Goal: Task Accomplishment & Management: Manage account settings

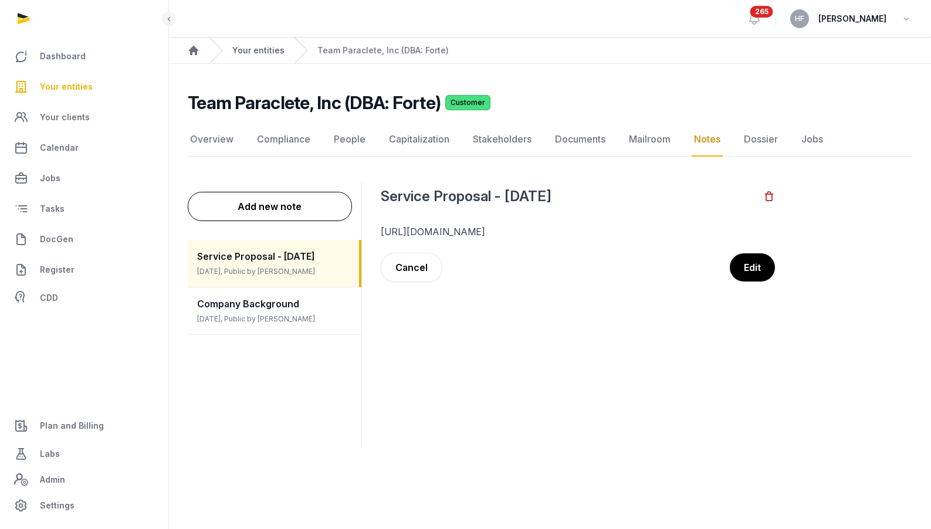
click at [251, 47] on link "Your entities" at bounding box center [258, 51] width 52 height 12
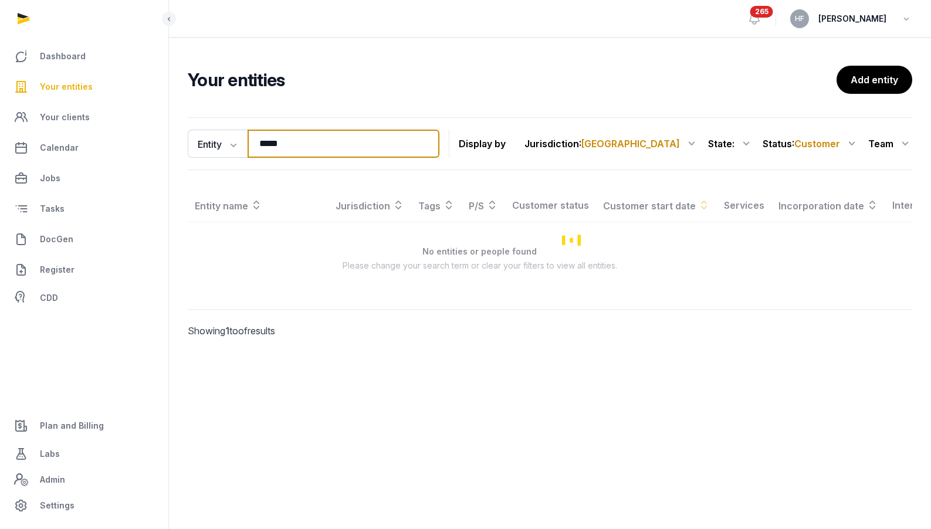
drag, startPoint x: 305, startPoint y: 148, endPoint x: 206, endPoint y: 128, distance: 100.6
click at [209, 129] on div "Entity Entity People Tags Services ***** Search Display by Jurisdiction : USA A…" at bounding box center [550, 143] width 725 height 53
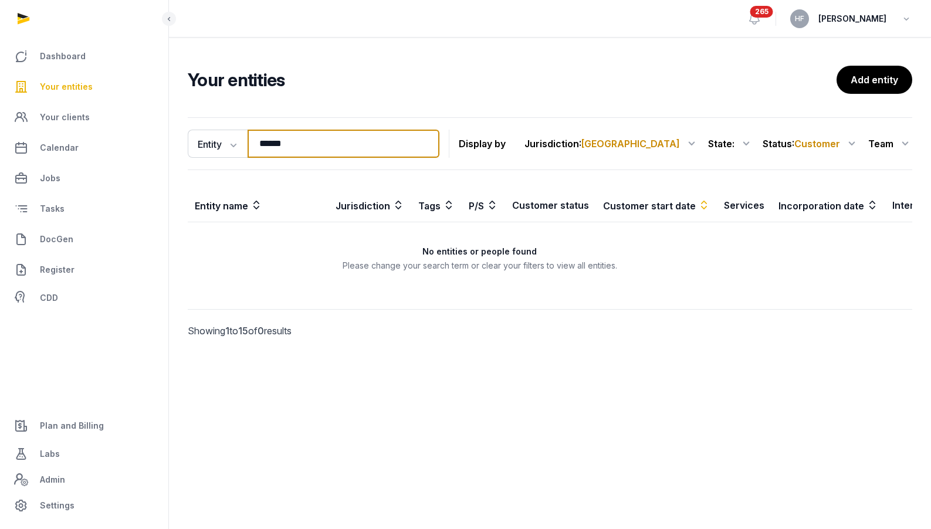
type input "******"
click at [830, 138] on span "Customer" at bounding box center [818, 144] width 46 height 12
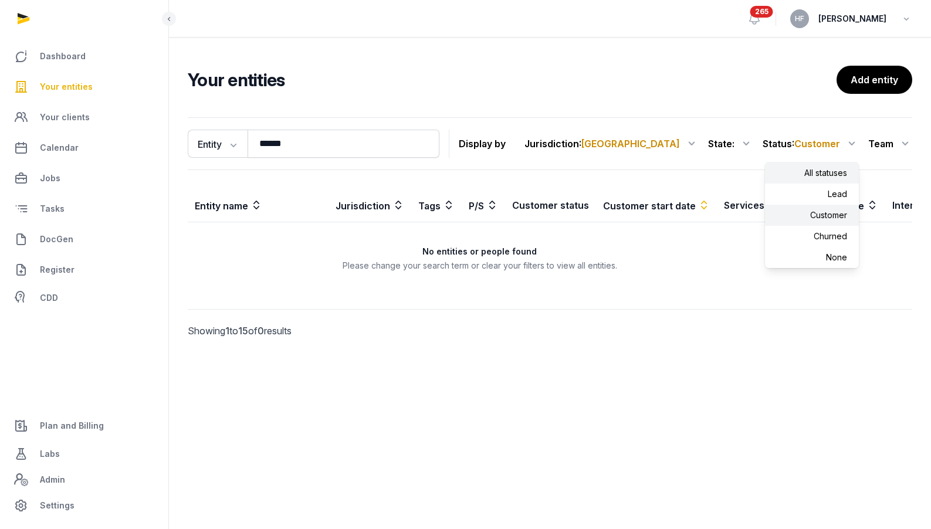
click at [819, 168] on div "All statuses" at bounding box center [812, 173] width 94 height 21
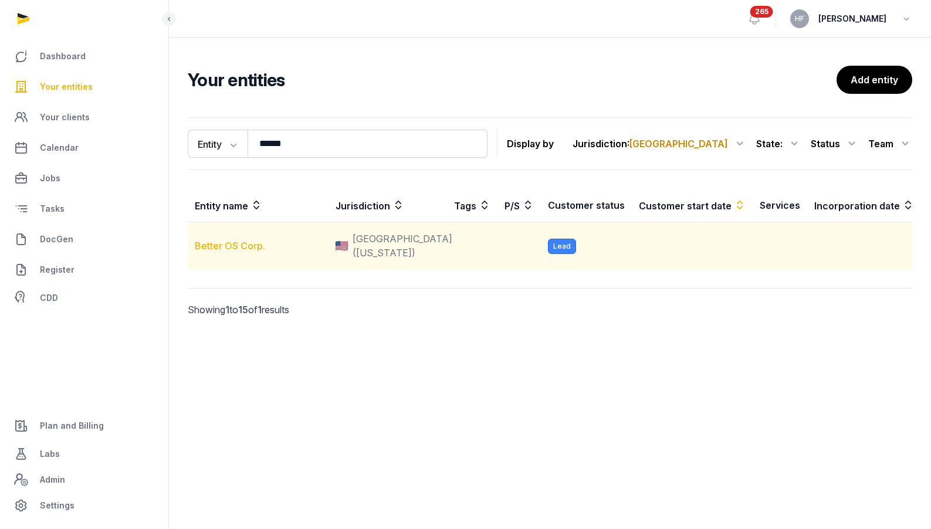
click at [234, 252] on link "Better OS Corp." at bounding box center [230, 246] width 70 height 12
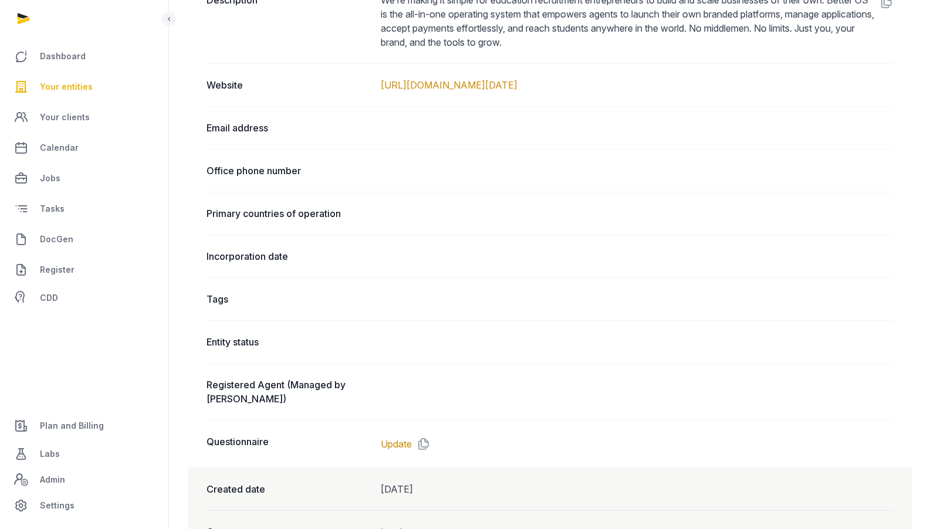
scroll to position [590, 0]
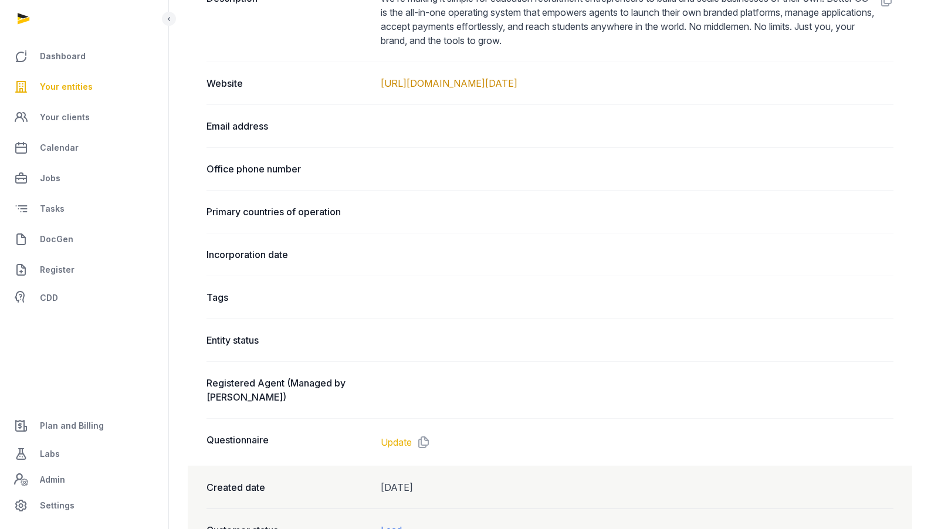
click at [403, 436] on link "Update" at bounding box center [396, 443] width 31 height 14
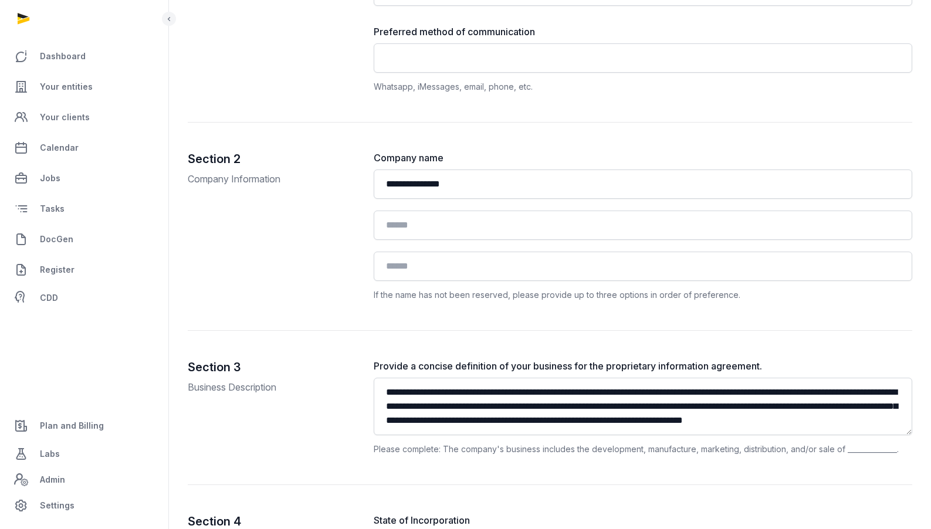
scroll to position [567, 0]
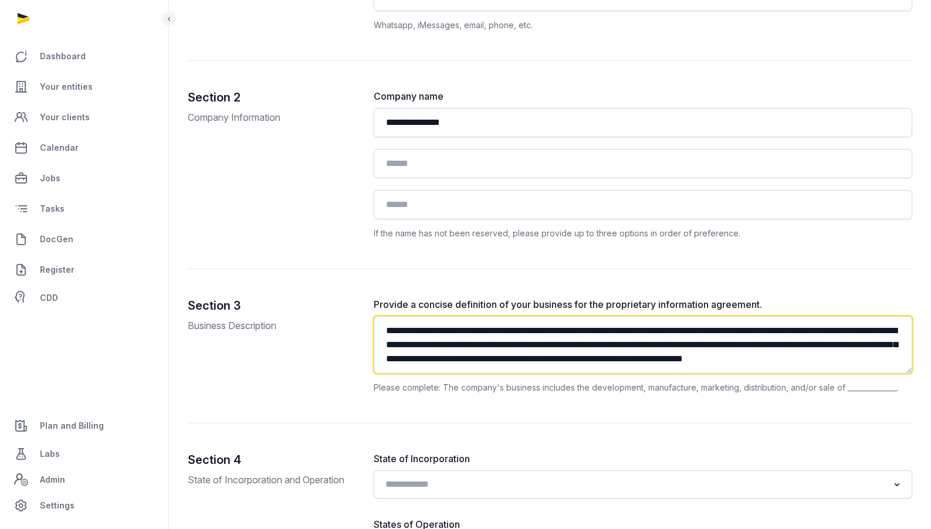
click at [546, 335] on textarea "**********" at bounding box center [643, 345] width 539 height 58
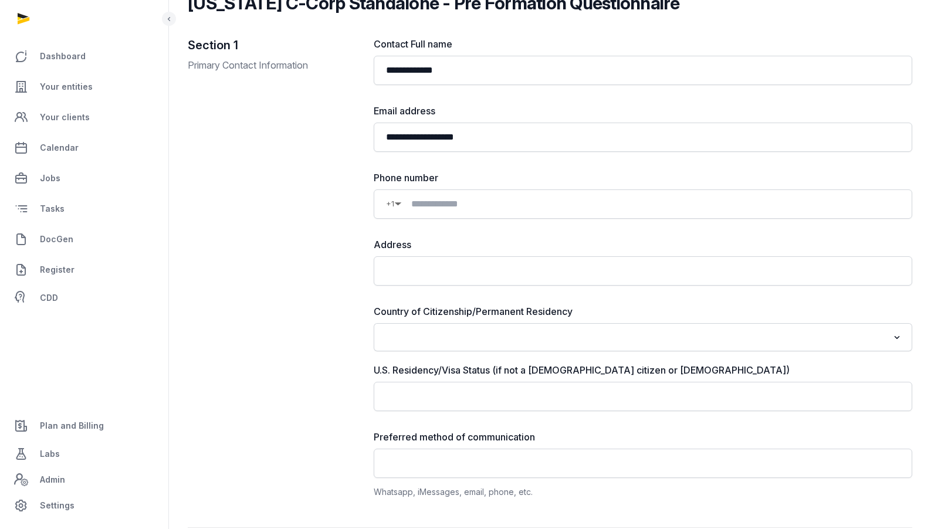
scroll to position [0, 0]
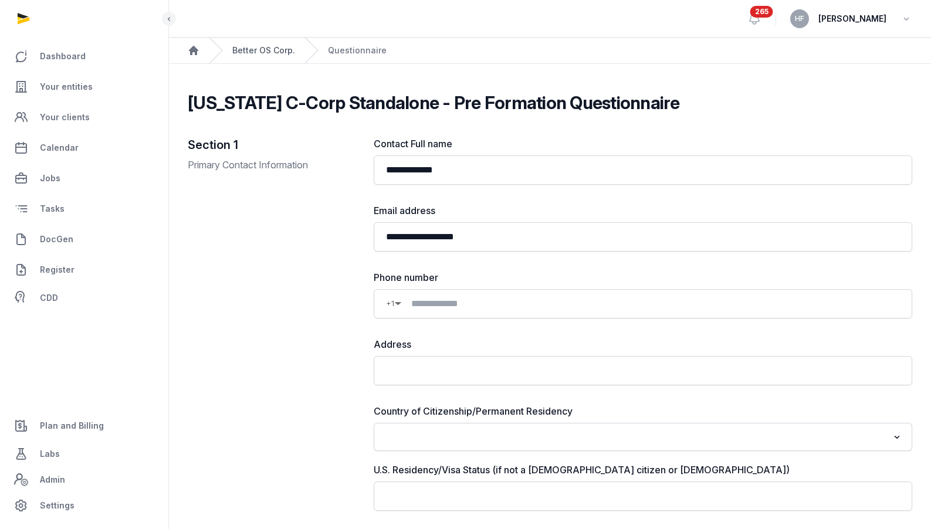
click at [262, 53] on link "Better OS Corp." at bounding box center [263, 51] width 63 height 12
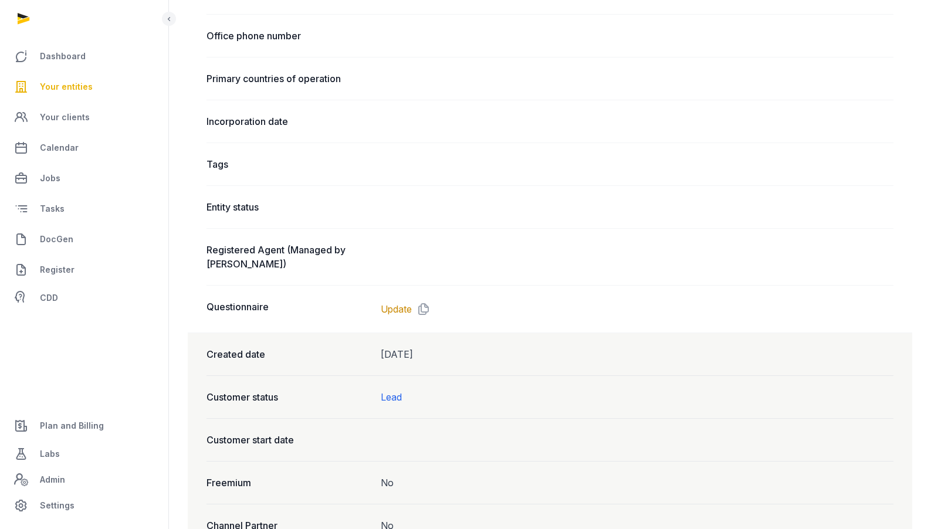
scroll to position [724, 0]
click at [401, 308] on link "Update" at bounding box center [396, 308] width 31 height 14
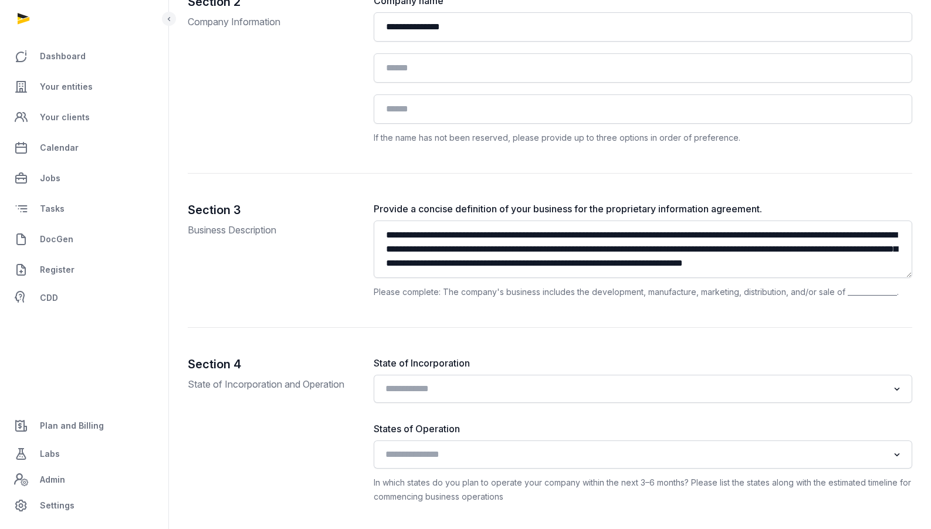
scroll to position [664, 0]
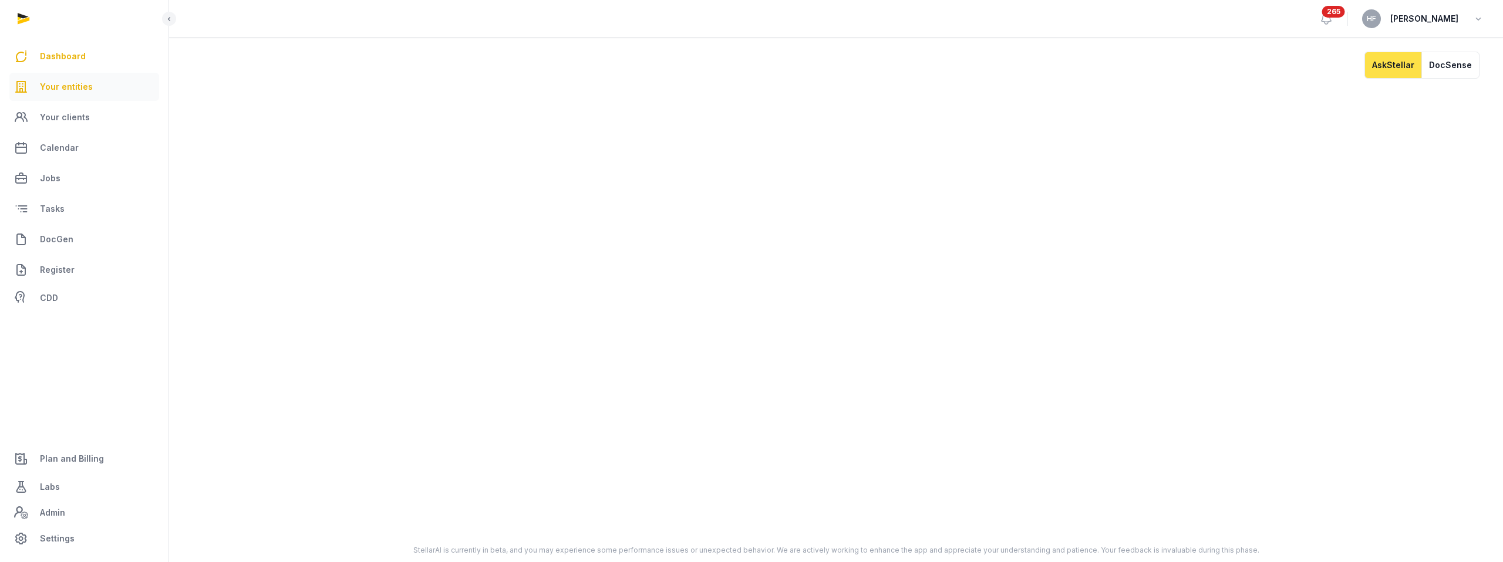
click at [83, 92] on span "Your entities" at bounding box center [66, 87] width 53 height 14
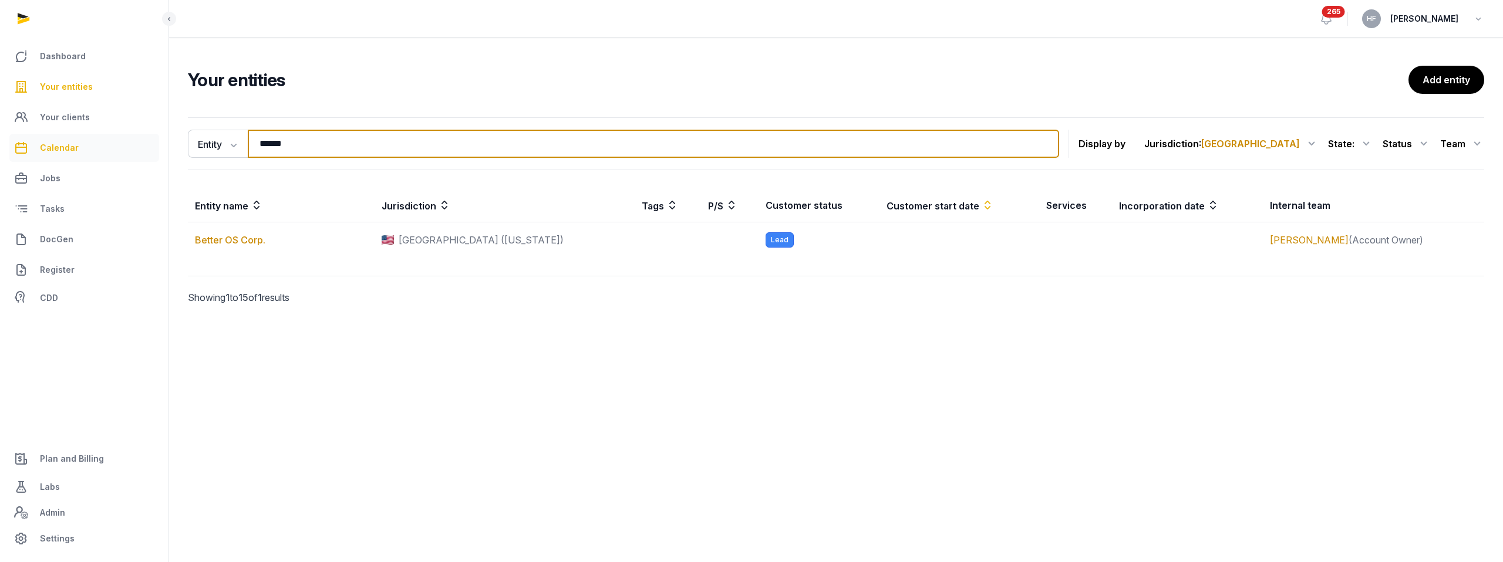
drag, startPoint x: 326, startPoint y: 150, endPoint x: 150, endPoint y: 146, distance: 175.5
click at [158, 146] on div "Dashboard Your entities Your clients Calendar Jobs Tasks DocGen Register CDD Pl…" at bounding box center [751, 281] width 1503 height 562
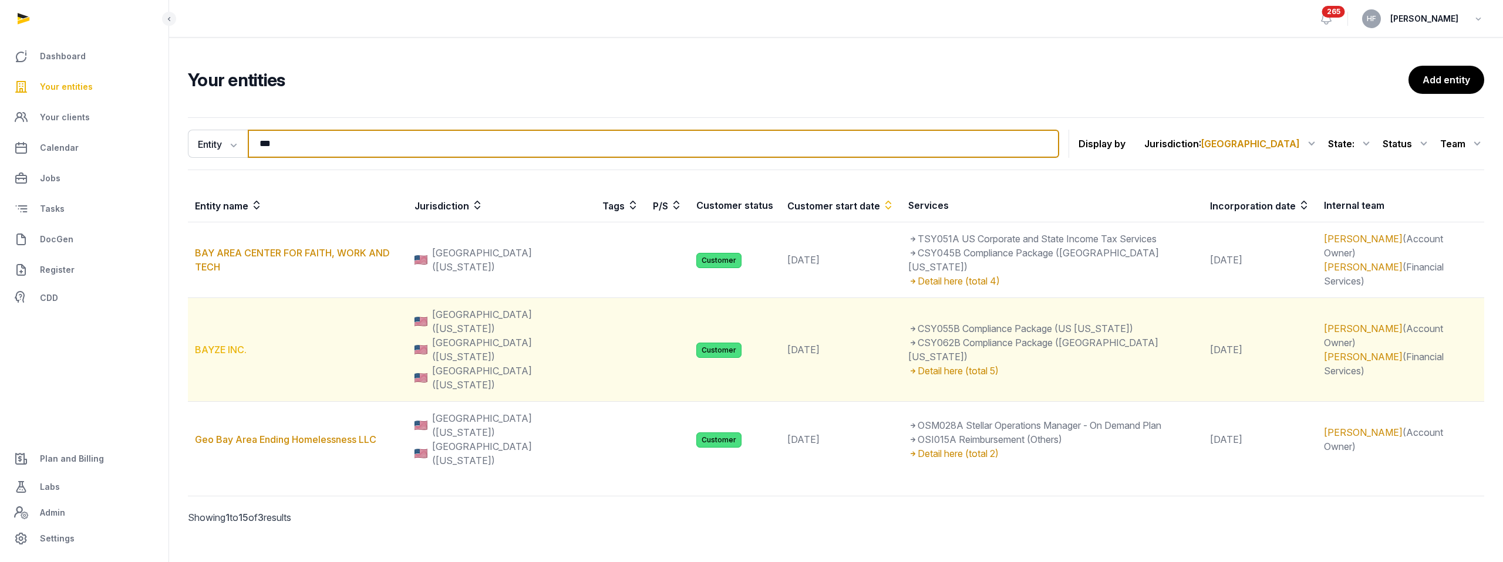
type input "***"
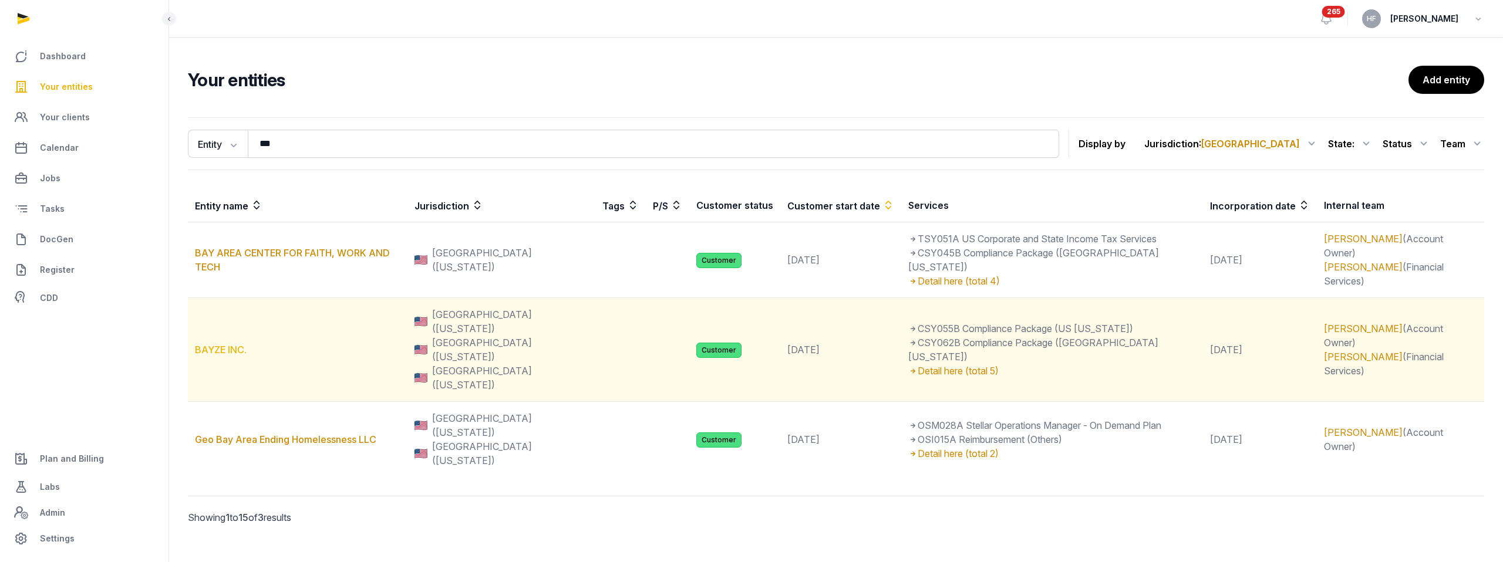
click at [229, 344] on link "BAYZE INC." at bounding box center [221, 350] width 52 height 12
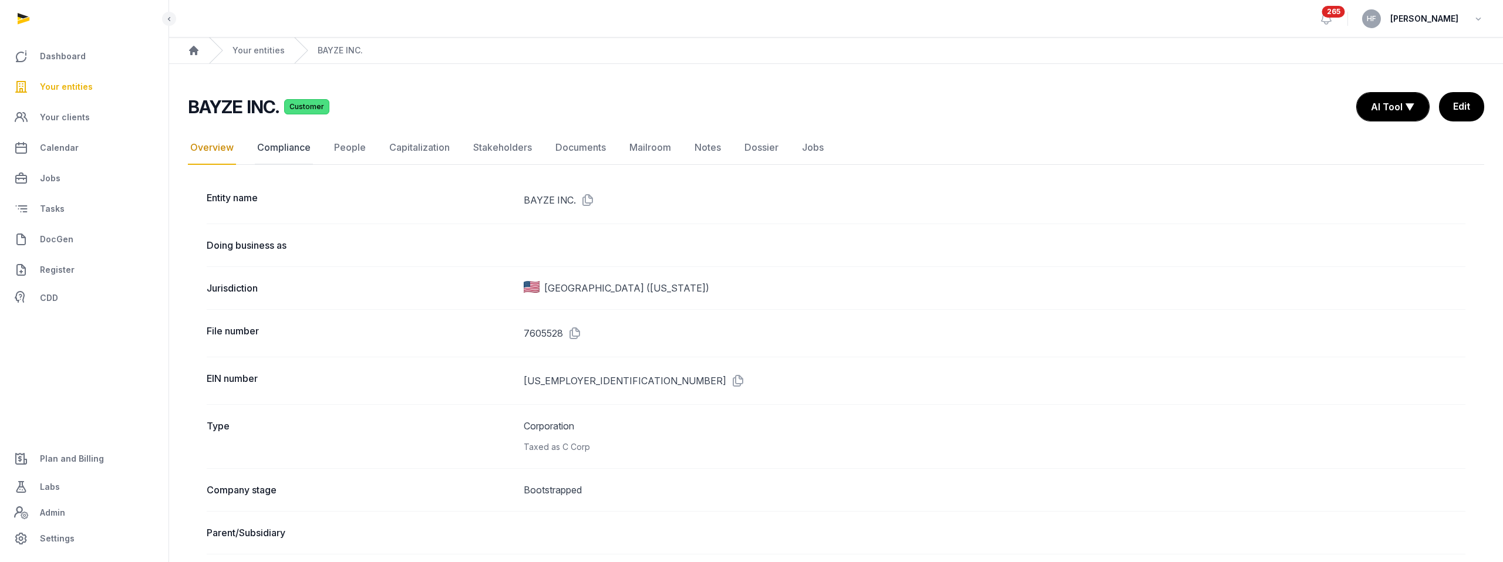
click at [266, 147] on link "Compliance" at bounding box center [284, 148] width 58 height 34
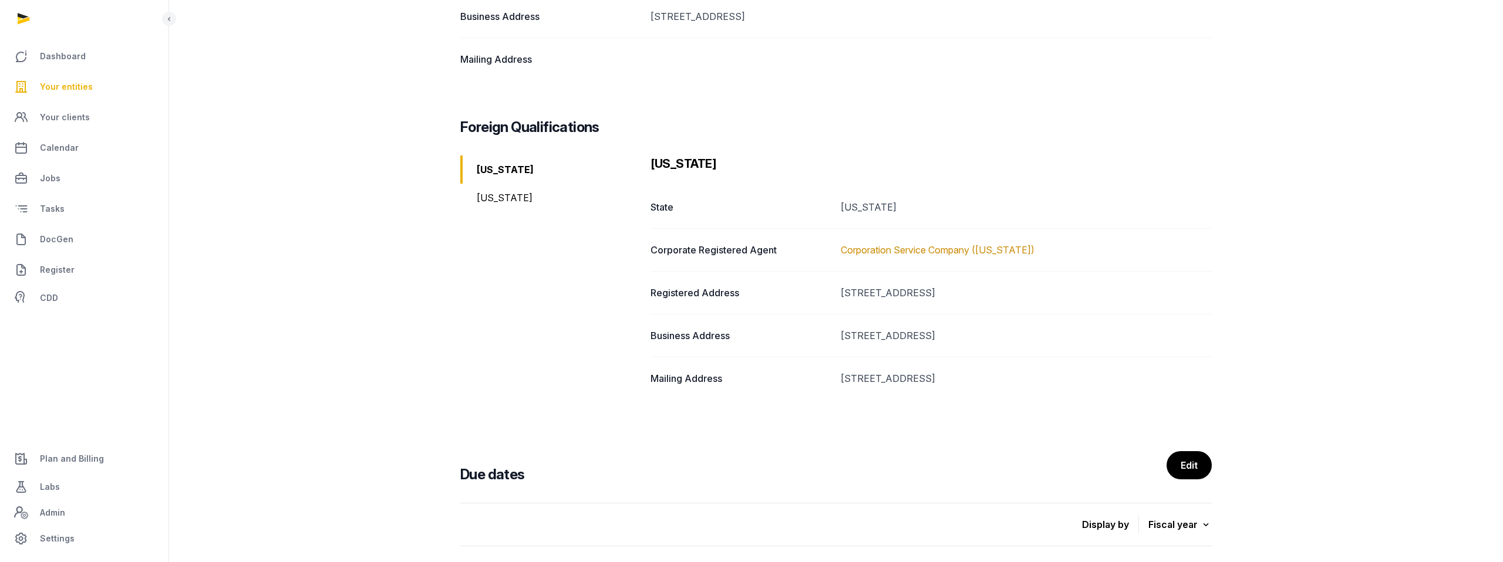
scroll to position [349, 0]
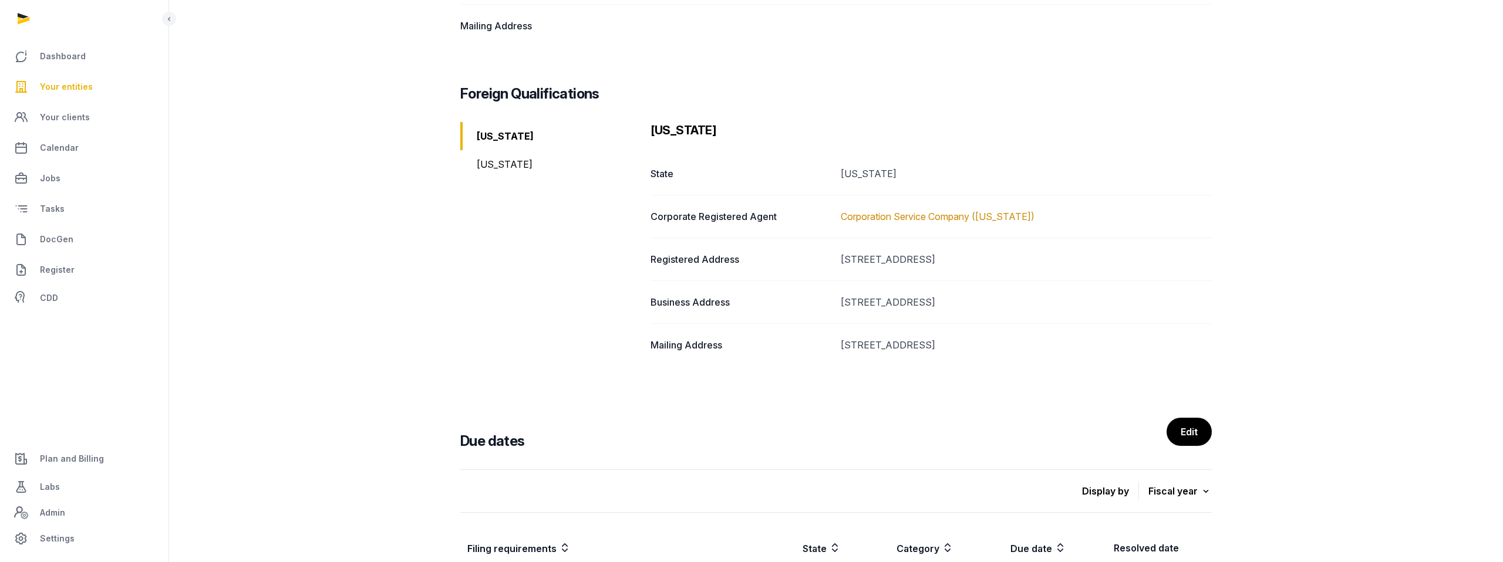
click at [502, 167] on div "Hawaii" at bounding box center [550, 164] width 181 height 28
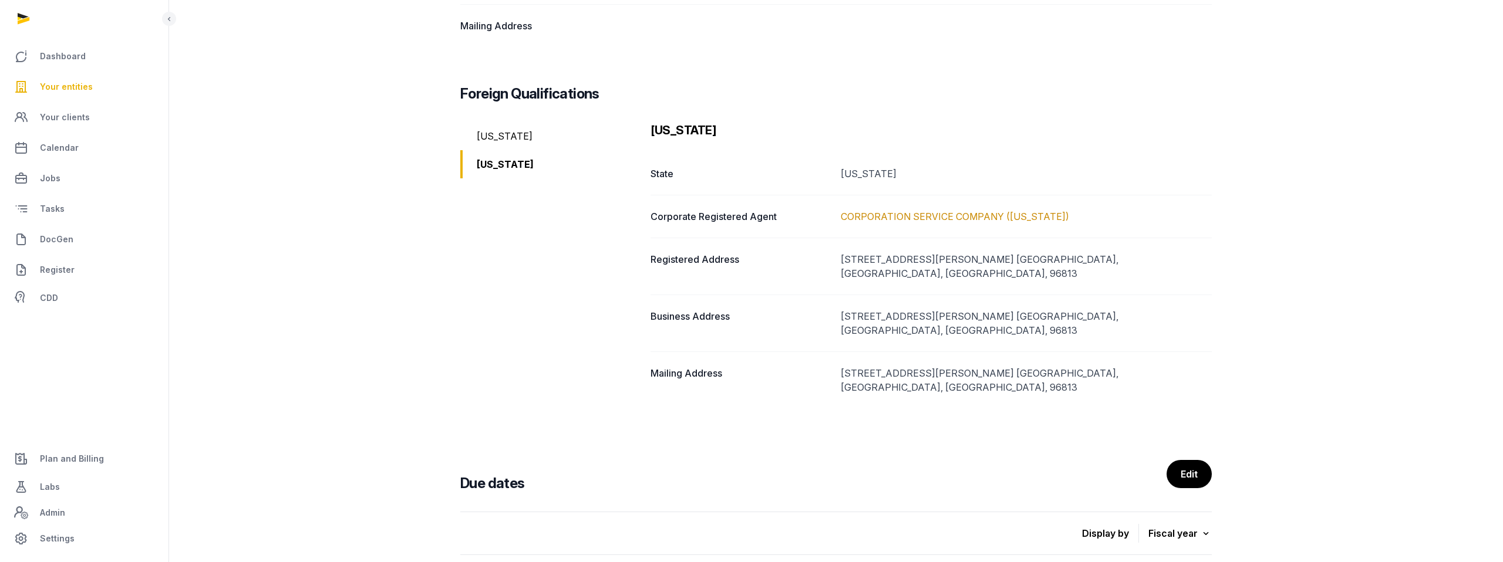
click at [515, 135] on div "Washington" at bounding box center [550, 136] width 181 height 28
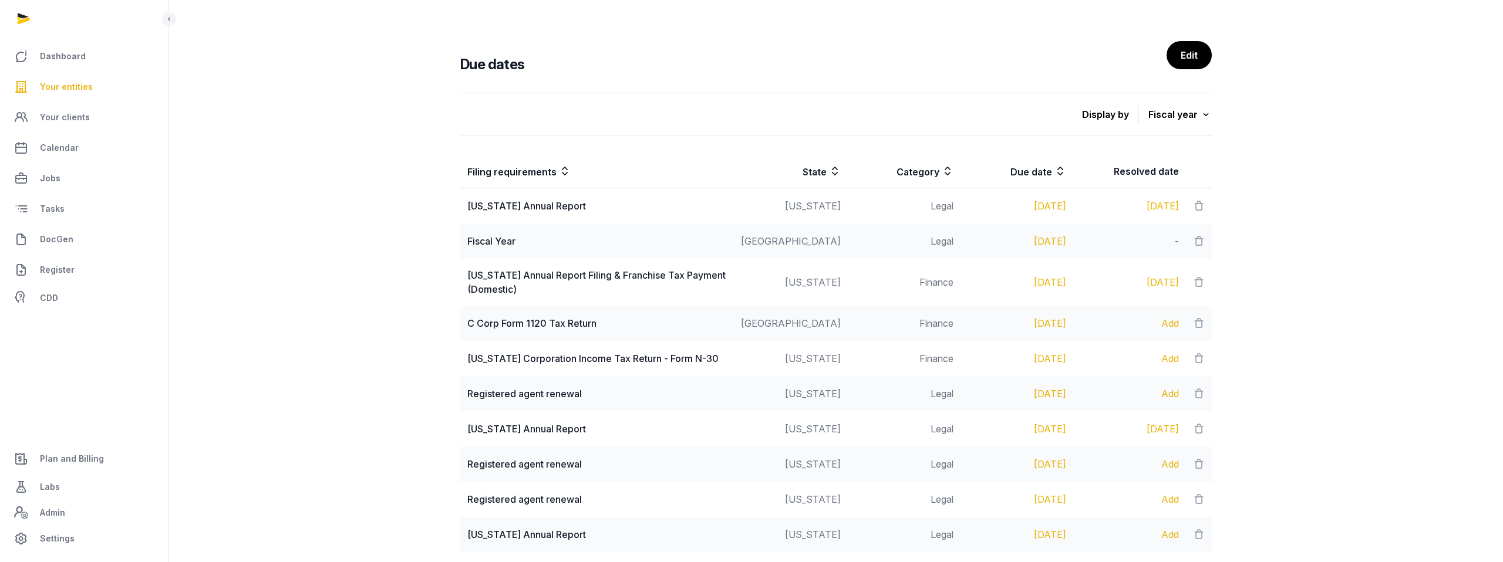
scroll to position [727, 0]
click at [78, 96] on link "Your entities" at bounding box center [84, 87] width 150 height 28
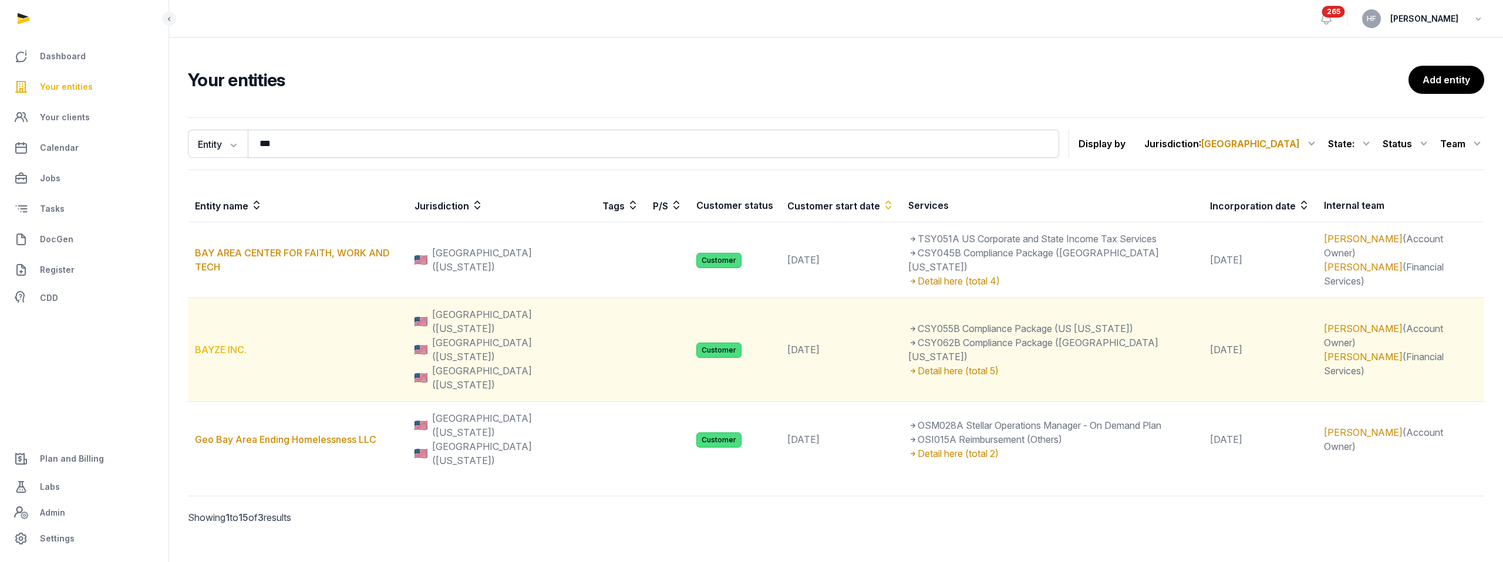
click at [232, 344] on link "BAYZE INC." at bounding box center [221, 350] width 52 height 12
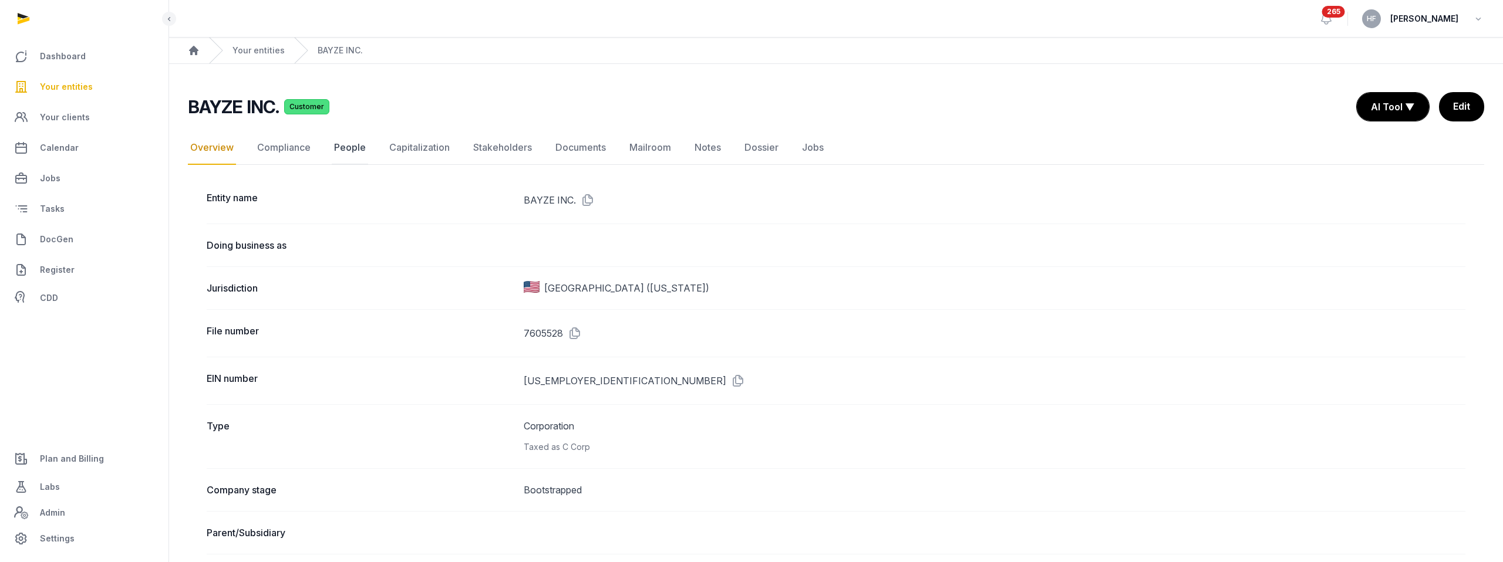
click at [355, 147] on link "People" at bounding box center [350, 148] width 36 height 34
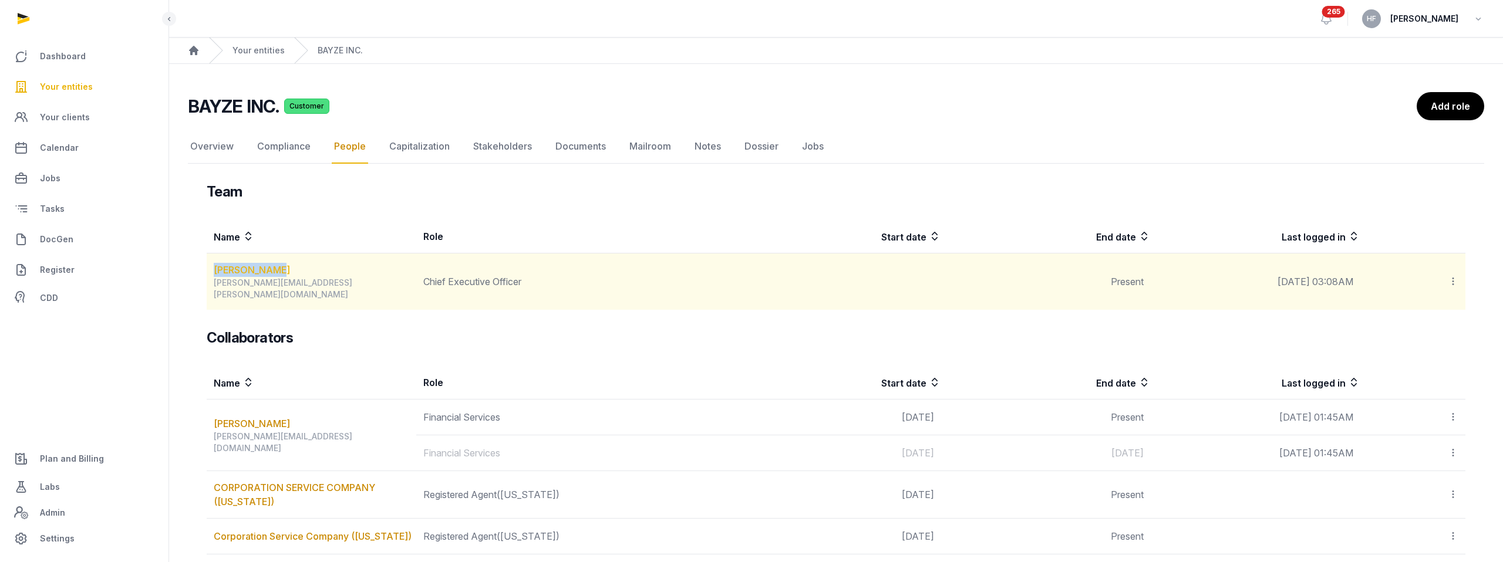
drag, startPoint x: 292, startPoint y: 272, endPoint x: 214, endPoint y: 273, distance: 78.1
click at [214, 273] on div "John Hoegger" at bounding box center [315, 270] width 202 height 14
copy link "John Hoegger"
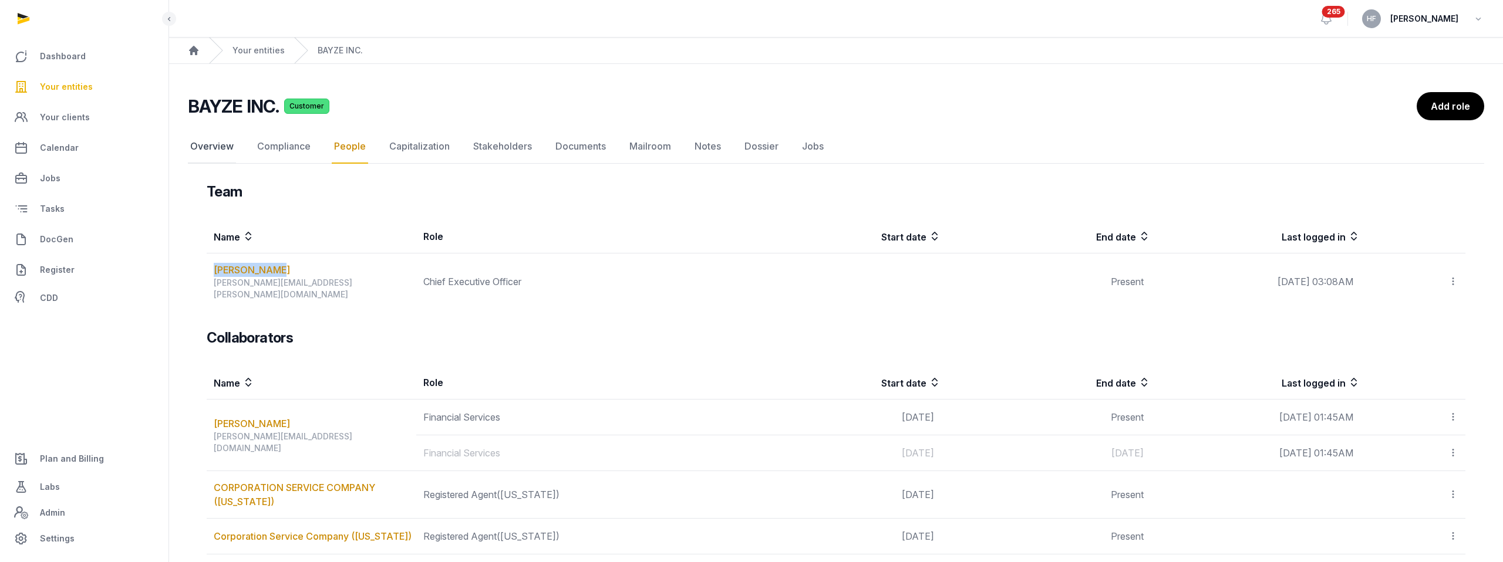
click at [217, 145] on link "Overview" at bounding box center [212, 147] width 48 height 34
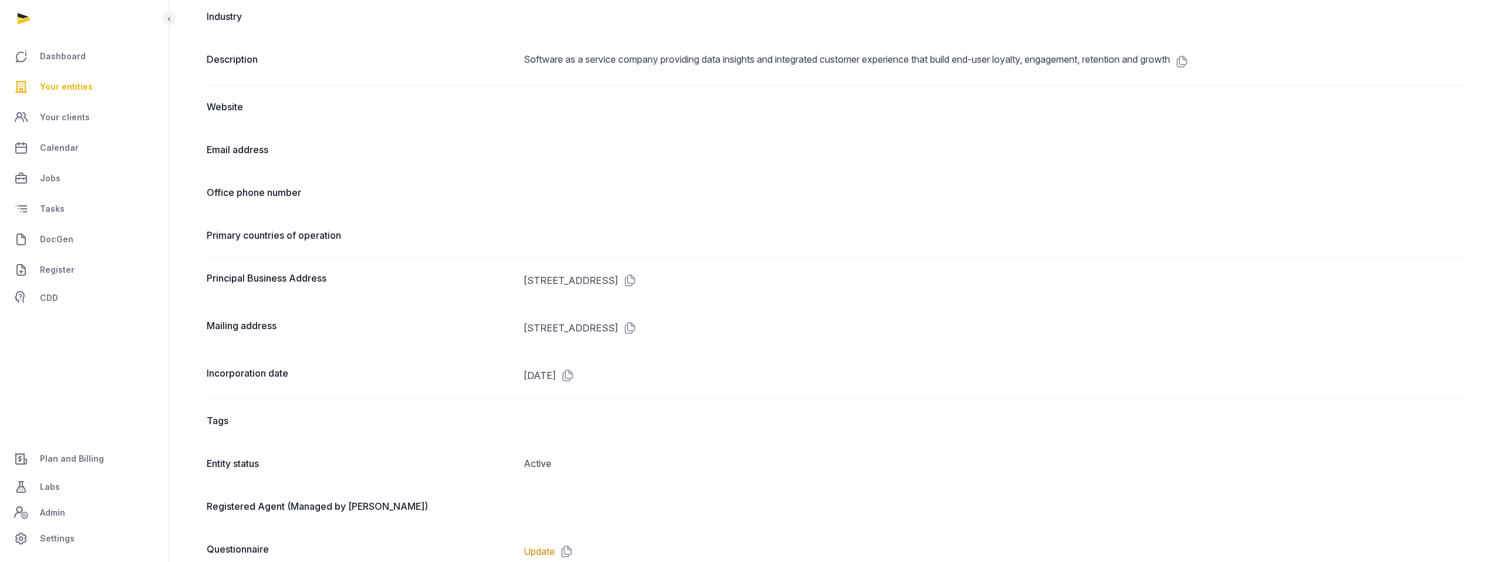
scroll to position [563, 0]
click at [637, 272] on icon at bounding box center [627, 277] width 19 height 19
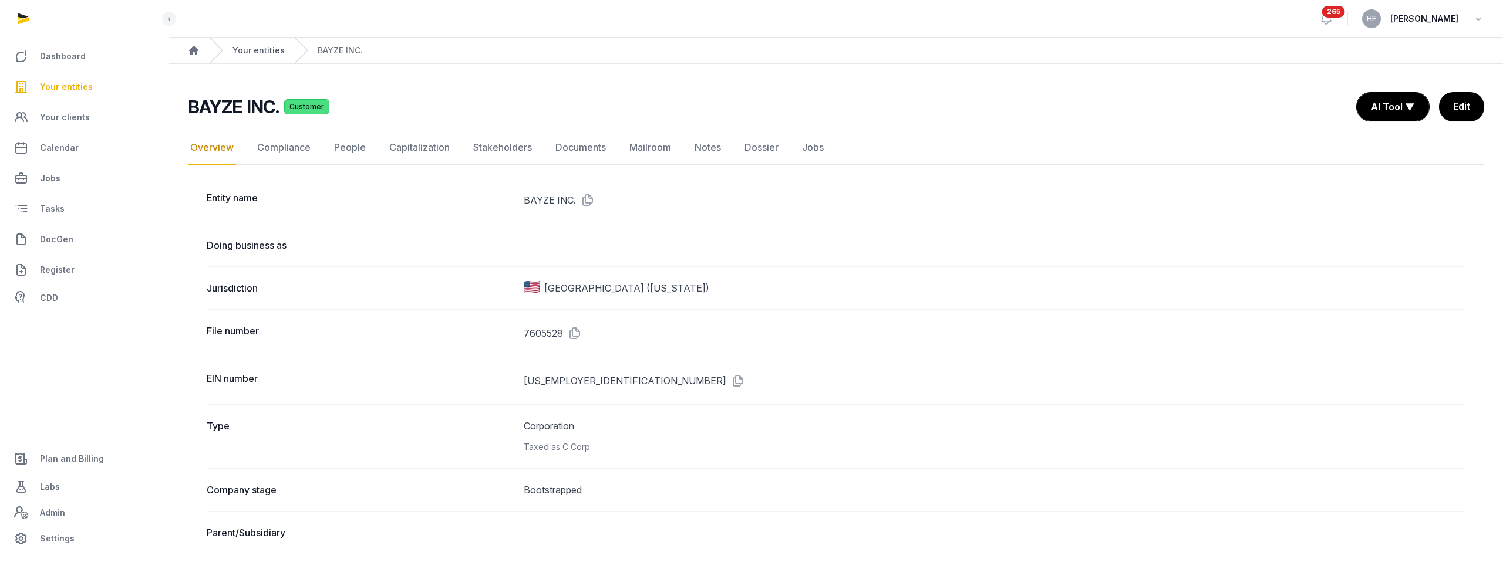
click at [254, 49] on link "Your entities" at bounding box center [258, 51] width 52 height 12
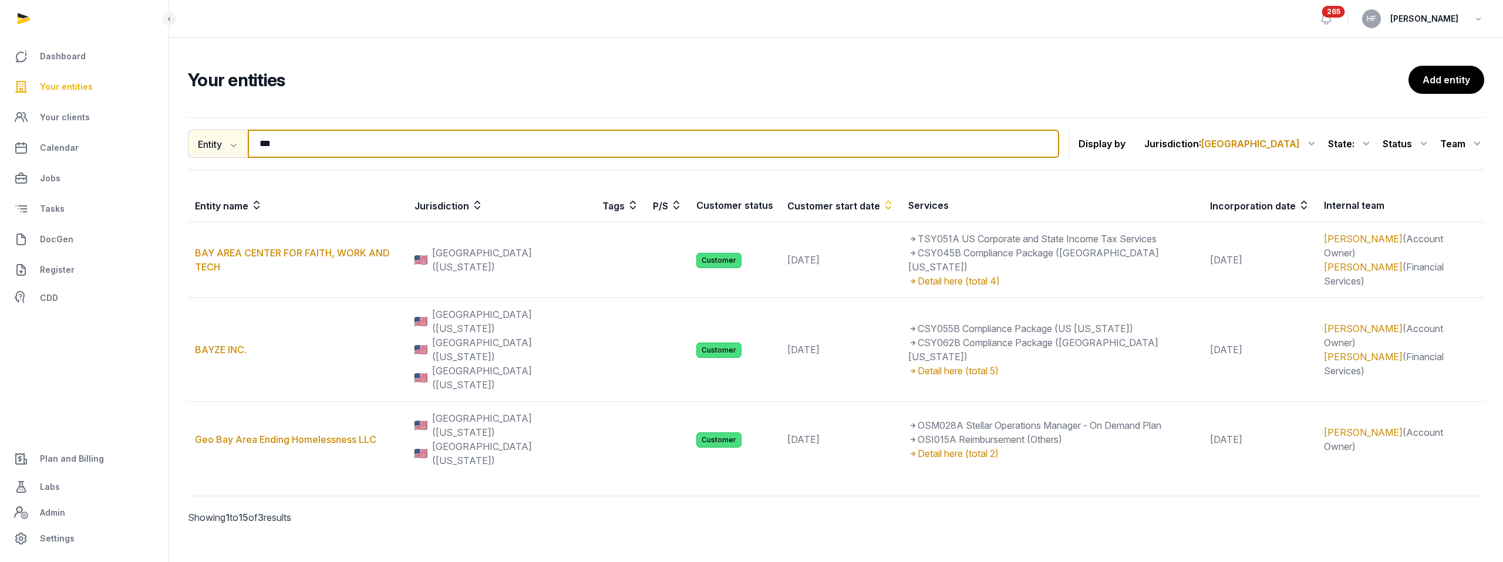
drag, startPoint x: 310, startPoint y: 139, endPoint x: 227, endPoint y: 139, distance: 83.3
click at [231, 139] on div "Entity Entity People Tags Services *** Search" at bounding box center [623, 144] width 871 height 28
paste input "**********"
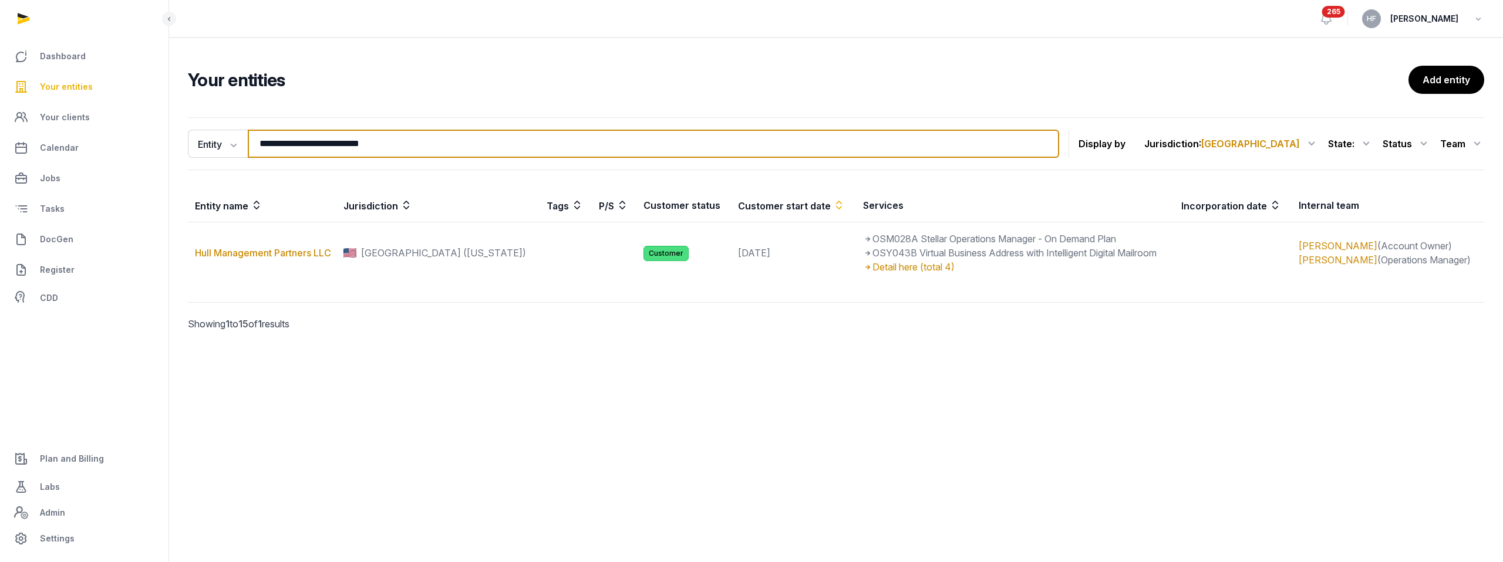
type input "**********"
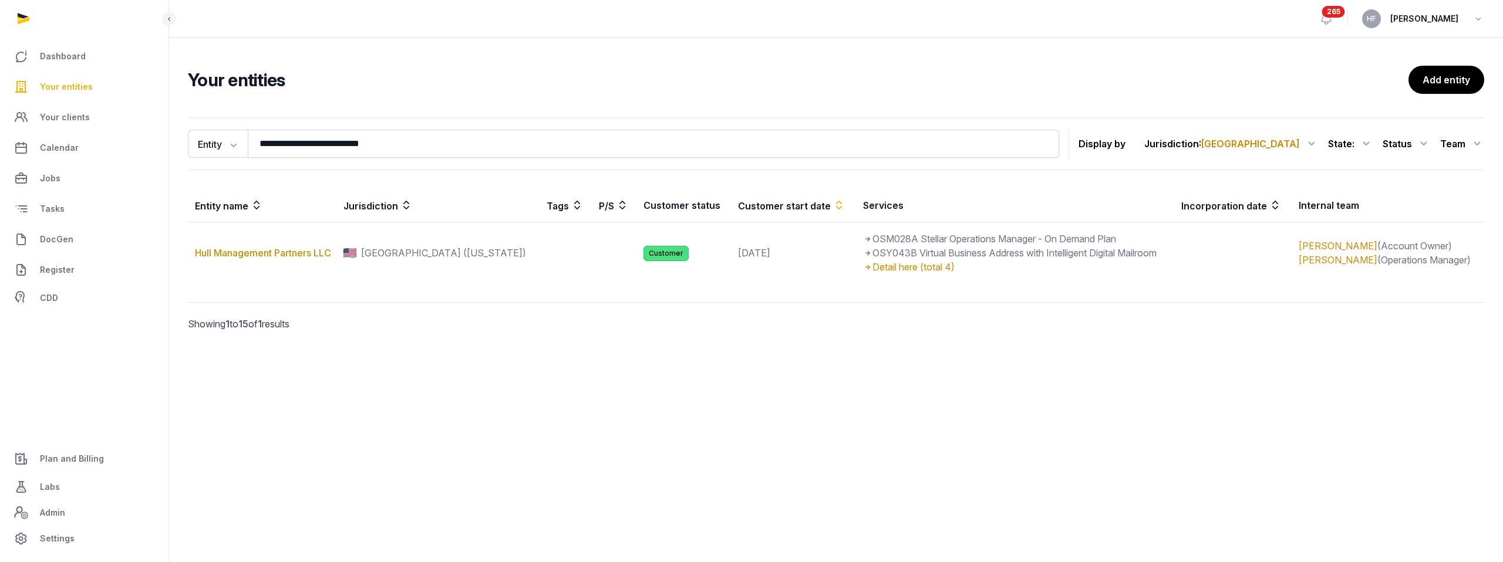
click at [616, 396] on main "**********" at bounding box center [751, 281] width 1503 height 562
click at [94, 89] on link "Your entities" at bounding box center [84, 87] width 150 height 28
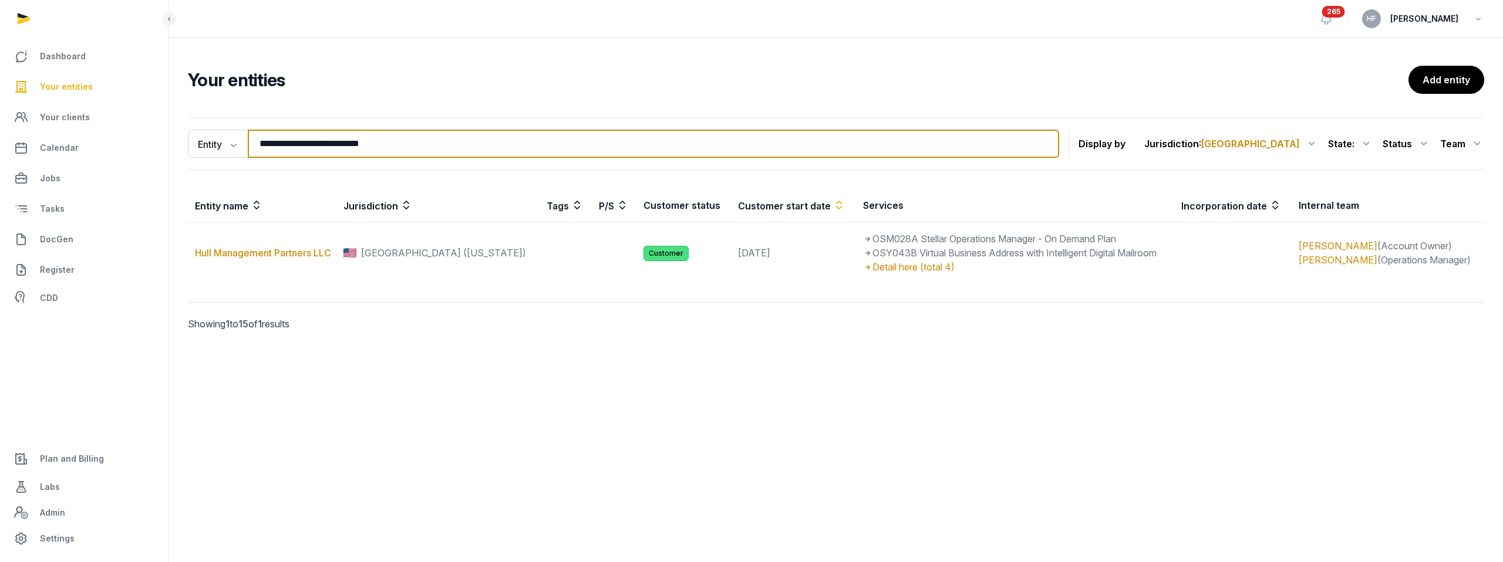
drag, startPoint x: 426, startPoint y: 147, endPoint x: 181, endPoint y: 145, distance: 244.8
click at [184, 145] on div "**********" at bounding box center [836, 241] width 1334 height 256
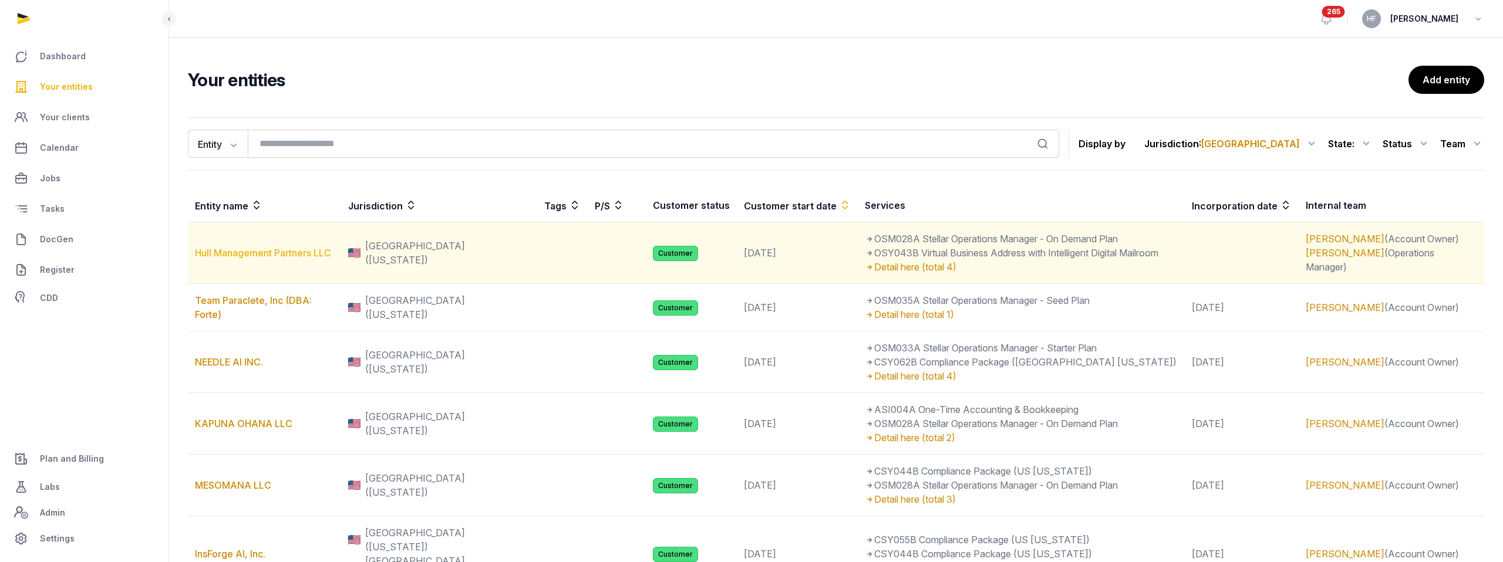
click at [316, 249] on link "Hull Management Partners LLC" at bounding box center [263, 253] width 136 height 12
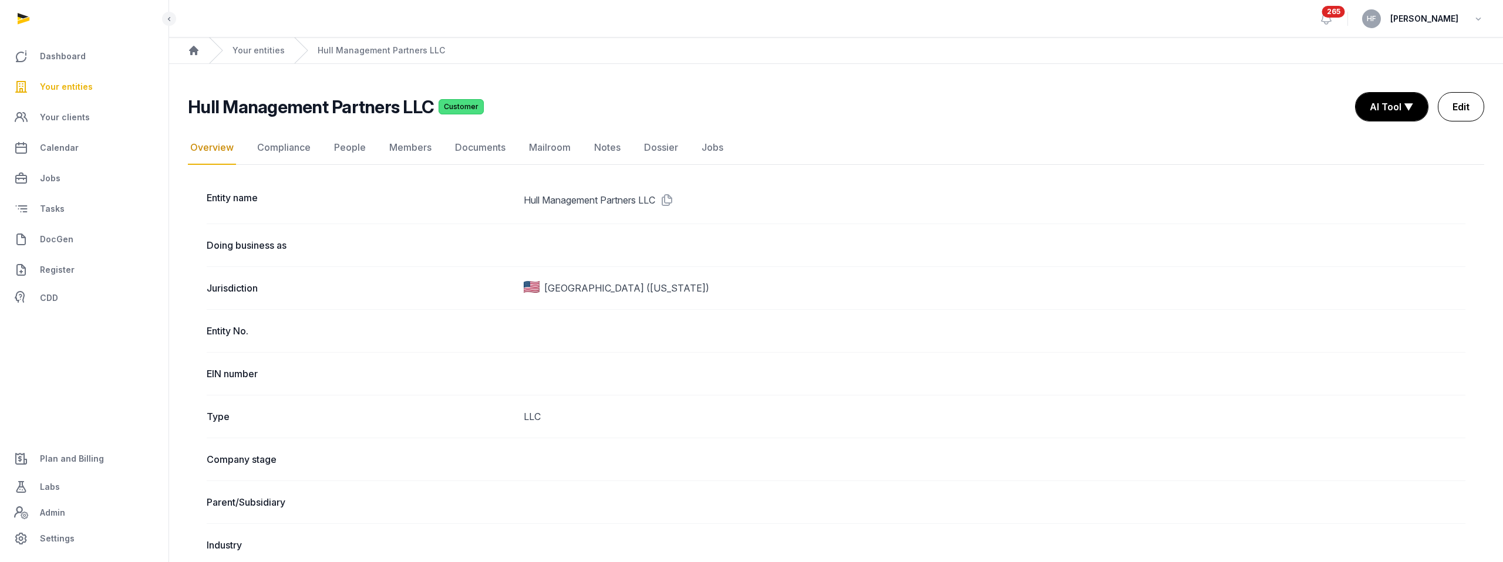
click at [1455, 111] on link "Edit" at bounding box center [1460, 106] width 46 height 29
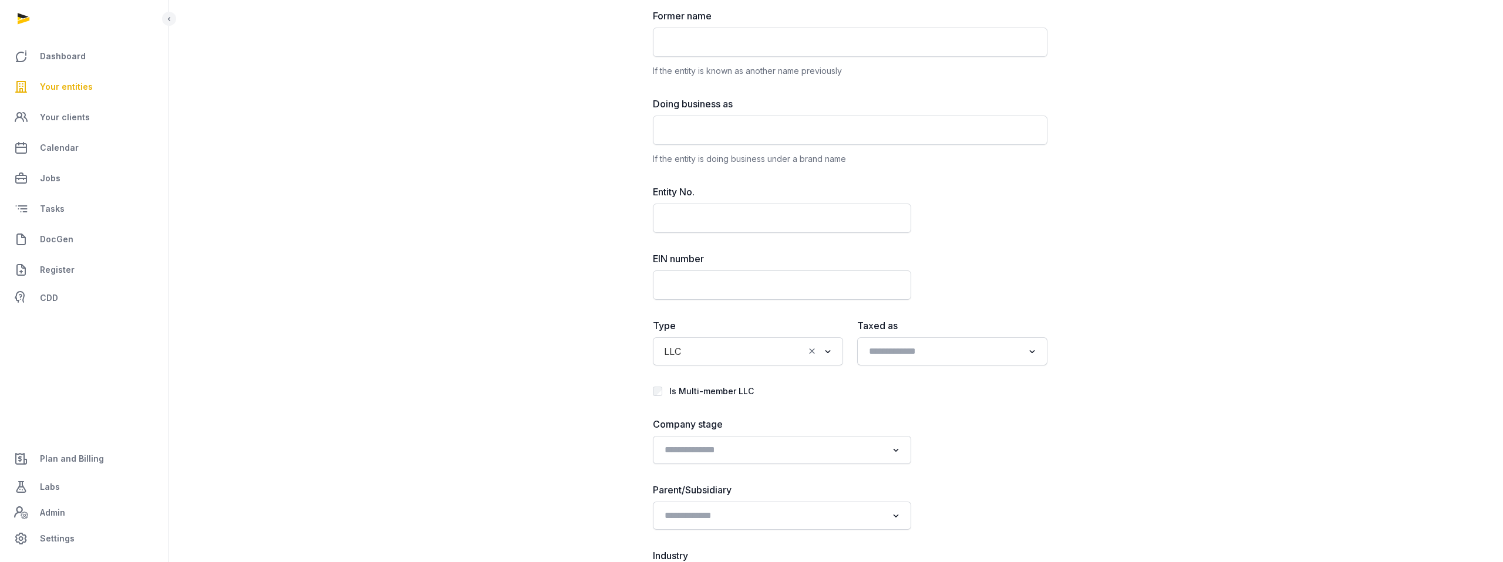
scroll to position [263, 0]
click at [908, 343] on input "Search for option" at bounding box center [943, 344] width 159 height 16
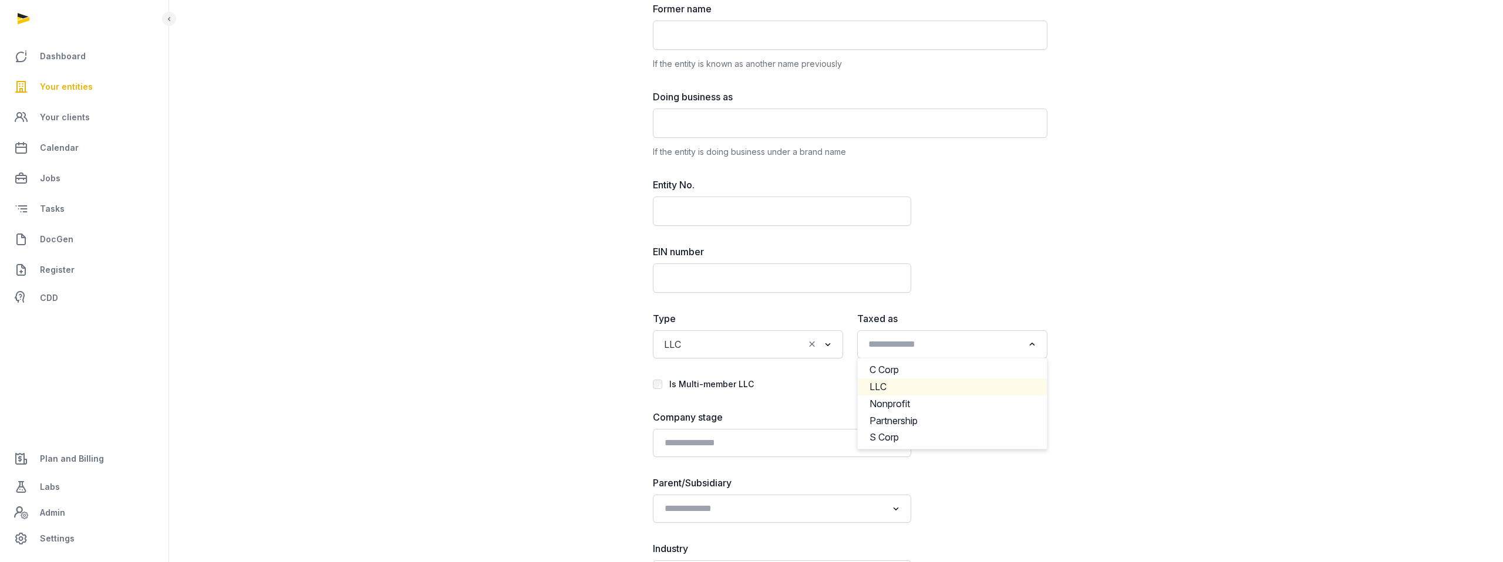
click at [904, 384] on li "LLC" at bounding box center [952, 387] width 189 height 17
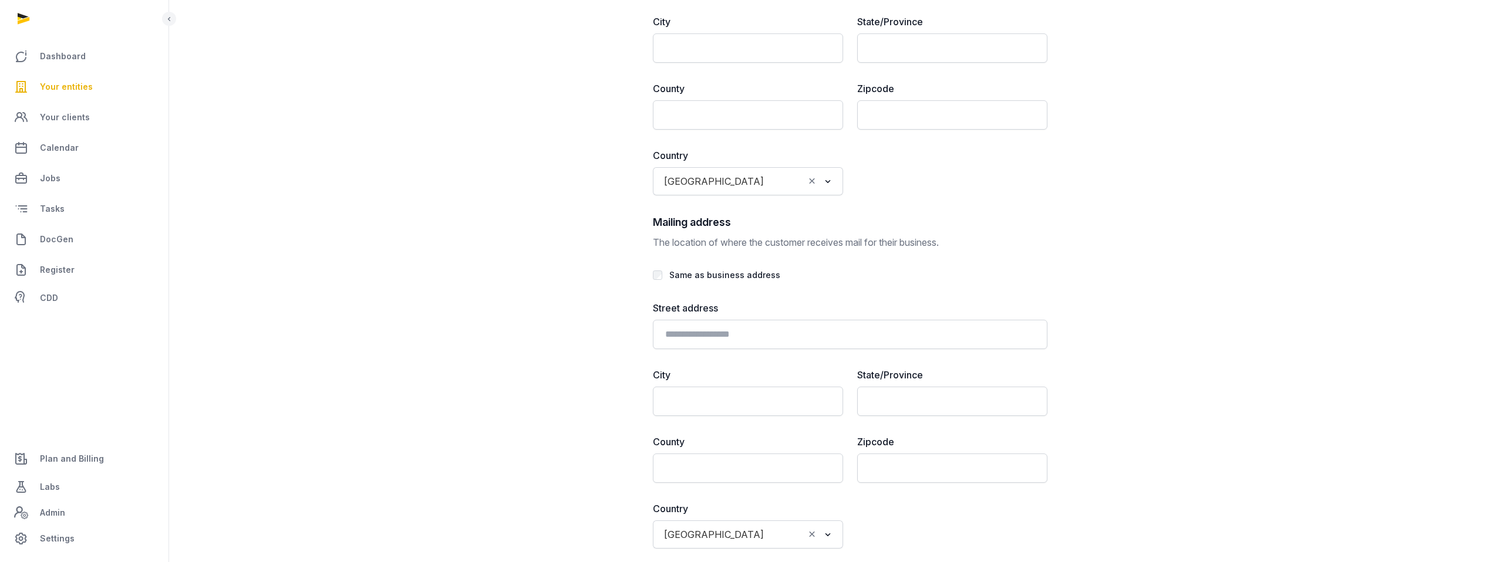
scroll to position [2732, 0]
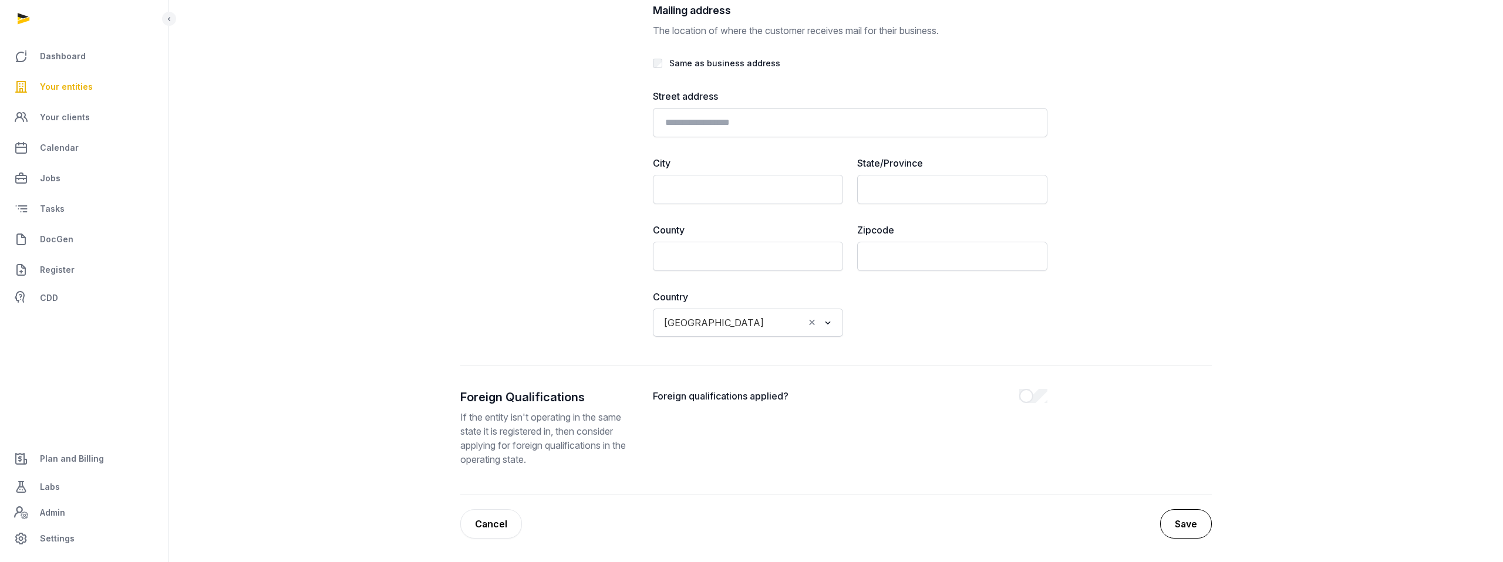
click at [1193, 524] on button "Save" at bounding box center [1186, 523] width 52 height 29
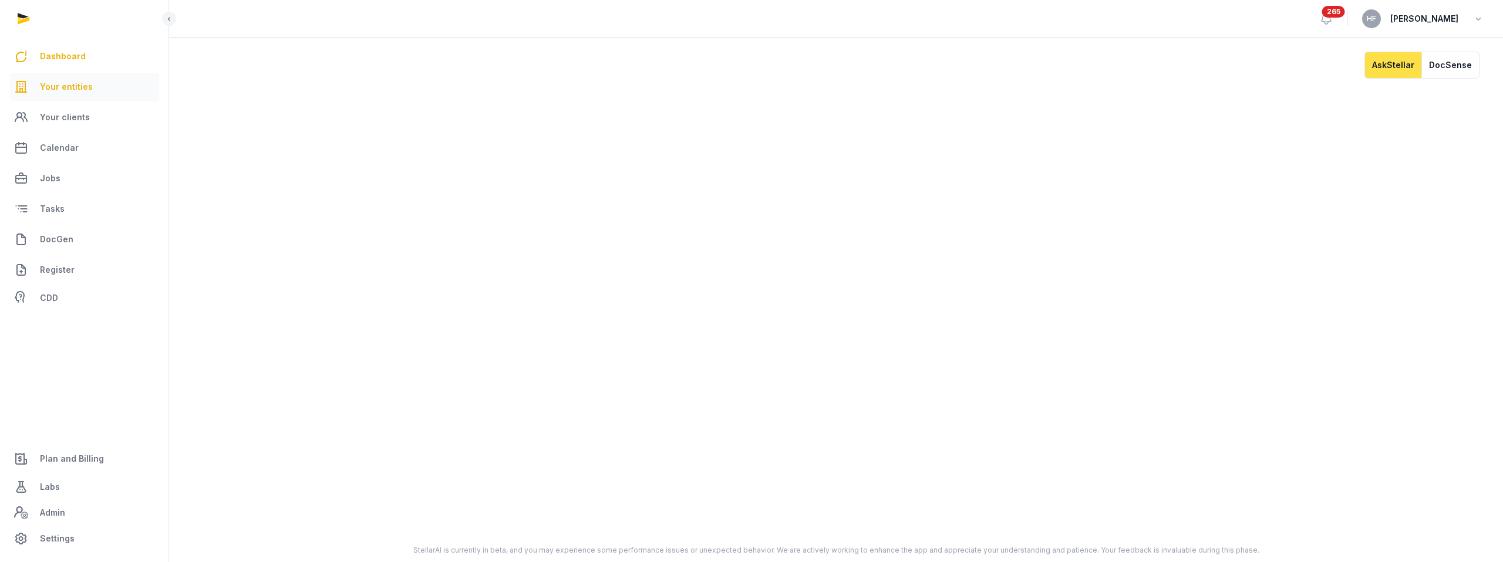
click at [68, 87] on span "Your entities" at bounding box center [66, 87] width 53 height 14
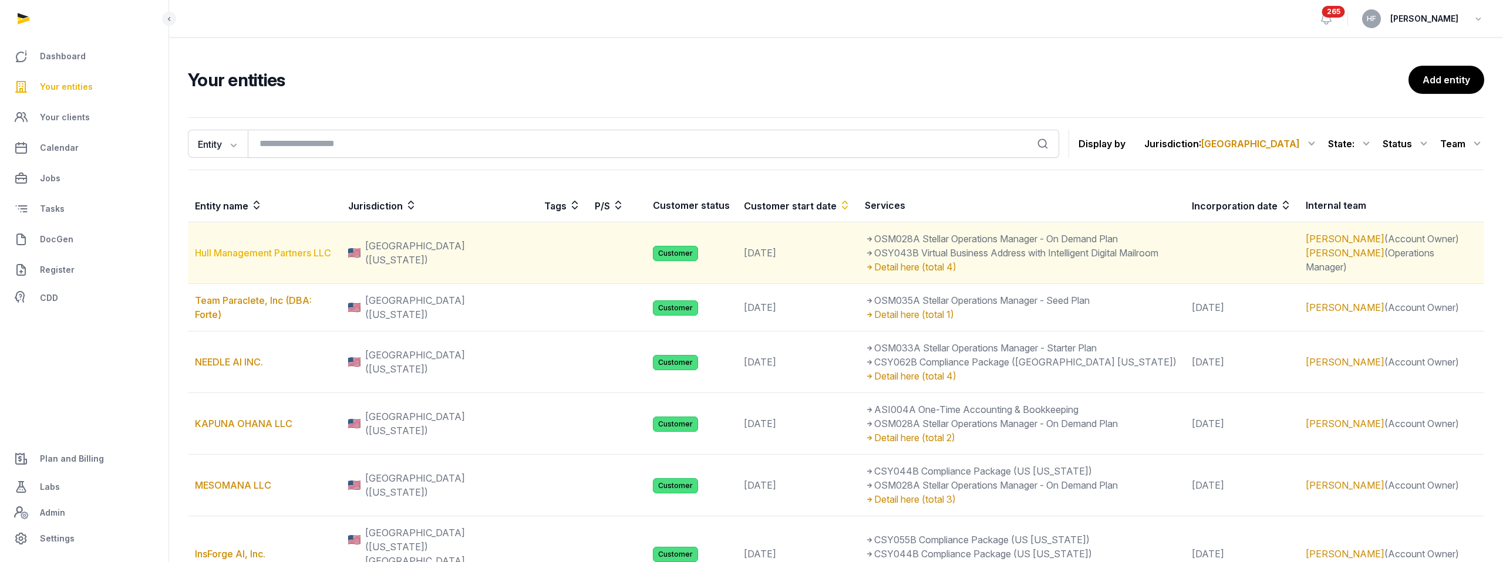
click at [295, 252] on link "Hull Management Partners LLC" at bounding box center [263, 253] width 136 height 12
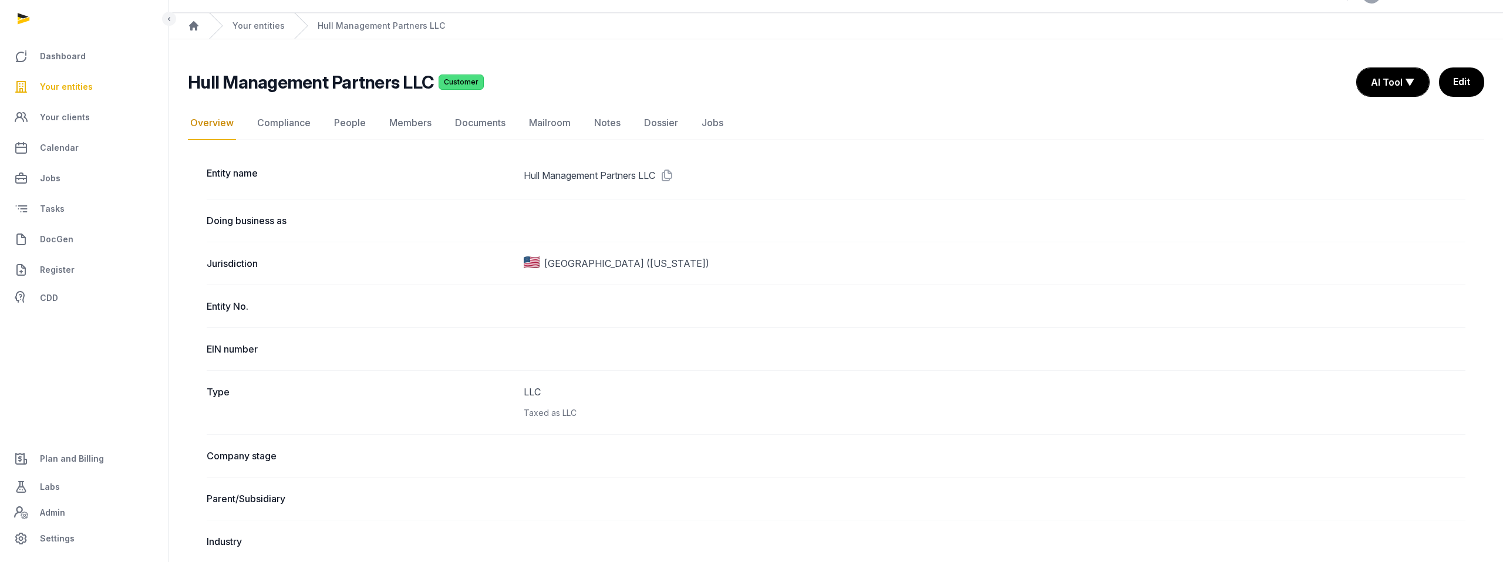
scroll to position [32, 0]
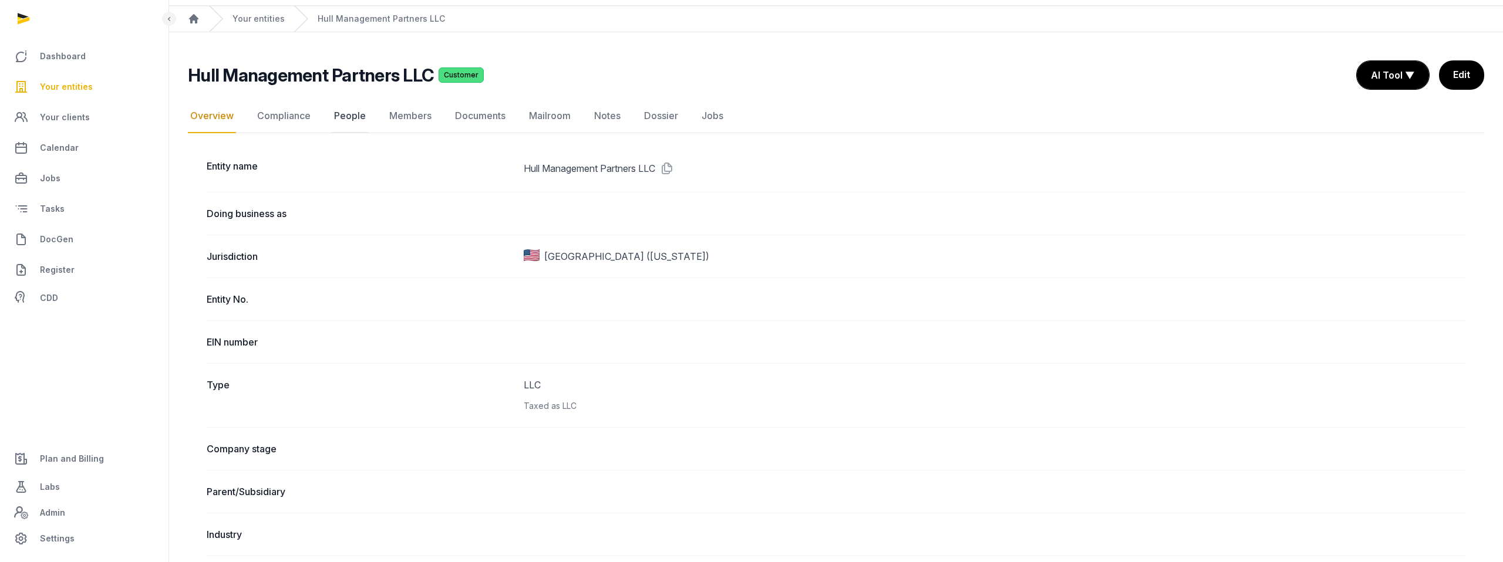
click at [351, 113] on link "People" at bounding box center [350, 116] width 36 height 34
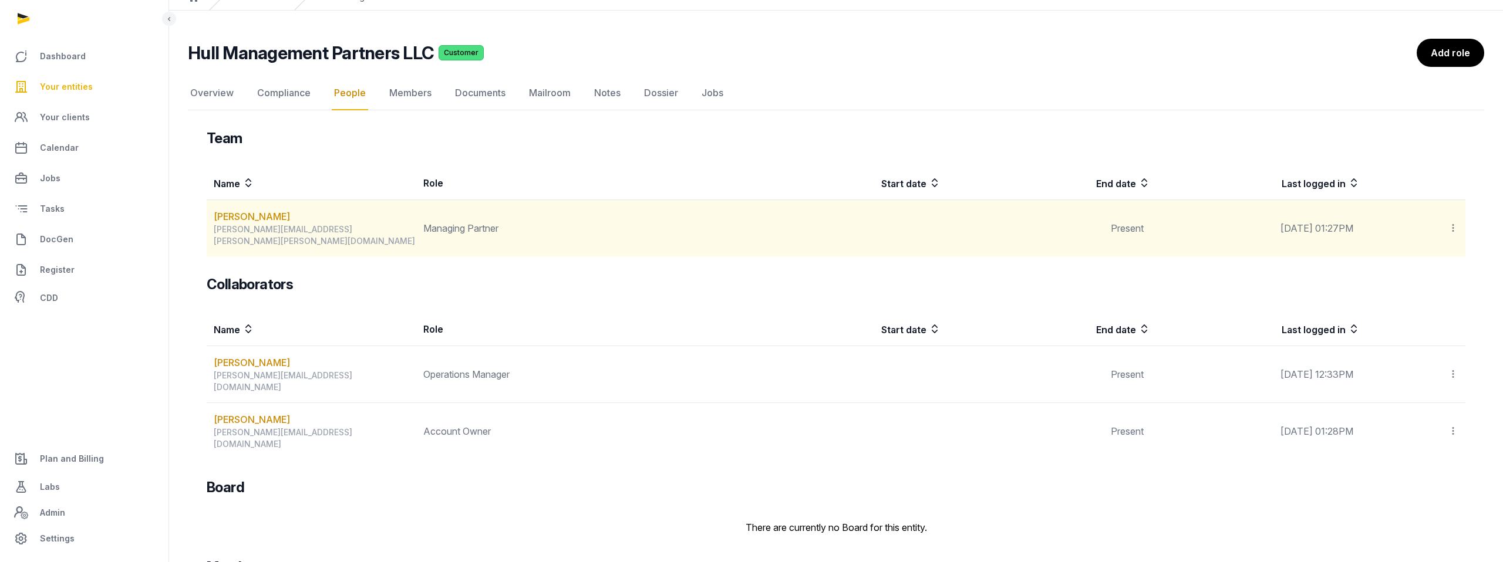
scroll to position [99, 0]
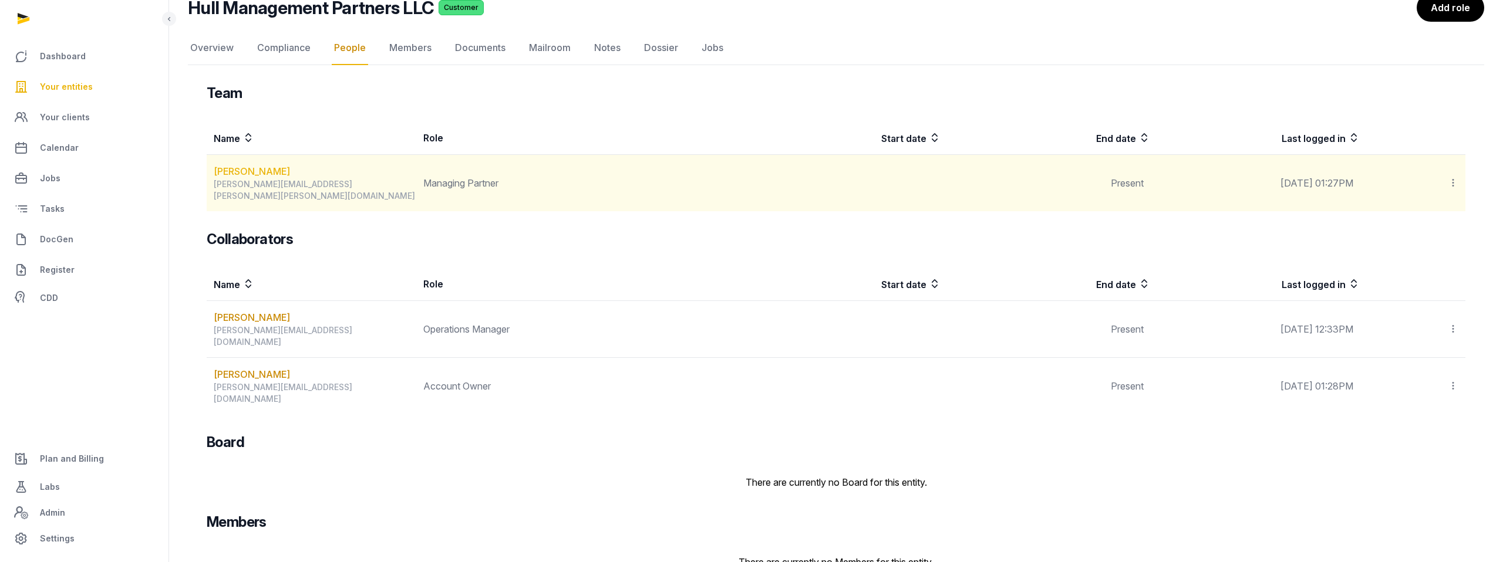
click at [262, 171] on link "Te-Yu Chang" at bounding box center [252, 171] width 76 height 14
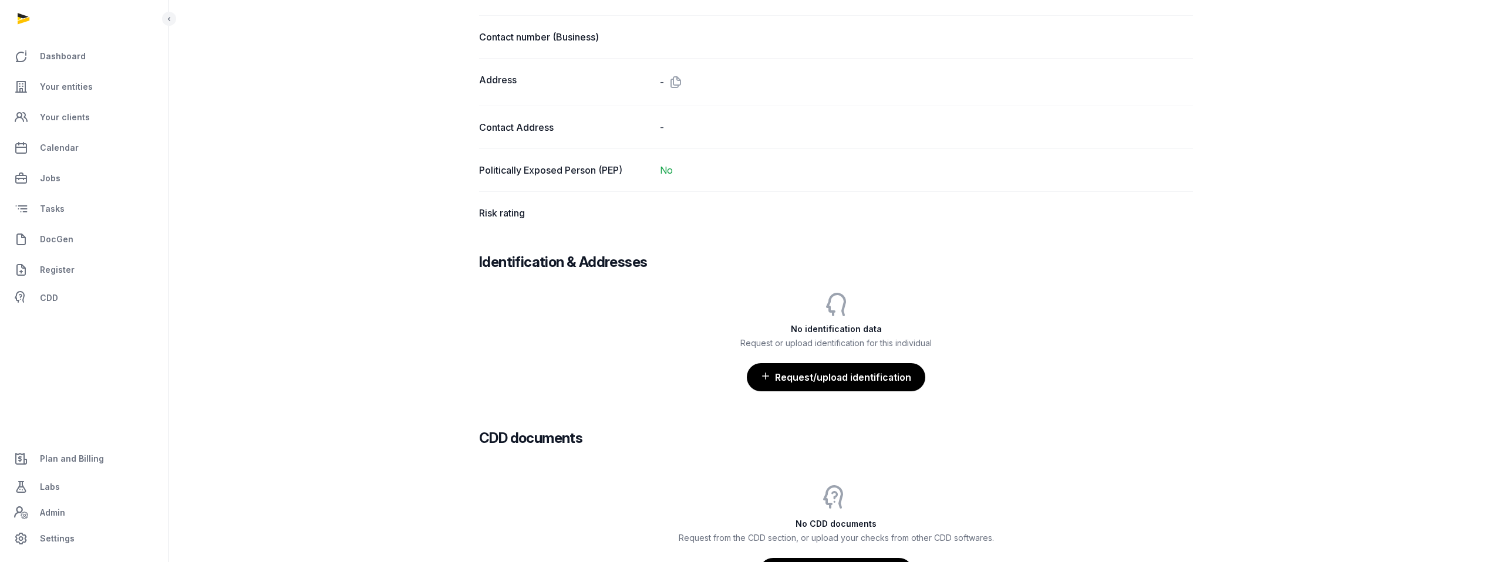
scroll to position [757, 0]
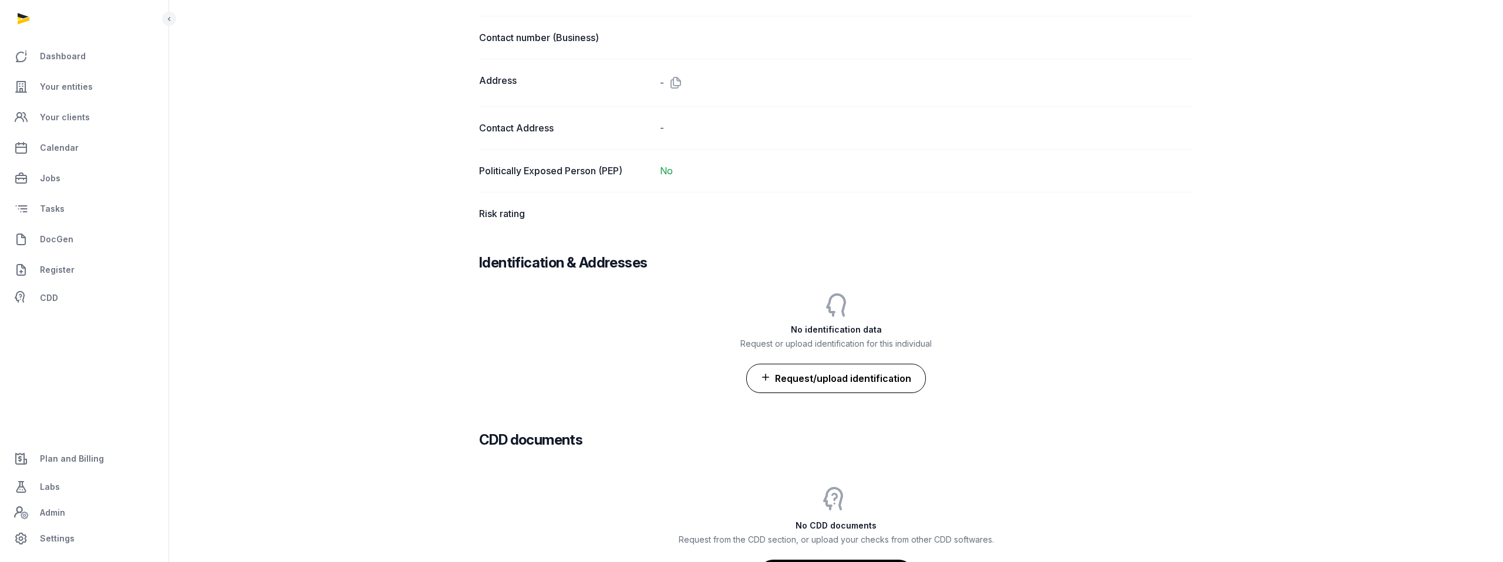
click at [867, 381] on button "Request/upload identification" at bounding box center [836, 378] width 180 height 29
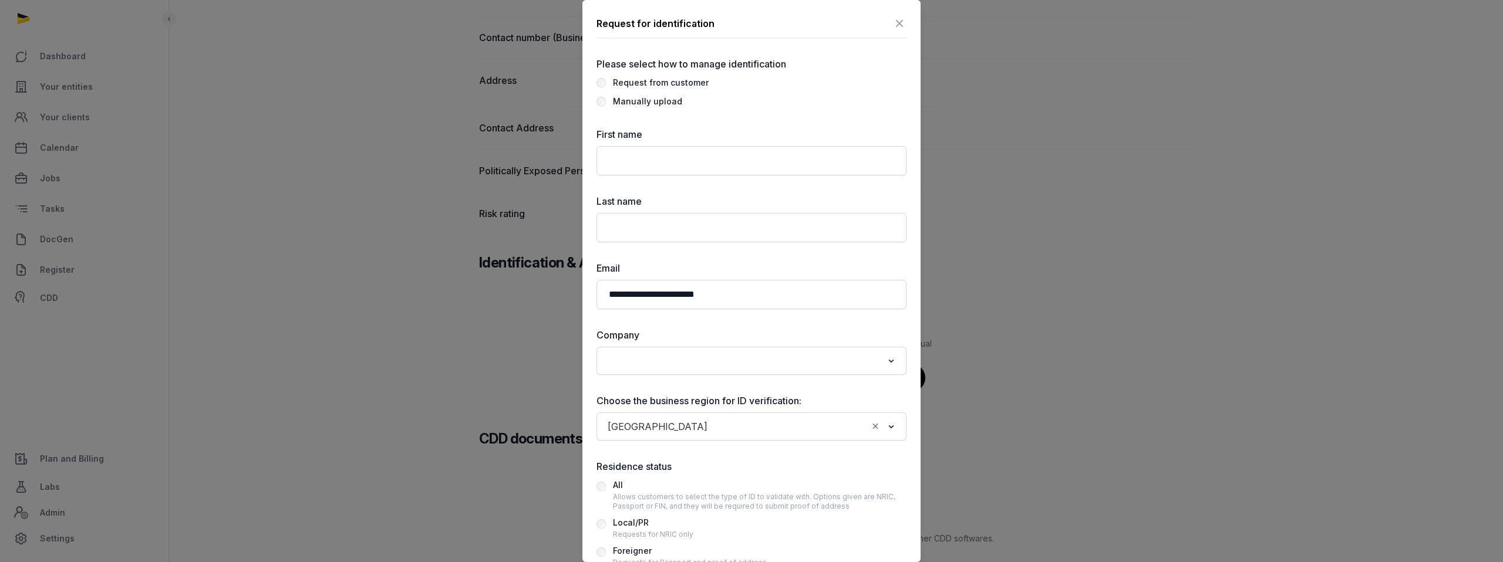
click at [899, 23] on icon at bounding box center [899, 23] width 14 height 19
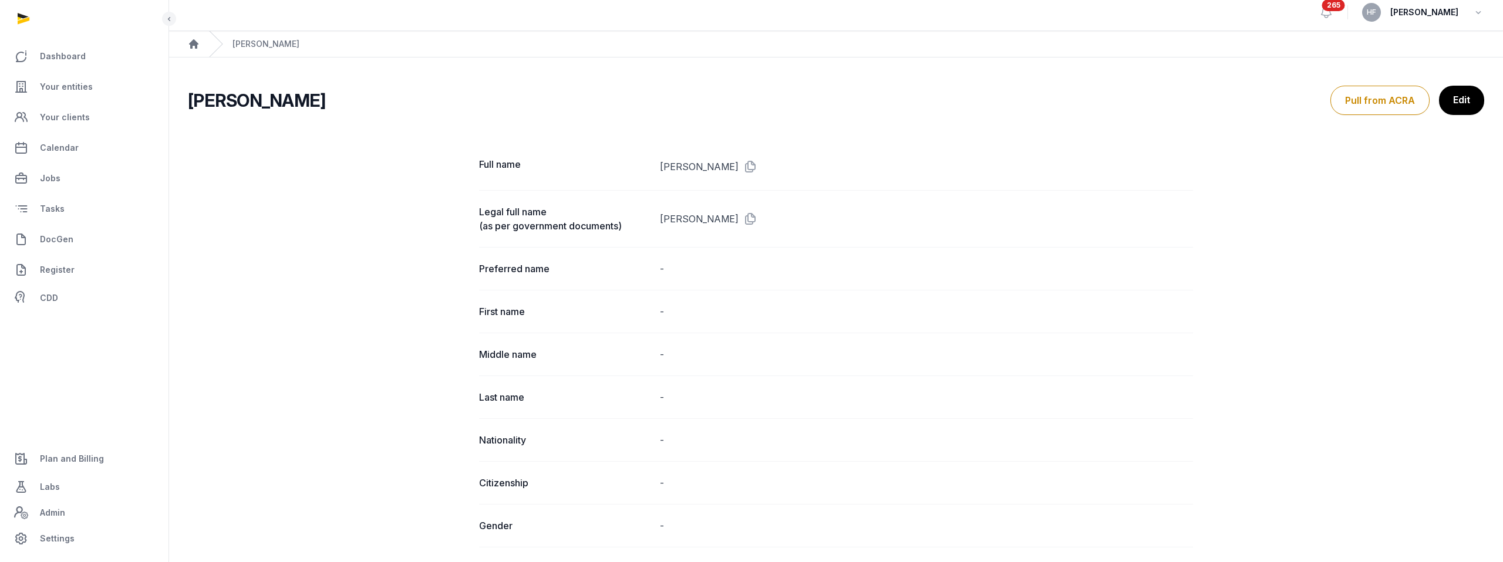
scroll to position [0, 0]
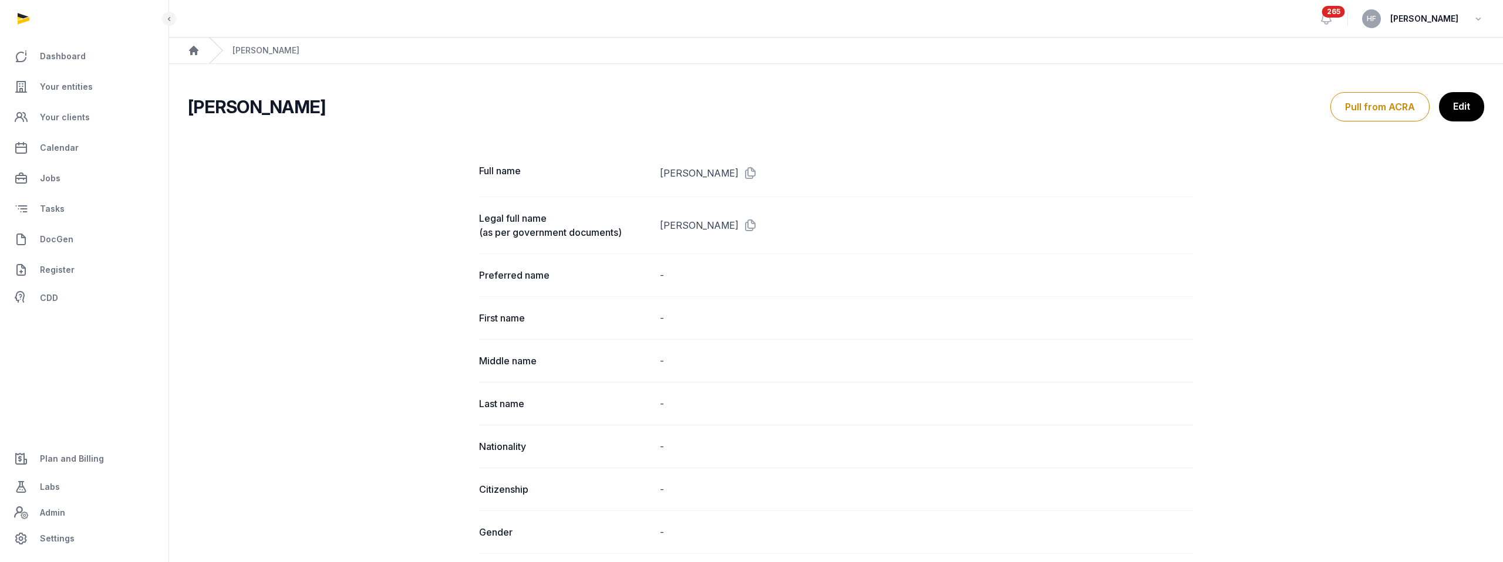
click at [662, 174] on dd "[PERSON_NAME]" at bounding box center [926, 173] width 533 height 19
click at [738, 174] on icon at bounding box center [747, 173] width 19 height 19
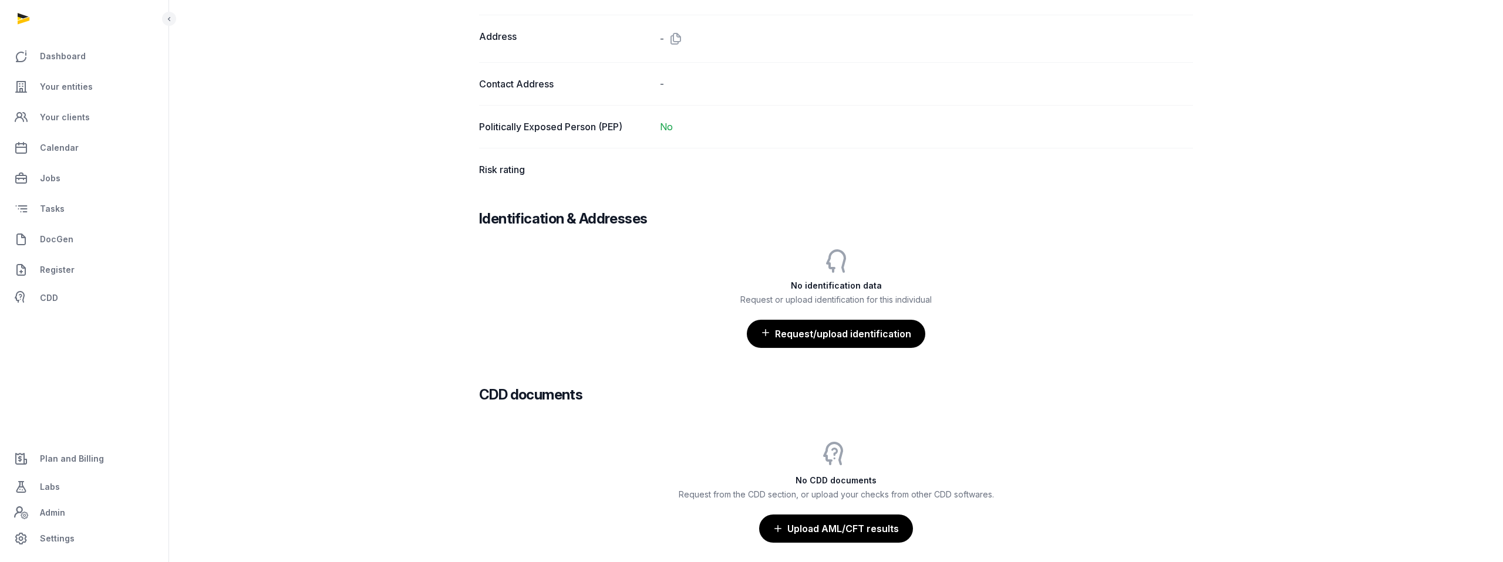
scroll to position [949, 0]
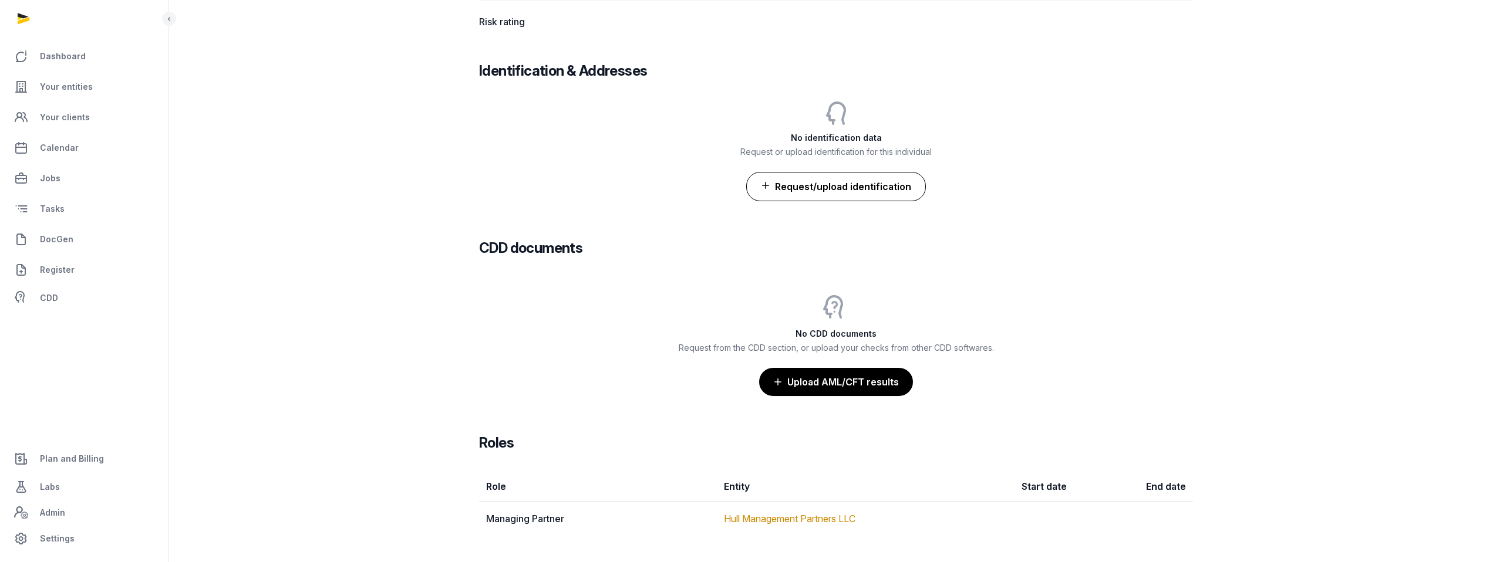
click at [820, 185] on button "Request/upload identification" at bounding box center [836, 186] width 180 height 29
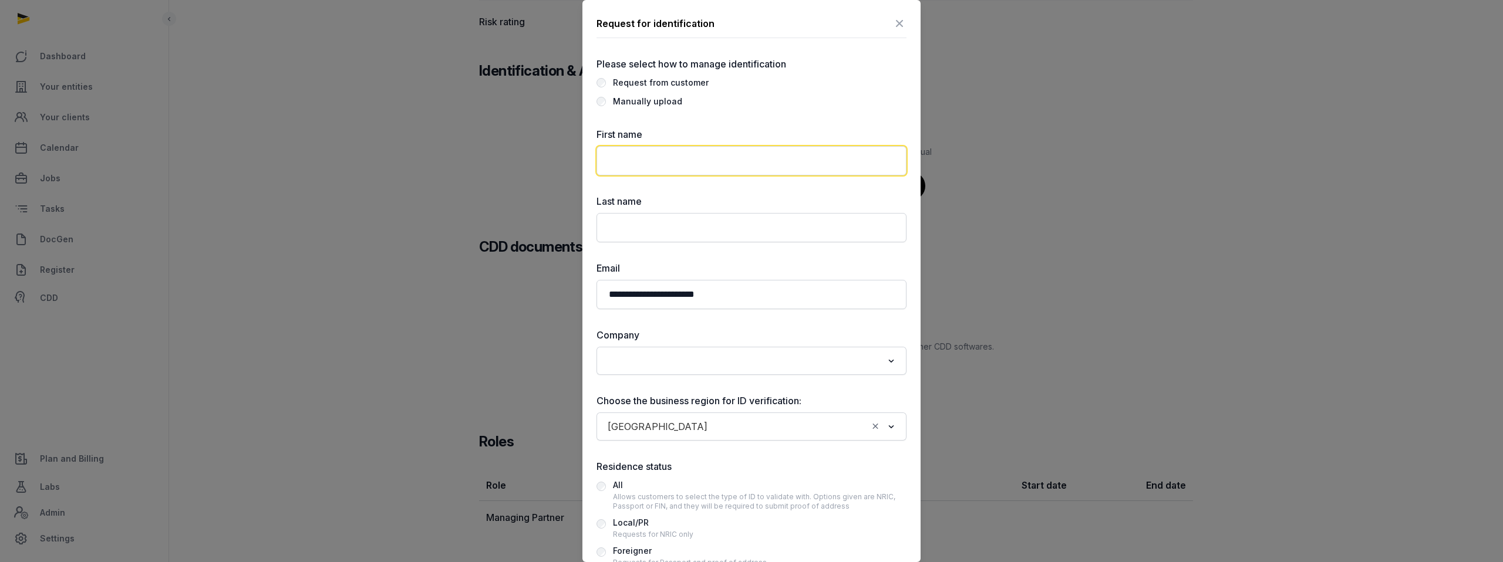
click at [714, 169] on input "text" at bounding box center [751, 160] width 310 height 29
paste input "**********"
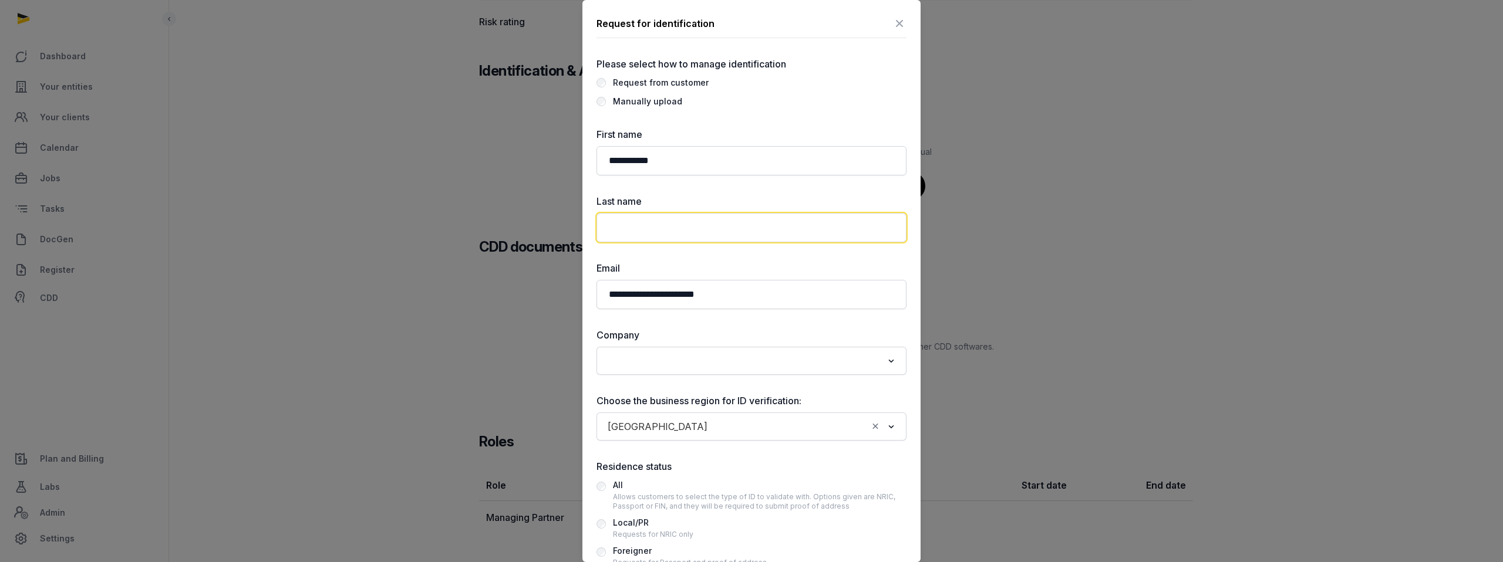
click at [674, 225] on input "text" at bounding box center [751, 227] width 310 height 29
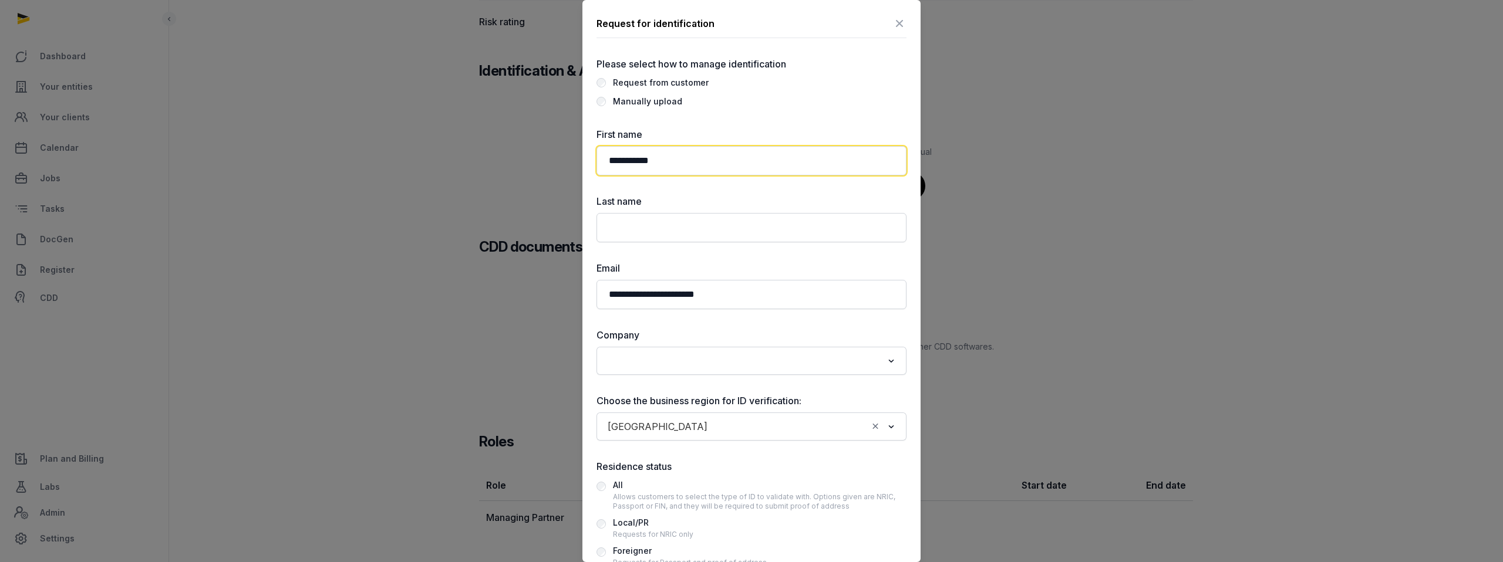
drag, startPoint x: 636, startPoint y: 162, endPoint x: 733, endPoint y: 164, distance: 96.9
click at [733, 164] on input "**********" at bounding box center [751, 160] width 310 height 29
type input "*****"
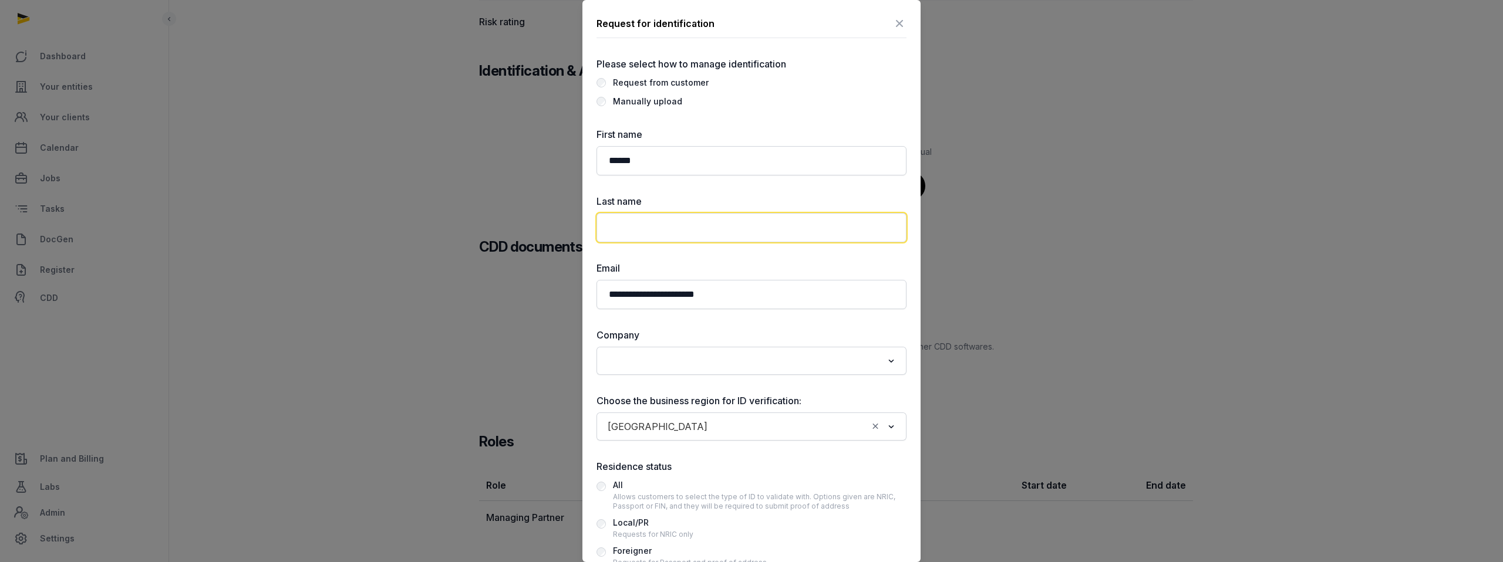
click at [687, 225] on input "text" at bounding box center [751, 227] width 310 height 29
paste input "*****"
type input "*****"
click at [737, 363] on input "Search for option" at bounding box center [742, 361] width 279 height 16
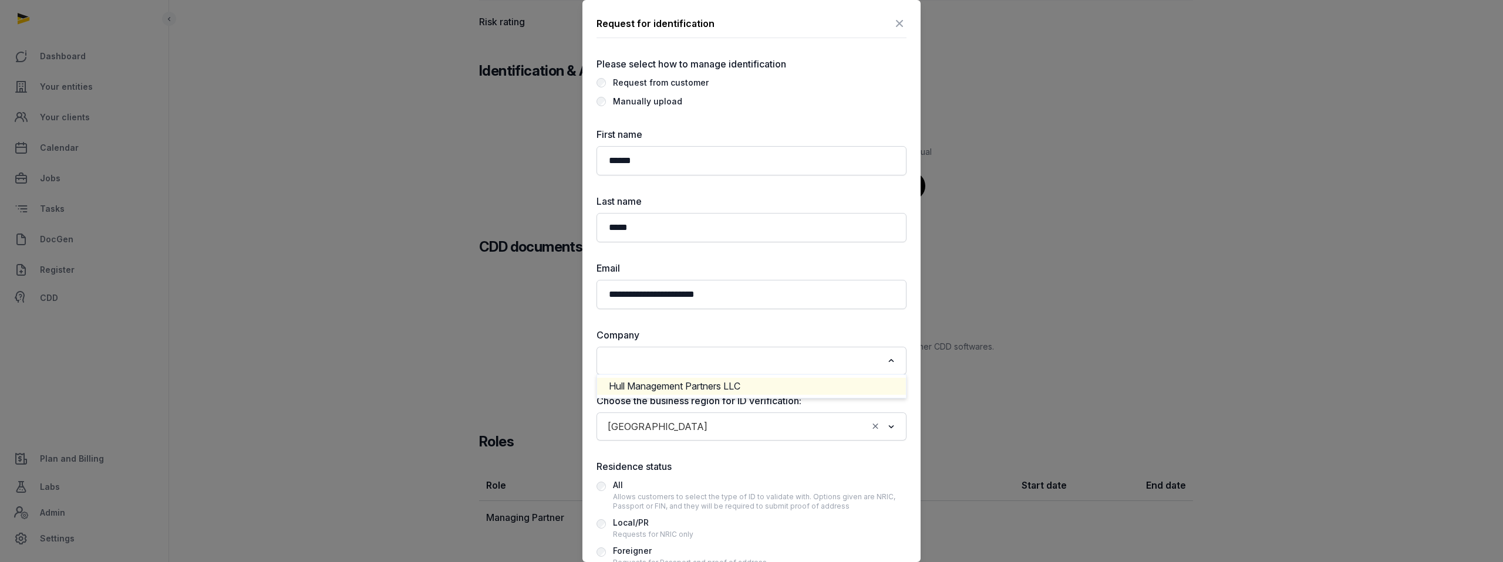
click at [717, 382] on li "Hull Management Partners LLC" at bounding box center [751, 386] width 309 height 17
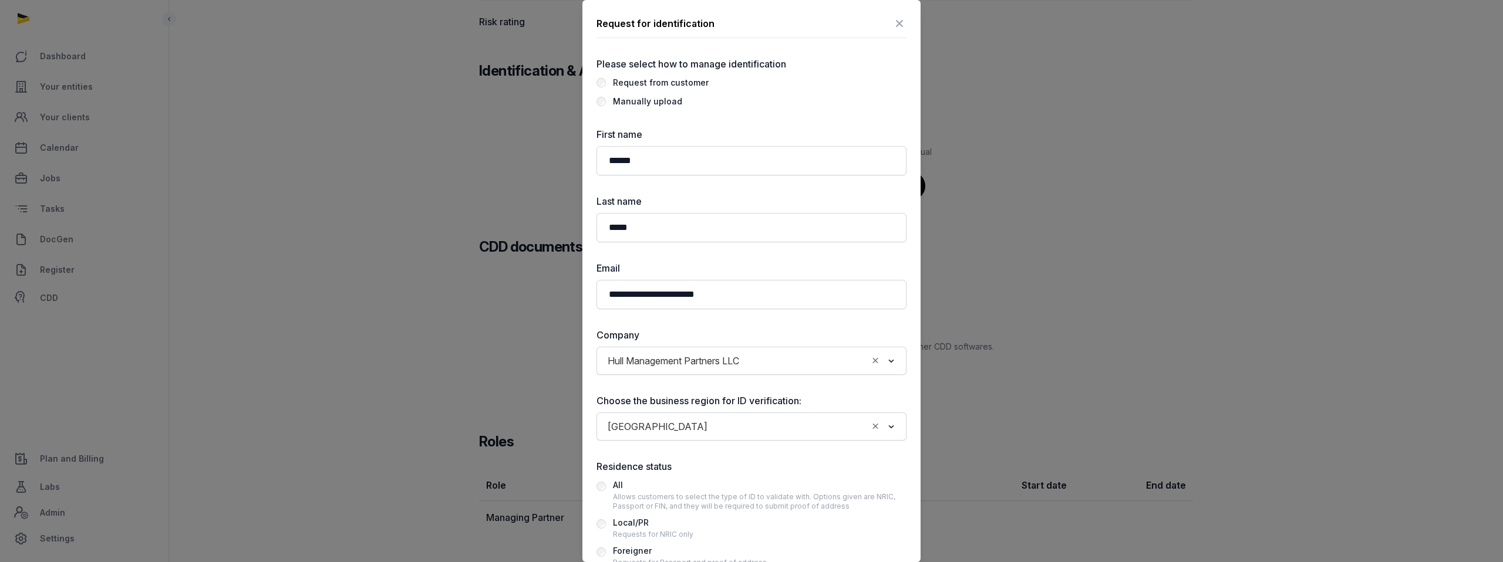
click at [713, 430] on input "Search for option" at bounding box center [790, 426] width 154 height 16
click at [667, 470] on li "[GEOGRAPHIC_DATA]" at bounding box center [751, 469] width 309 height 17
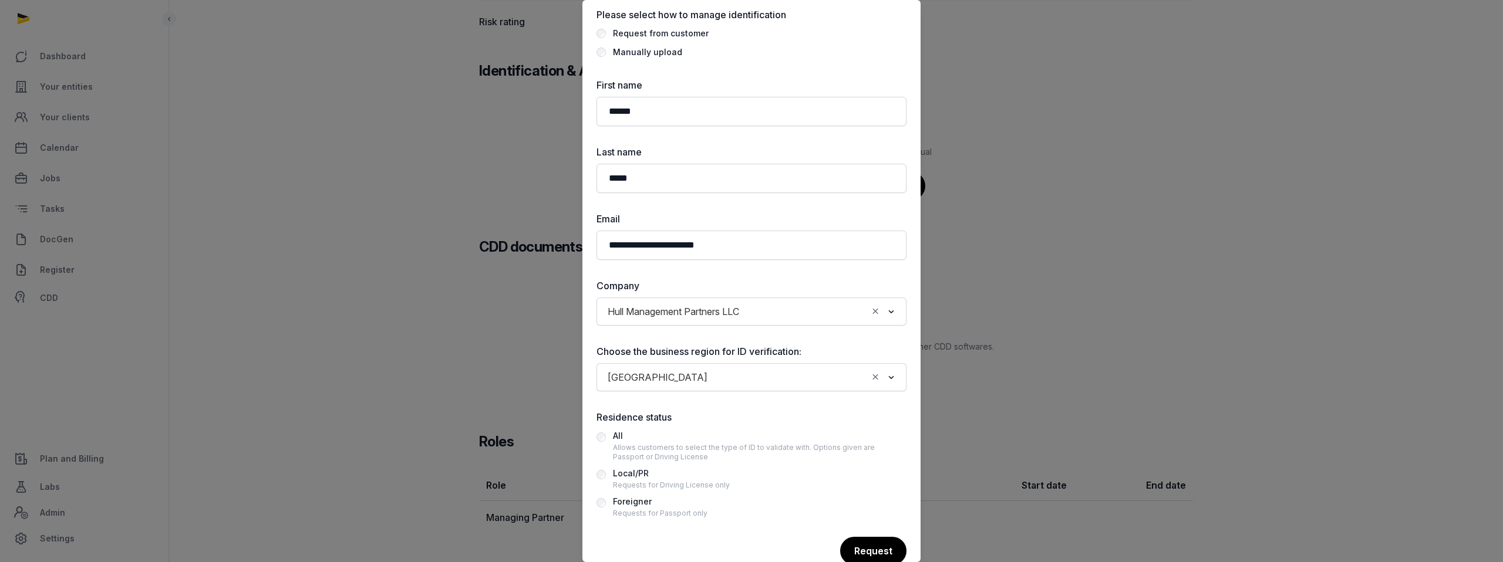
scroll to position [76, 0]
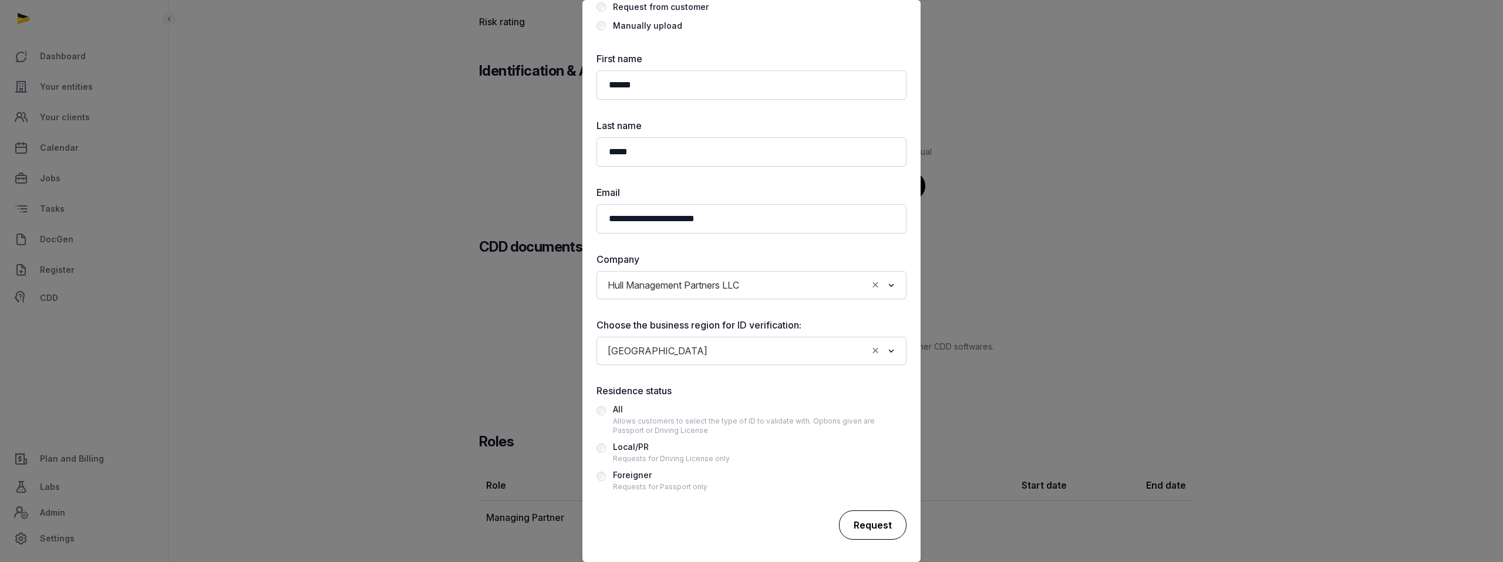
click at [880, 517] on div "Request" at bounding box center [872, 525] width 67 height 29
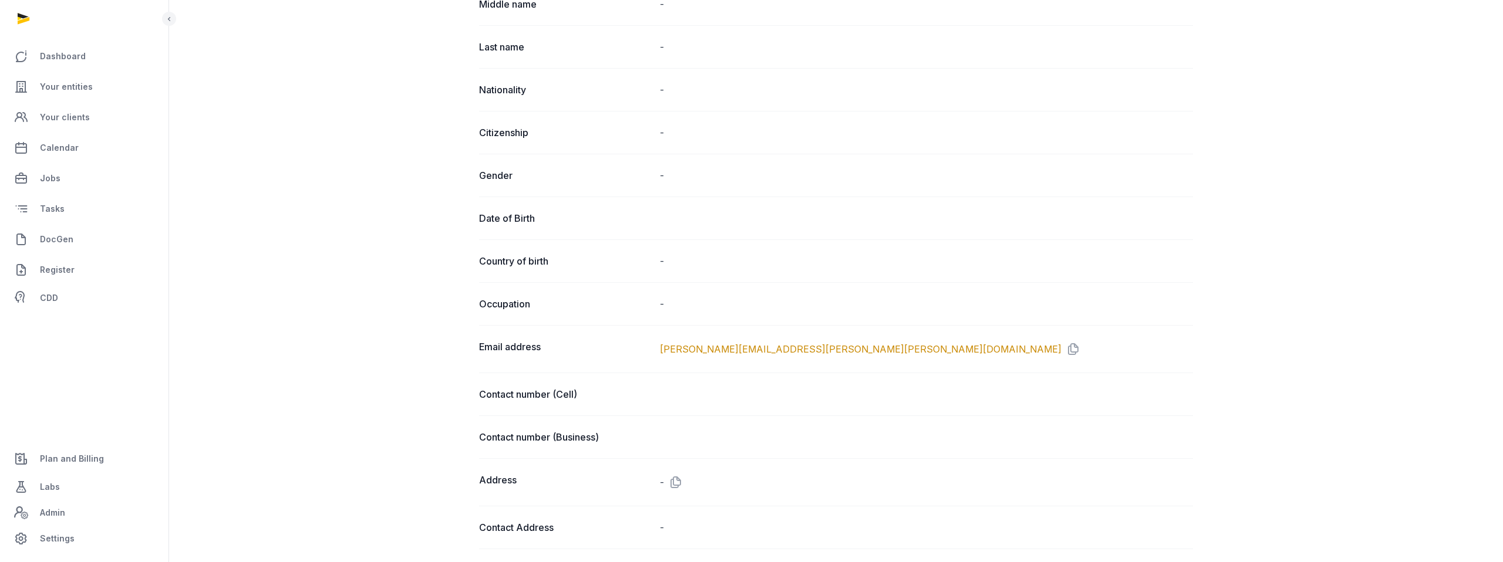
scroll to position [0, 0]
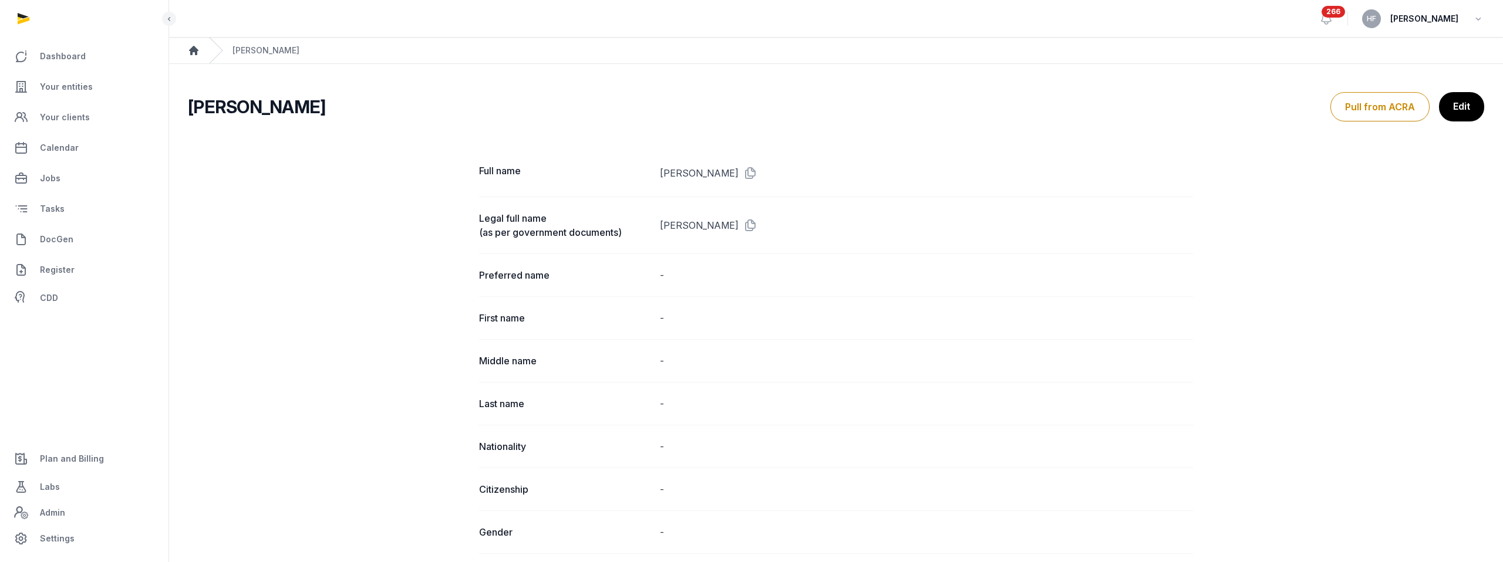
click at [195, 53] on icon "Breadcrumb" at bounding box center [193, 50] width 9 height 9
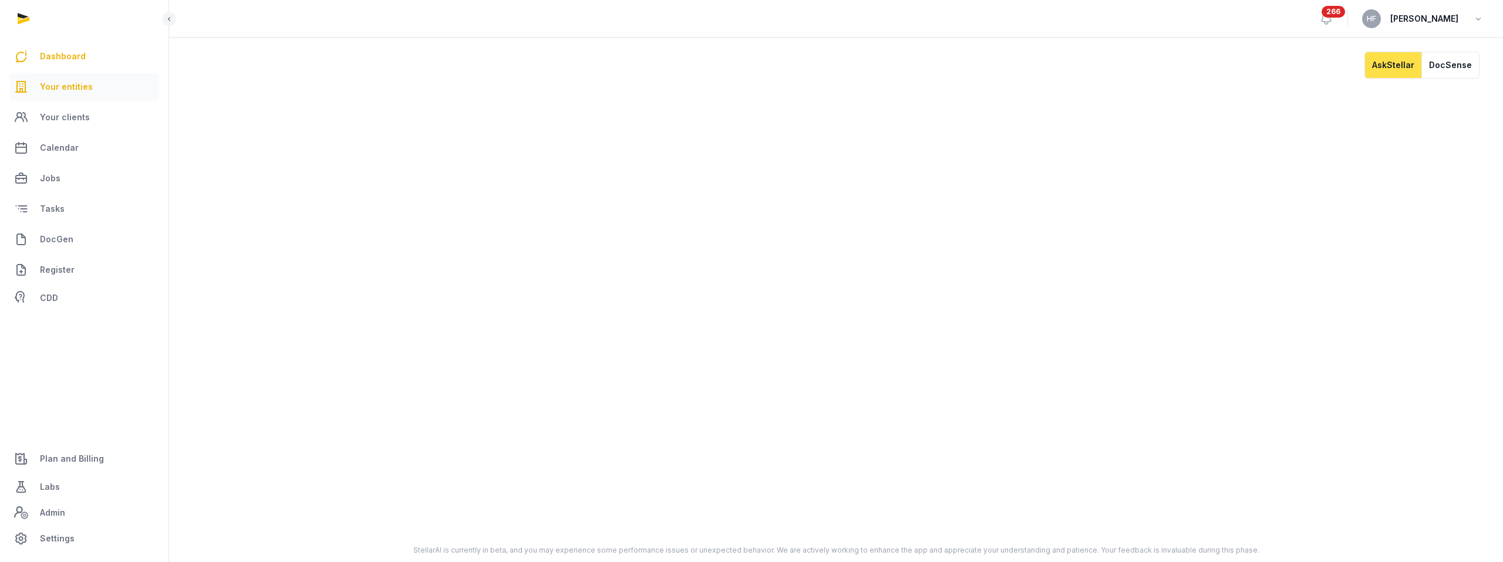
click at [81, 84] on span "Your entities" at bounding box center [66, 87] width 53 height 14
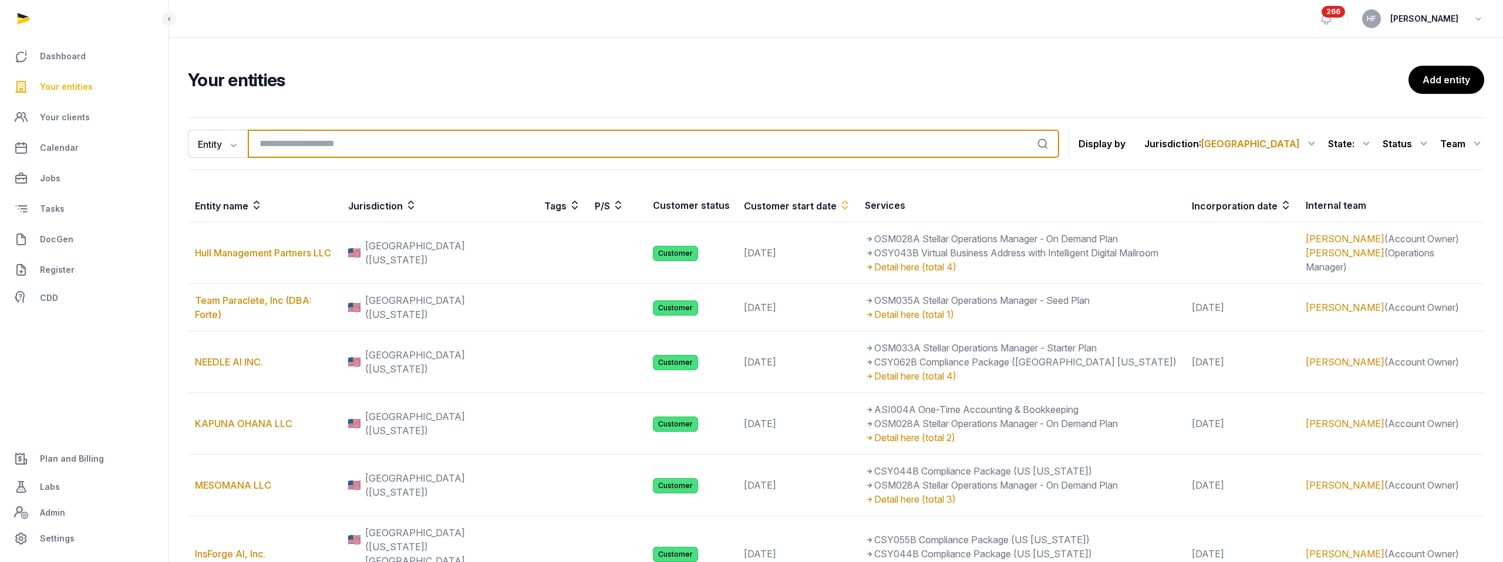
click at [330, 144] on input "search" at bounding box center [653, 144] width 811 height 28
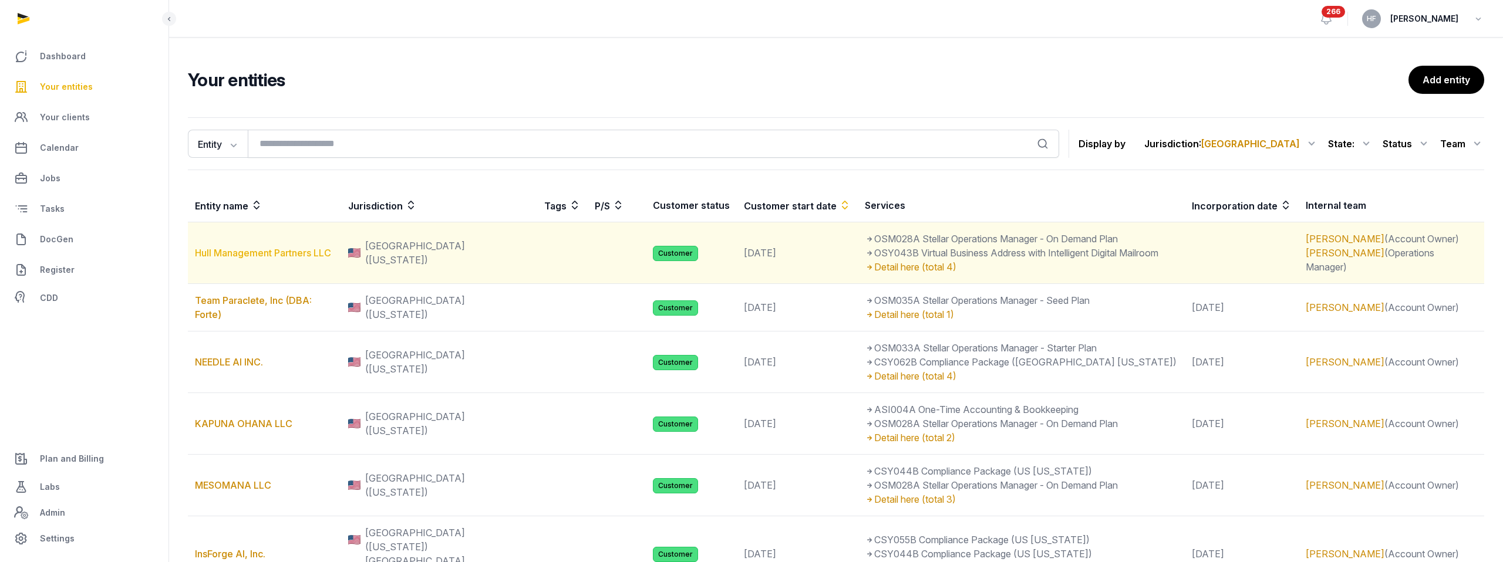
click at [309, 249] on link "Hull Management Partners LLC" at bounding box center [263, 253] width 136 height 12
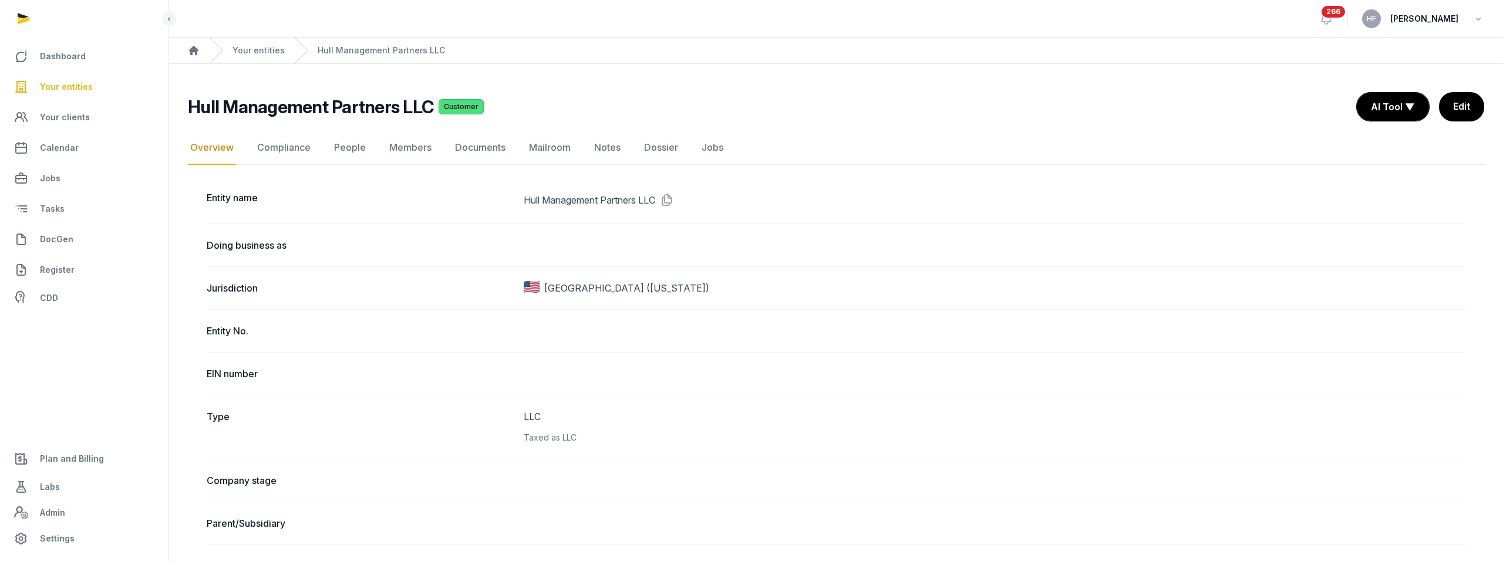
click at [326, 117] on h2 "Hull Management Partners LLC" at bounding box center [311, 106] width 246 height 21
drag, startPoint x: 189, startPoint y: 105, endPoint x: 424, endPoint y: 110, distance: 235.4
click at [424, 110] on h2 "Hull Management Partners LLC" at bounding box center [311, 106] width 246 height 21
copy h2 "Hull Management Partners LLC"
click at [346, 153] on link "People" at bounding box center [350, 148] width 36 height 34
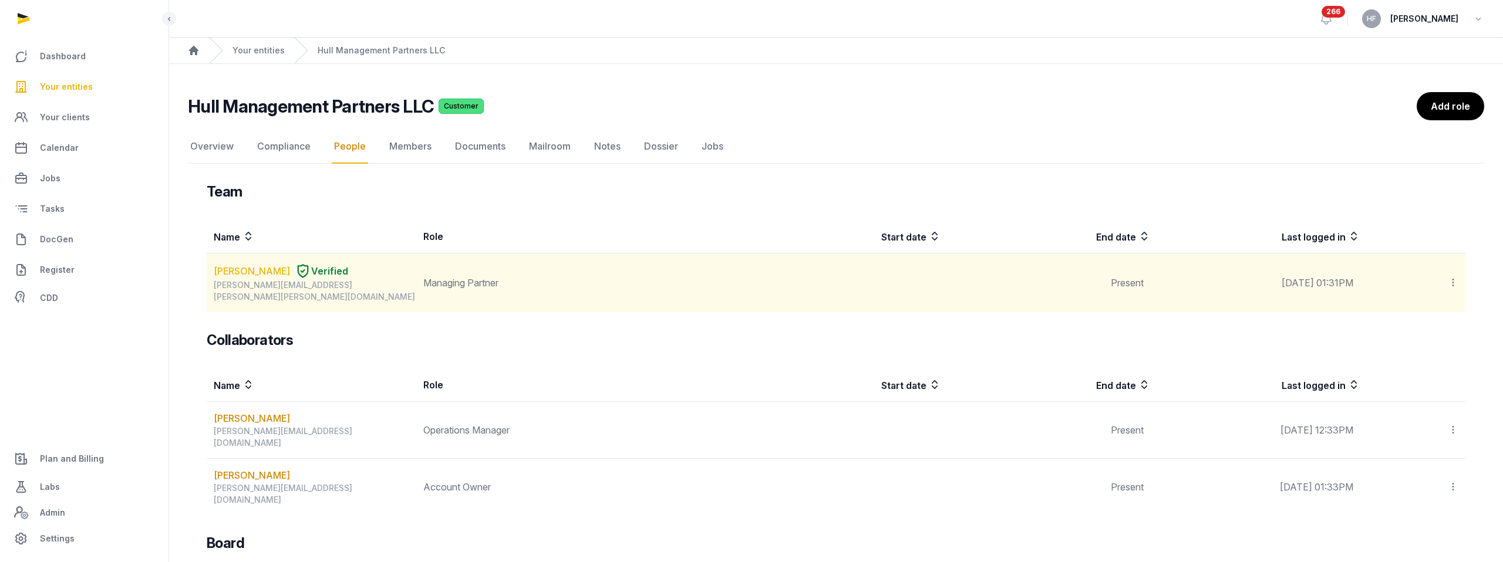
click at [259, 269] on link "TE YU CHANG" at bounding box center [252, 271] width 76 height 14
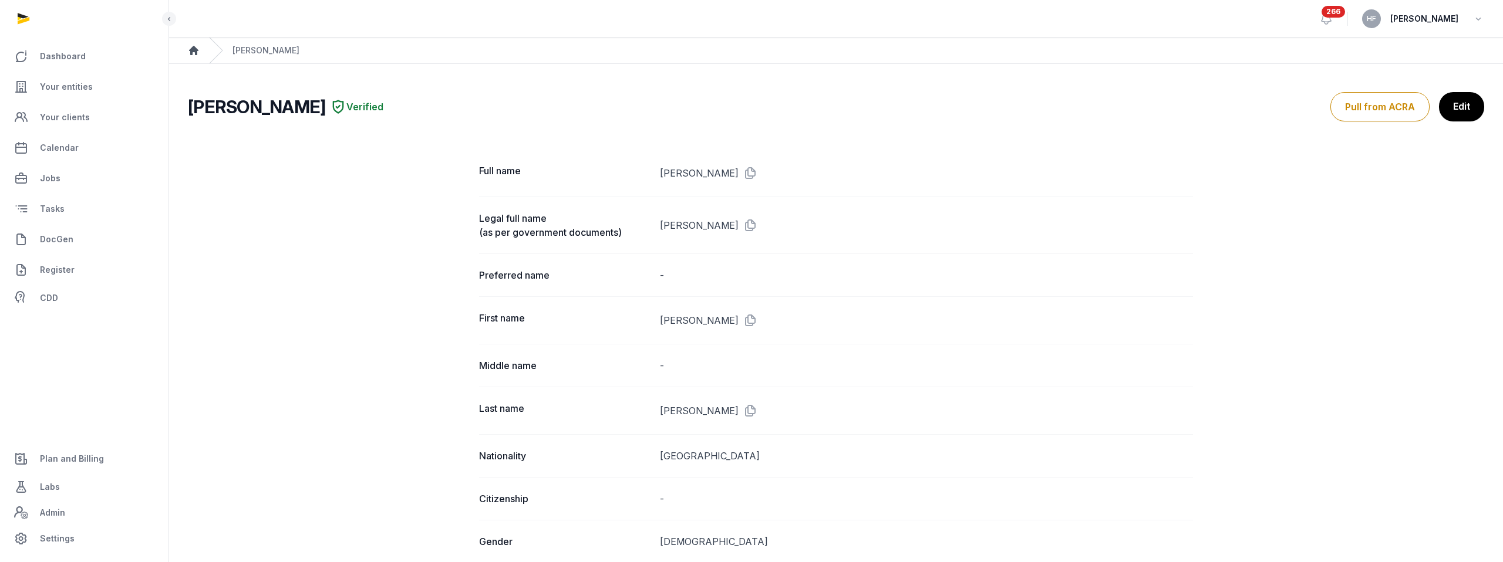
click at [196, 52] on icon "Breadcrumb" at bounding box center [193, 50] width 9 height 9
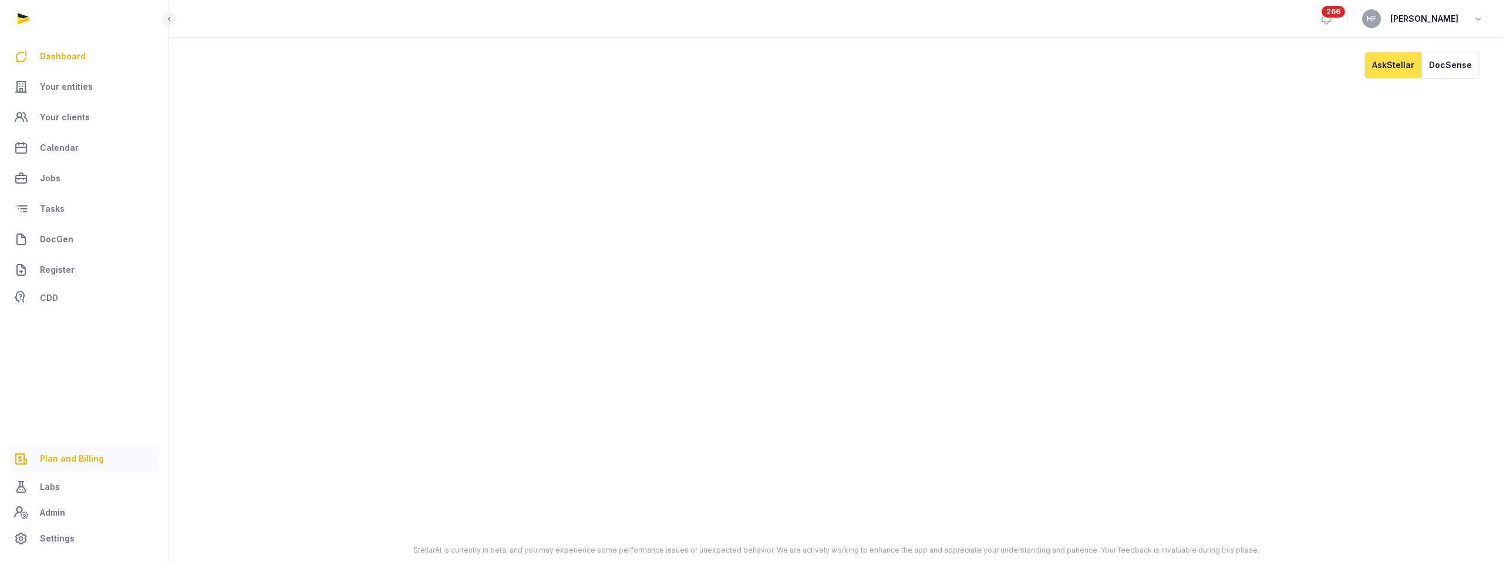
click at [68, 457] on span "Plan and Billing" at bounding box center [72, 459] width 64 height 14
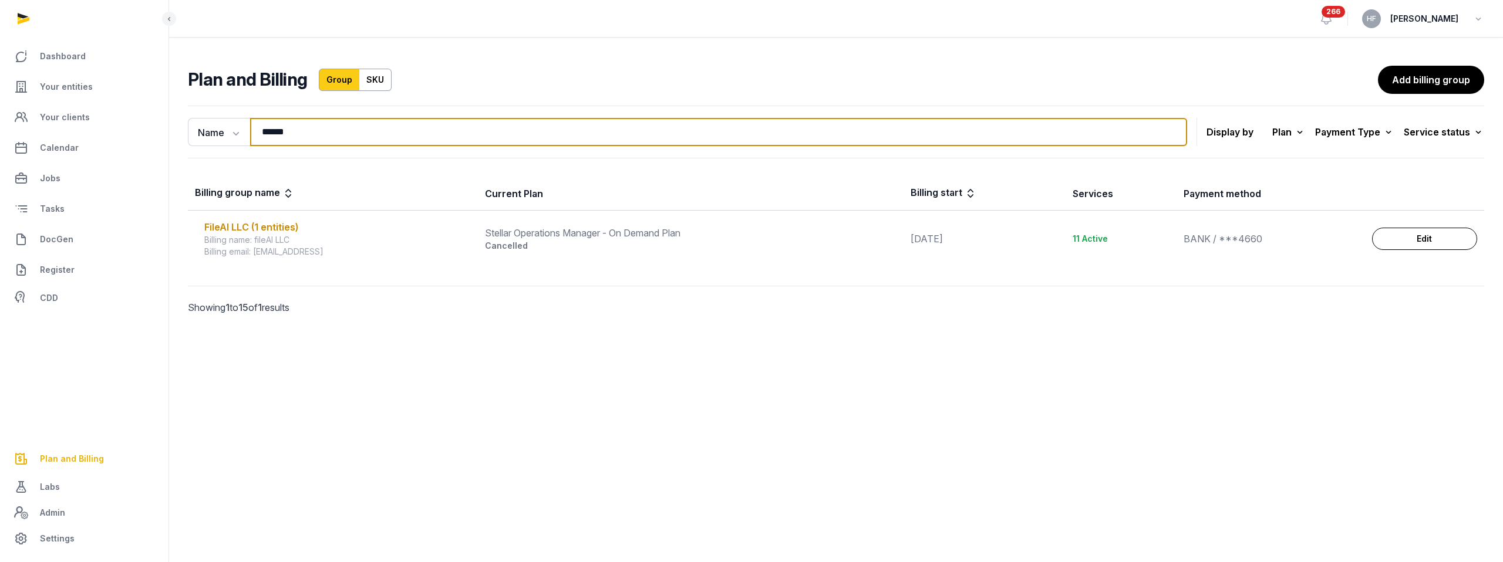
drag, startPoint x: 307, startPoint y: 123, endPoint x: 282, endPoint y: 128, distance: 25.1
click at [282, 128] on input "******" at bounding box center [718, 132] width 937 height 28
drag, startPoint x: 301, startPoint y: 134, endPoint x: 226, endPoint y: 123, distance: 76.0
click at [227, 123] on div "Name Name Email ****** Search" at bounding box center [687, 132] width 999 height 28
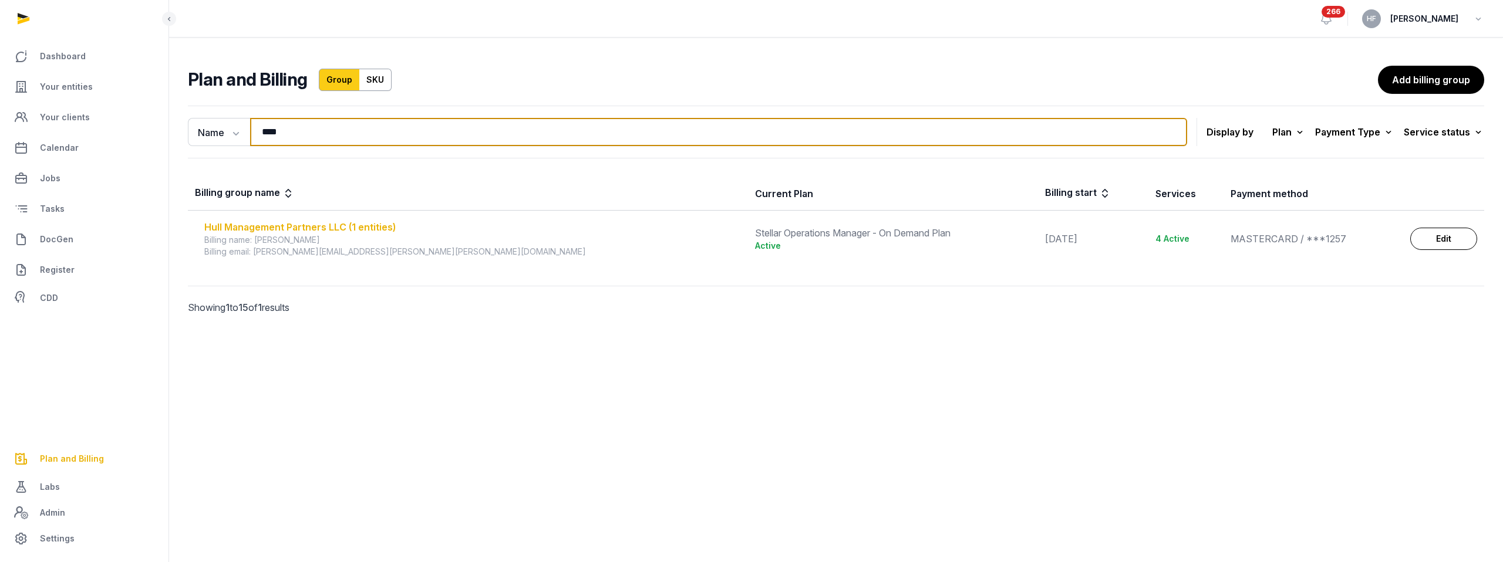
type input "****"
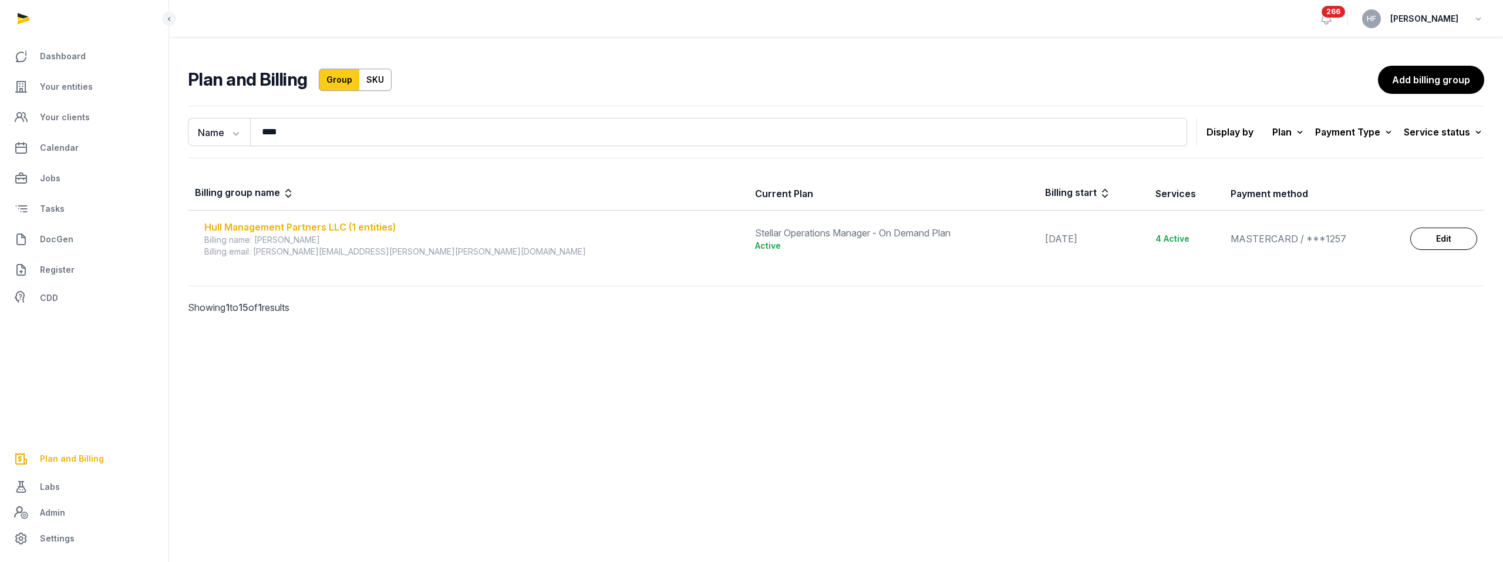
click at [347, 230] on div "Hull Management Partners LLC (1 entities)" at bounding box center [472, 227] width 536 height 14
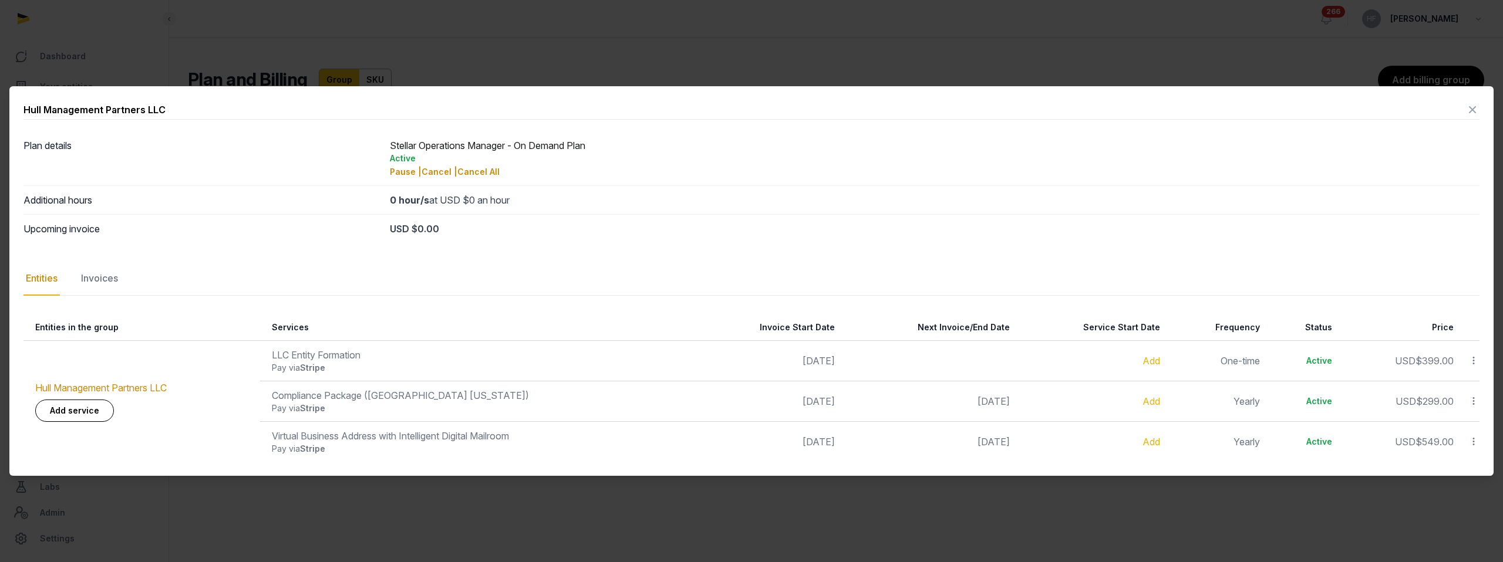
click at [1474, 107] on icon at bounding box center [1472, 109] width 14 height 19
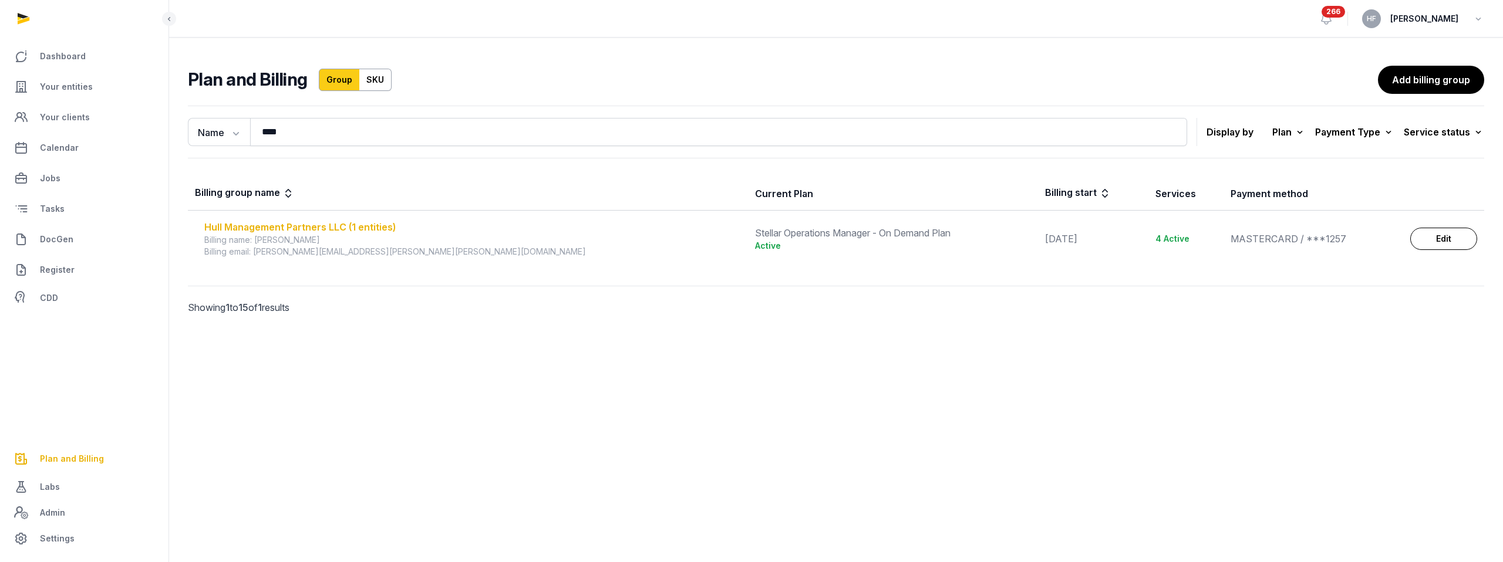
click at [371, 225] on div "Hull Management Partners LLC (1 entities)" at bounding box center [472, 227] width 536 height 14
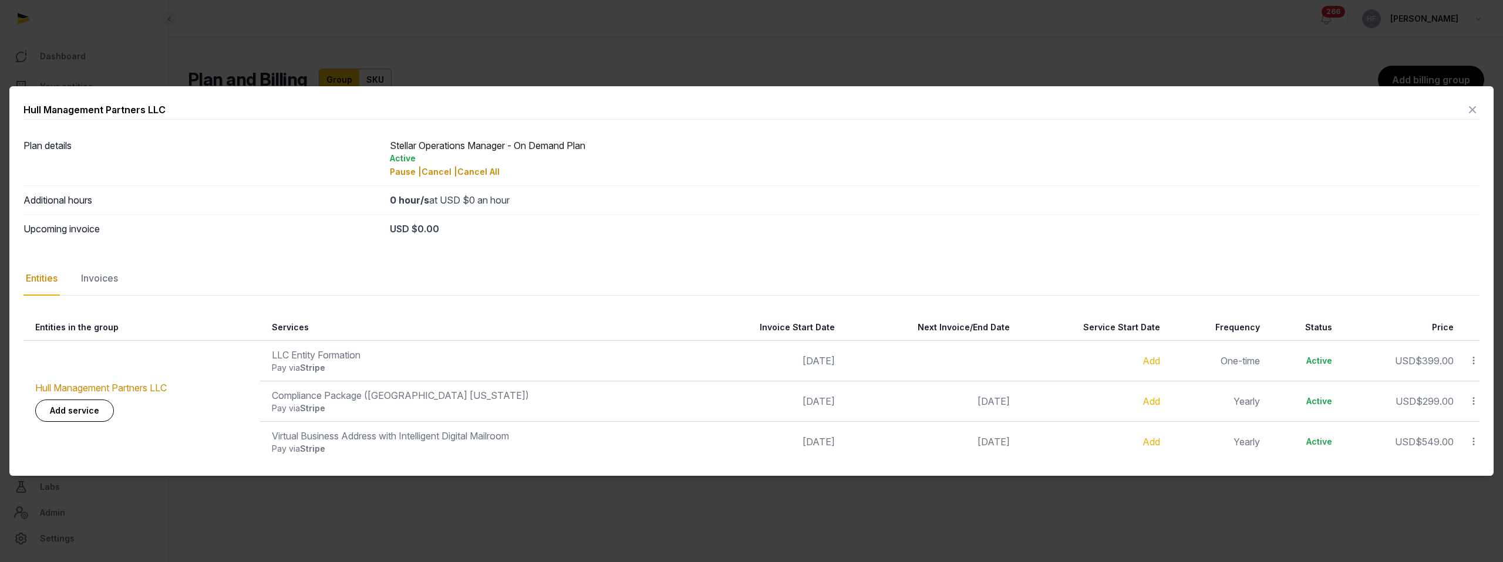
click at [1473, 107] on icon at bounding box center [1472, 109] width 14 height 19
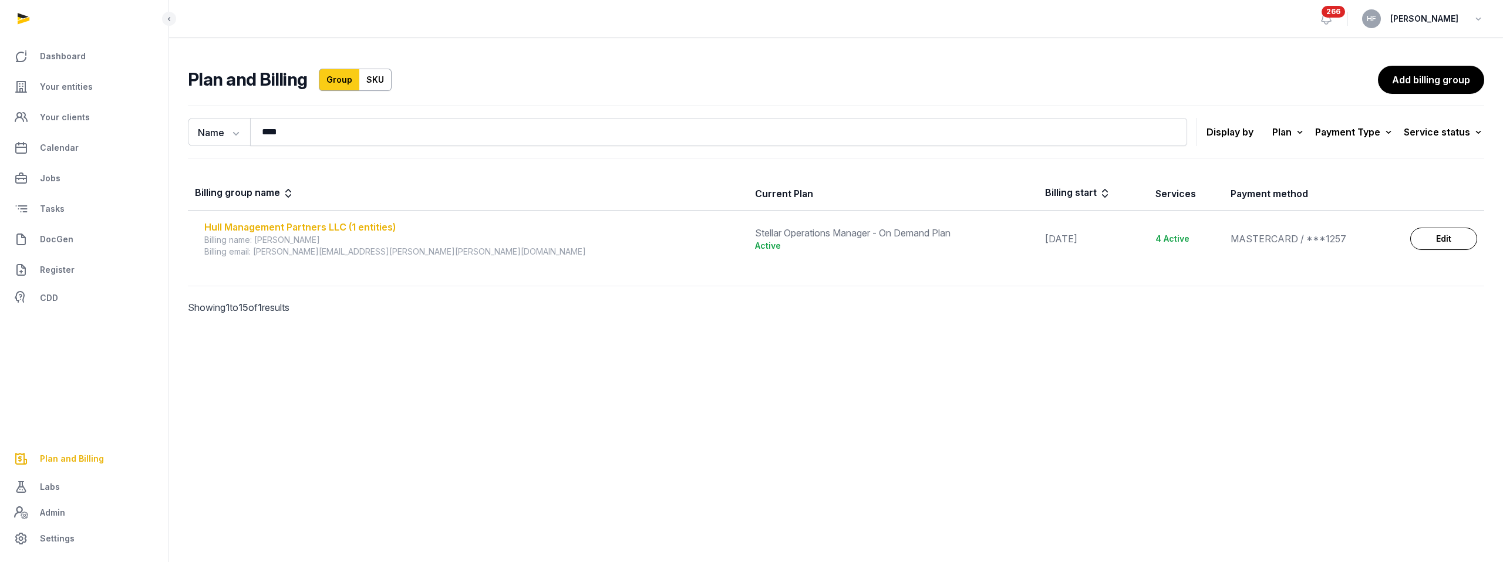
click at [291, 229] on div "Hull Management Partners LLC (1 entities)" at bounding box center [472, 227] width 536 height 14
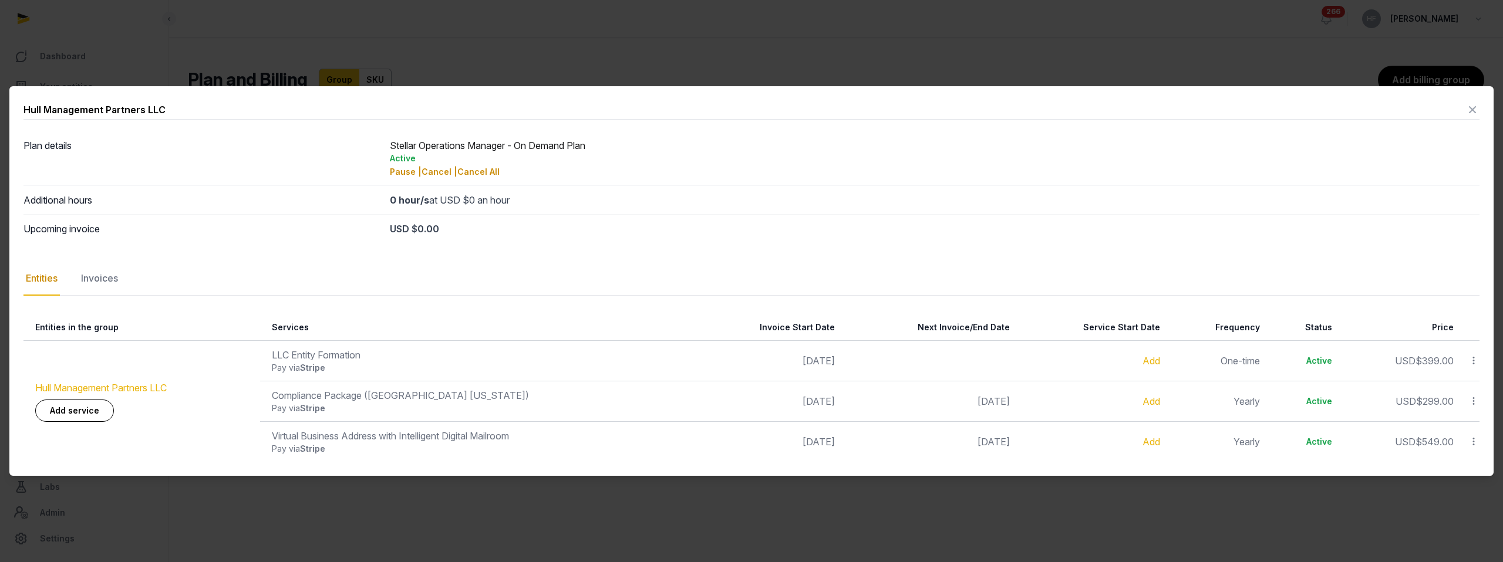
click at [148, 385] on link "Hull Management Partners LLC" at bounding box center [100, 388] width 131 height 12
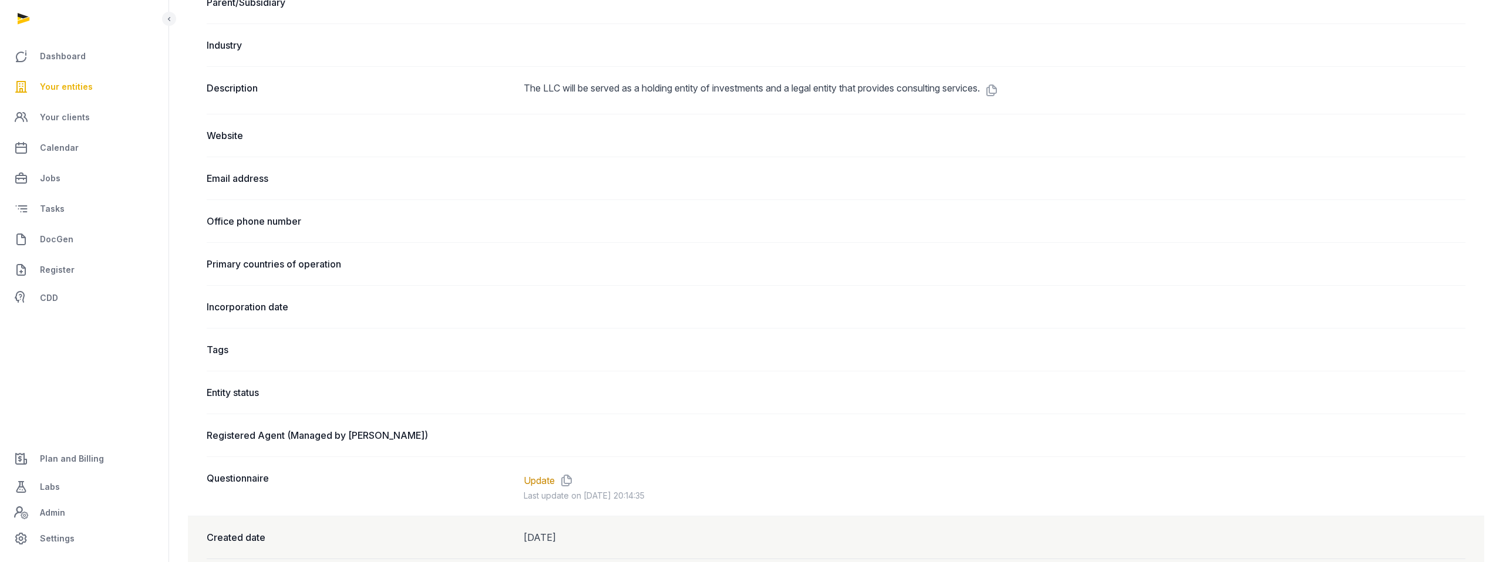
scroll to position [616, 0]
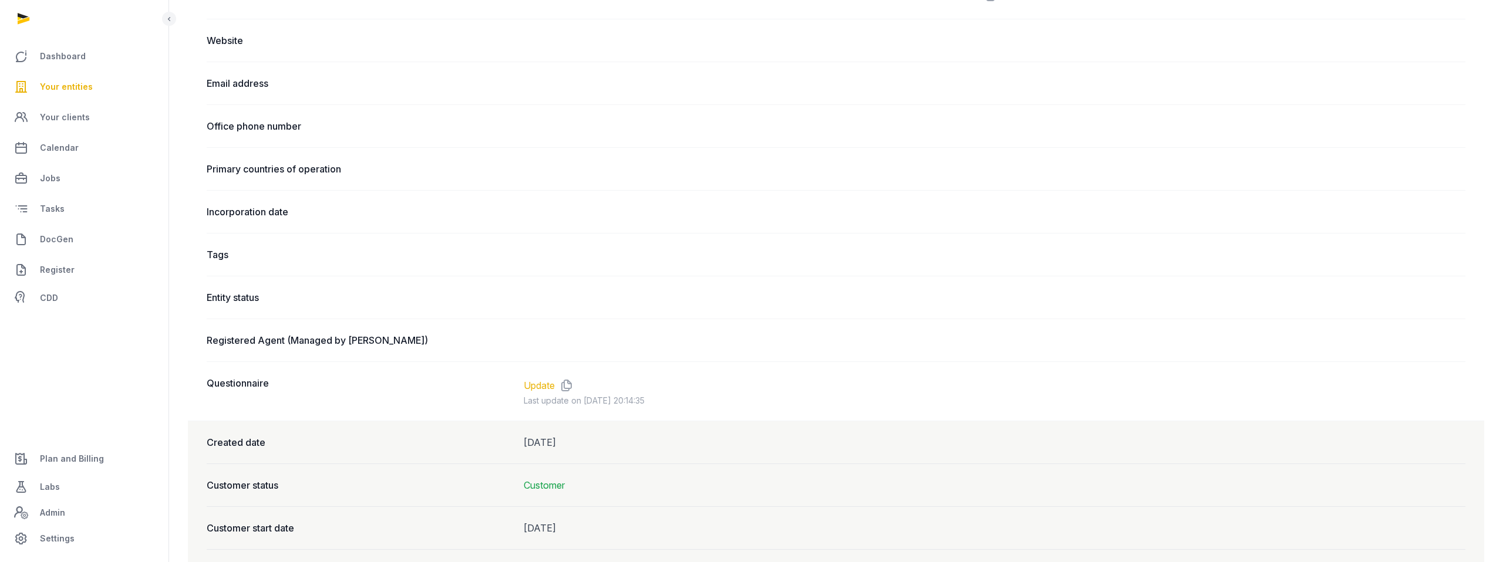
click at [549, 384] on link "Update" at bounding box center [539, 386] width 31 height 14
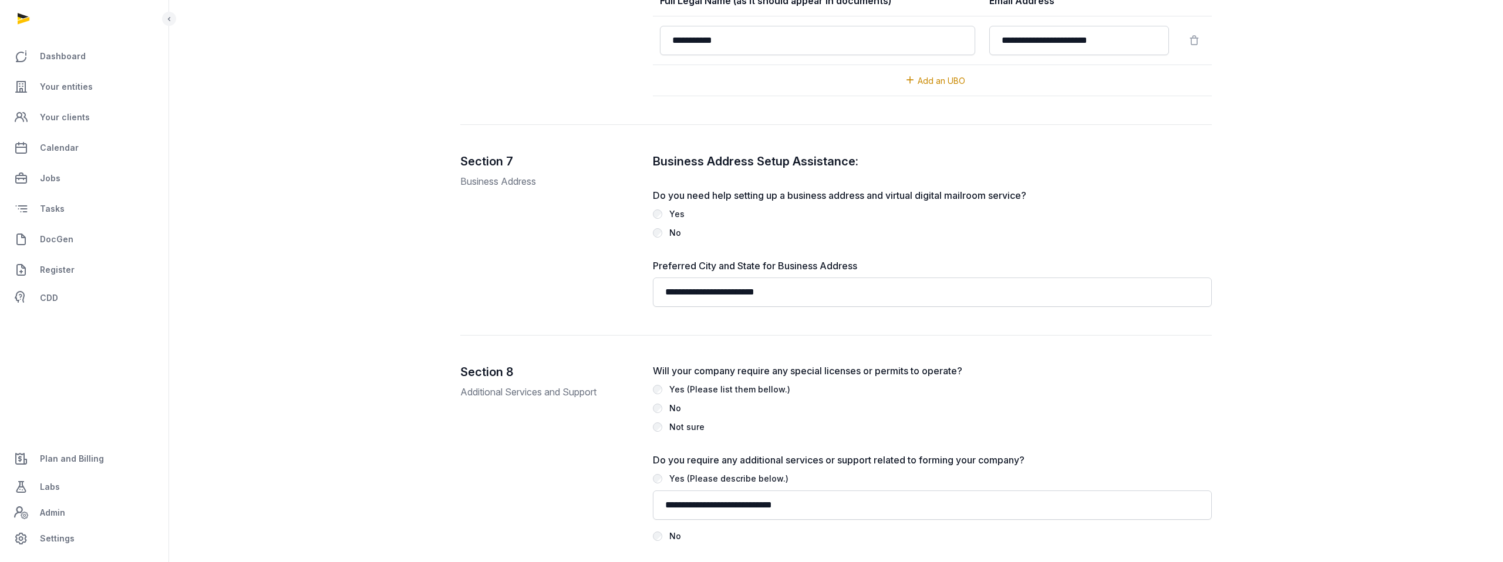
scroll to position [2006, 0]
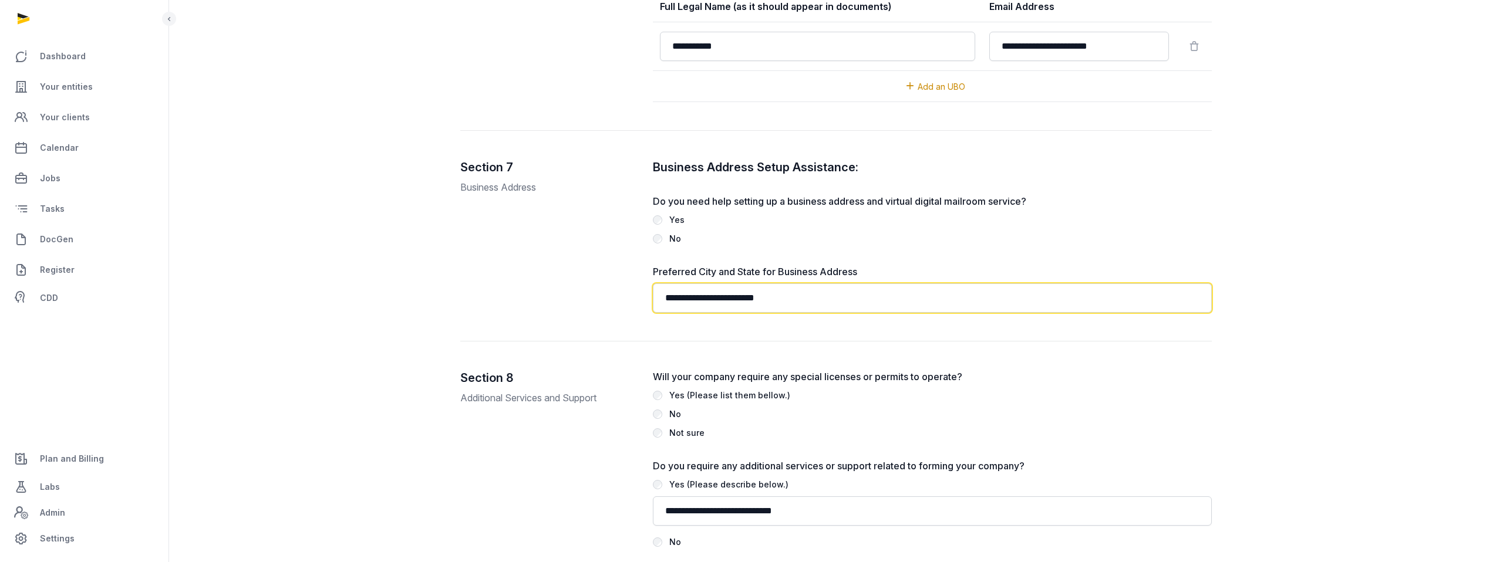
drag, startPoint x: 806, startPoint y: 249, endPoint x: 614, endPoint y: 226, distance: 193.4
click at [614, 226] on div "**********" at bounding box center [835, 250] width 751 height 183
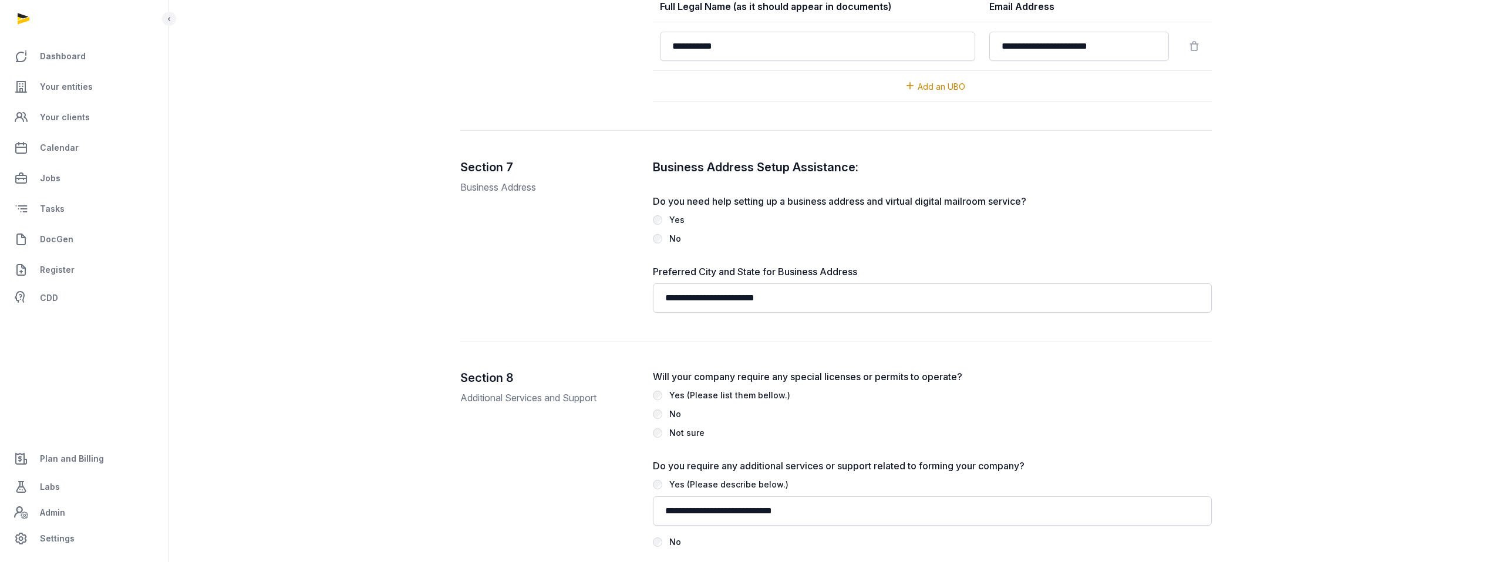
click at [572, 211] on div "Section 7 Business Address" at bounding box center [547, 236] width 174 height 154
click at [94, 454] on span "Plan and Billing" at bounding box center [72, 459] width 64 height 14
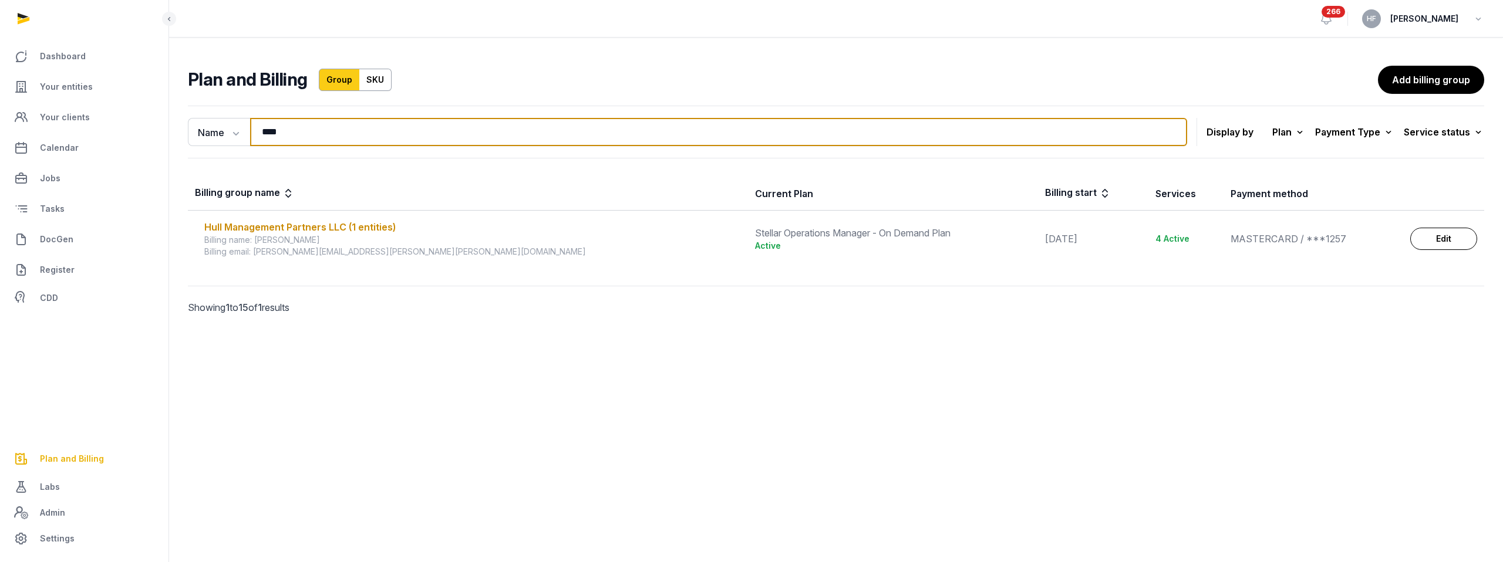
drag, startPoint x: 285, startPoint y: 134, endPoint x: 170, endPoint y: 126, distance: 115.3
click at [180, 126] on div "Name Name Email **** Search Display by Plan All plans On Demand Plan Scale Plan…" at bounding box center [836, 226] width 1334 height 251
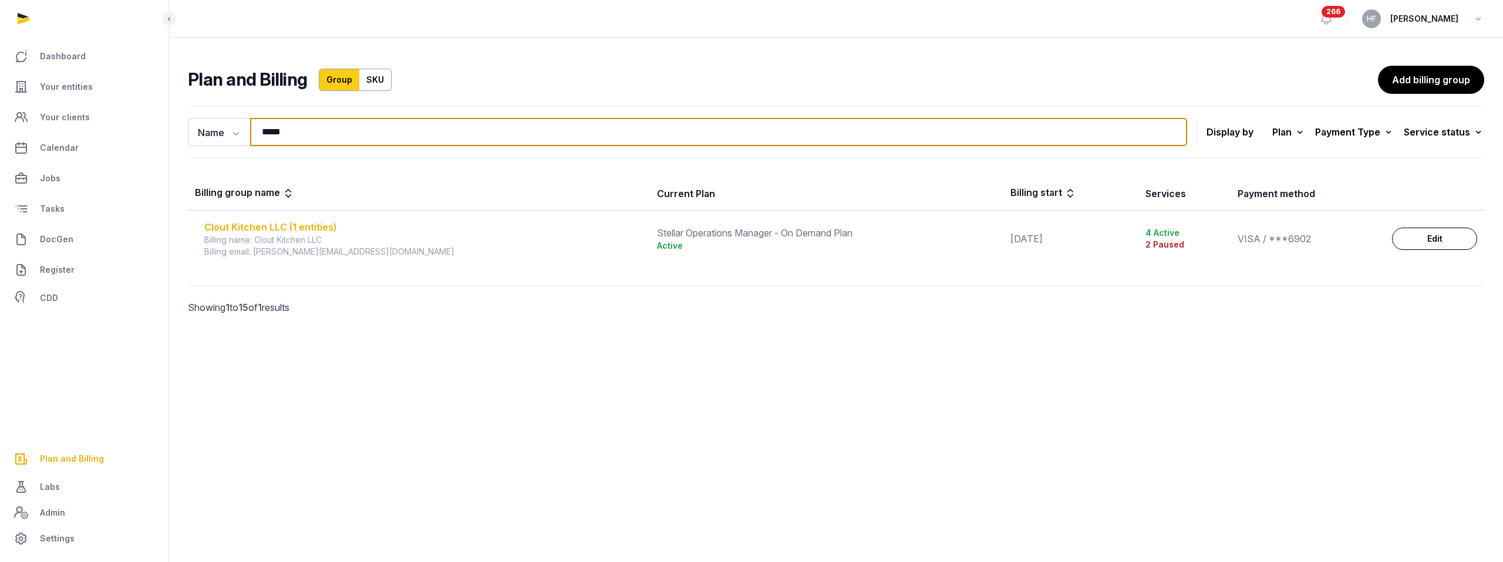
type input "*****"
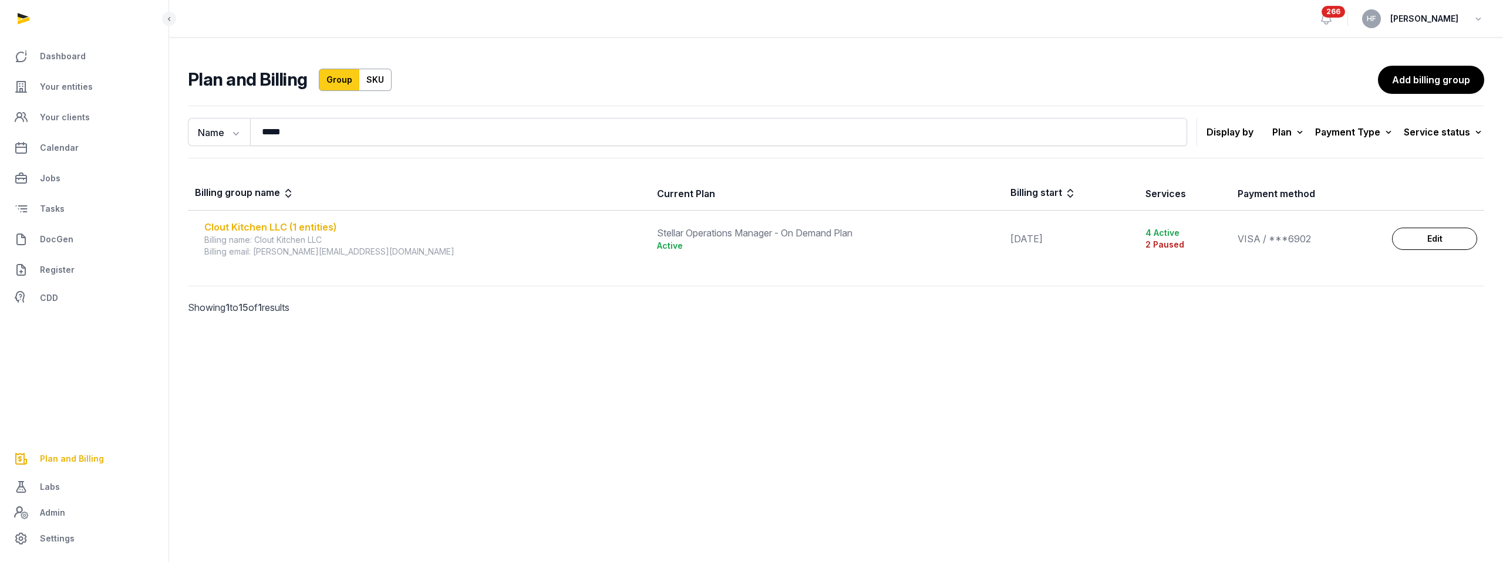
click at [286, 228] on div "Clout Kitchen LLC (1 entities)" at bounding box center [423, 227] width 438 height 14
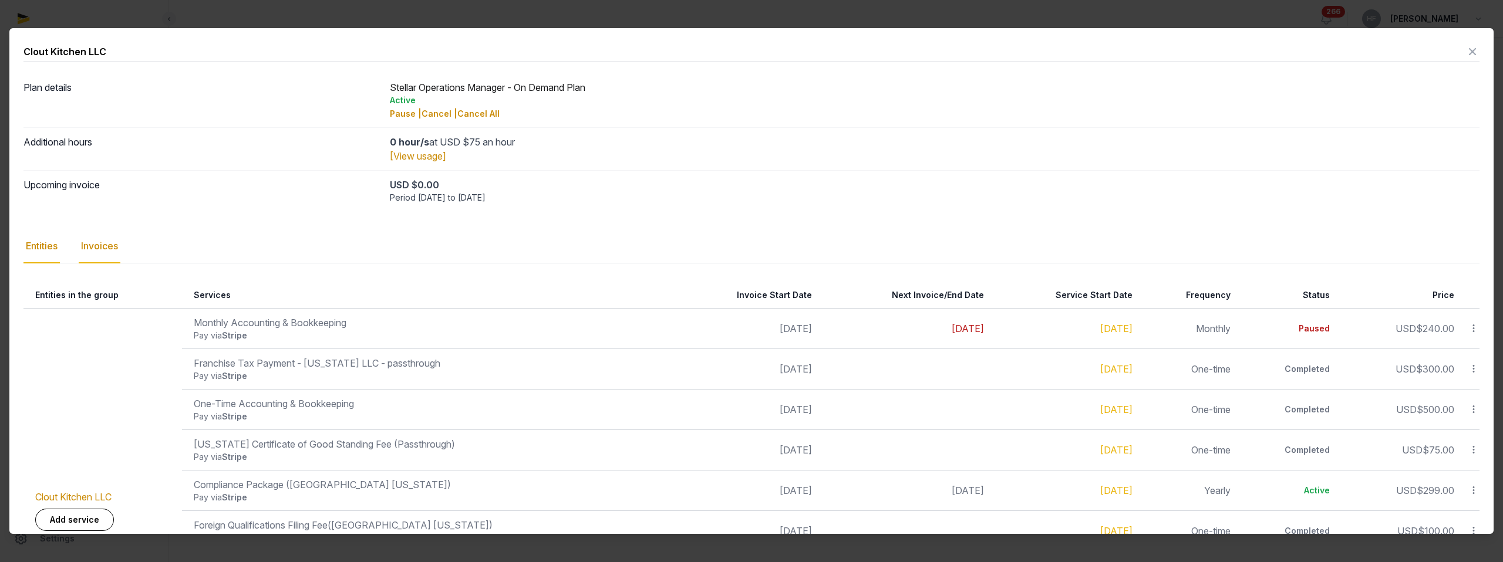
click at [104, 242] on div "Invoices" at bounding box center [100, 246] width 42 height 34
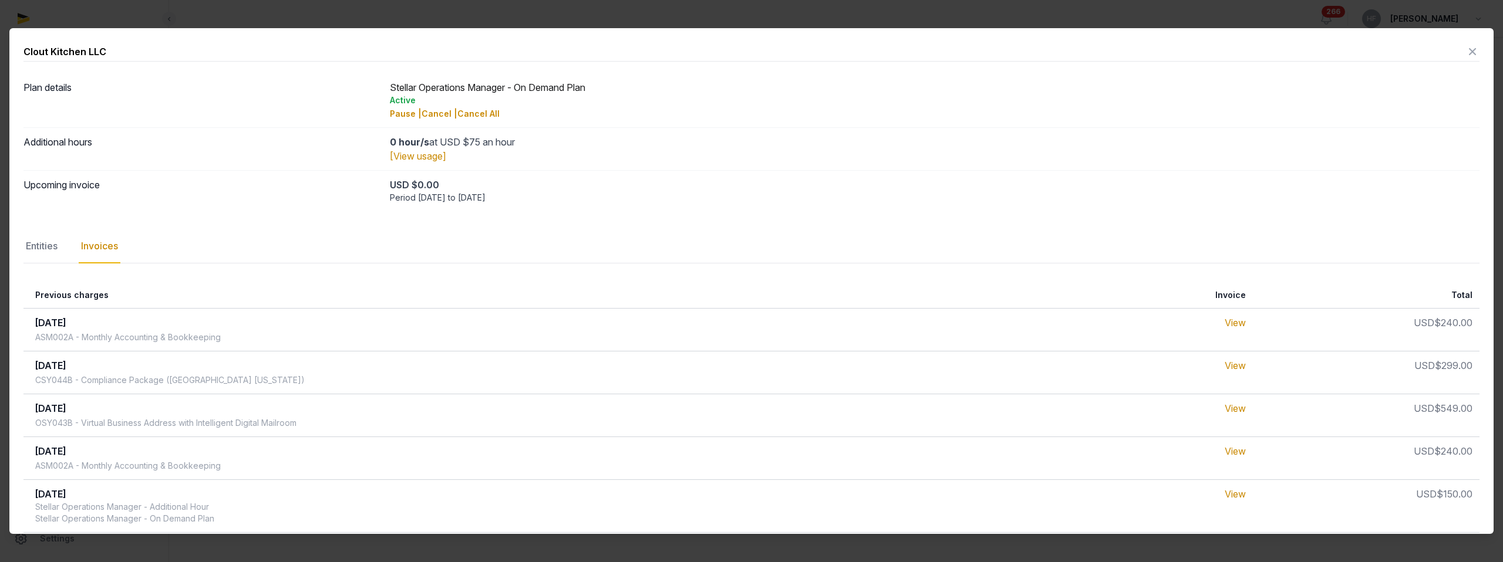
click at [1473, 52] on icon at bounding box center [1472, 51] width 14 height 19
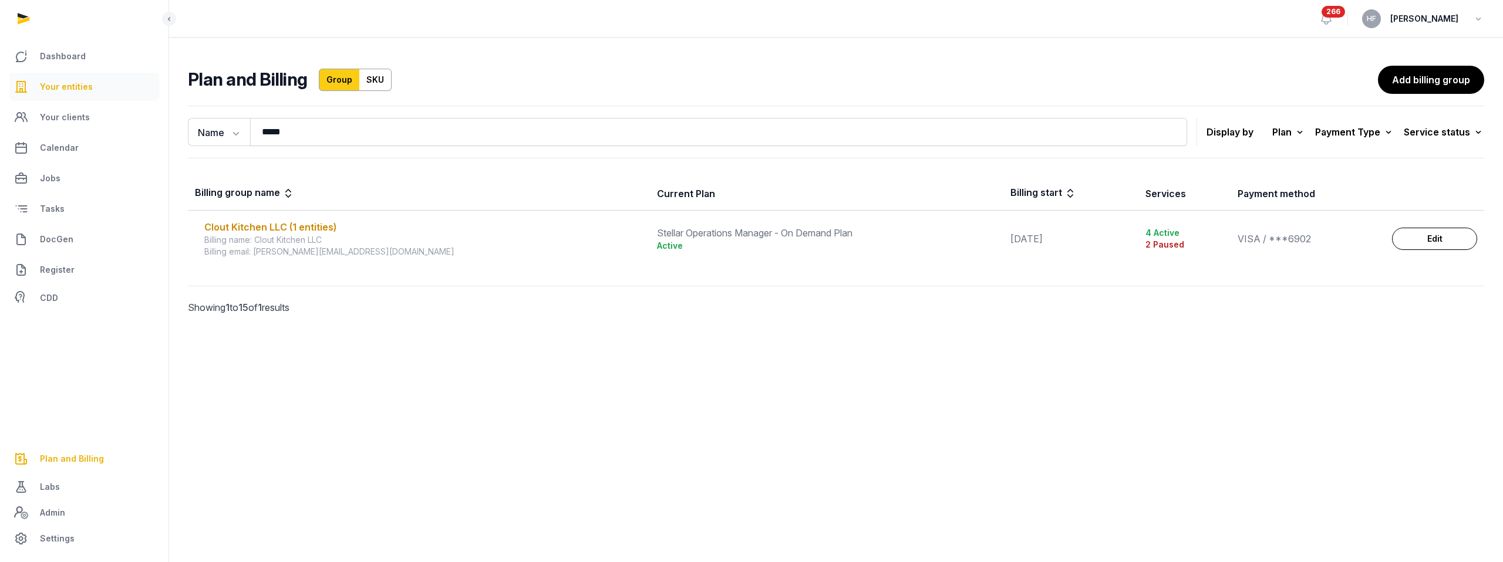
click at [80, 83] on span "Your entities" at bounding box center [66, 87] width 53 height 14
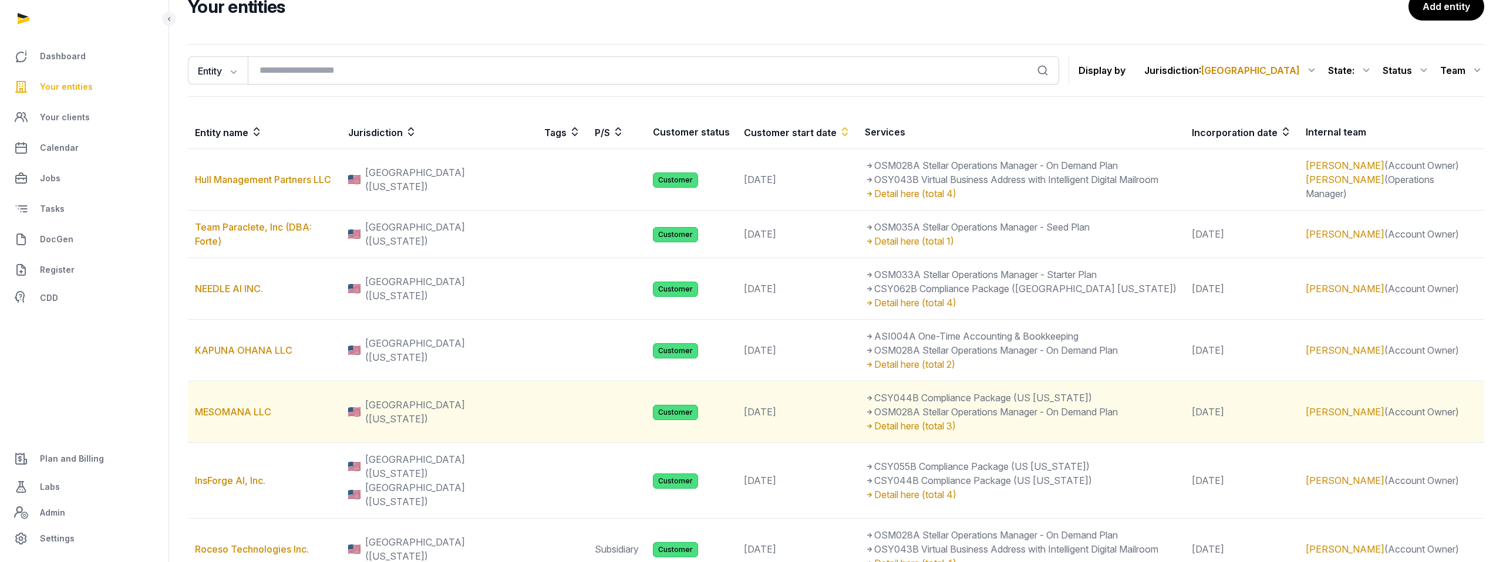
scroll to position [73, 0]
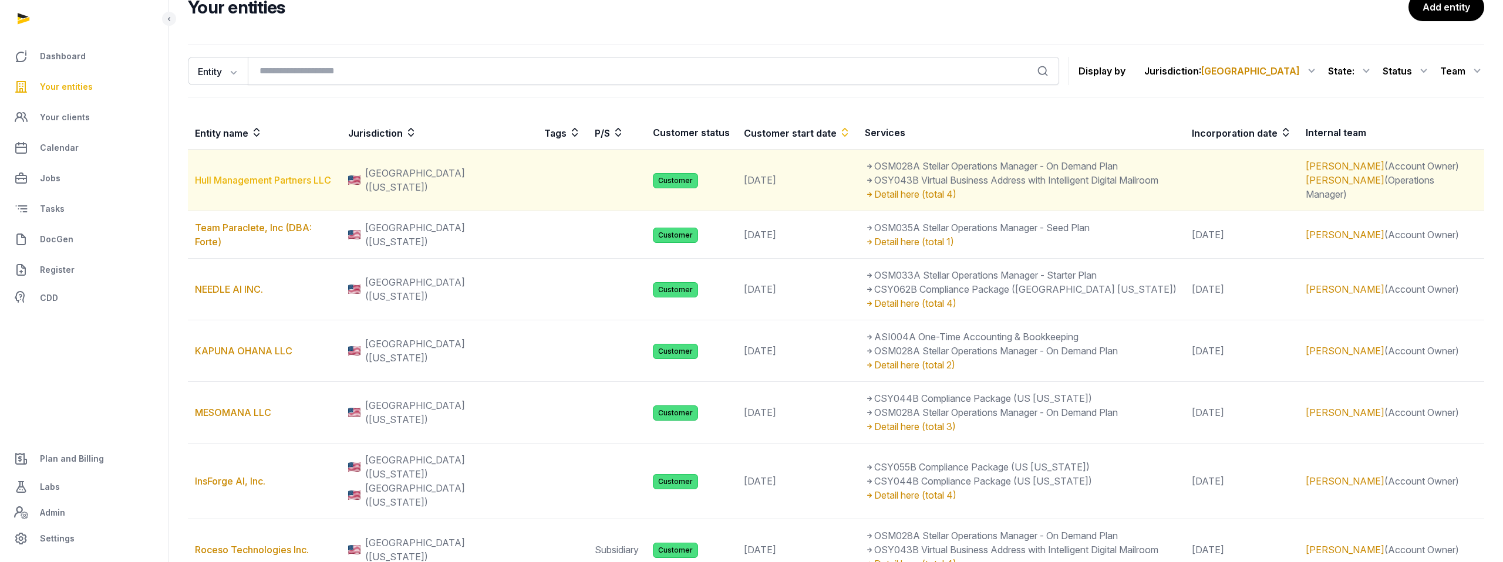
click at [287, 180] on link "Hull Management Partners LLC" at bounding box center [263, 180] width 136 height 12
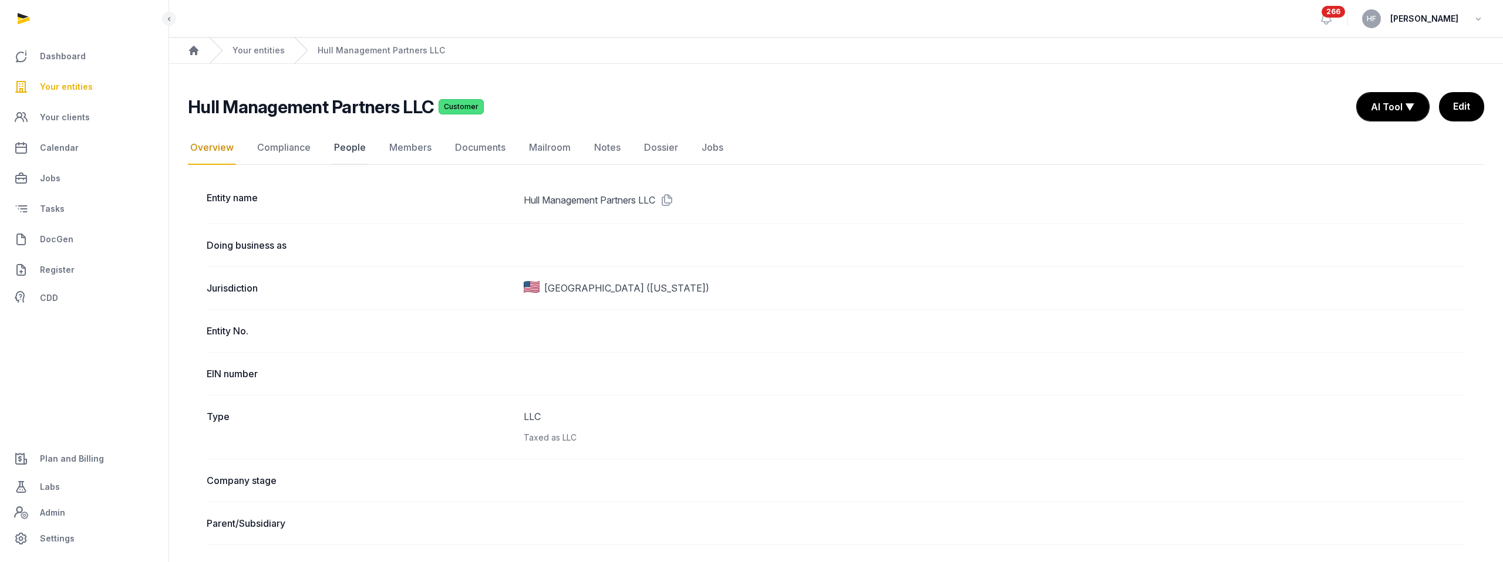
click at [352, 150] on link "People" at bounding box center [350, 148] width 36 height 34
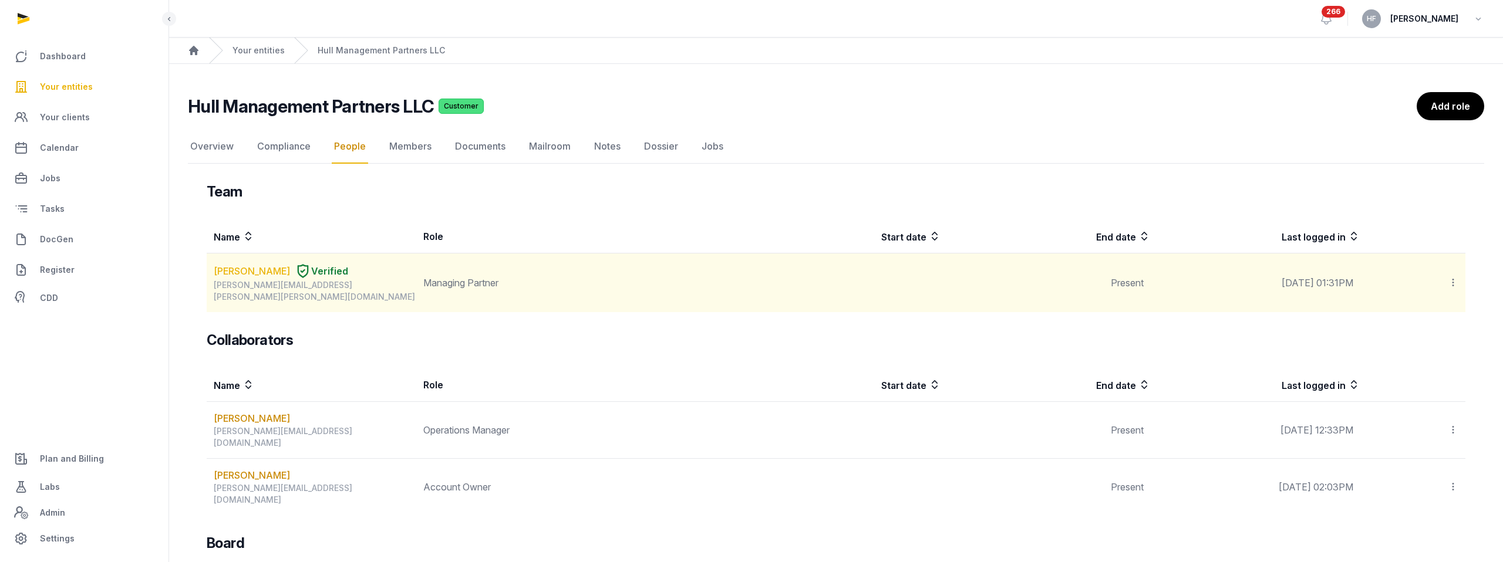
click at [261, 268] on link "TE YU CHANG" at bounding box center [252, 271] width 76 height 14
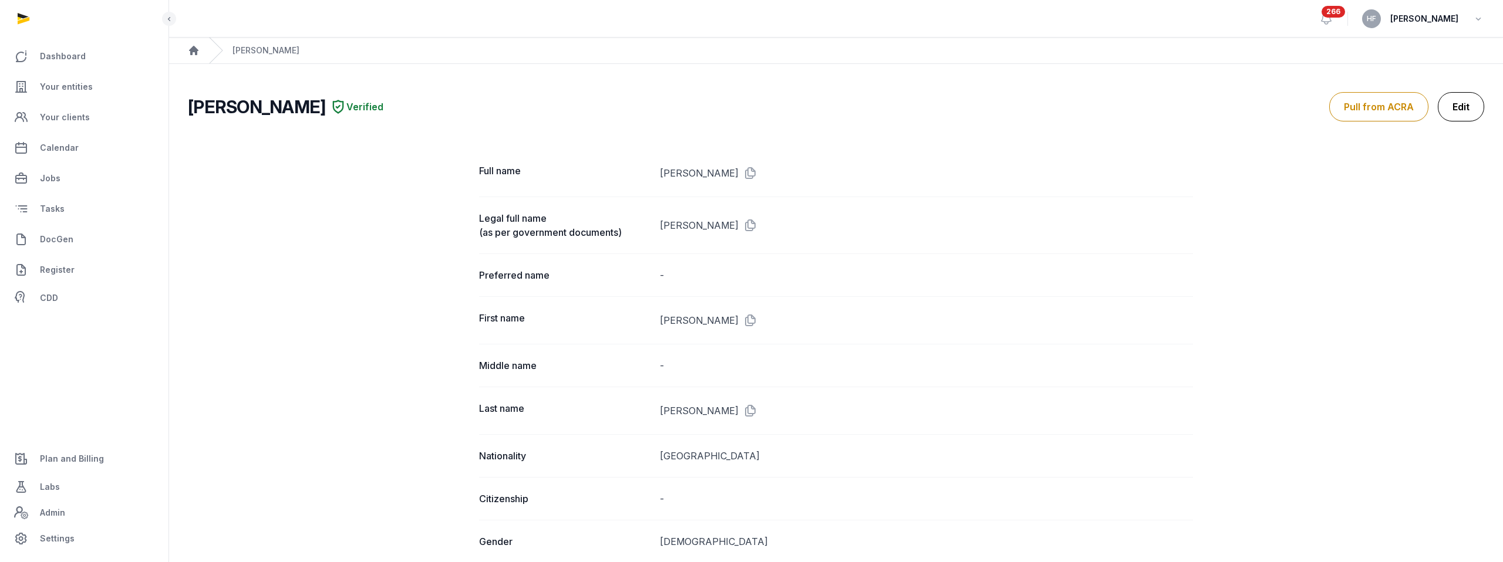
click at [1458, 103] on link "Edit" at bounding box center [1460, 106] width 46 height 29
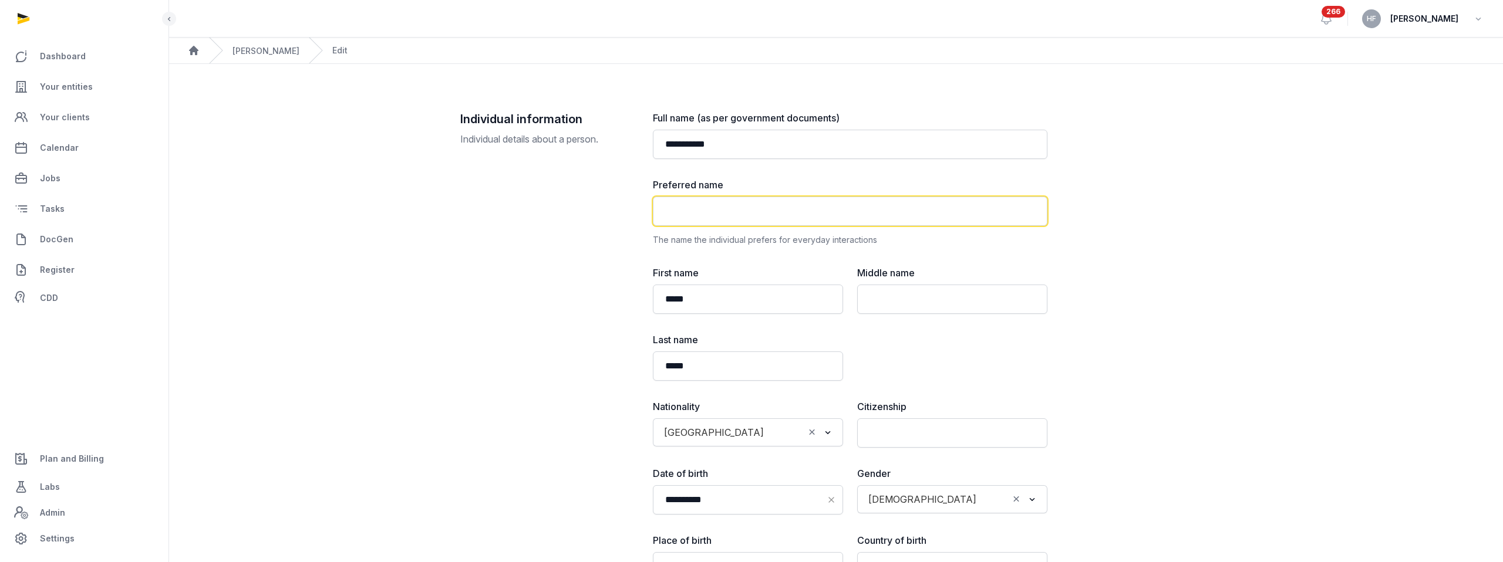
click at [733, 212] on input "text" at bounding box center [850, 211] width 394 height 29
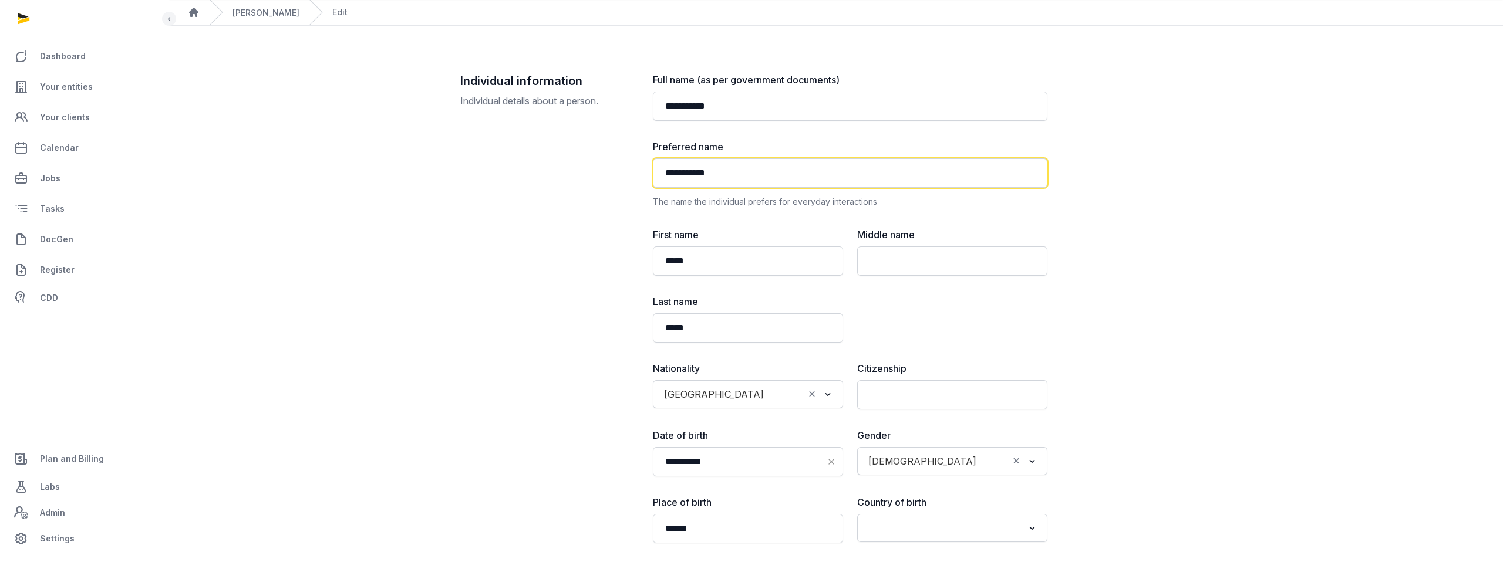
scroll to position [39, 0]
type input "**********"
click at [916, 390] on input "text" at bounding box center [952, 393] width 190 height 29
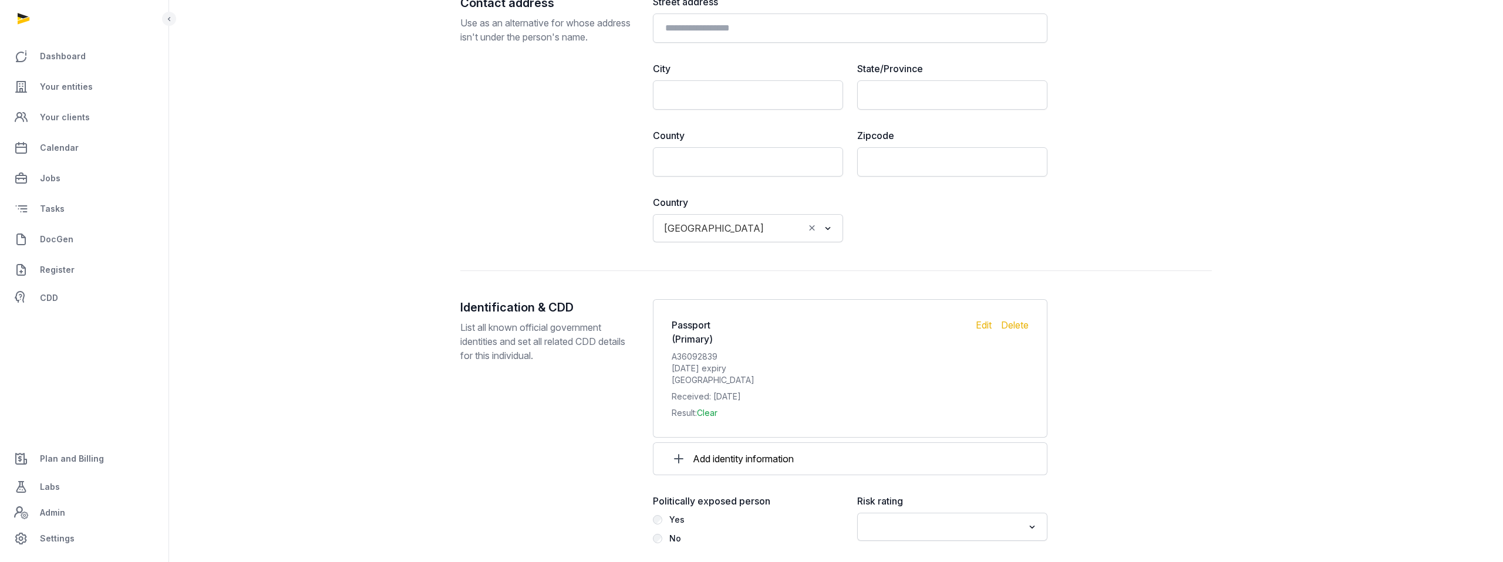
scroll to position [1162, 0]
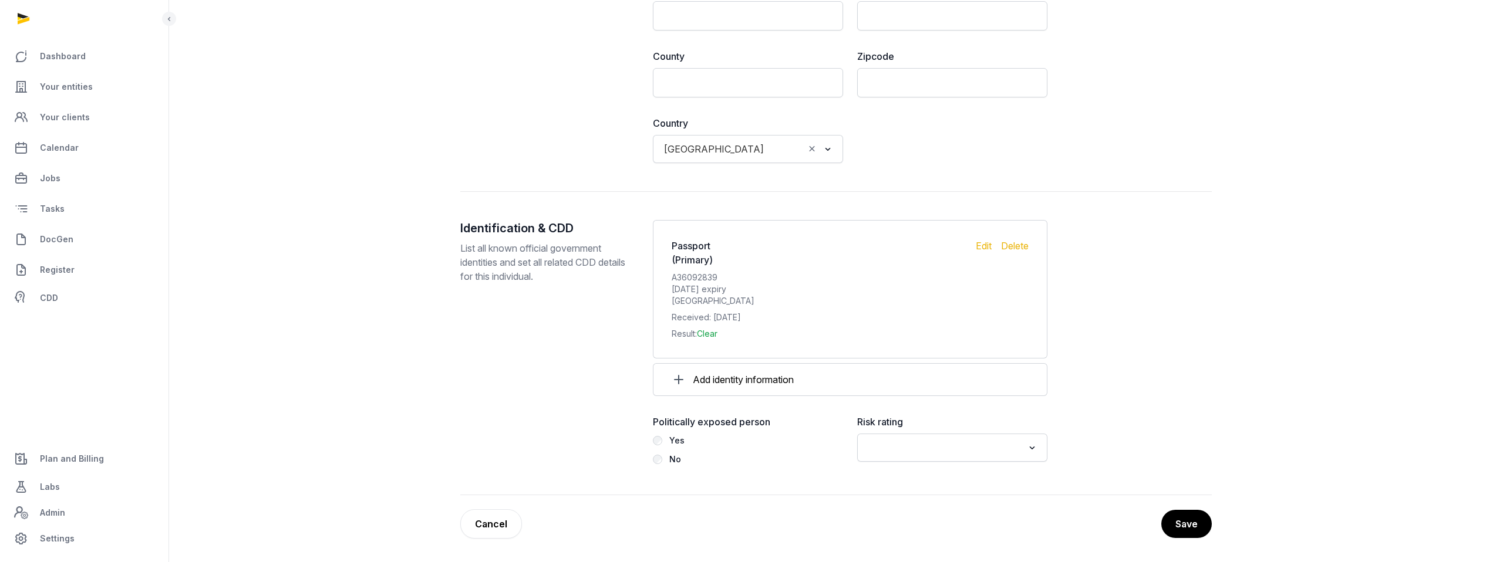
type input "**"
click at [947, 441] on input "Search for option" at bounding box center [943, 448] width 159 height 16
click at [897, 506] on li "Low" at bounding box center [952, 507] width 189 height 17
click at [1178, 525] on button "Save" at bounding box center [1186, 523] width 52 height 29
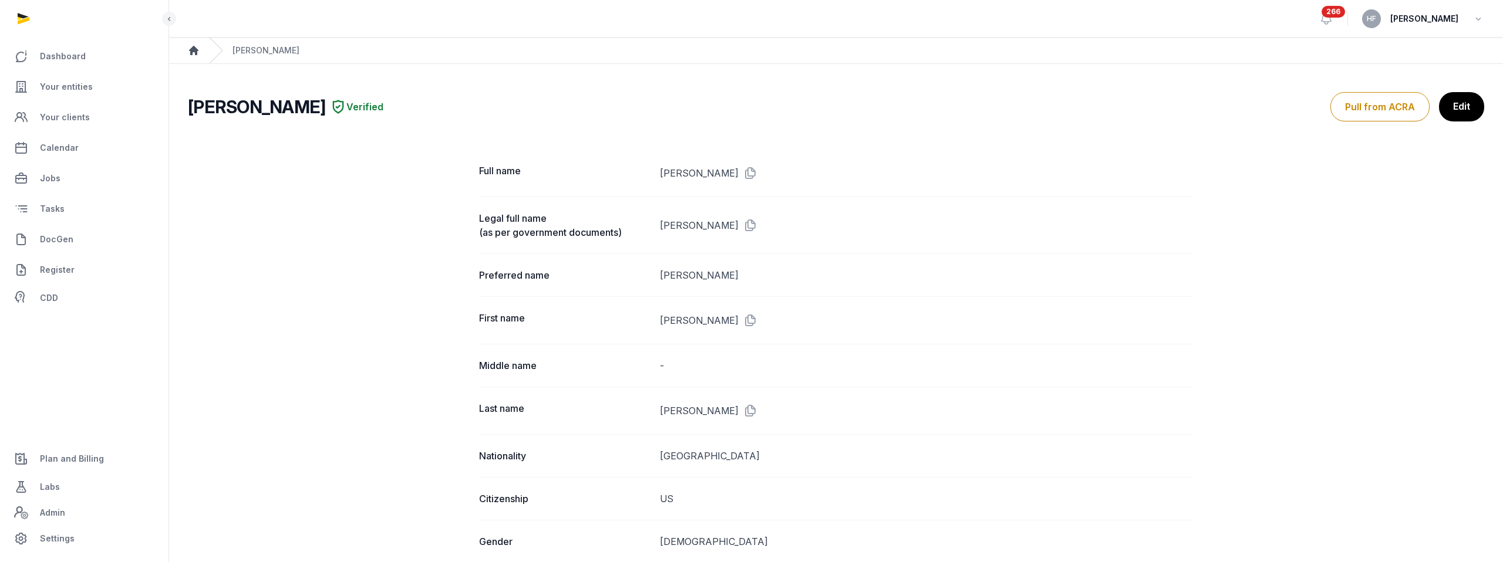
click at [197, 49] on icon "Breadcrumb" at bounding box center [193, 50] width 9 height 9
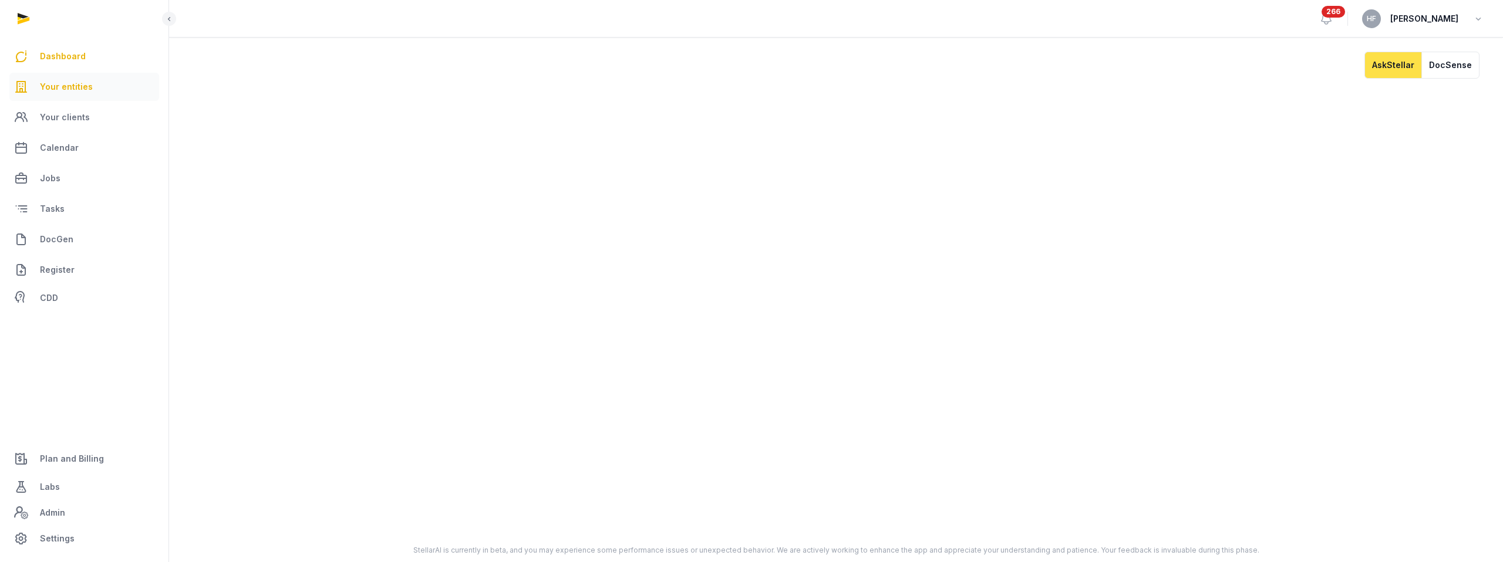
click at [73, 89] on span "Your entities" at bounding box center [66, 87] width 53 height 14
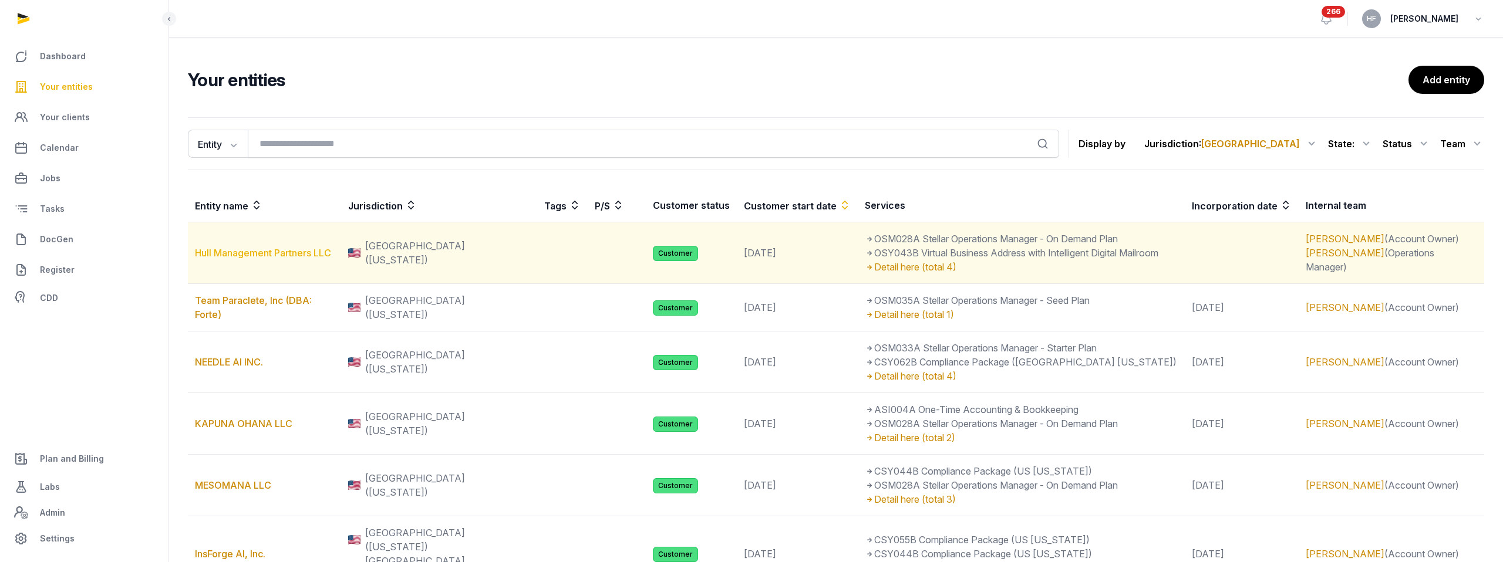
click at [282, 256] on link "Hull Management Partners LLC" at bounding box center [263, 253] width 136 height 12
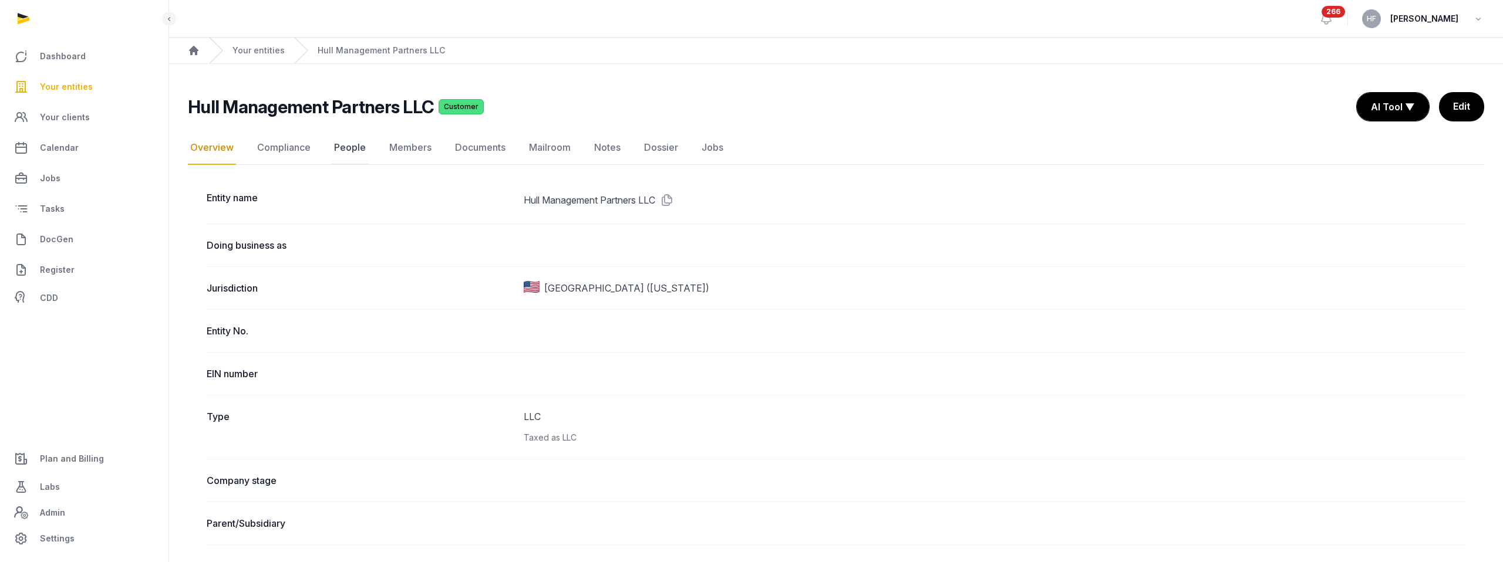
click at [348, 145] on link "People" at bounding box center [350, 148] width 36 height 34
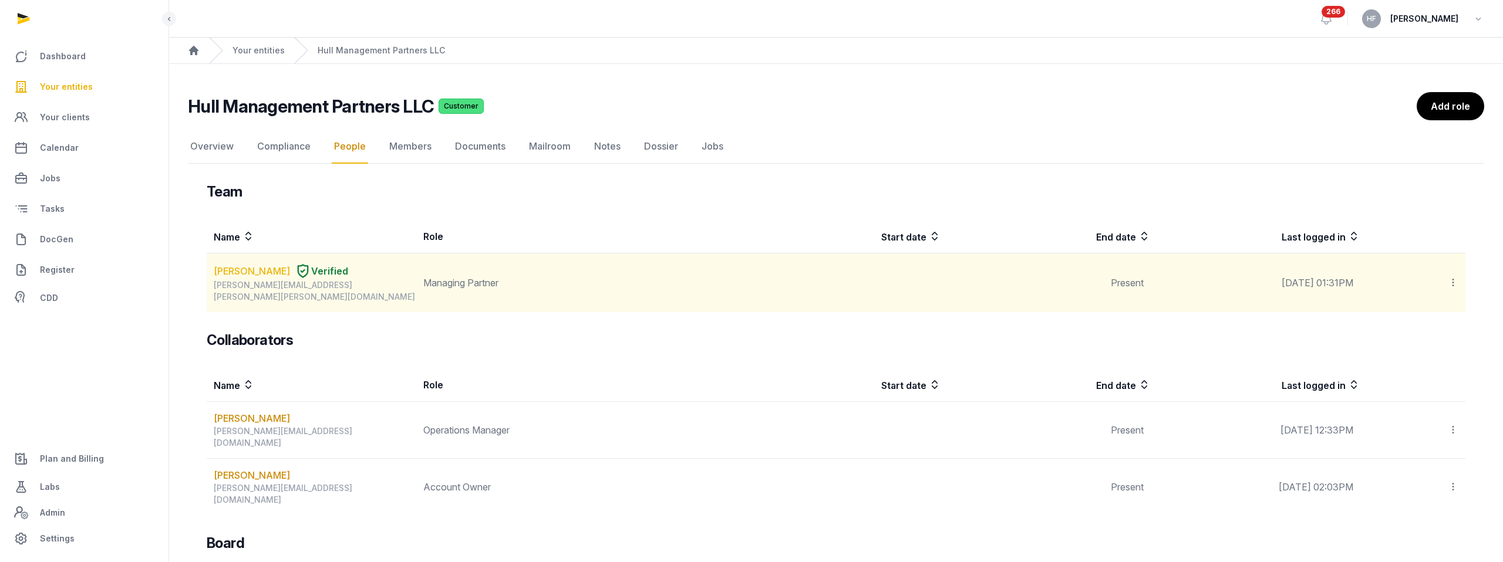
click at [246, 271] on link "TE YU CHANG" at bounding box center [252, 271] width 76 height 14
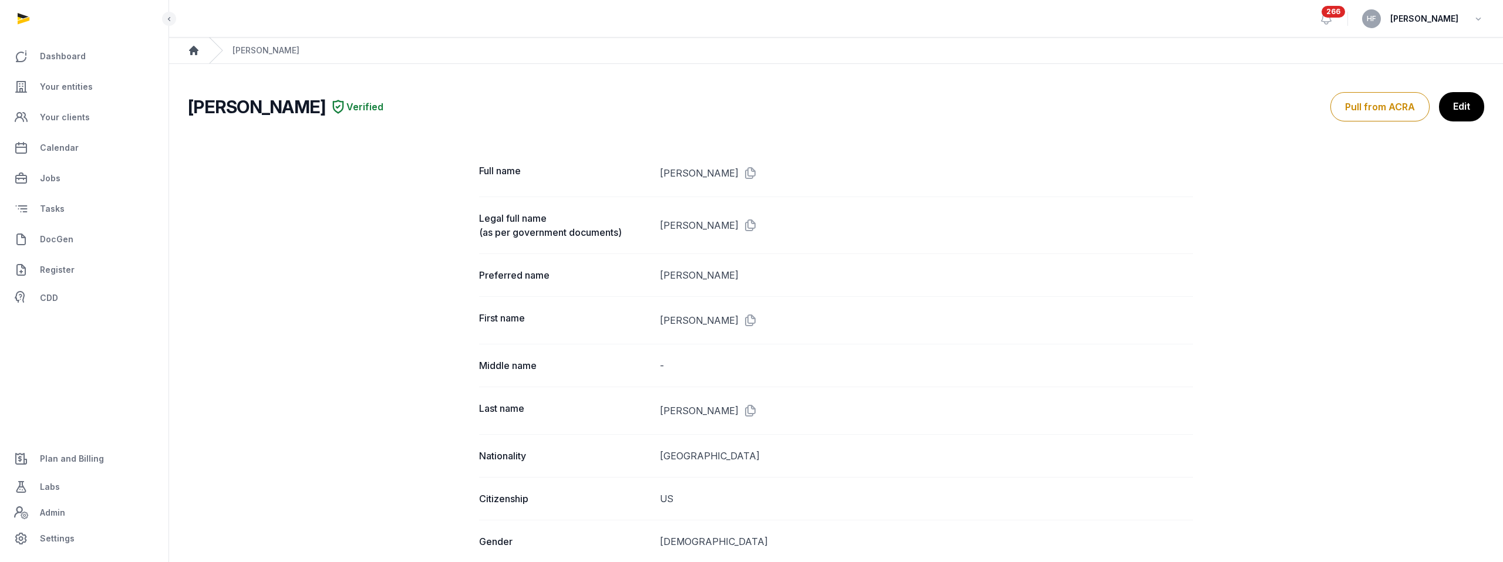
click at [194, 48] on icon "Breadcrumb" at bounding box center [193, 50] width 9 height 9
click at [180, 49] on ol "Home Te-Yu Chang" at bounding box center [836, 51] width 1334 height 26
click at [188, 50] on icon "Breadcrumb" at bounding box center [194, 51] width 12 height 12
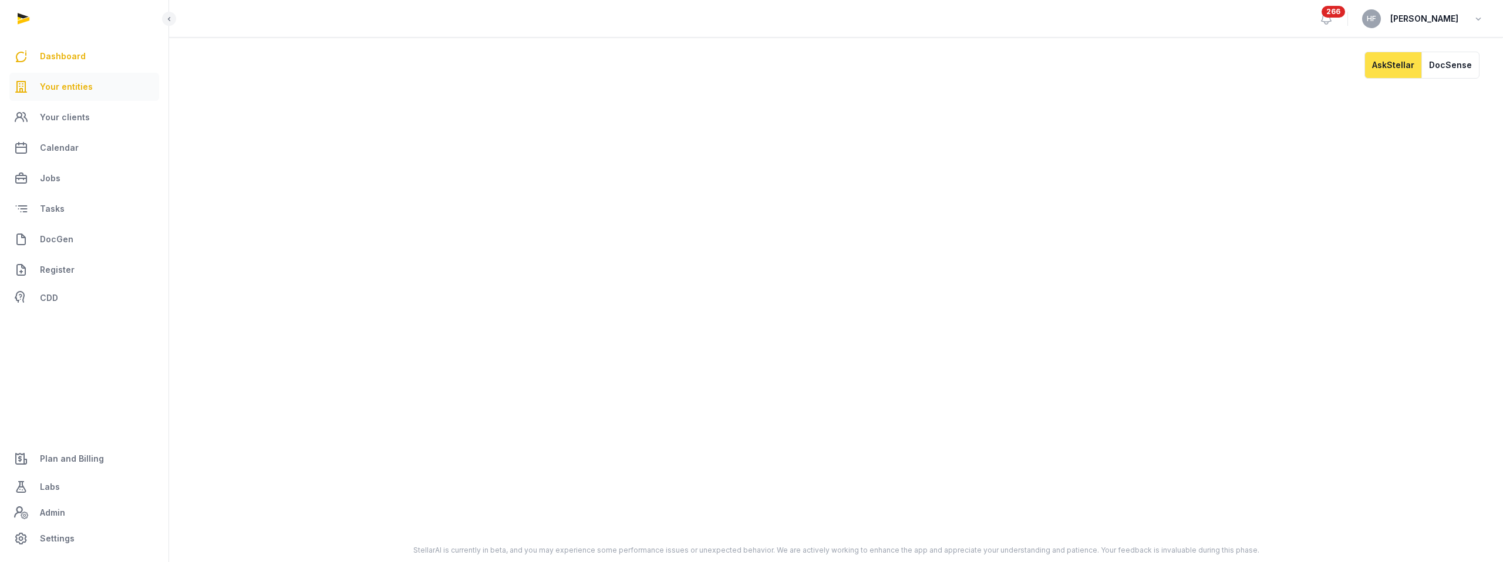
click at [92, 80] on link "Your entities" at bounding box center [84, 87] width 150 height 28
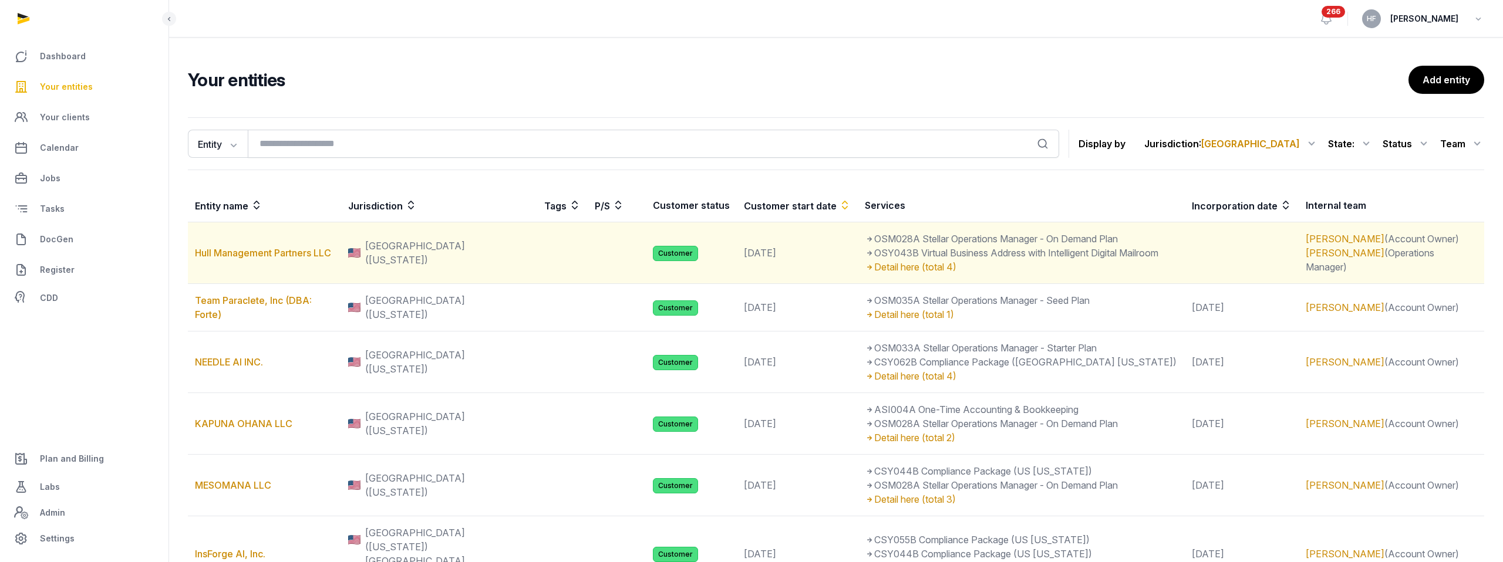
click at [305, 245] on td "Hull Management Partners LLC" at bounding box center [264, 253] width 153 height 62
click at [304, 252] on link "Hull Management Partners LLC" at bounding box center [263, 253] width 136 height 12
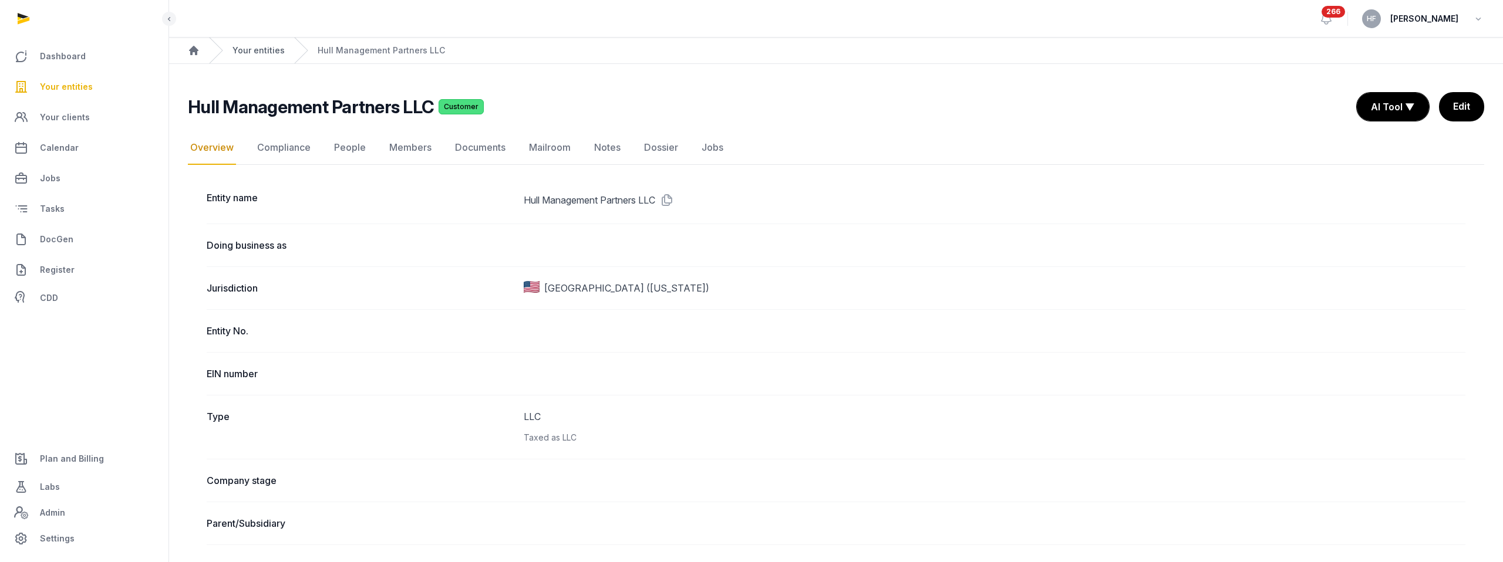
click at [254, 49] on link "Your entities" at bounding box center [258, 51] width 52 height 12
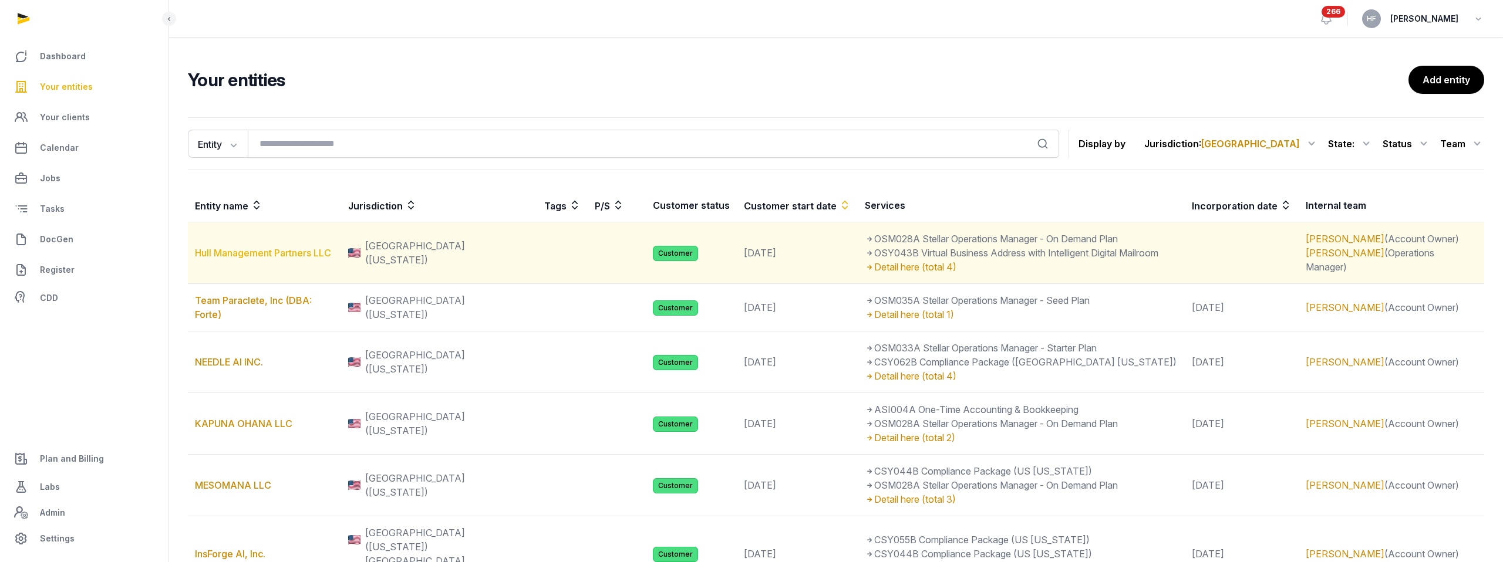
click at [279, 255] on link "Hull Management Partners LLC" at bounding box center [263, 253] width 136 height 12
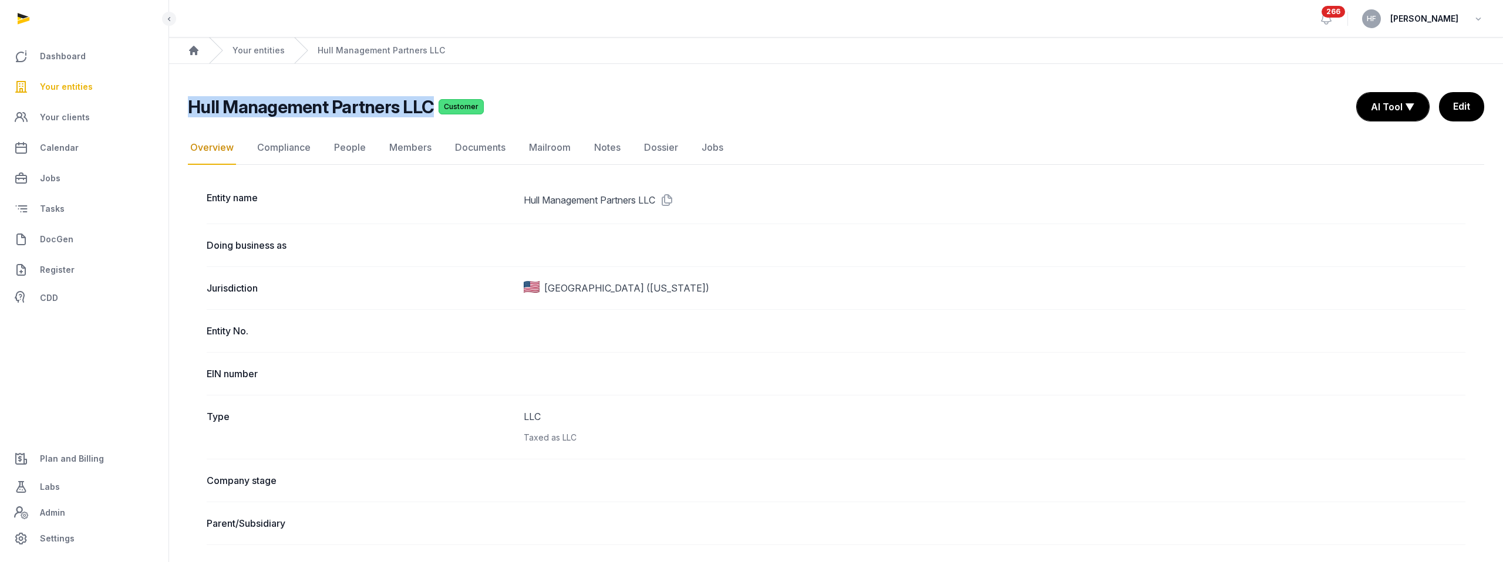
drag, startPoint x: 428, startPoint y: 104, endPoint x: 191, endPoint y: 103, distance: 236.5
click at [191, 103] on div "Hull Management Partners LLC Customer" at bounding box center [767, 106] width 1159 height 21
copy h2 "Hull Management Partners LLC"
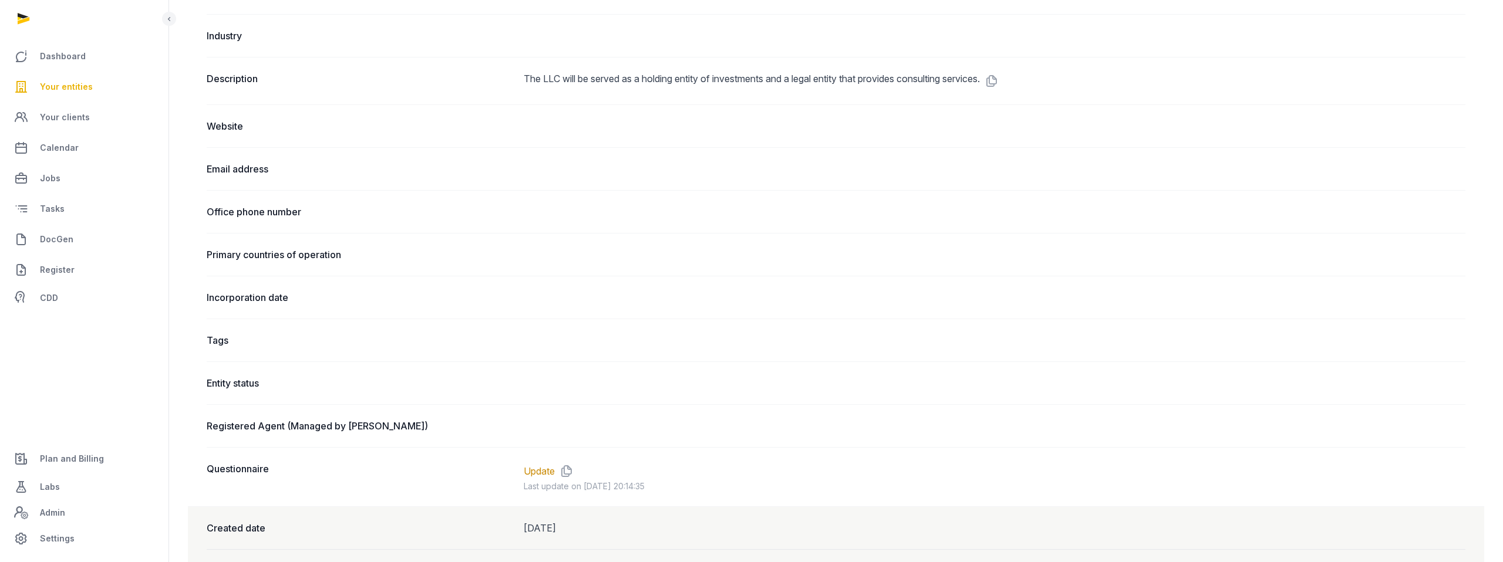
scroll to position [536, 0]
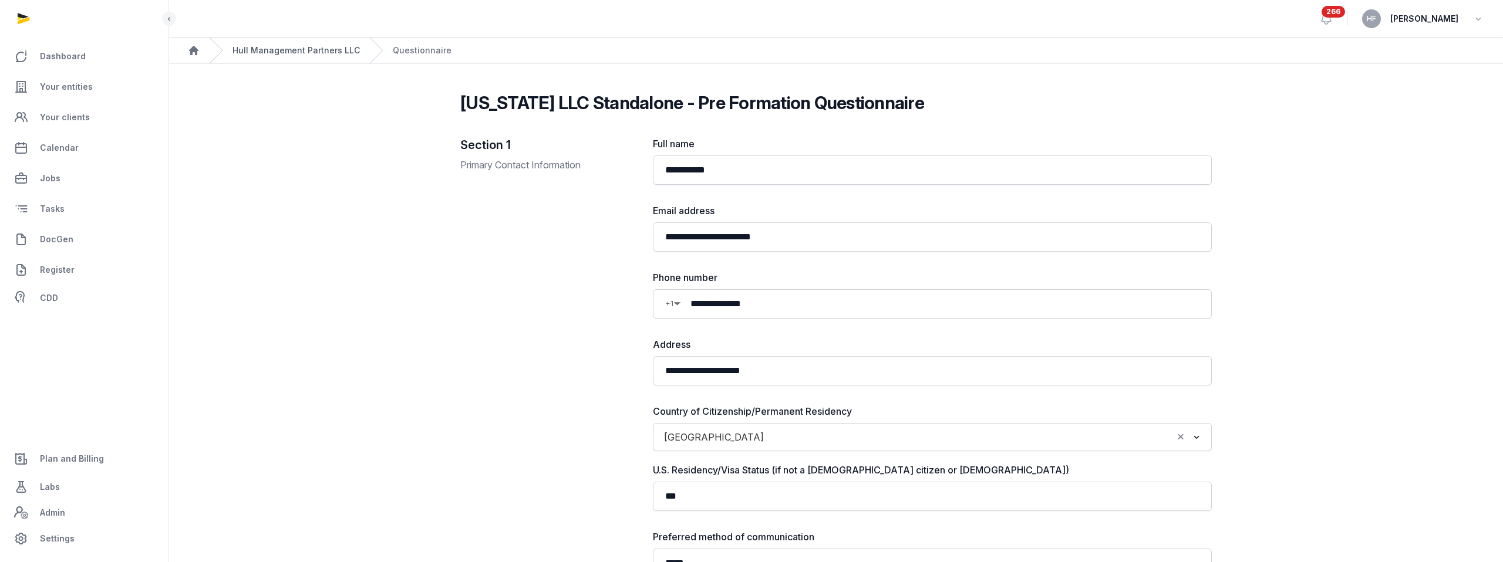
click at [301, 45] on link "Hull Management Partners LLC" at bounding box center [295, 51] width 127 height 12
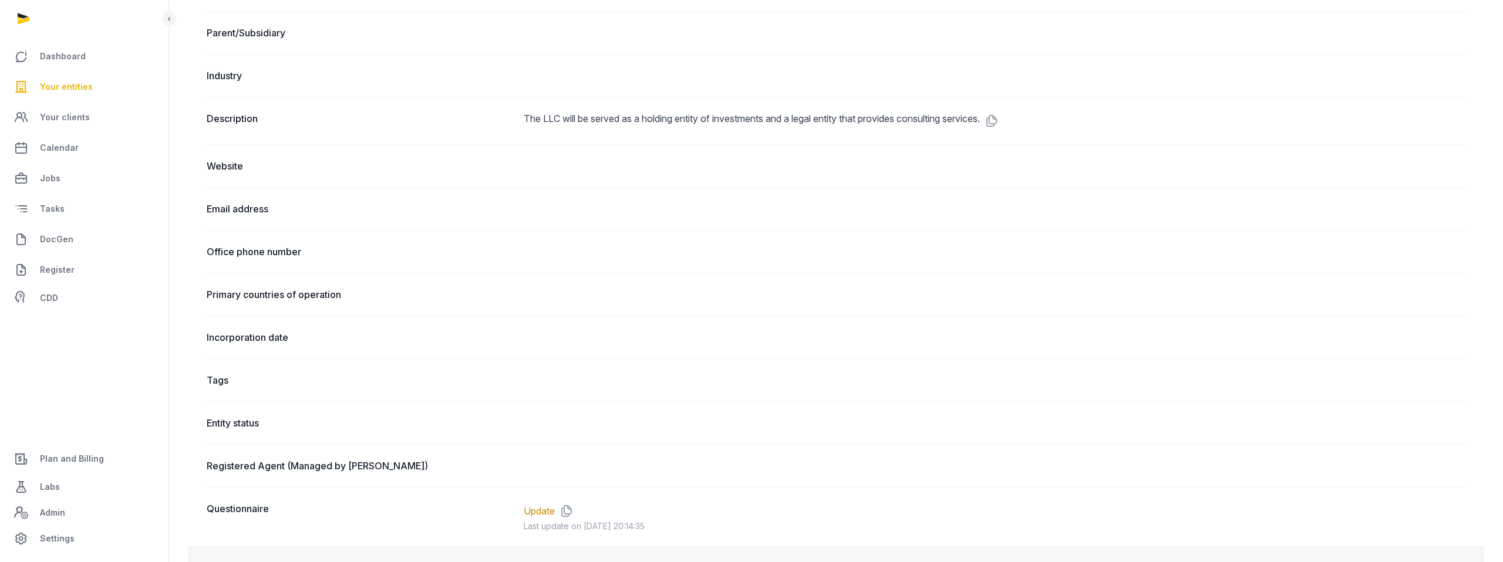
scroll to position [494, 0]
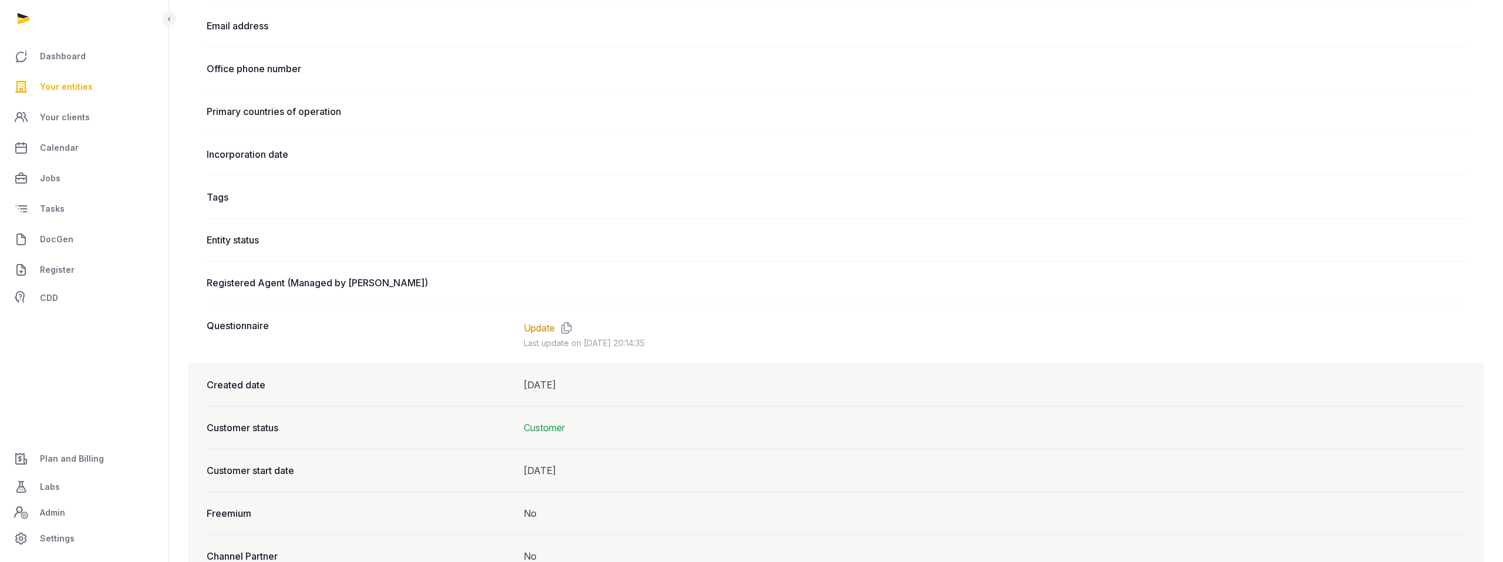
scroll to position [674, 0]
click at [543, 326] on link "Update" at bounding box center [539, 327] width 31 height 14
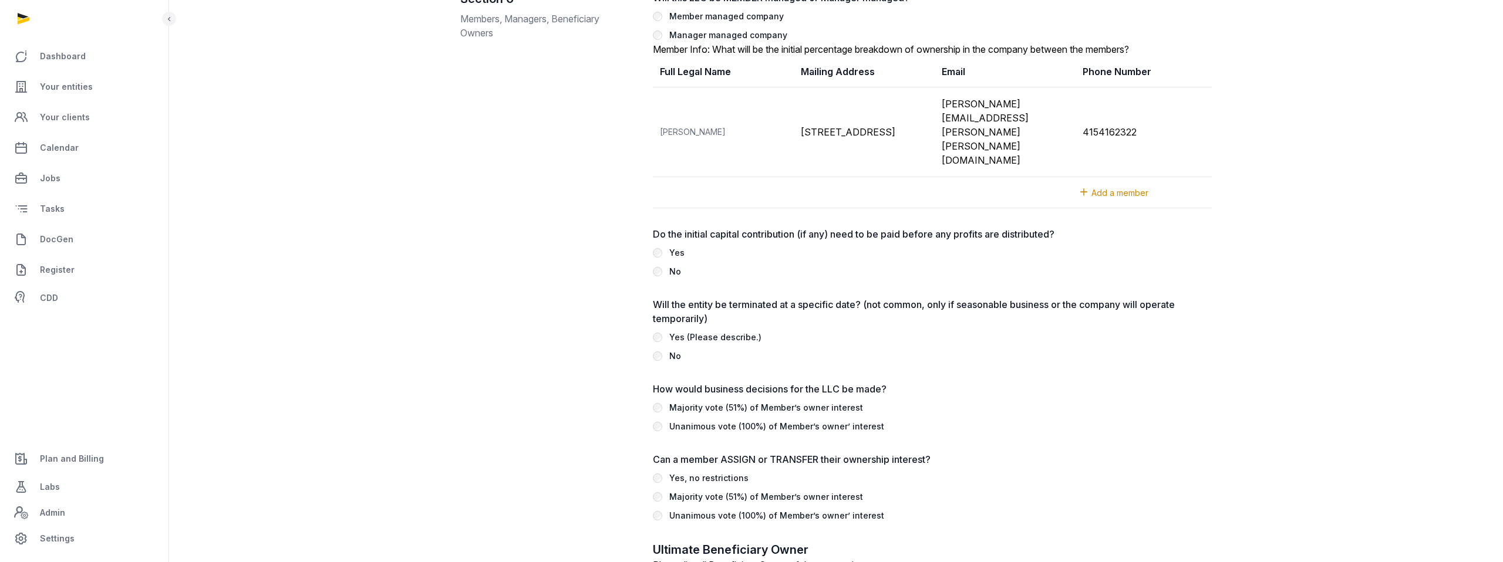
scroll to position [1423, 0]
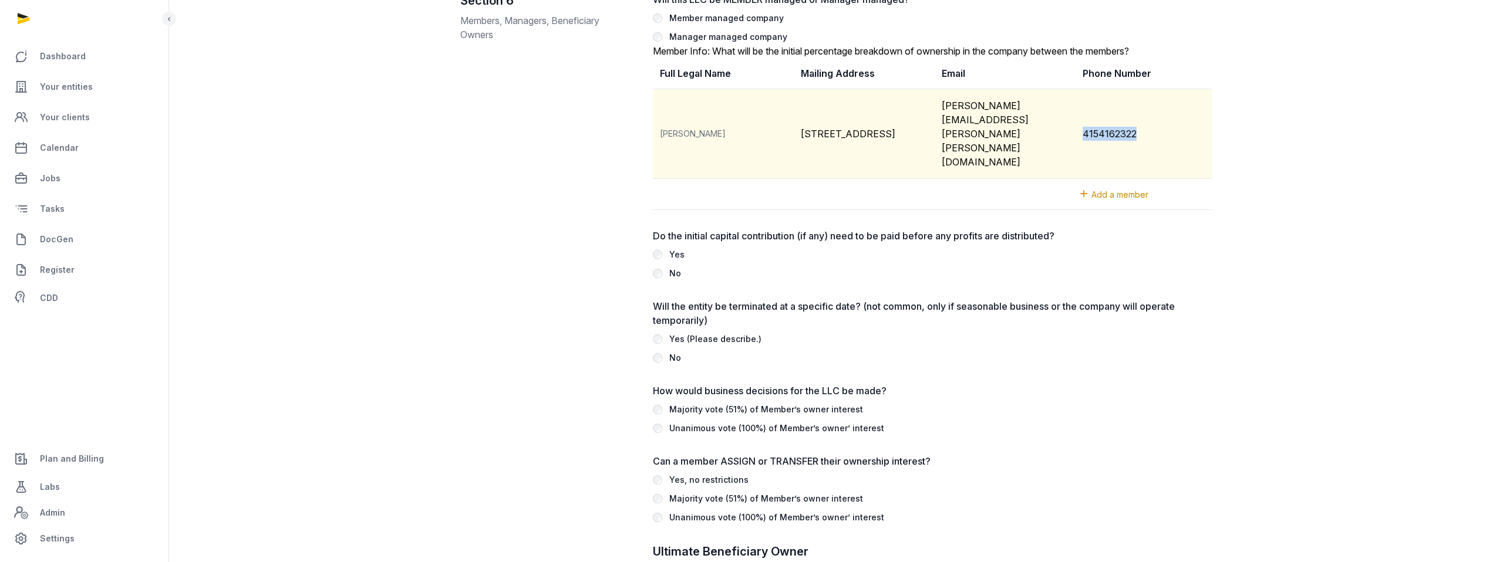
drag, startPoint x: 1084, startPoint y: 105, endPoint x: 1156, endPoint y: 106, distance: 72.8
click at [1156, 106] on td "4154162322" at bounding box center [1145, 134] width 141 height 90
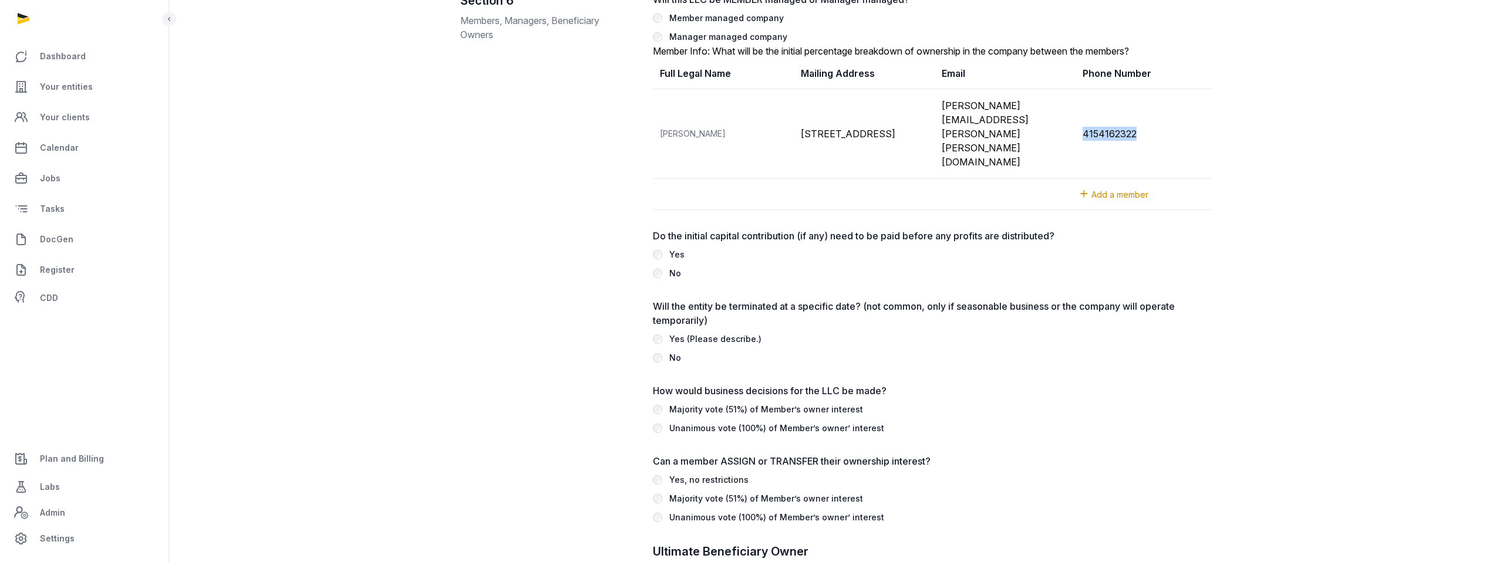
copy td "4154162322"
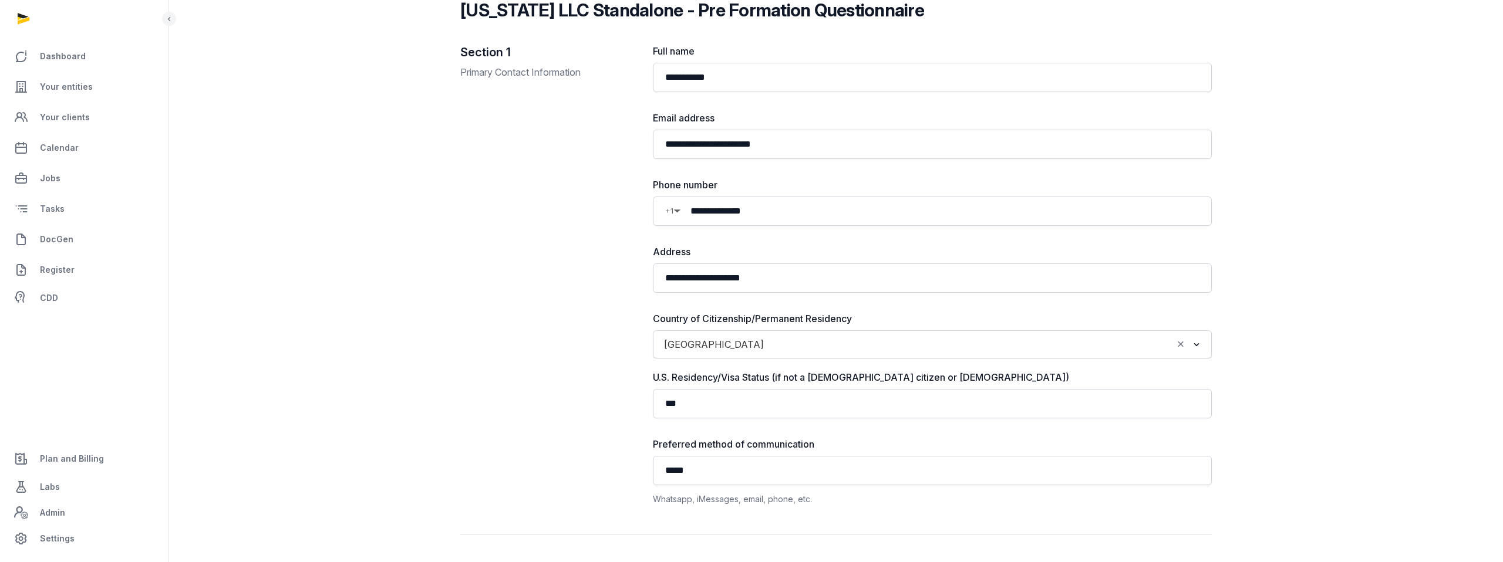
scroll to position [0, 0]
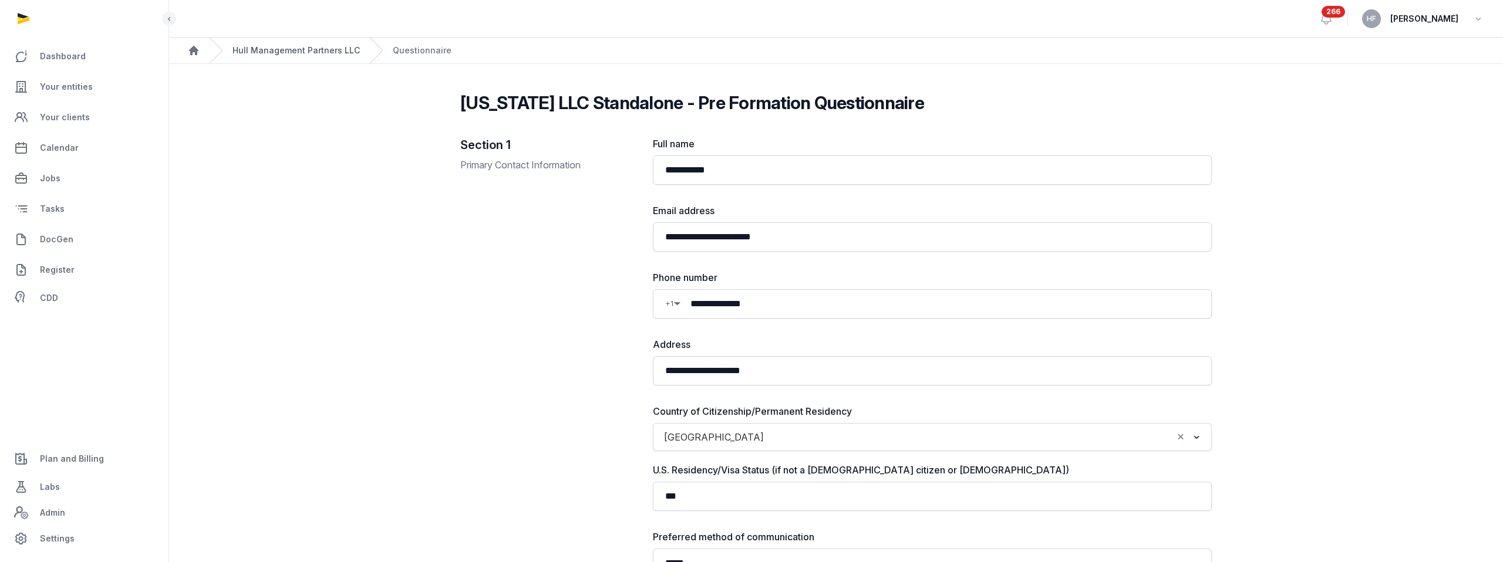
click at [313, 48] on link "Hull Management Partners LLC" at bounding box center [295, 51] width 127 height 12
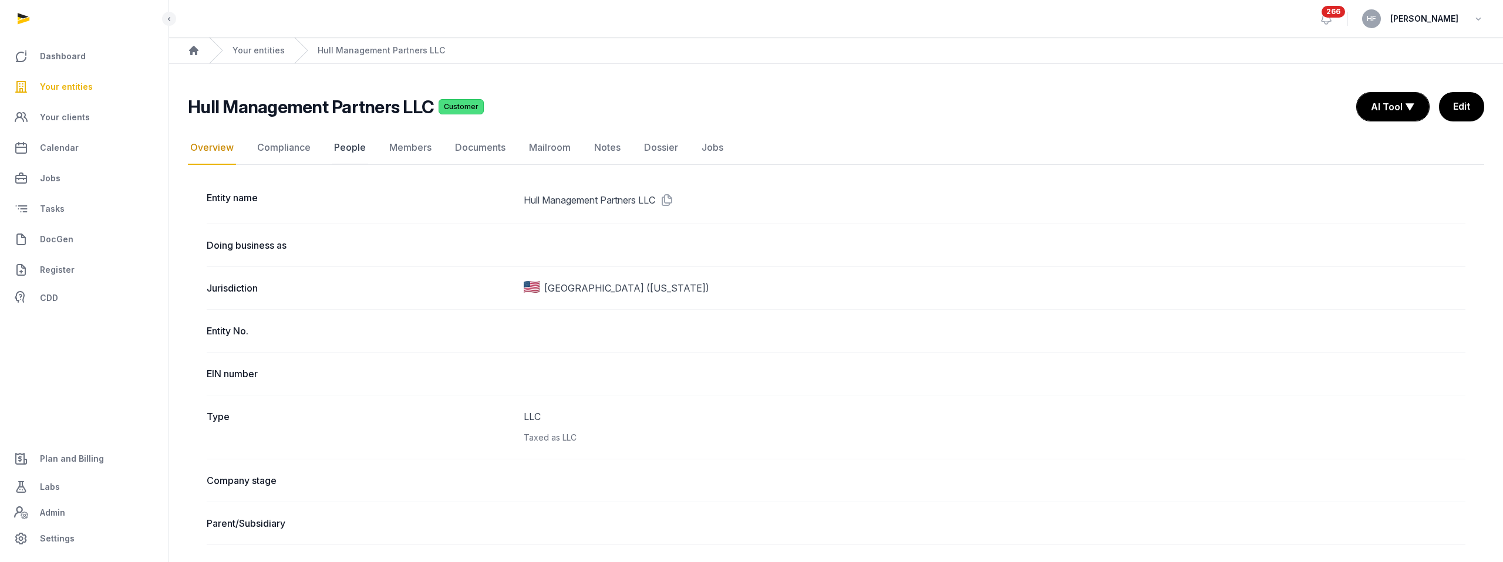
click at [345, 148] on link "People" at bounding box center [350, 148] width 36 height 34
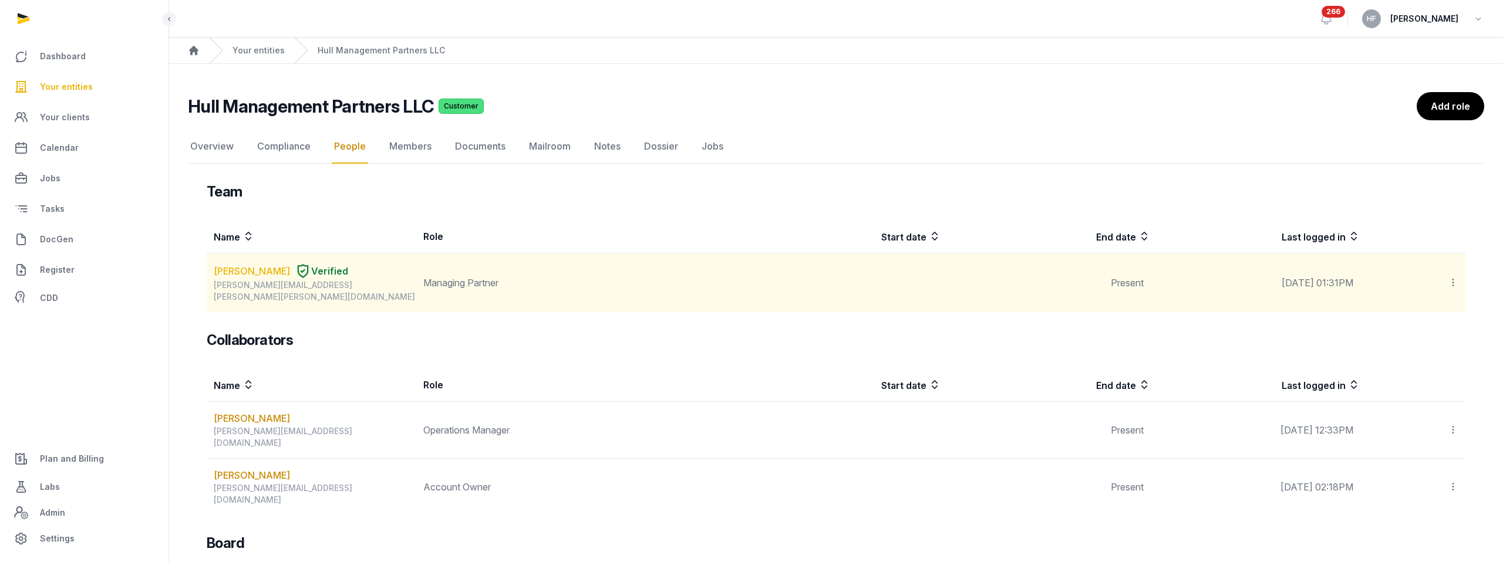
click at [265, 269] on link "TE YU CHANG" at bounding box center [252, 271] width 76 height 14
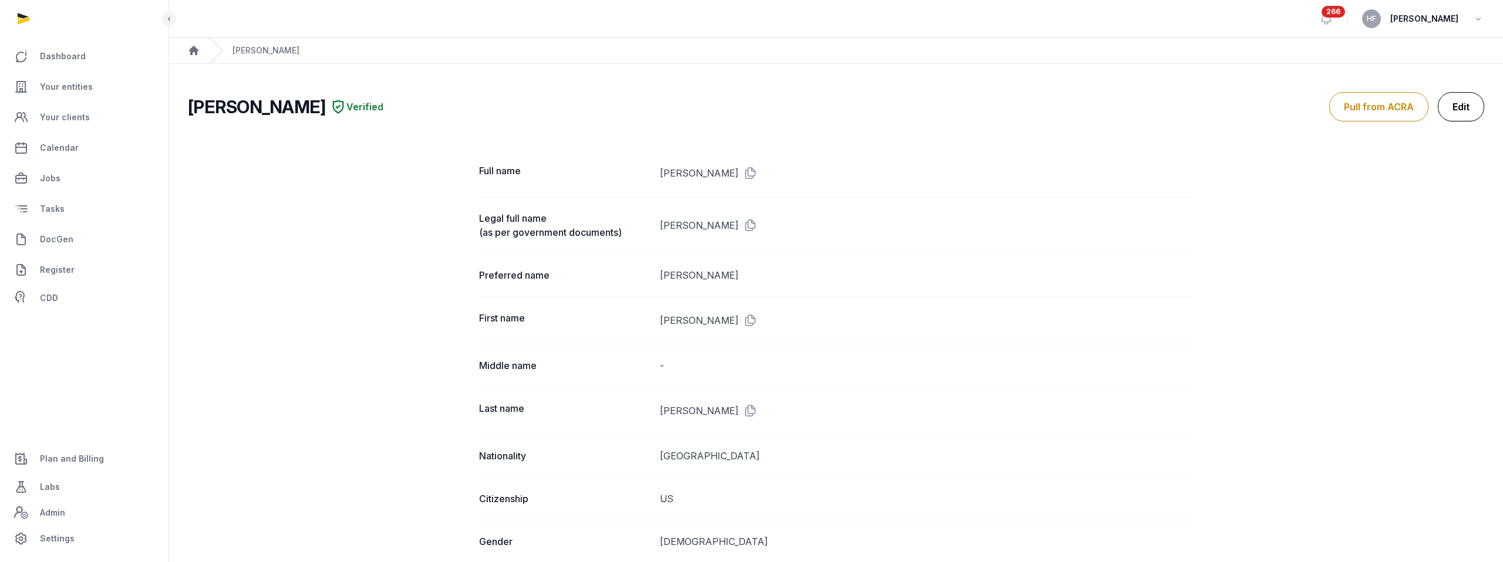
click at [1453, 111] on link "Edit" at bounding box center [1460, 106] width 46 height 29
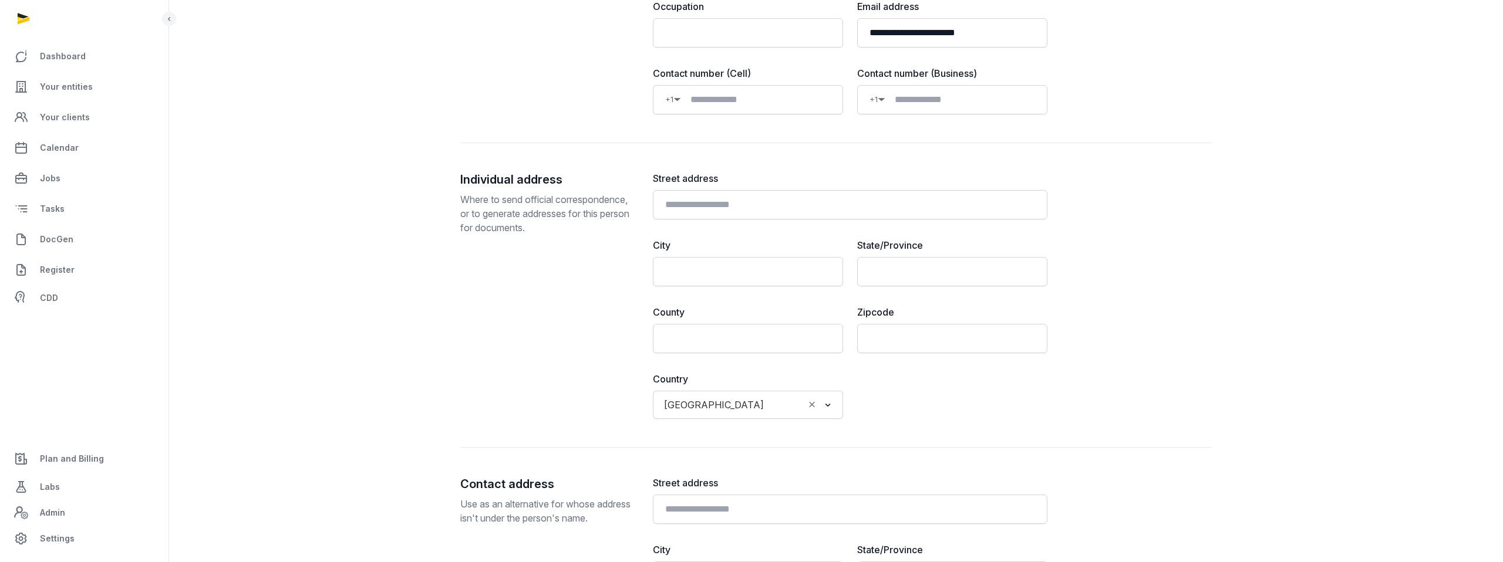
scroll to position [610, 0]
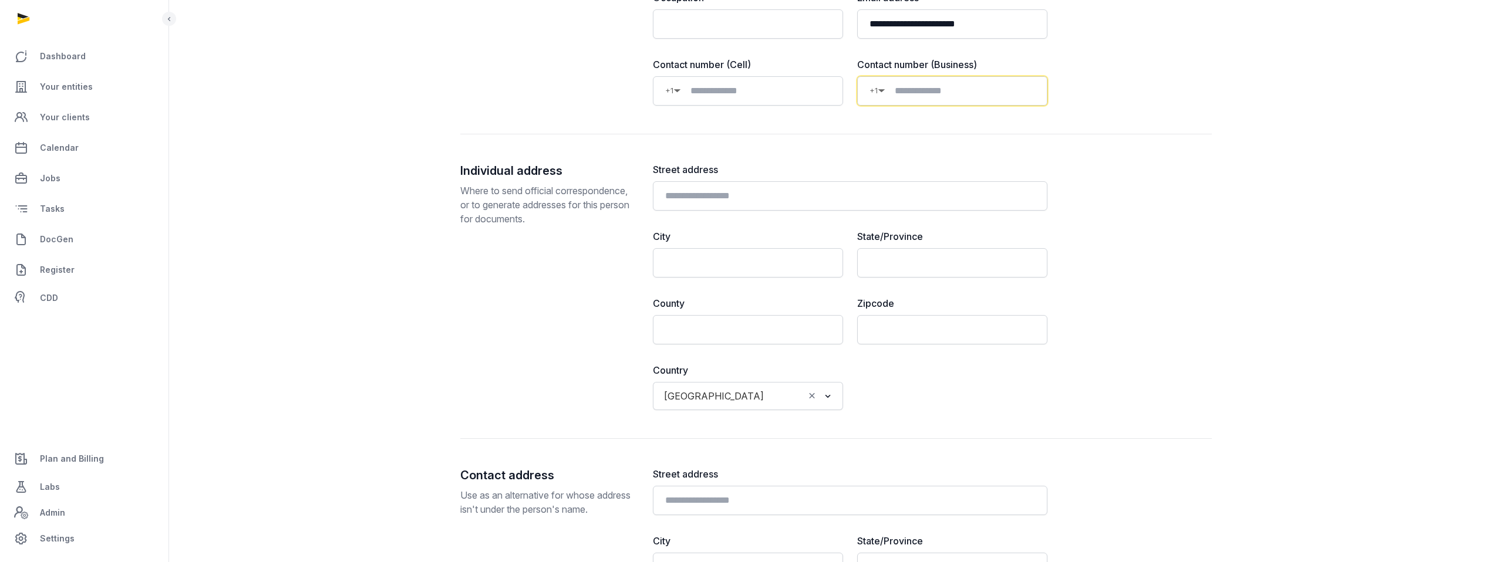
click at [938, 89] on input at bounding box center [960, 91] width 150 height 14
paste input "**********"
type input "**********"
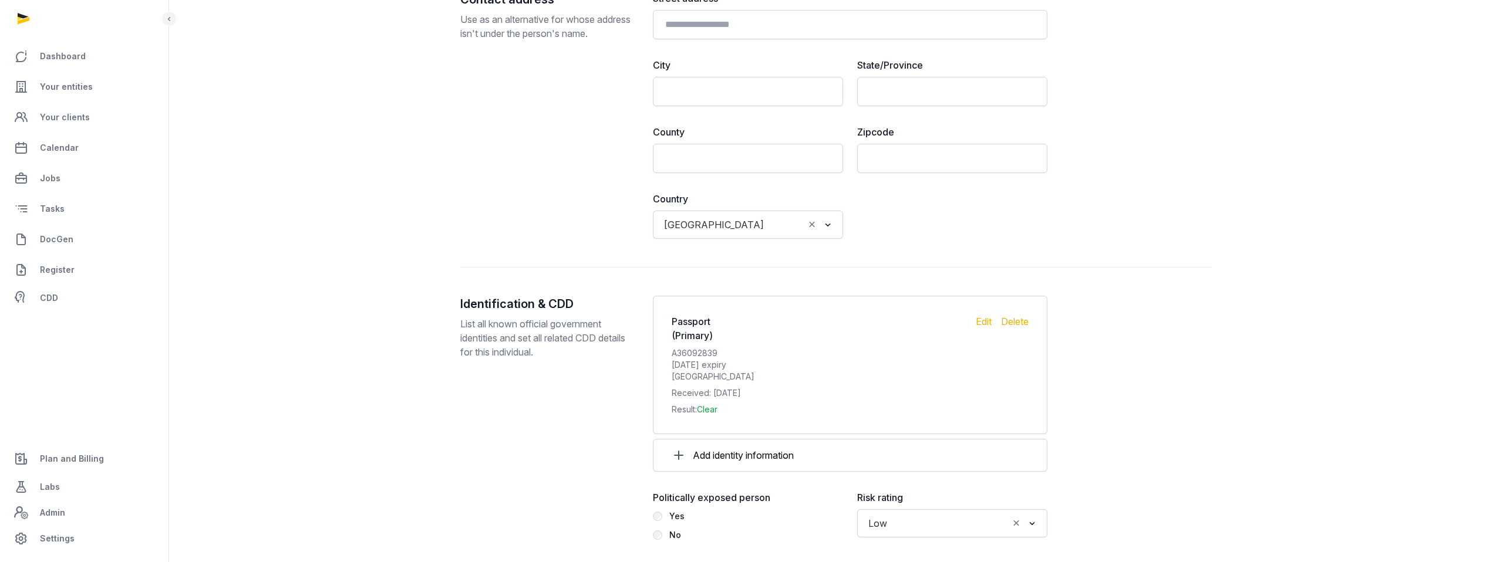
scroll to position [1162, 0]
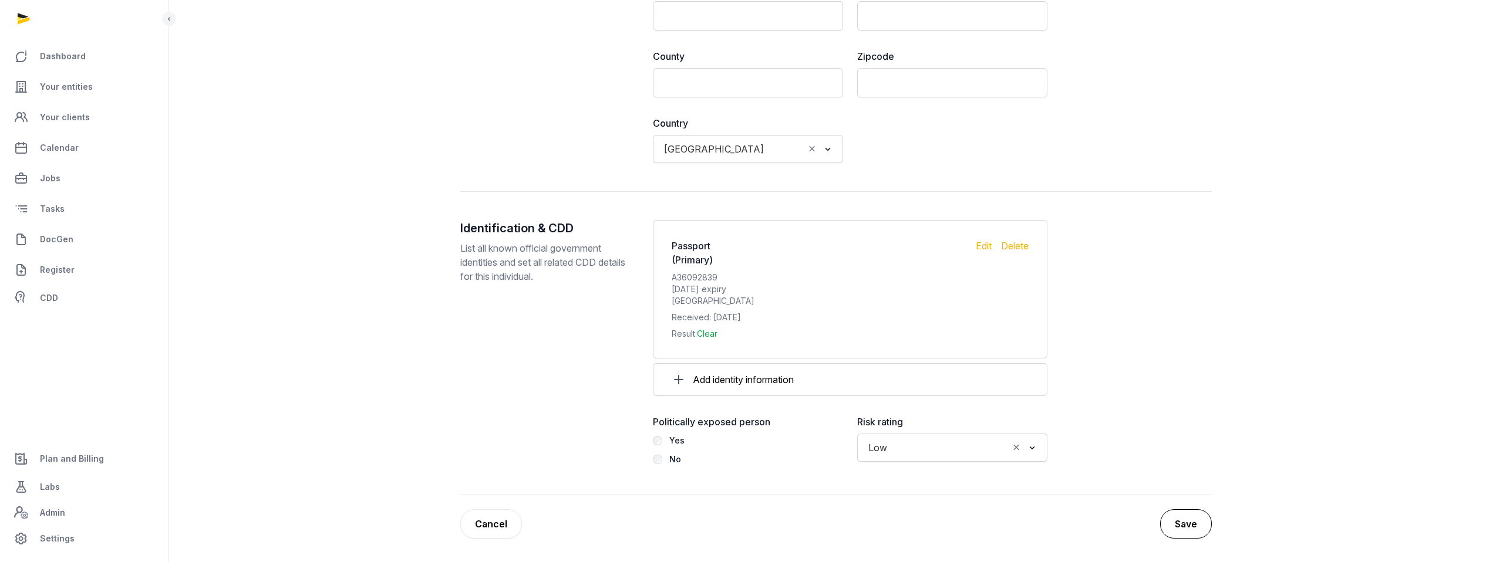
click at [1193, 524] on button "Save" at bounding box center [1186, 523] width 52 height 29
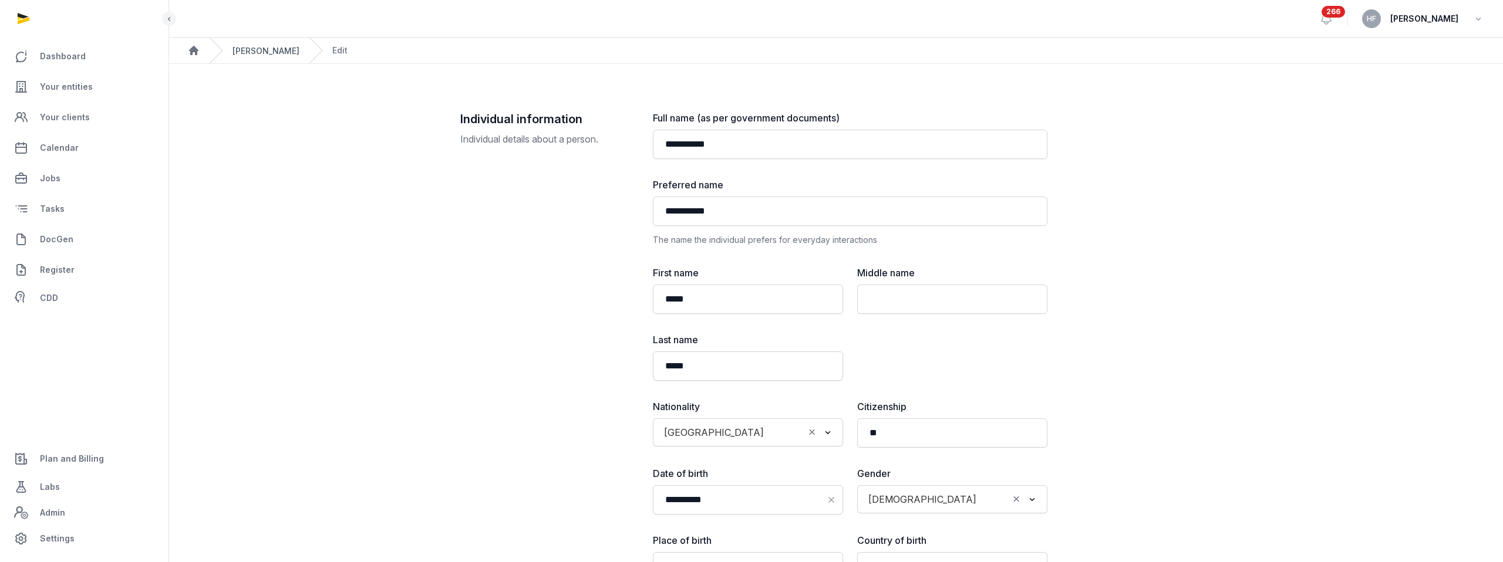
click at [255, 50] on link "Te-Yu Chang" at bounding box center [265, 51] width 67 height 10
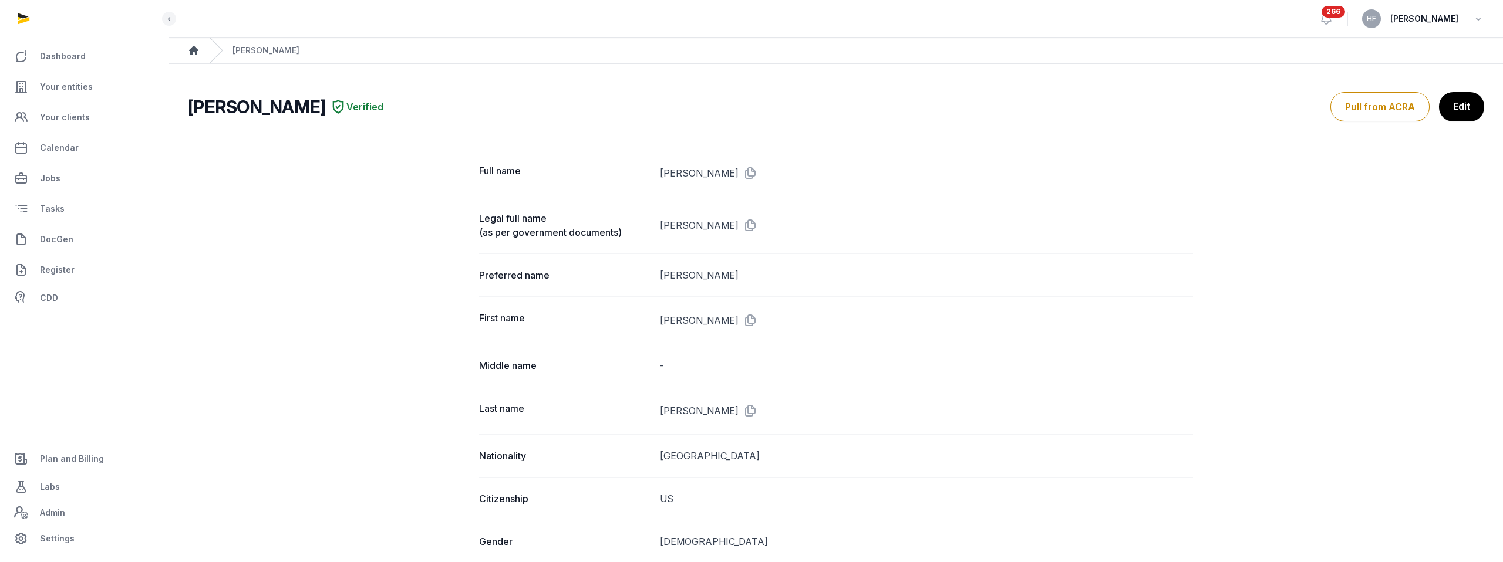
click at [188, 49] on icon "Breadcrumb" at bounding box center [194, 51] width 12 height 12
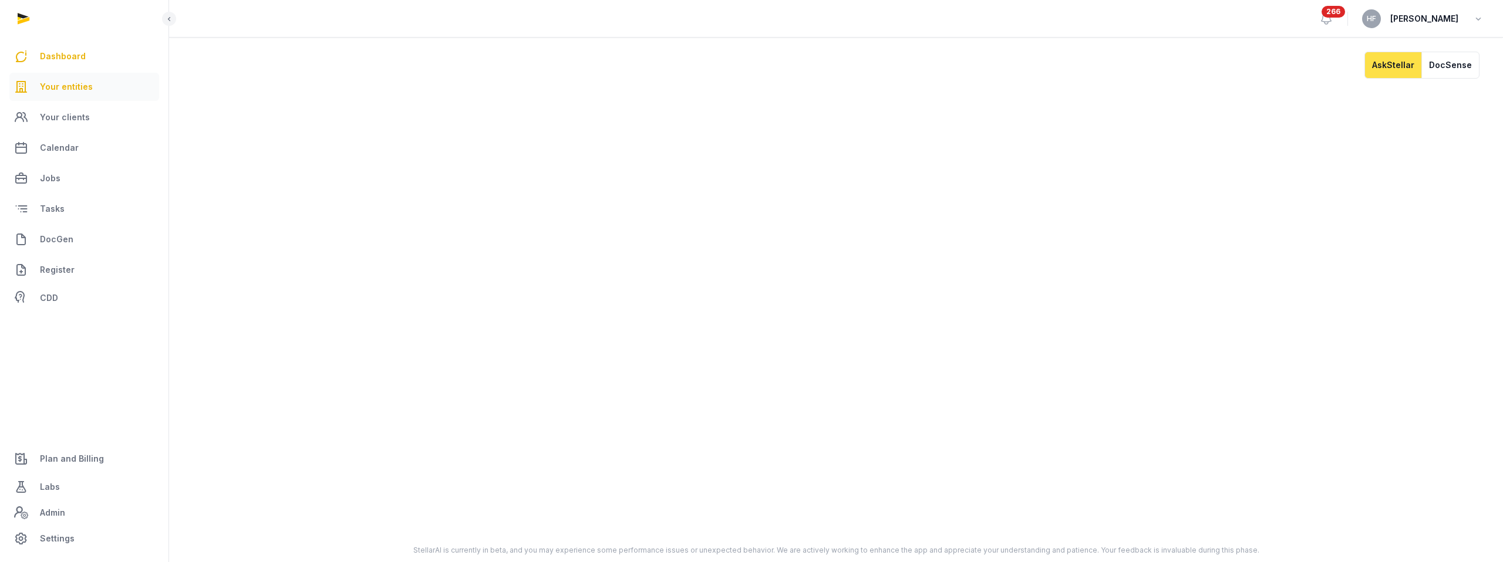
click at [36, 90] on link "Your entities" at bounding box center [84, 87] width 150 height 28
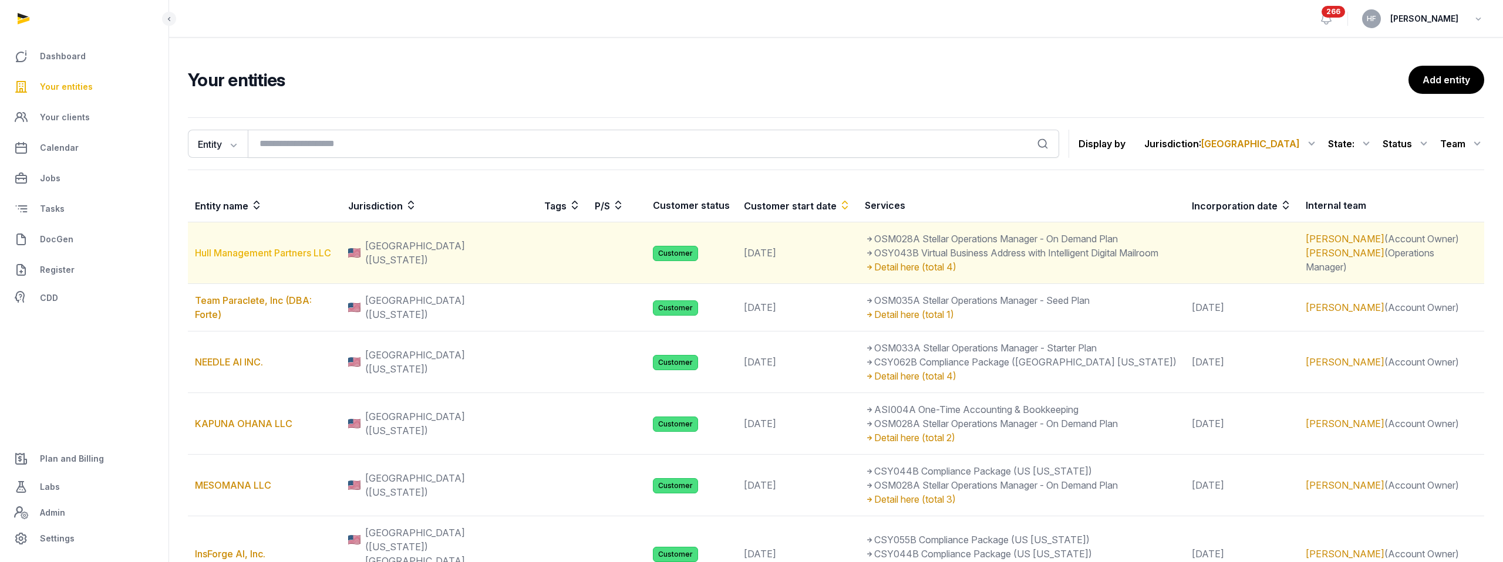
click at [307, 248] on link "Hull Management Partners LLC" at bounding box center [263, 253] width 136 height 12
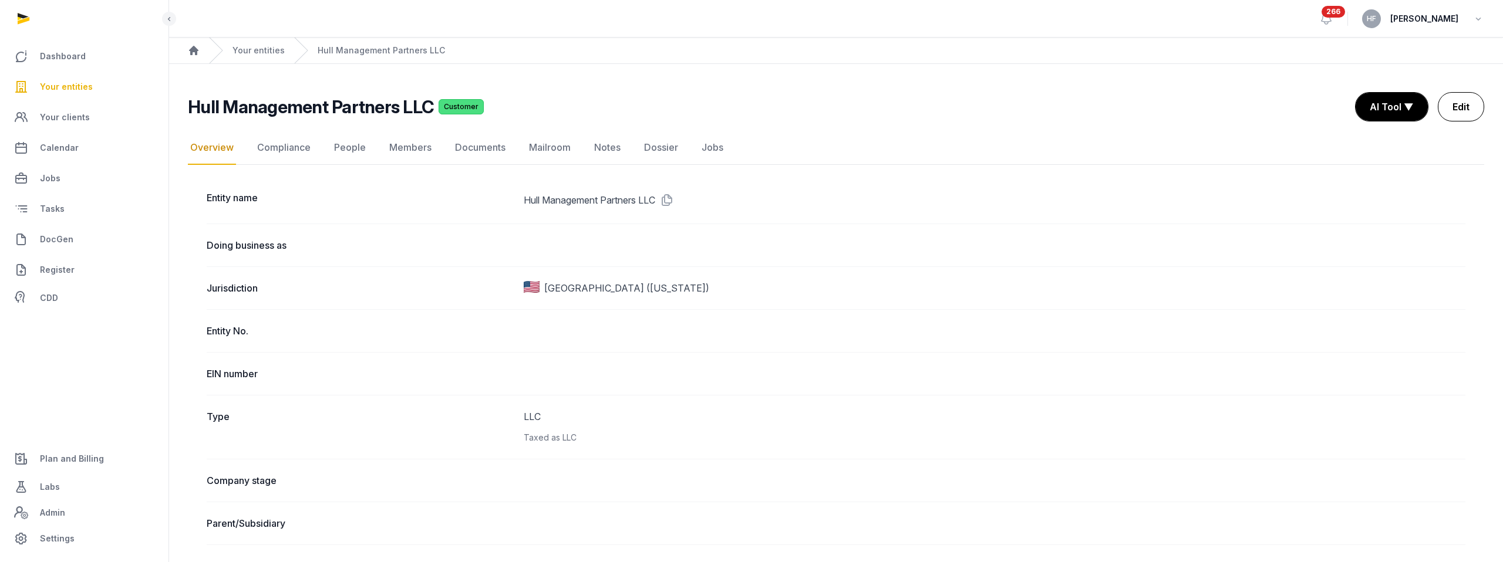
click at [1452, 108] on link "Edit" at bounding box center [1460, 106] width 46 height 29
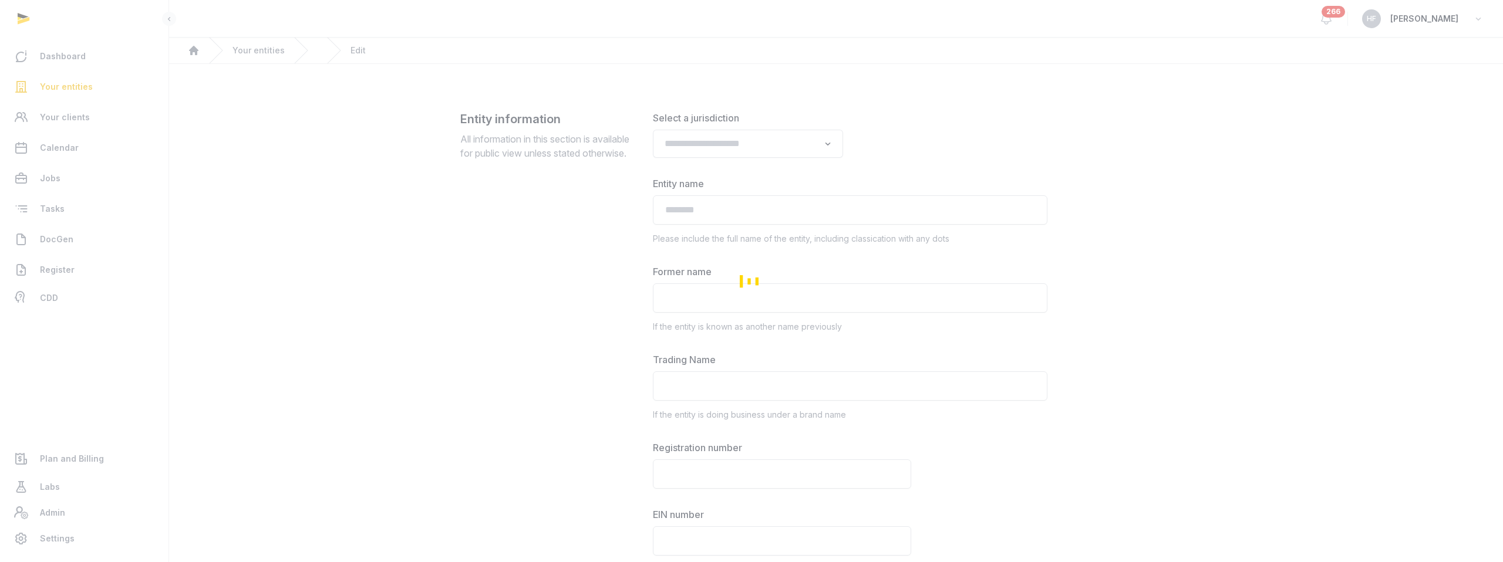
type input "**********"
type textarea "**********"
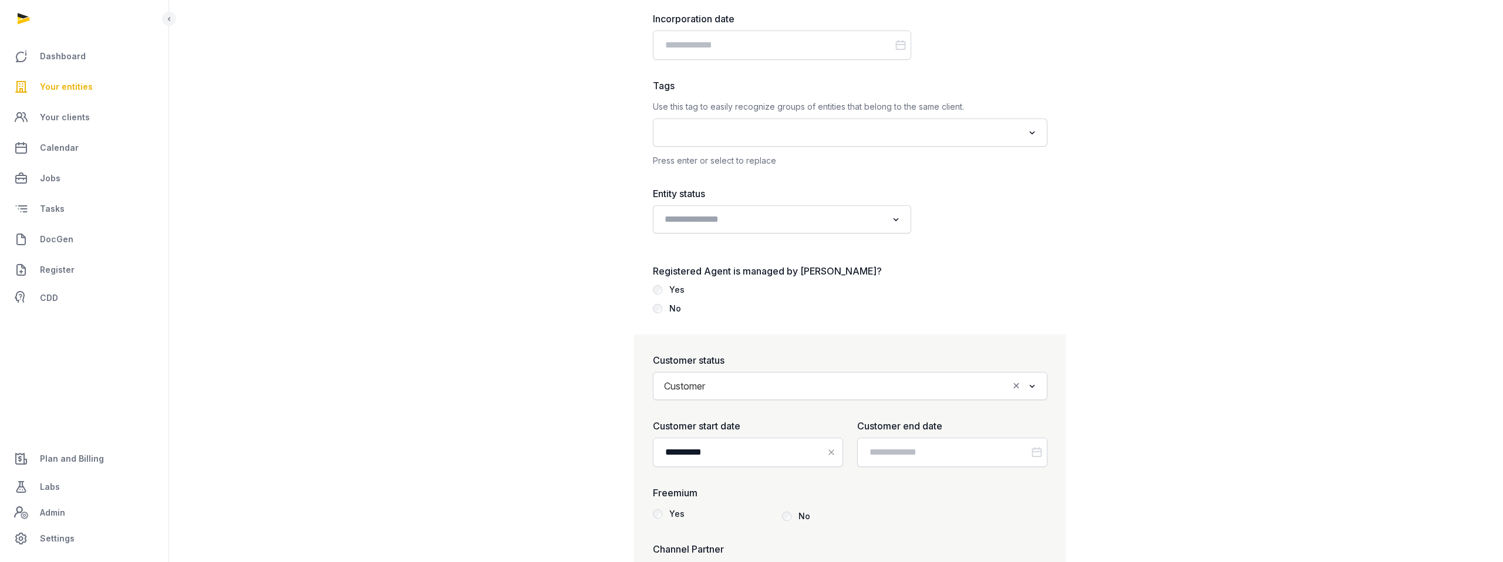
scroll to position [1432, 0]
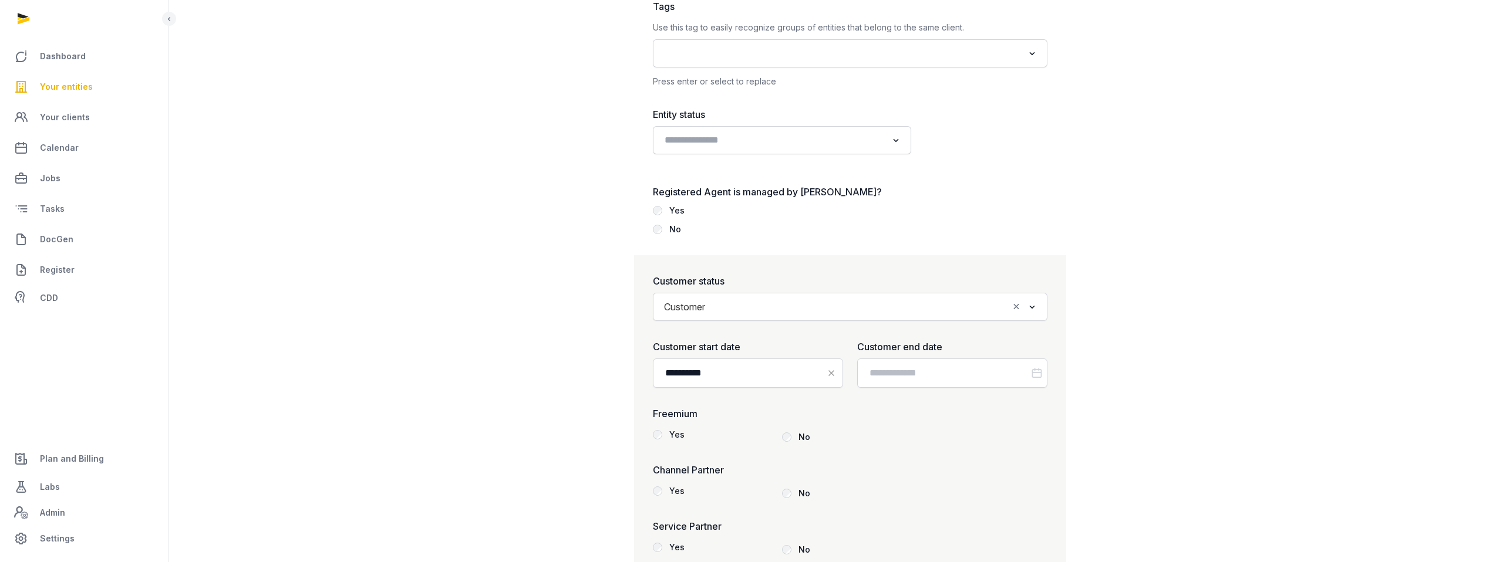
click at [676, 211] on div "Yes" at bounding box center [676, 211] width 15 height 14
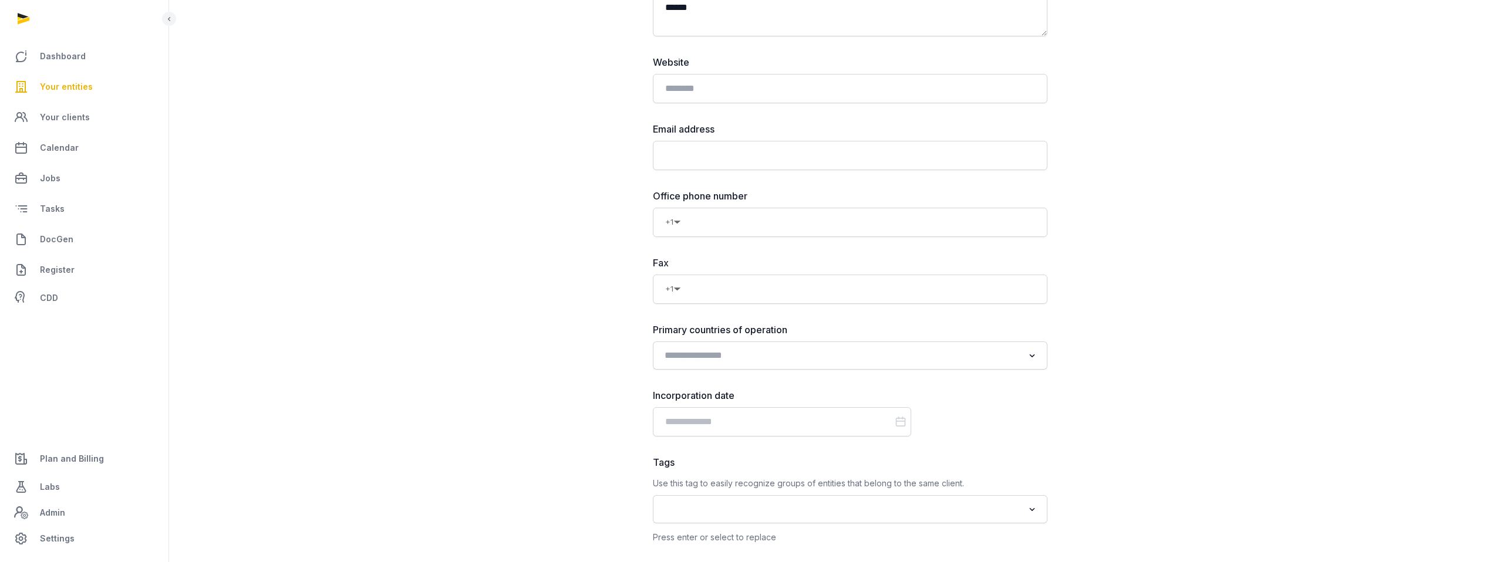
scroll to position [978, 0]
click at [762, 356] on input "Search for option" at bounding box center [841, 354] width 363 height 16
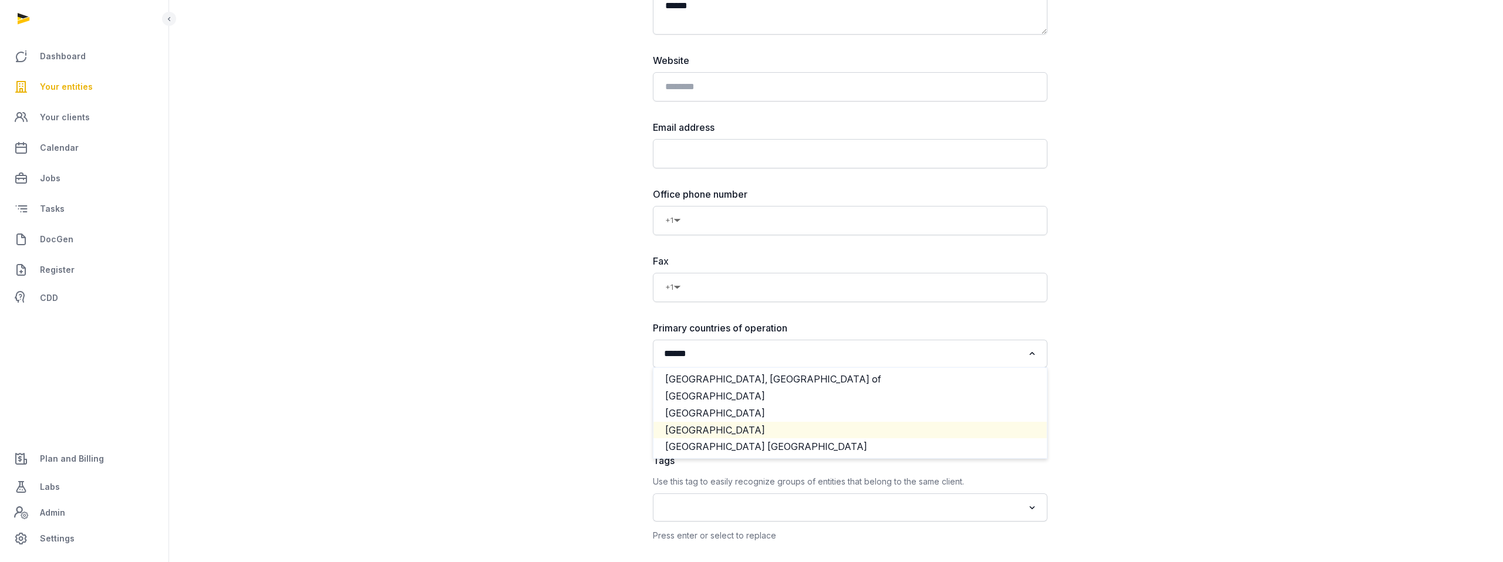
click at [750, 430] on li "[GEOGRAPHIC_DATA]" at bounding box center [849, 430] width 393 height 17
type input "******"
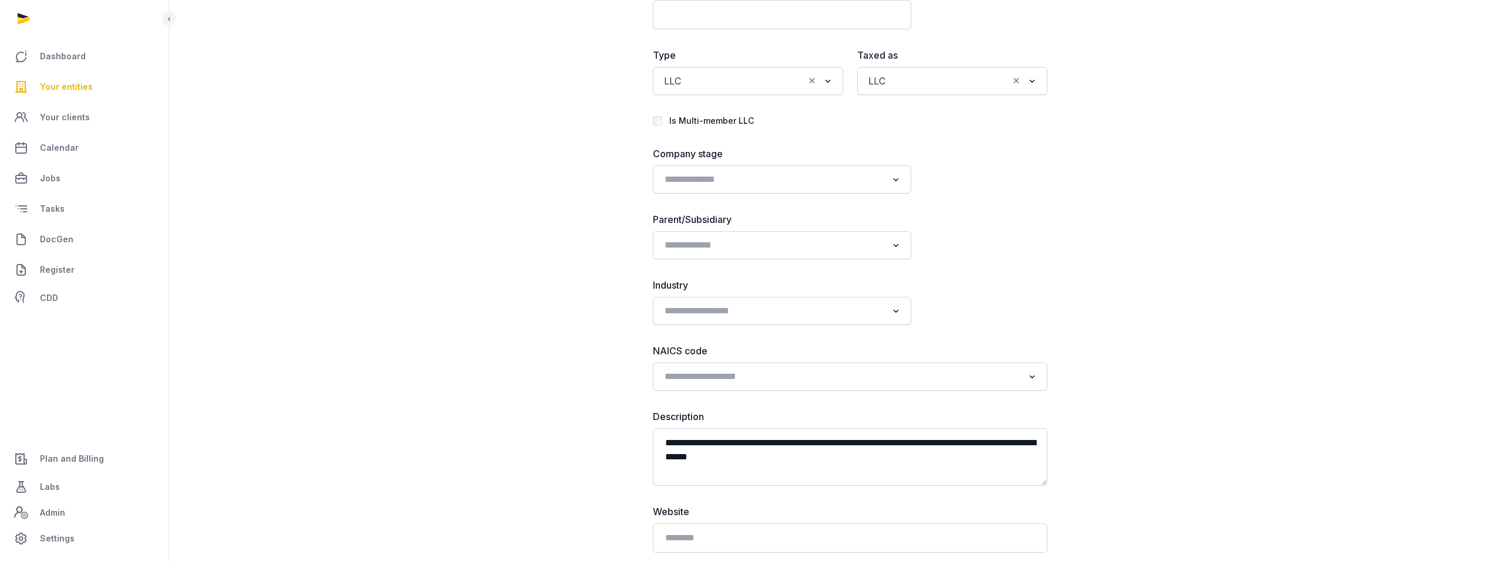
scroll to position [520, 0]
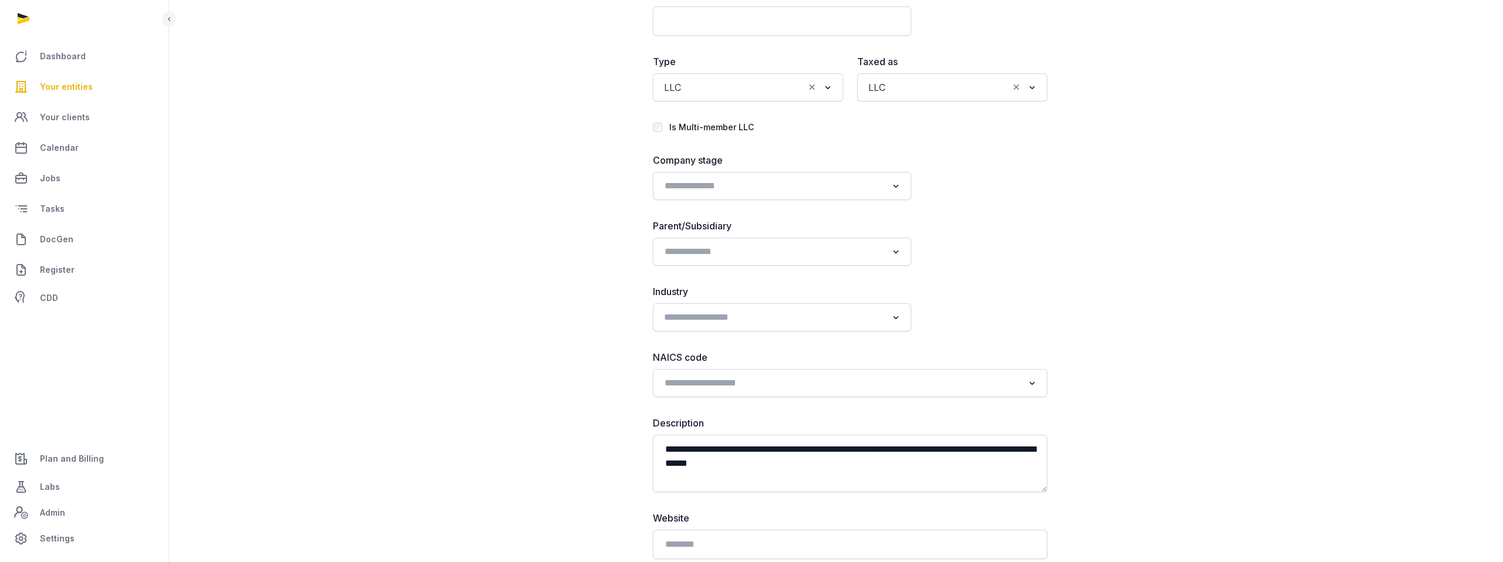
click at [750, 317] on input "Search for option" at bounding box center [773, 317] width 227 height 16
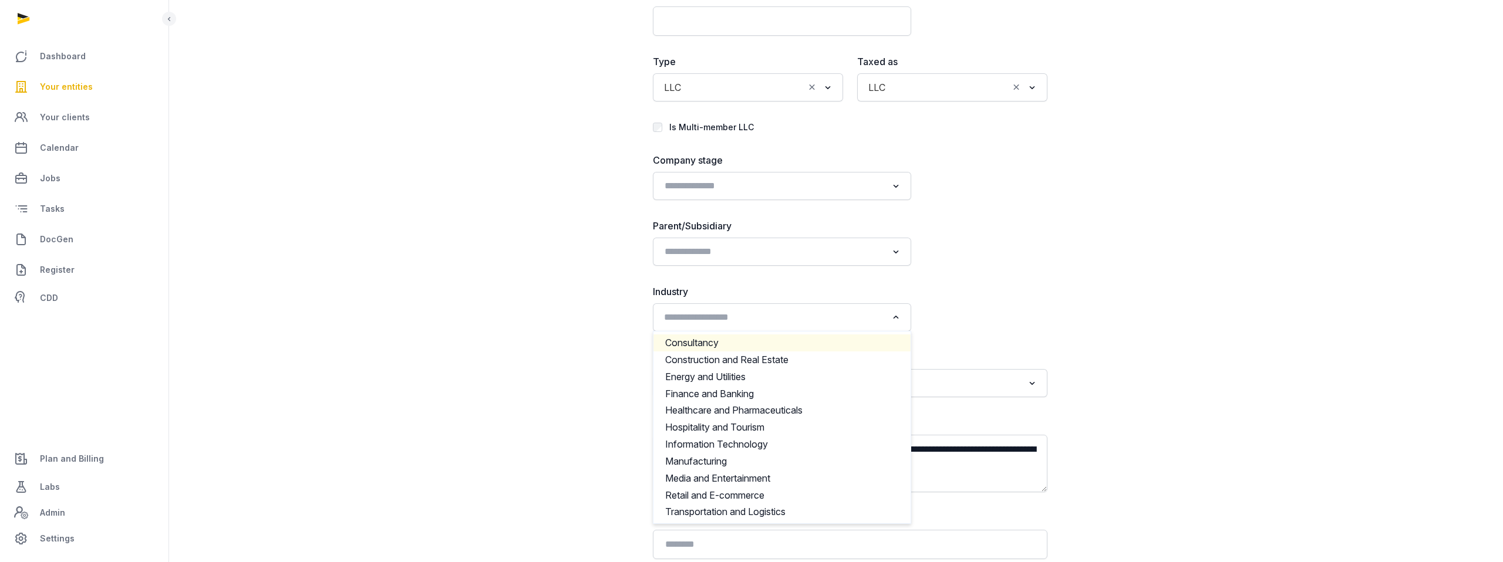
click at [736, 342] on li "Consultancy" at bounding box center [781, 343] width 257 height 17
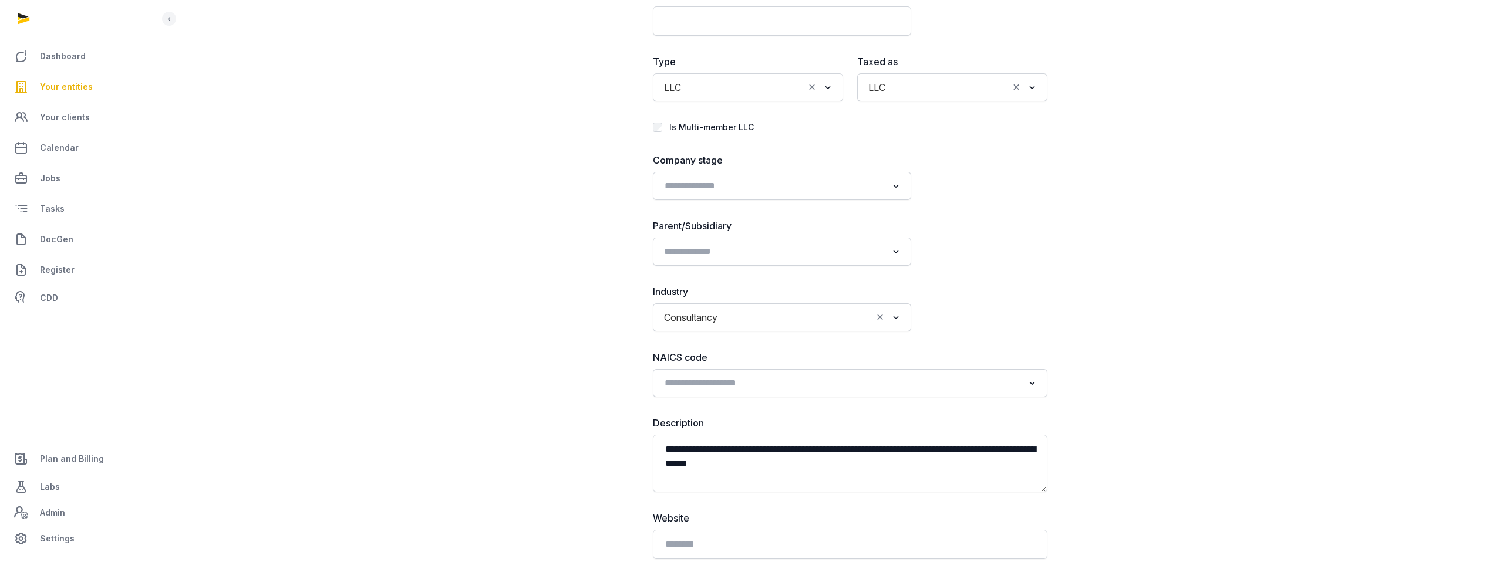
click at [742, 251] on input "Search for option" at bounding box center [773, 252] width 227 height 16
click at [707, 292] on li "Holding" at bounding box center [781, 294] width 257 height 17
click at [725, 184] on input "Search for option" at bounding box center [773, 186] width 227 height 16
click at [713, 210] on li "Bootstrapped" at bounding box center [781, 211] width 257 height 17
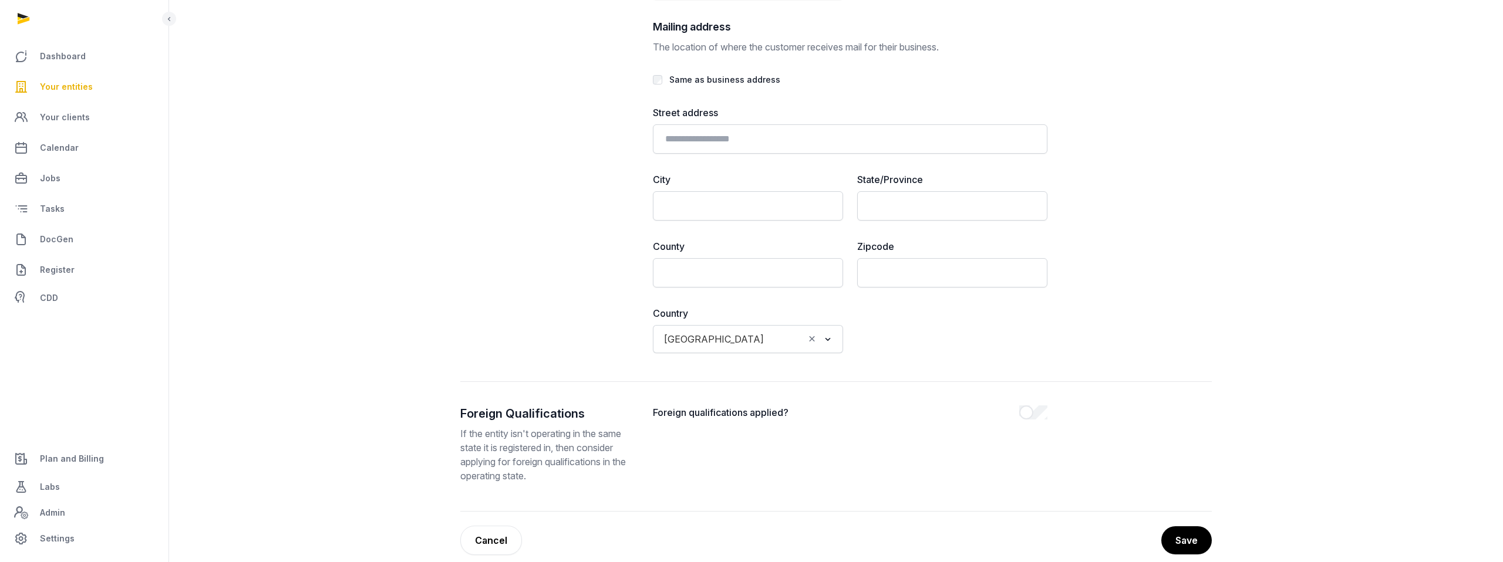
scroll to position [2733, 0]
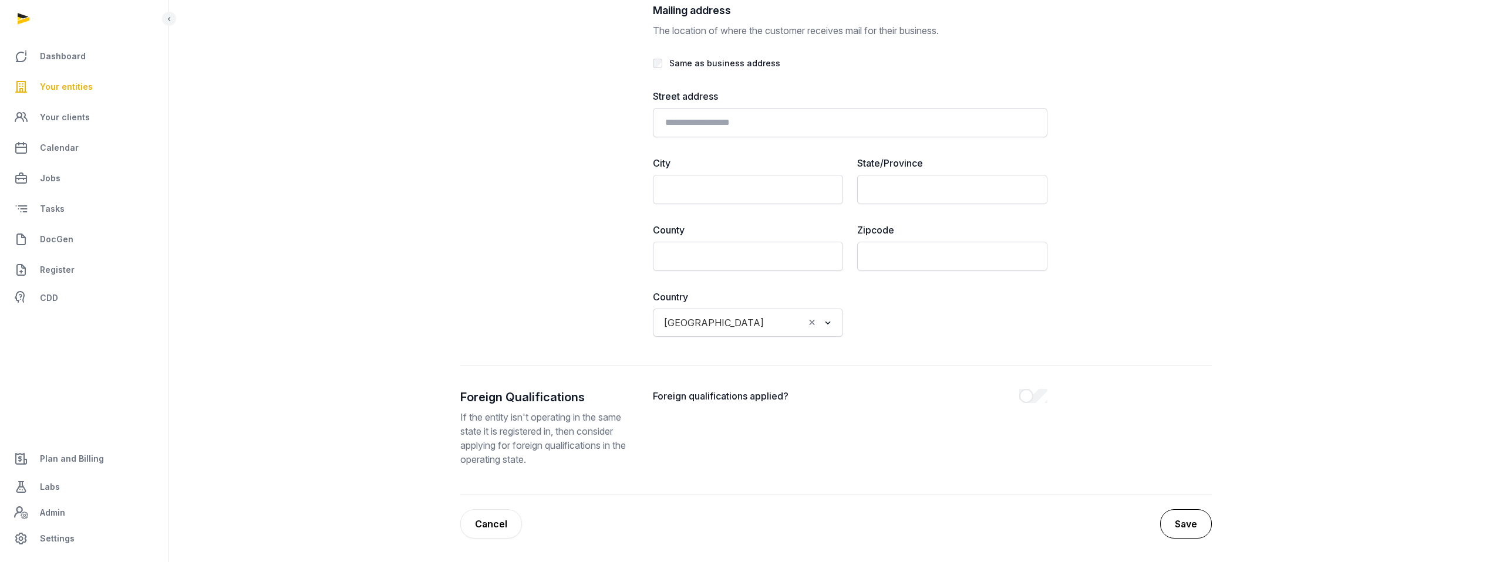
click at [1192, 515] on button "Save" at bounding box center [1186, 523] width 52 height 29
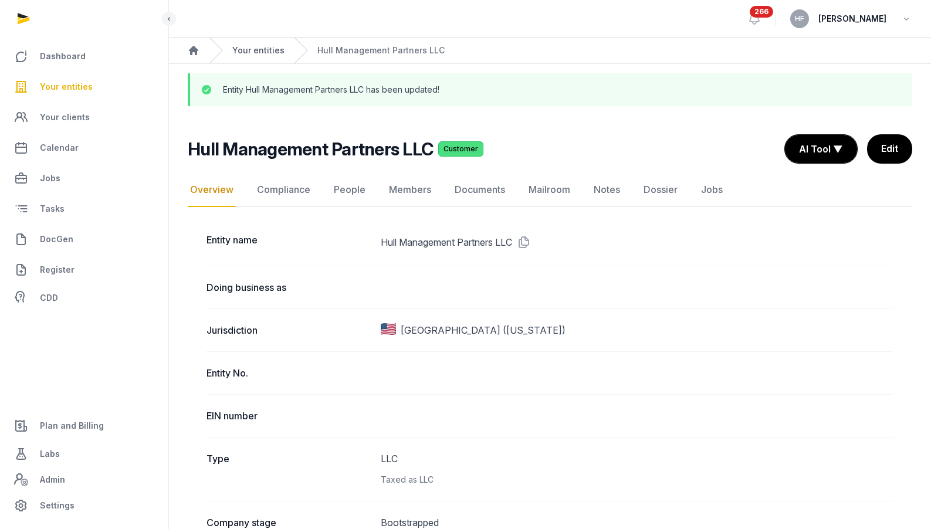
click at [255, 48] on link "Your entities" at bounding box center [258, 51] width 52 height 12
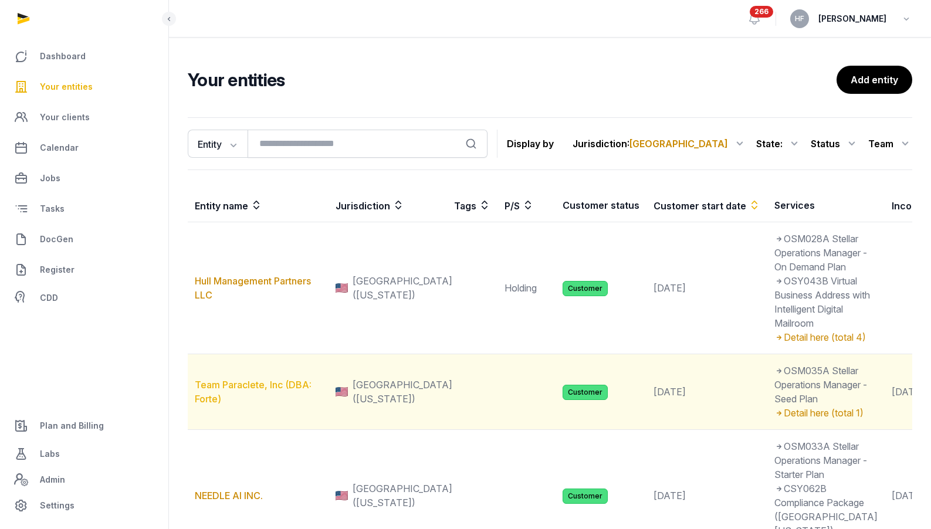
click at [274, 405] on link "Team Paraclete, Inc (DBA: Forte)" at bounding box center [253, 392] width 117 height 26
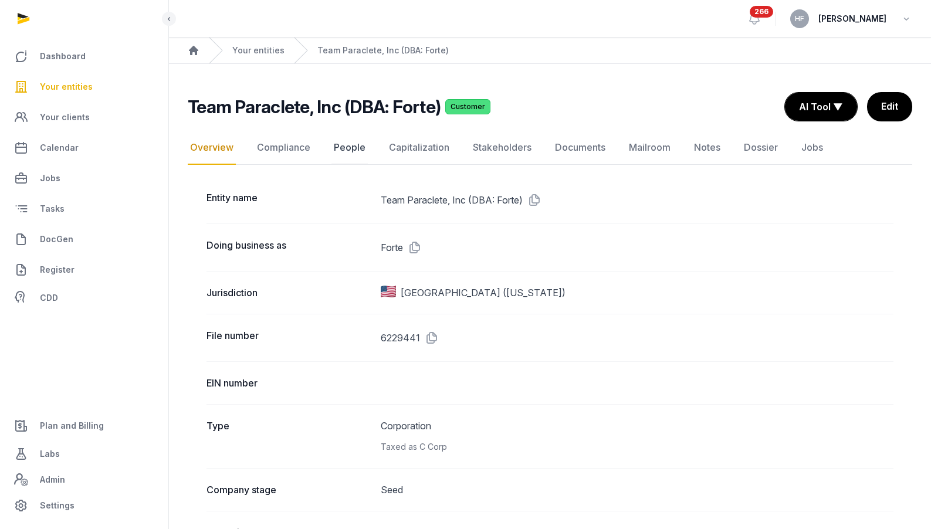
click at [346, 149] on link "People" at bounding box center [350, 148] width 36 height 34
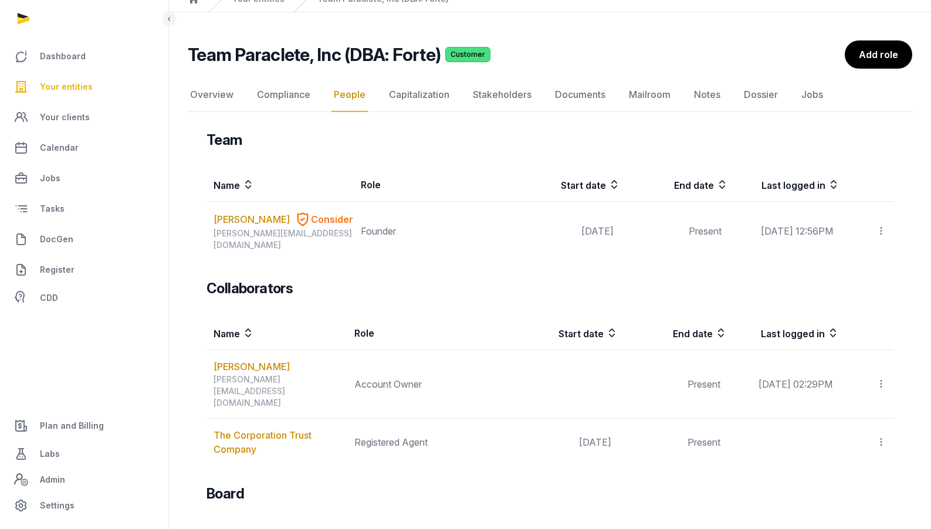
scroll to position [47, 0]
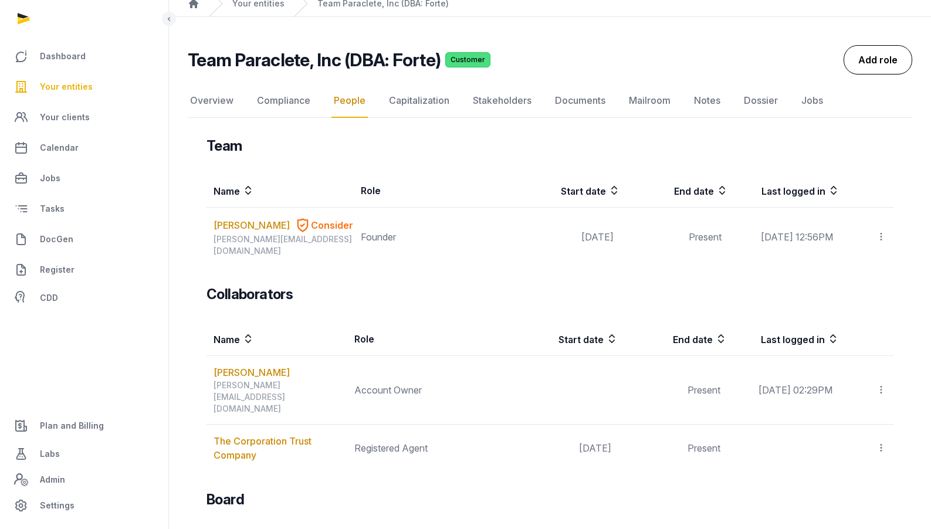
click at [870, 62] on link "Add role" at bounding box center [878, 59] width 69 height 29
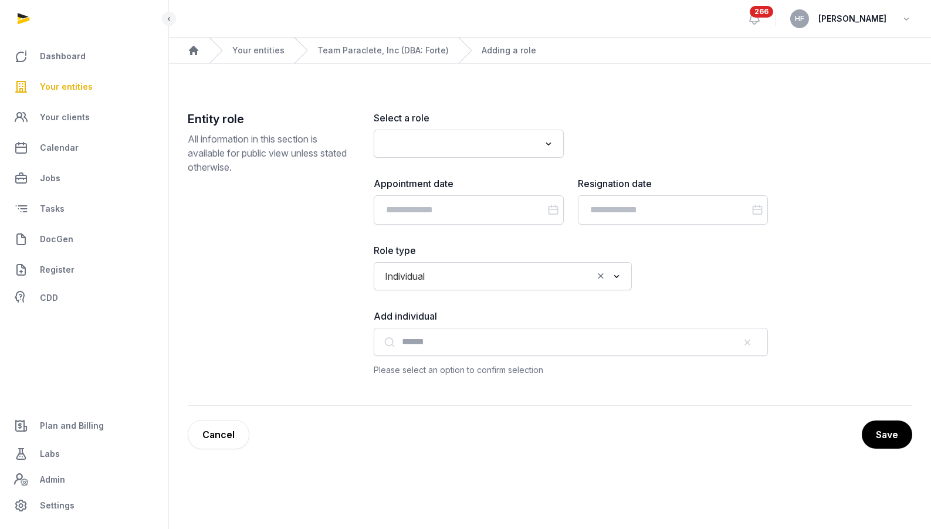
click at [480, 130] on div "Loading..." at bounding box center [469, 144] width 190 height 28
click at [475, 140] on input "Search for option" at bounding box center [460, 144] width 159 height 16
click at [474, 204] on li "Operations Manager" at bounding box center [468, 203] width 189 height 17
type input "*****"
click at [492, 214] on input "Datepicker input" at bounding box center [469, 209] width 190 height 29
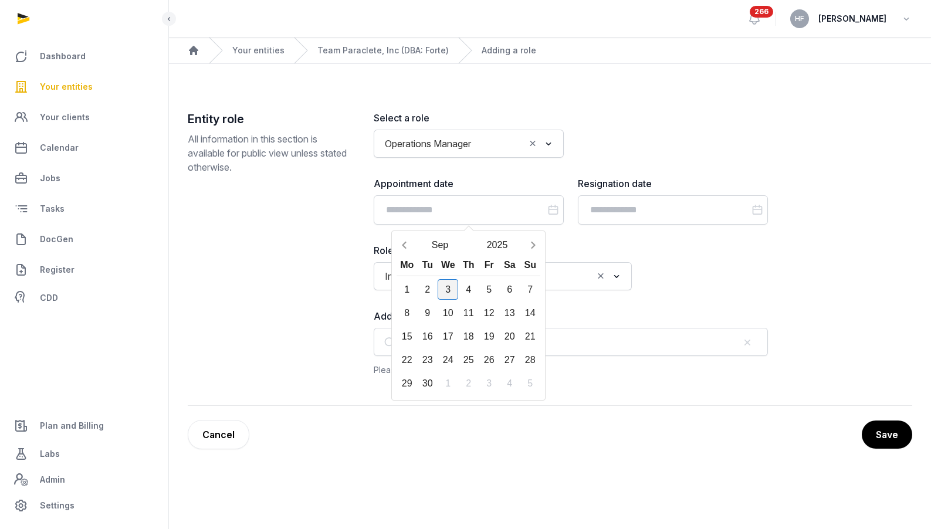
click at [444, 288] on div "3" at bounding box center [448, 289] width 21 height 21
type input "**********"
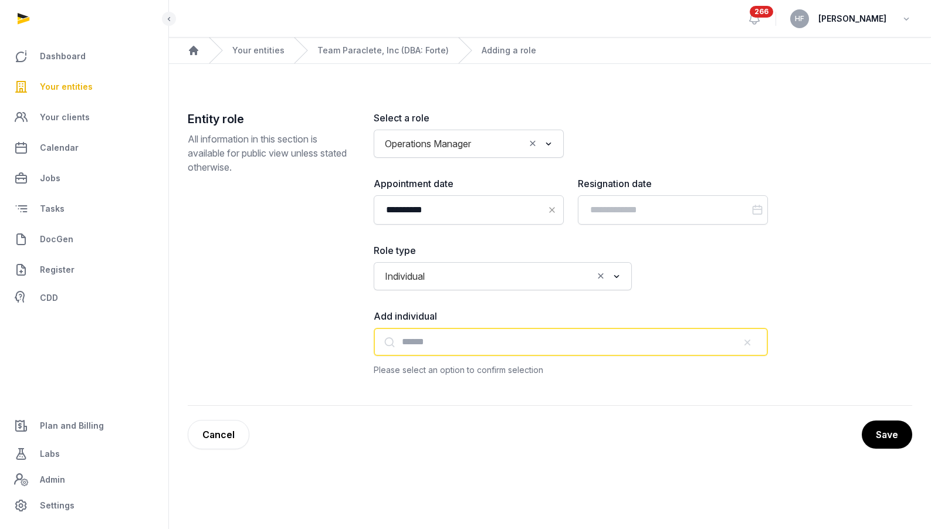
click at [562, 338] on input "text" at bounding box center [571, 342] width 394 height 28
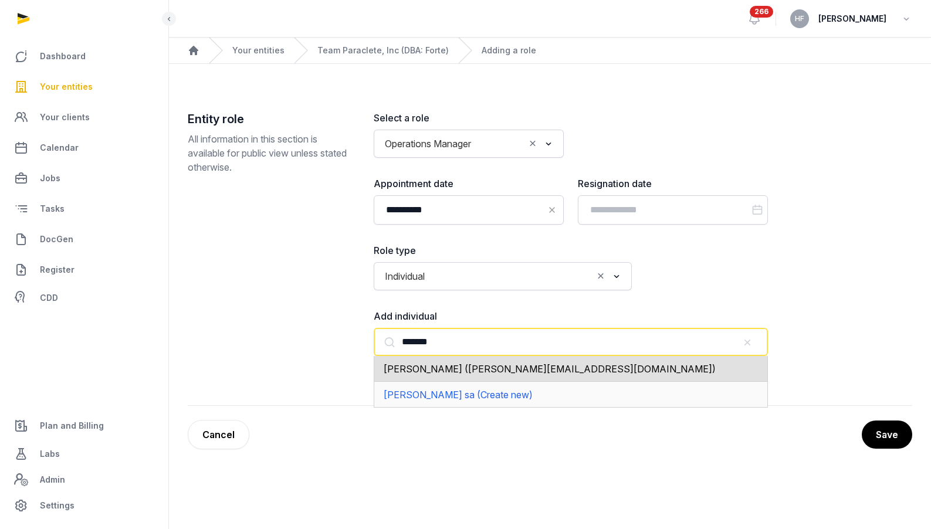
click at [536, 373] on div "Anna Santos (anna@histellar.com)" at bounding box center [571, 369] width 394 height 26
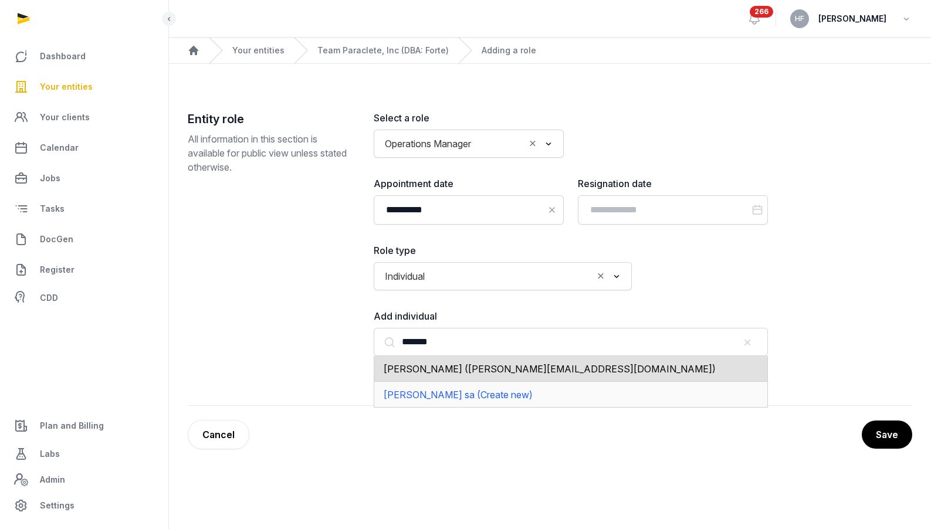
type input "**********"
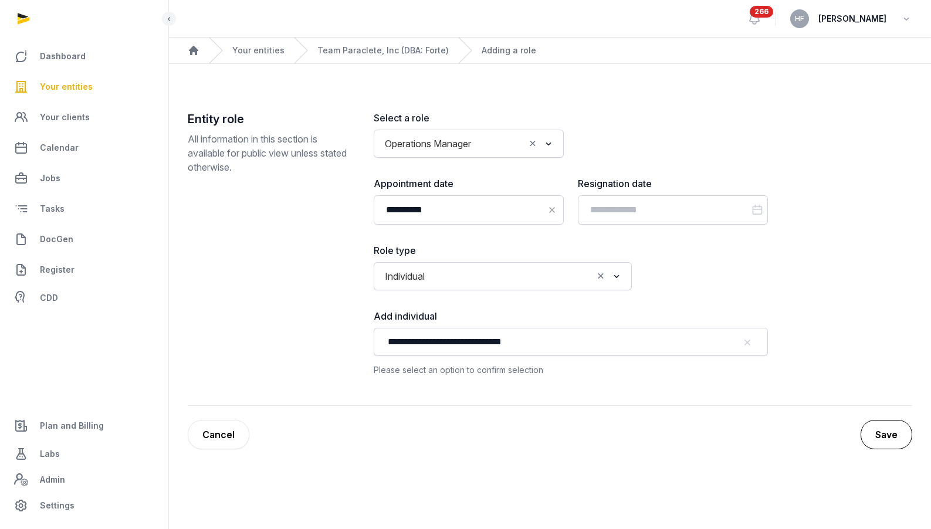
click at [885, 433] on button "Save" at bounding box center [887, 434] width 52 height 29
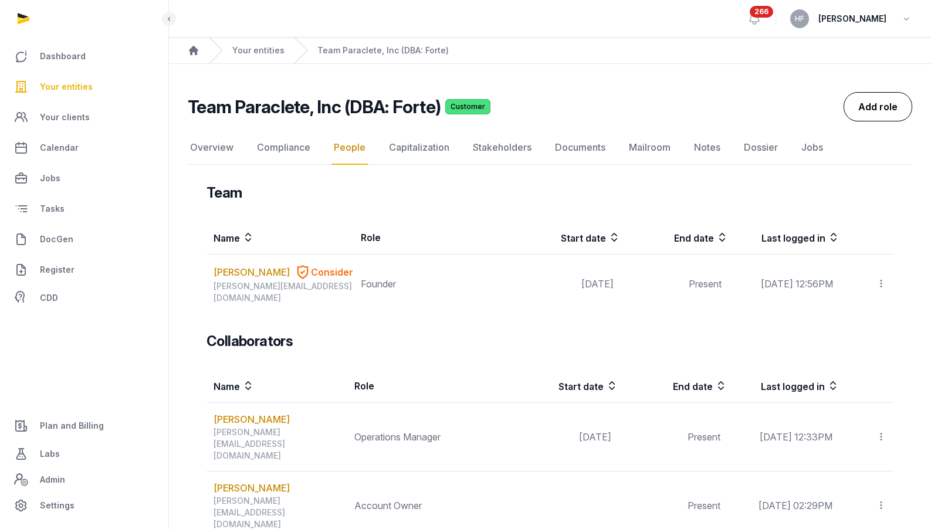
click at [863, 112] on link "Add role" at bounding box center [878, 106] width 69 height 29
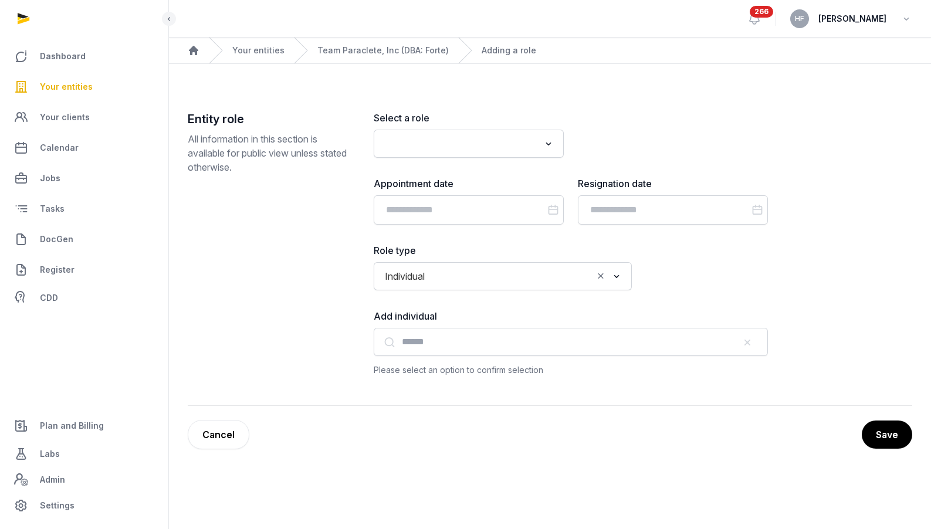
click at [448, 146] on input "Search for option" at bounding box center [460, 144] width 159 height 16
type input "*"
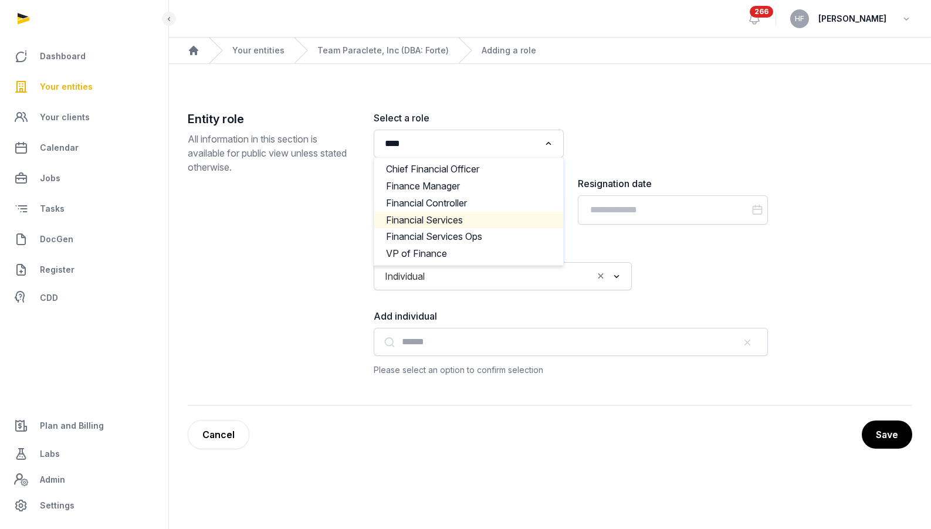
click at [464, 220] on li "Financial Services" at bounding box center [468, 220] width 189 height 17
type input "****"
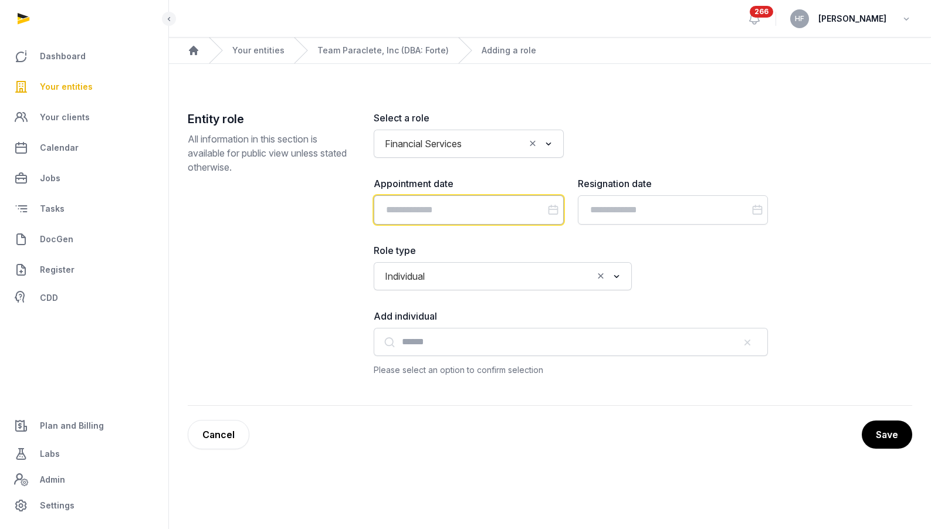
click at [474, 204] on input "Datepicker input" at bounding box center [469, 209] width 190 height 29
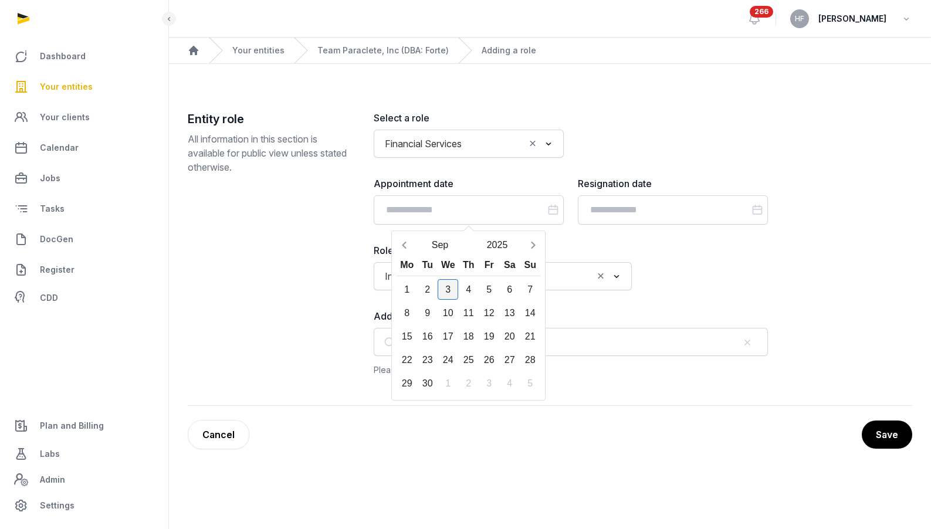
click at [450, 289] on div "3" at bounding box center [448, 289] width 21 height 21
type input "**********"
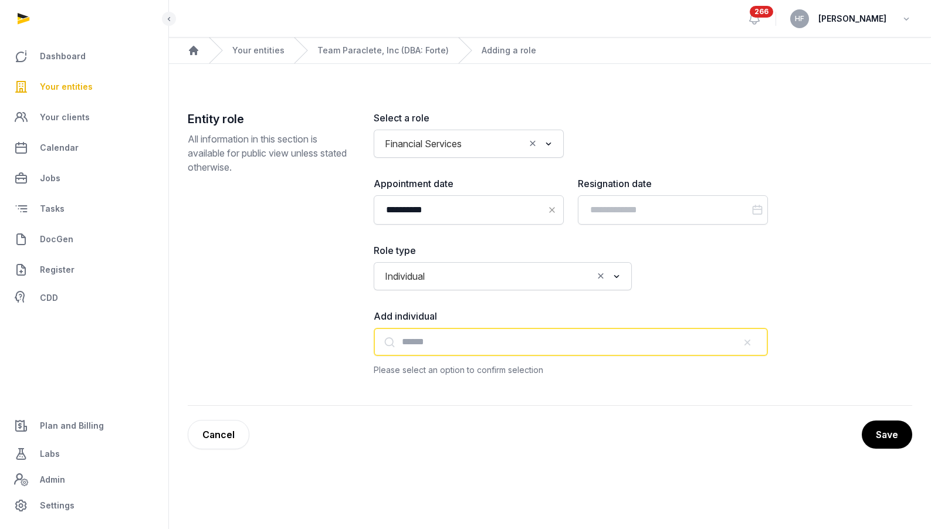
click at [450, 340] on input "text" at bounding box center [571, 342] width 394 height 28
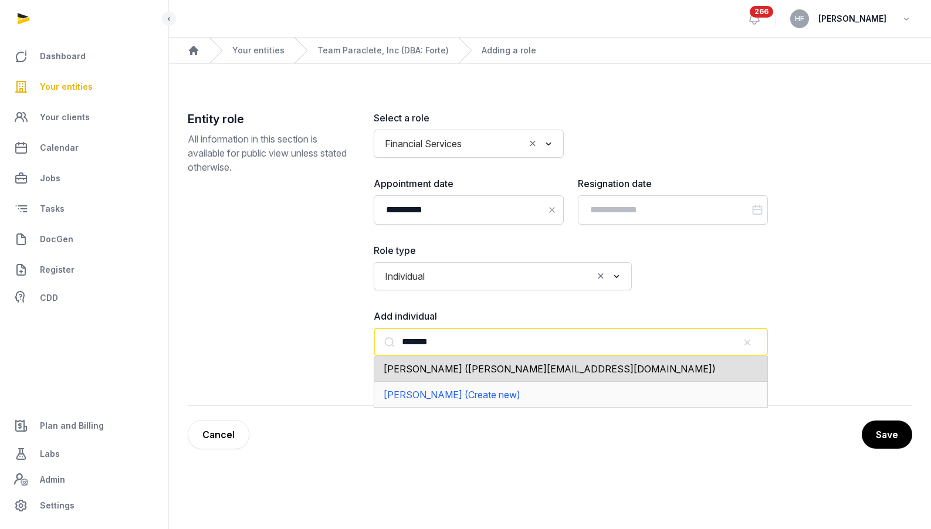
click at [503, 371] on span "Leon Brown (leon@histellar.com)" at bounding box center [550, 369] width 332 height 12
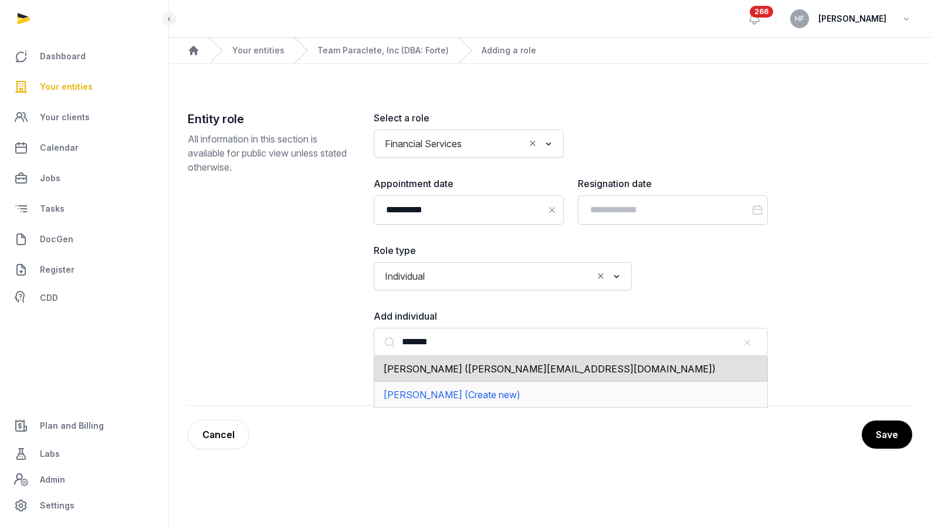
type input "**********"
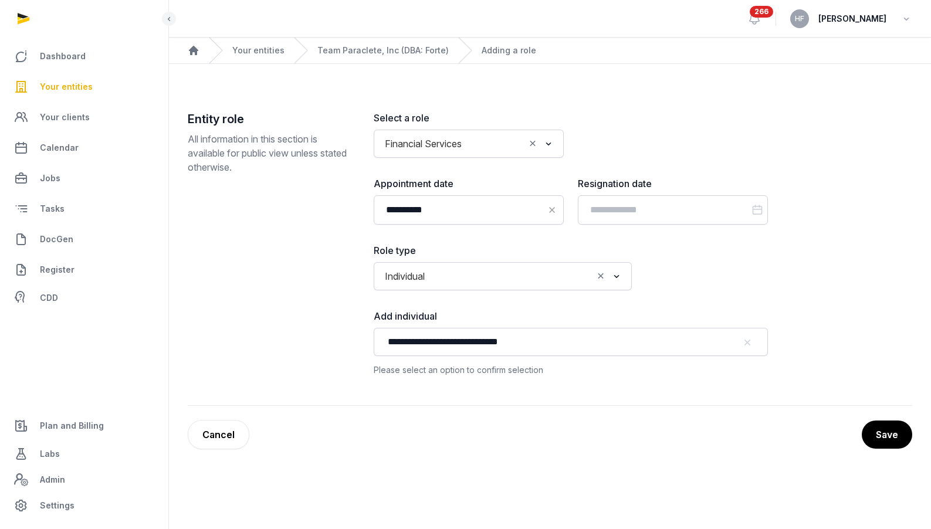
click at [897, 433] on button "Save" at bounding box center [887, 435] width 50 height 28
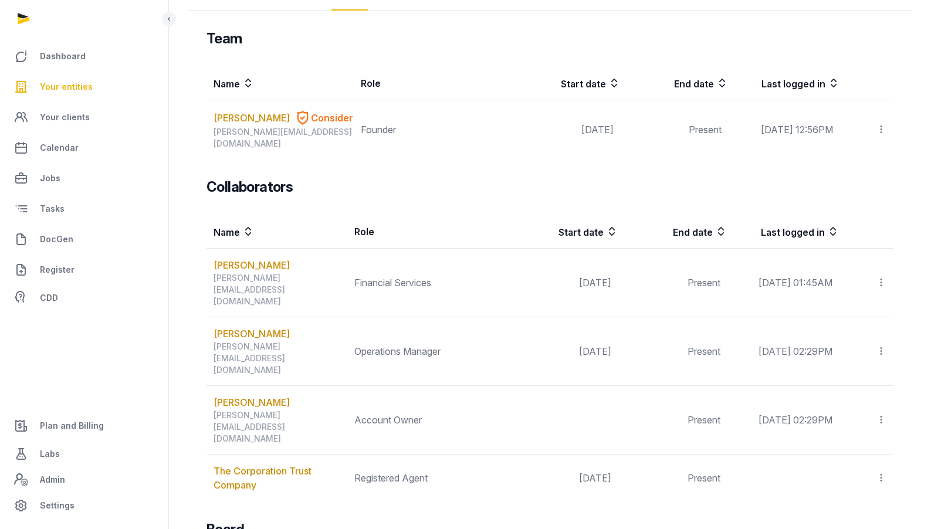
scroll to position [156, 0]
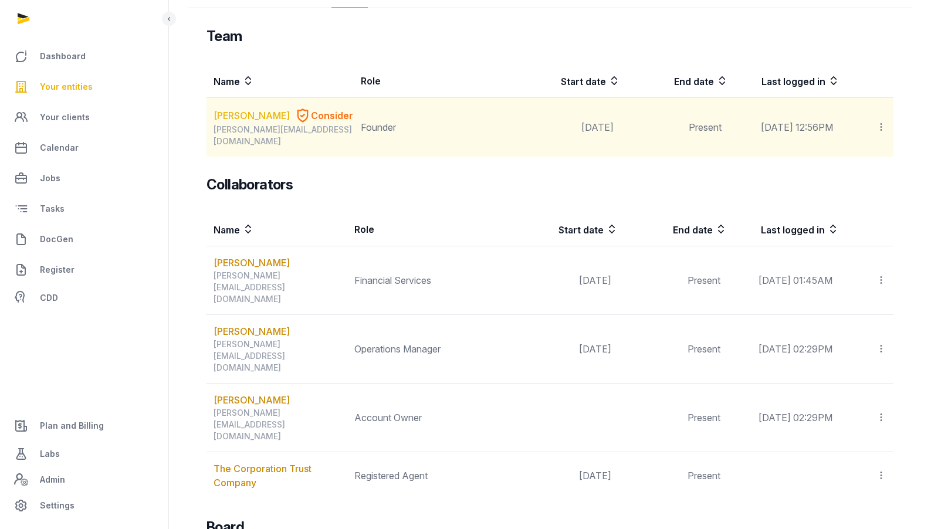
click at [259, 119] on link "William Norvell" at bounding box center [252, 116] width 76 height 14
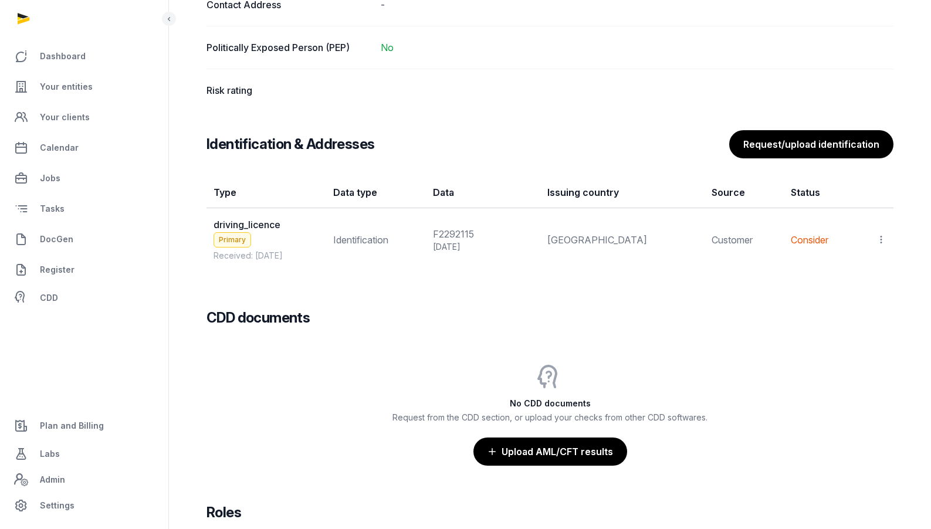
scroll to position [984, 0]
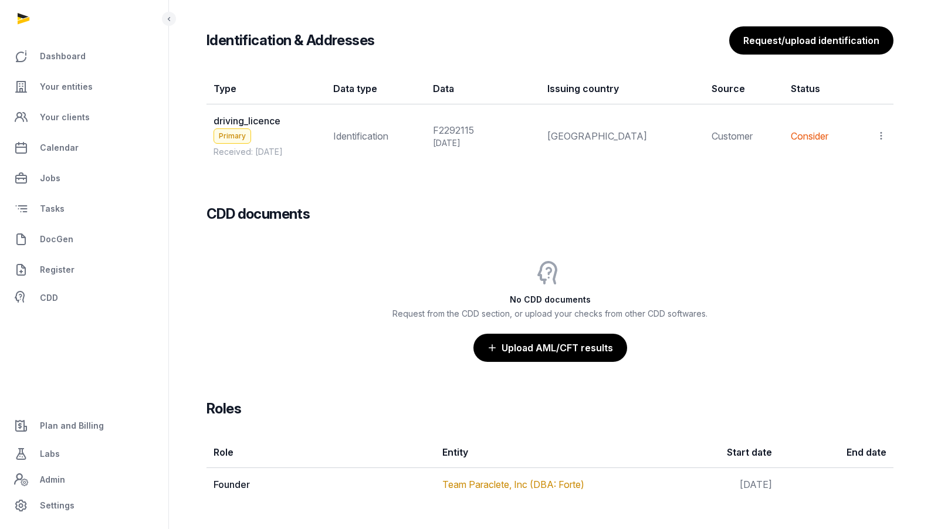
click at [879, 134] on icon at bounding box center [881, 136] width 11 height 12
click at [853, 165] on div "View" at bounding box center [830, 167] width 113 height 23
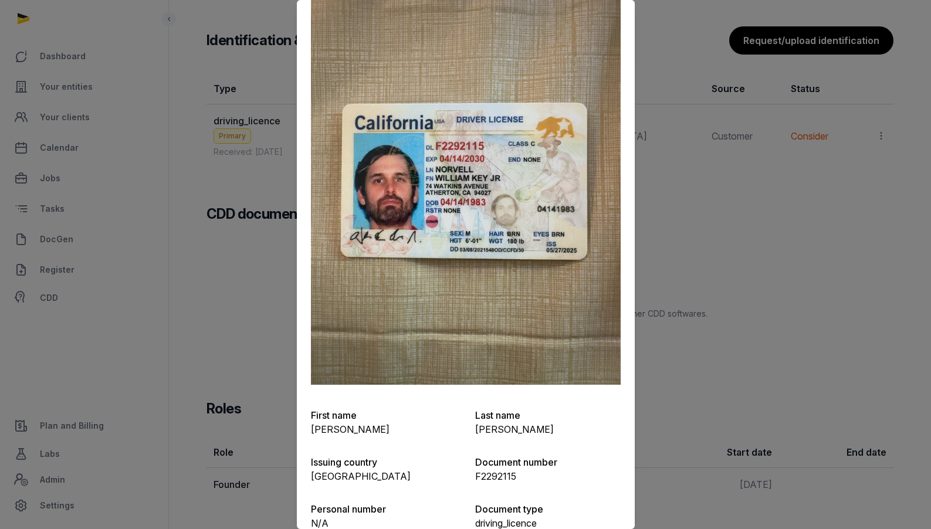
scroll to position [0, 0]
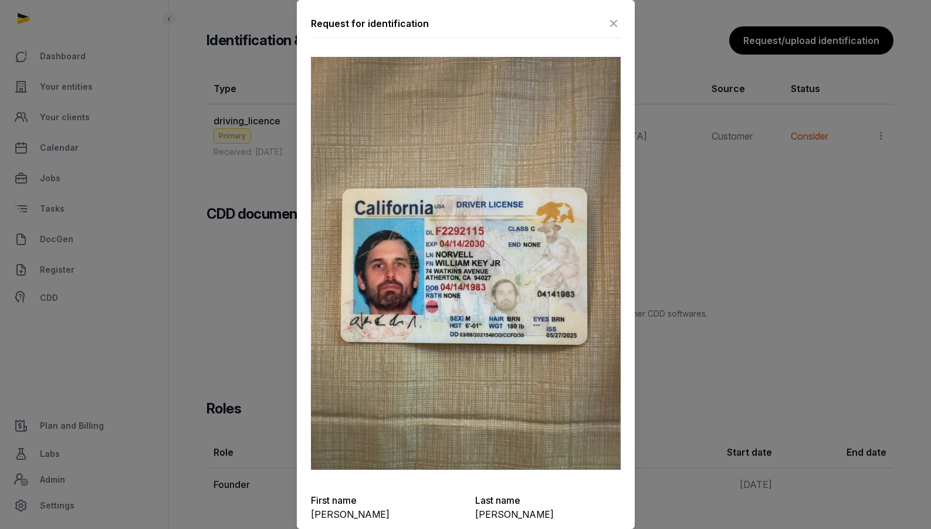
click at [616, 22] on icon at bounding box center [614, 23] width 14 height 19
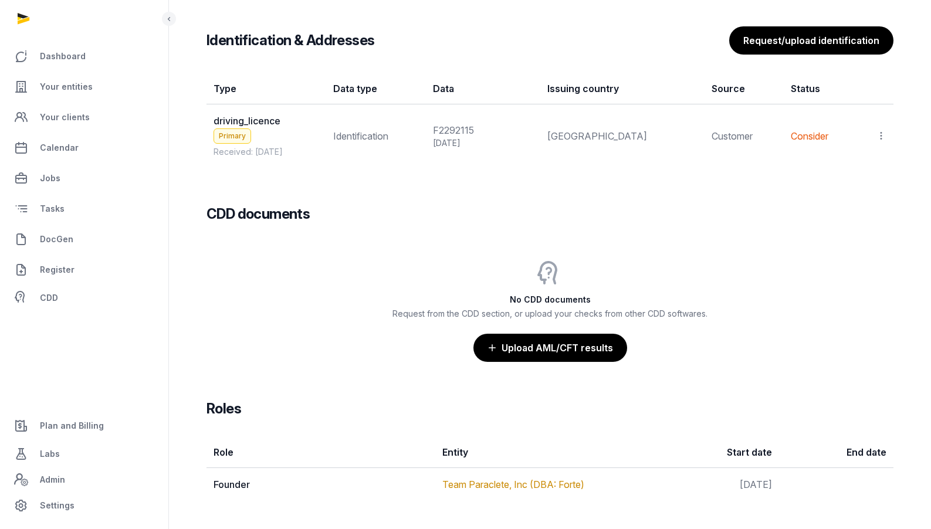
click at [882, 136] on icon at bounding box center [881, 136] width 11 height 12
click at [858, 171] on span "View" at bounding box center [864, 168] width 21 height 12
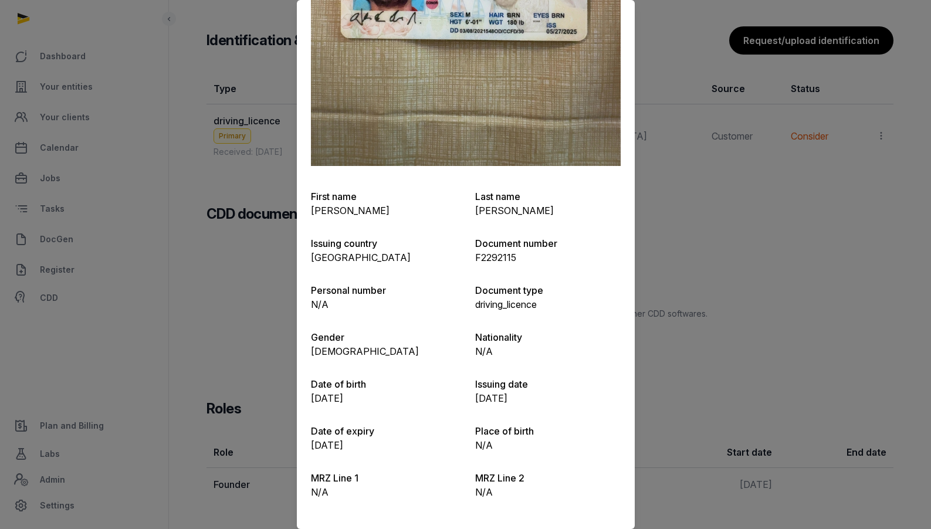
scroll to position [307, 0]
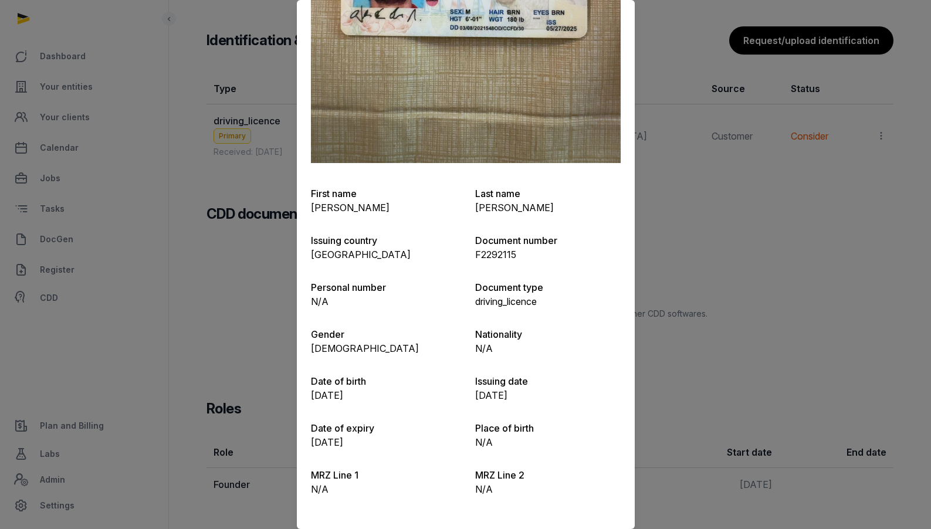
click at [701, 250] on div at bounding box center [465, 264] width 931 height 529
click at [701, 252] on div at bounding box center [465, 264] width 931 height 529
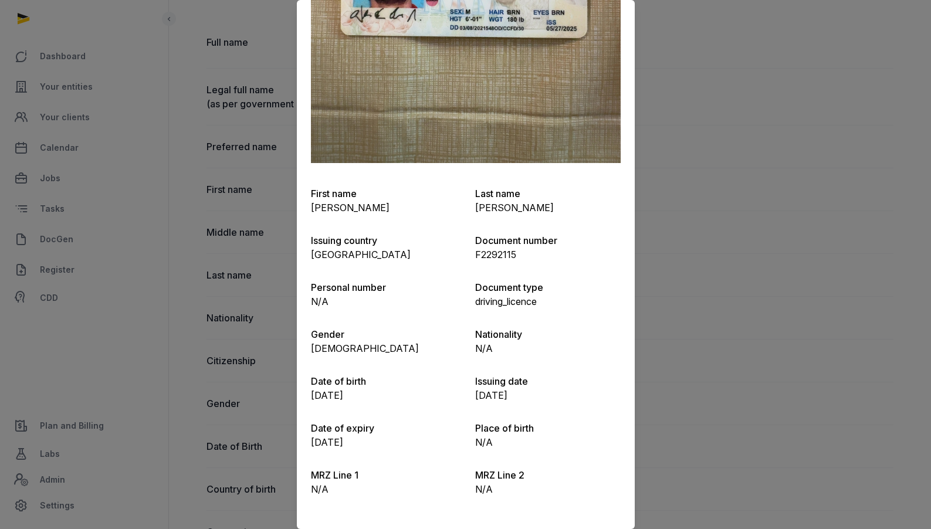
scroll to position [0, 0]
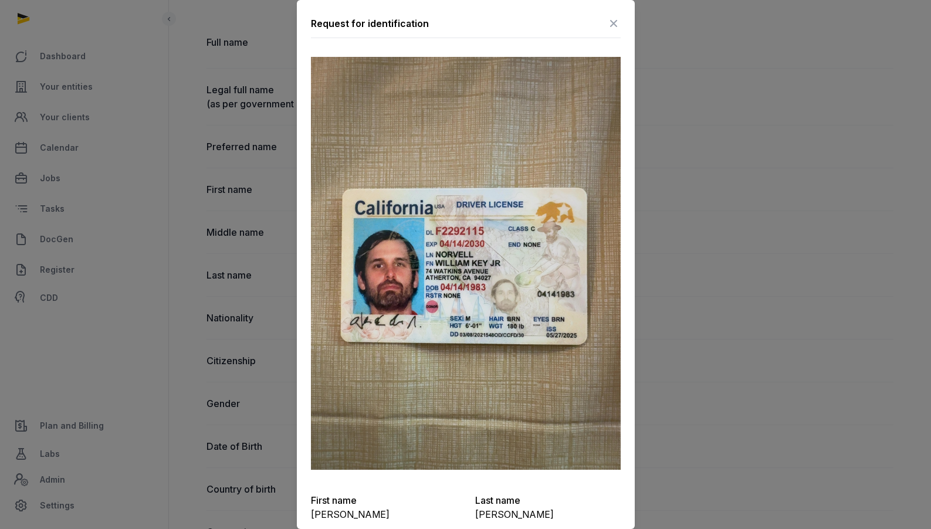
click at [612, 22] on icon at bounding box center [614, 23] width 14 height 19
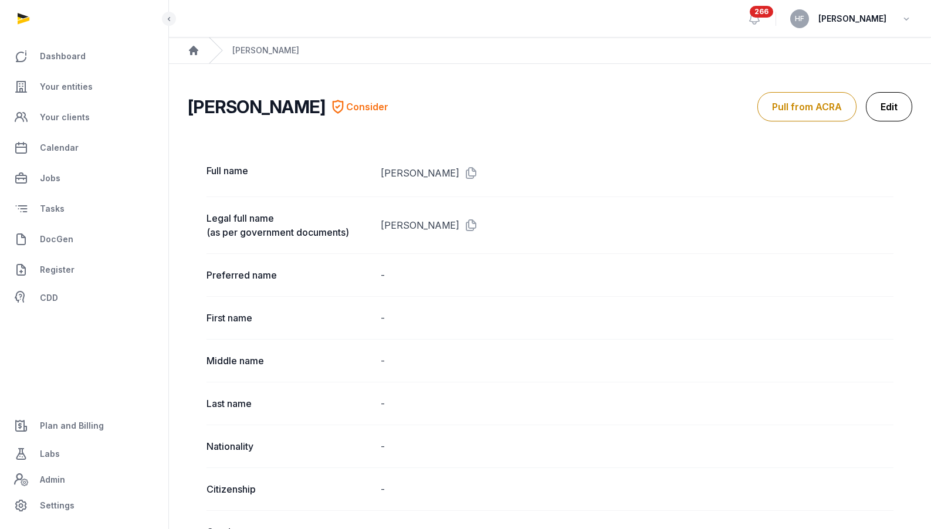
click at [887, 111] on link "Edit" at bounding box center [889, 106] width 46 height 29
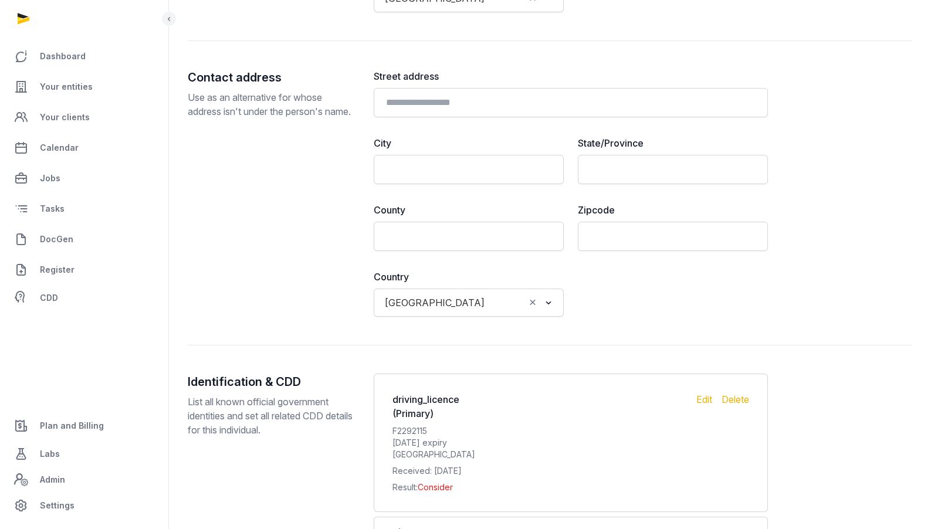
scroll to position [1194, 0]
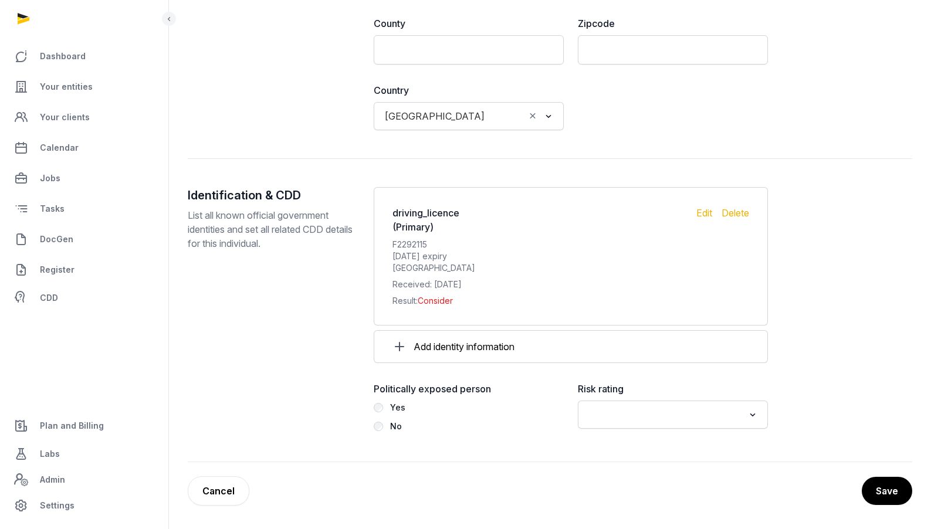
click at [645, 422] on input "Search for option" at bounding box center [664, 415] width 159 height 16
click at [621, 472] on li "Low" at bounding box center [673, 474] width 189 height 17
click at [889, 492] on button "Save" at bounding box center [887, 491] width 52 height 29
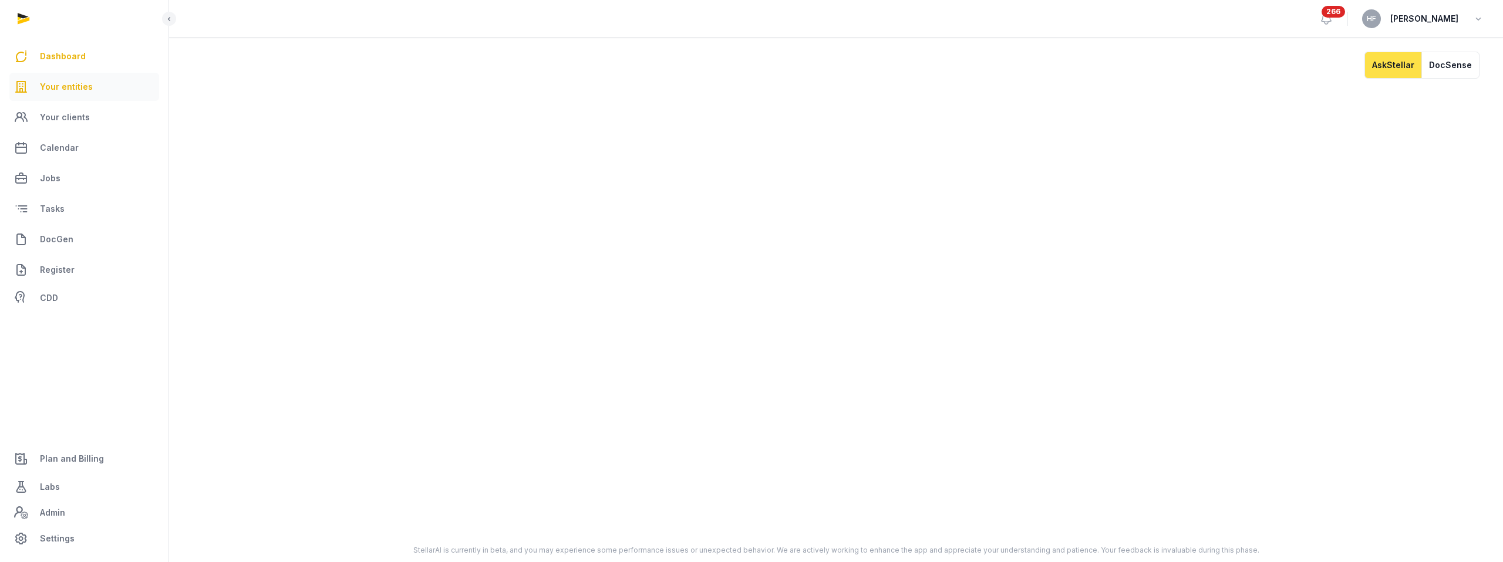
click at [81, 90] on span "Your entities" at bounding box center [66, 87] width 53 height 14
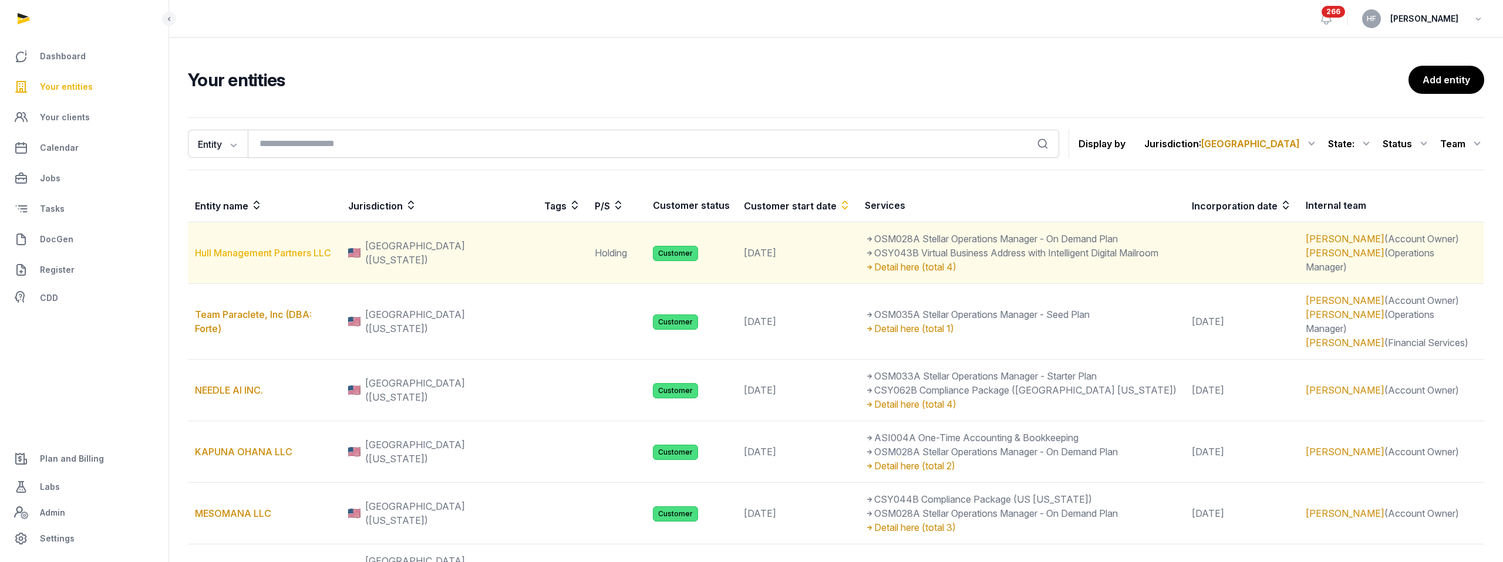
click at [285, 251] on link "Hull Management Partners LLC" at bounding box center [263, 253] width 136 height 12
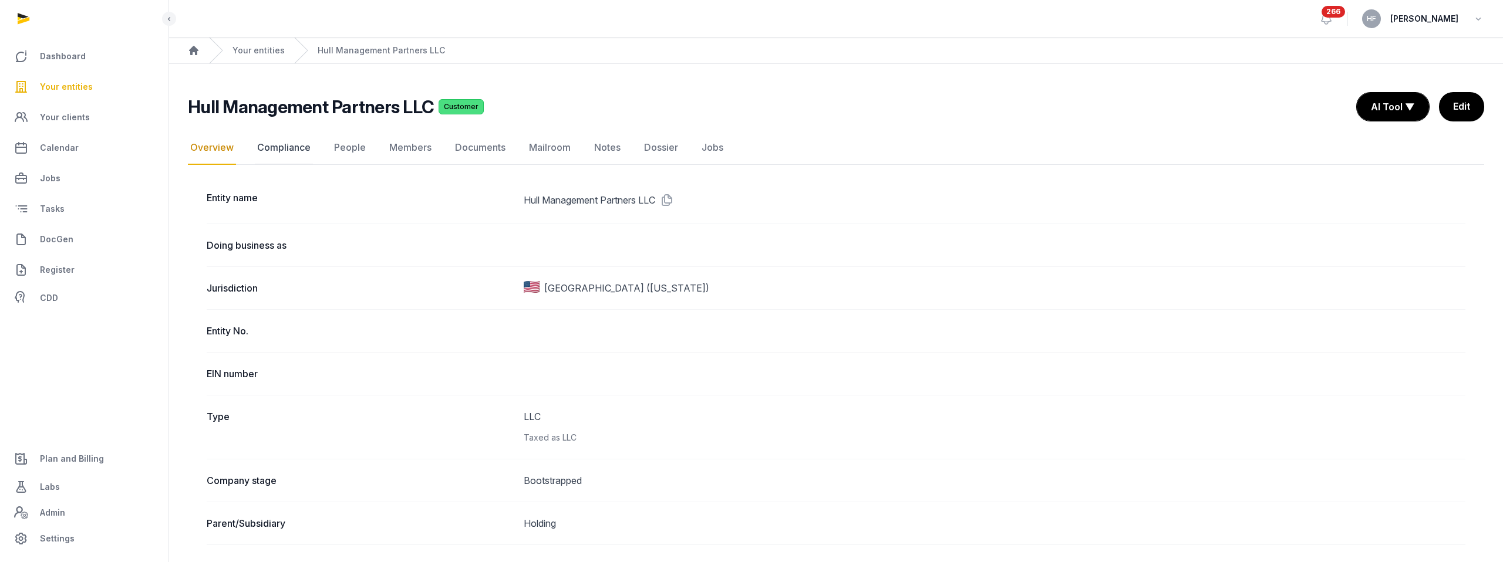
click at [293, 152] on link "Compliance" at bounding box center [284, 148] width 58 height 34
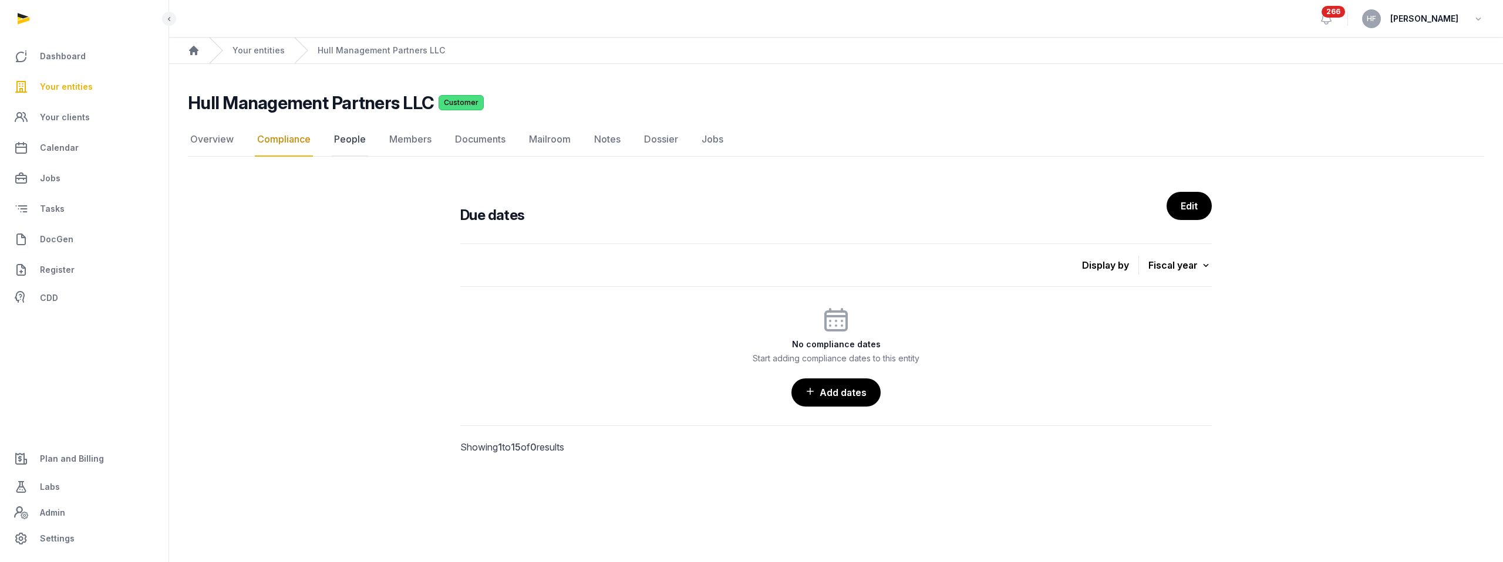
click at [351, 142] on link "People" at bounding box center [350, 140] width 36 height 34
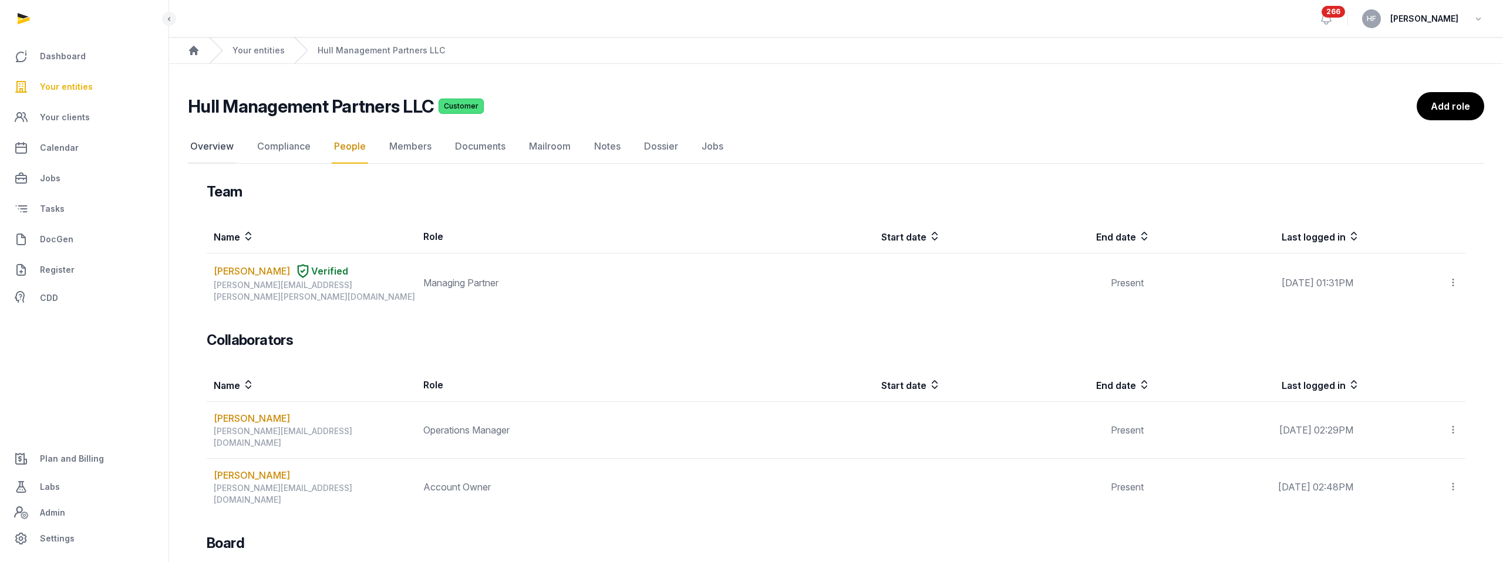
click at [203, 148] on link "Overview" at bounding box center [212, 147] width 48 height 34
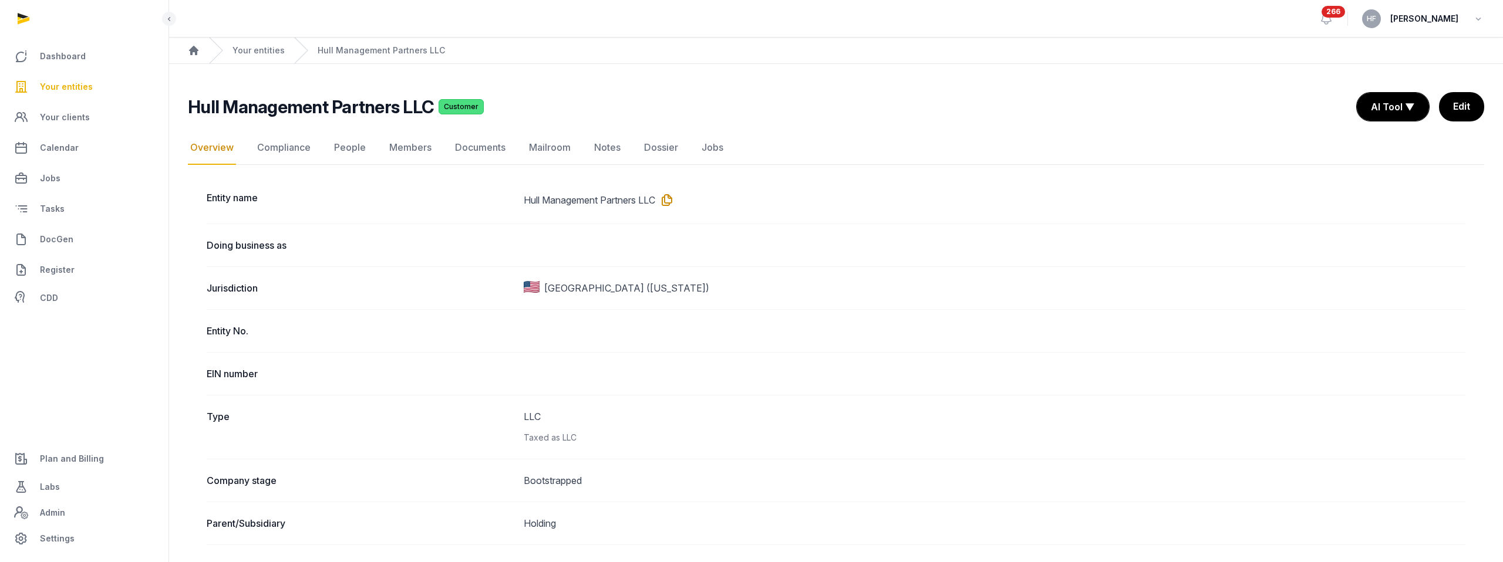
click at [674, 200] on icon at bounding box center [664, 200] width 19 height 19
click at [248, 52] on link "Your entities" at bounding box center [258, 51] width 52 height 12
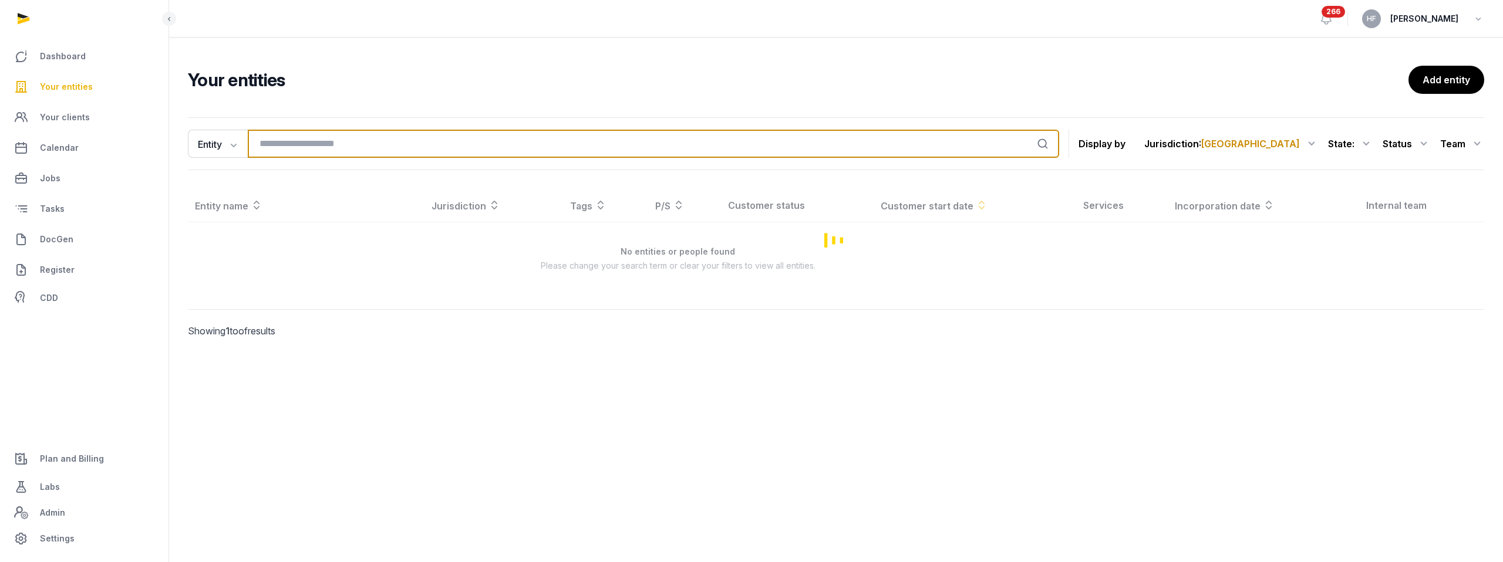
click at [304, 141] on input "search" at bounding box center [653, 144] width 811 height 28
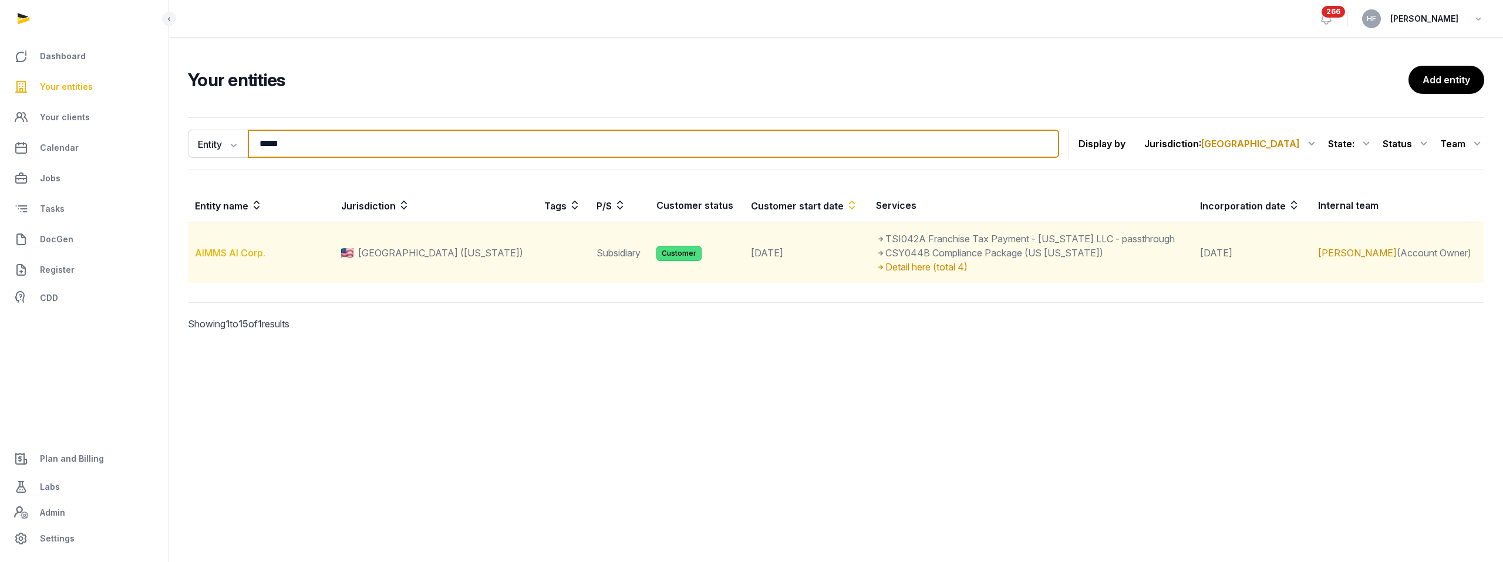
type input "*****"
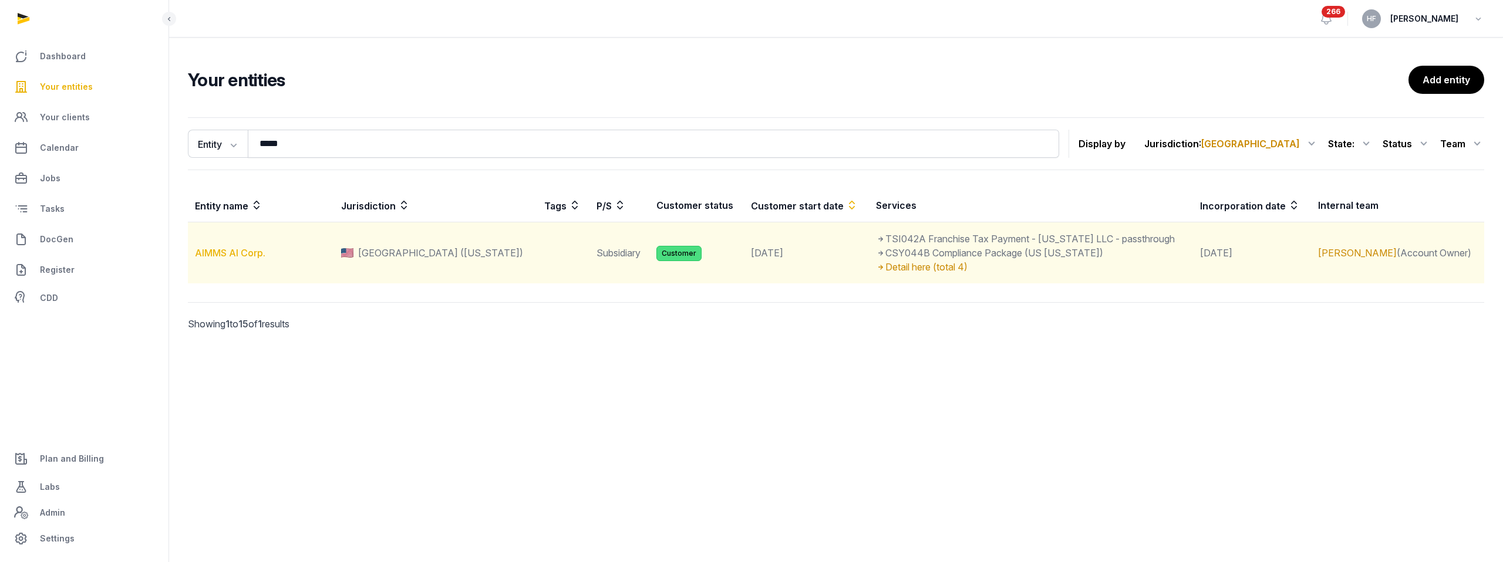
click at [254, 249] on link "AIMMS AI Corp." at bounding box center [230, 253] width 70 height 12
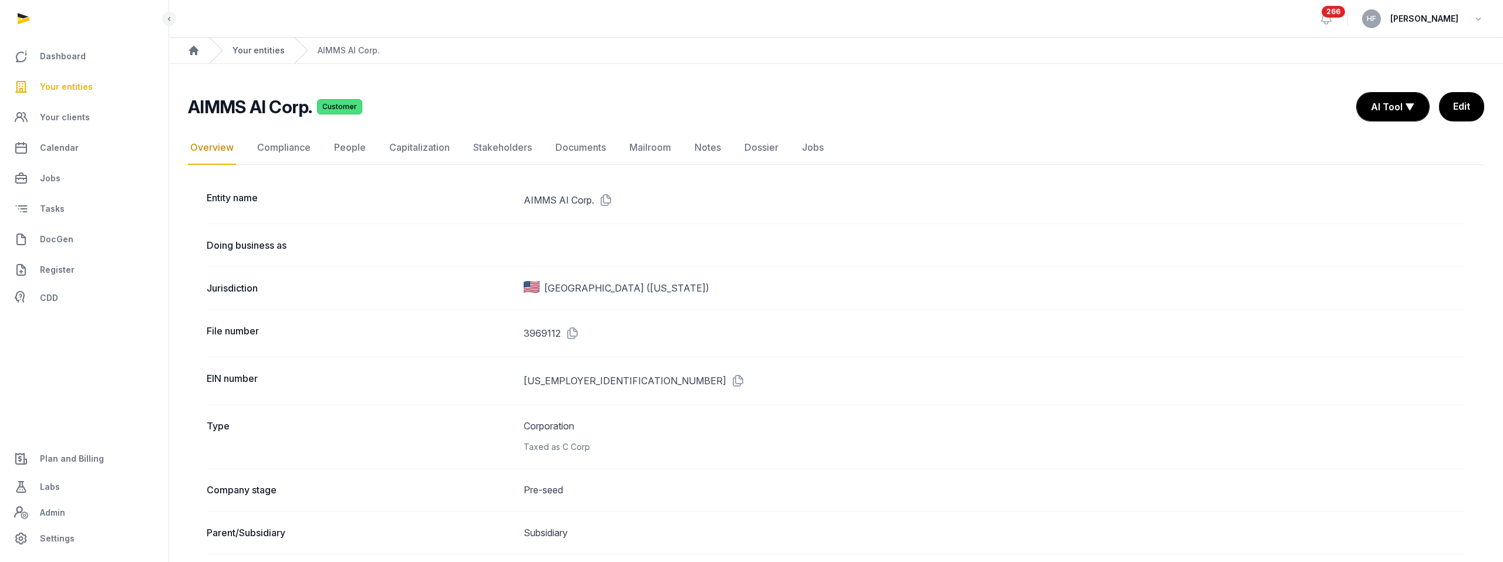
click at [255, 49] on link "Your entities" at bounding box center [258, 51] width 52 height 12
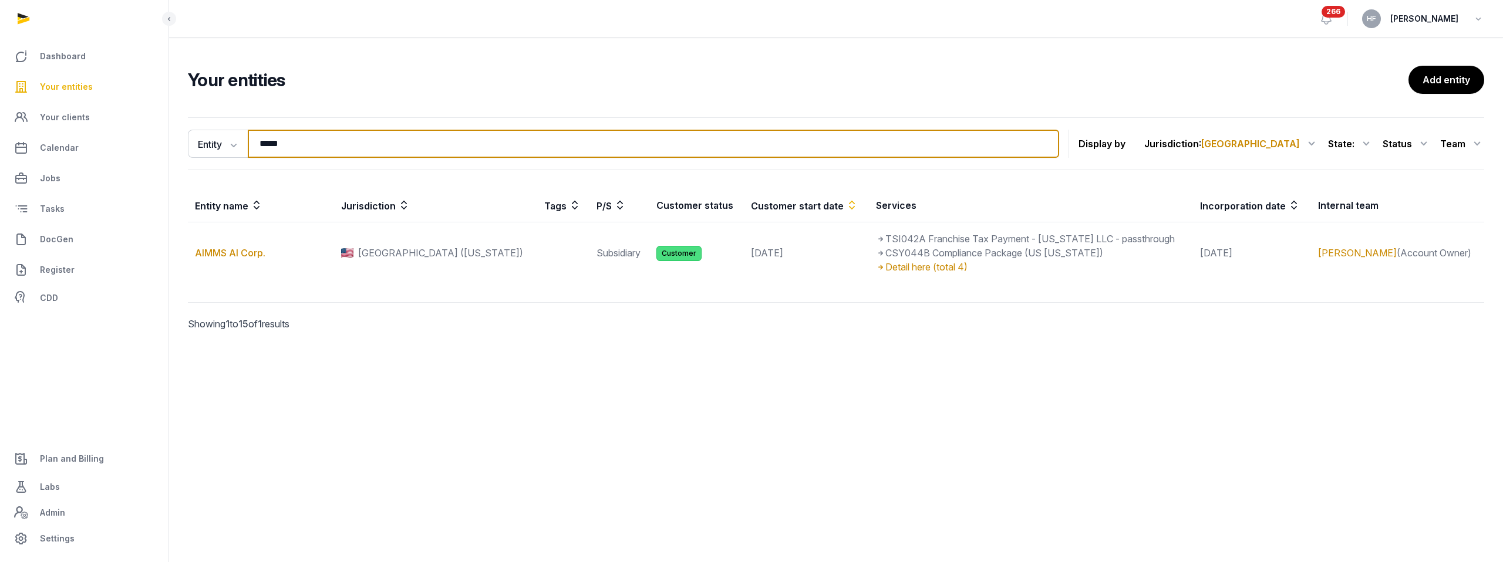
drag, startPoint x: 293, startPoint y: 144, endPoint x: 169, endPoint y: 131, distance: 124.5
click at [183, 131] on div "Entity Entity People Tags Services ***** Search Display by Jurisdiction : [GEOG…" at bounding box center [836, 241] width 1334 height 256
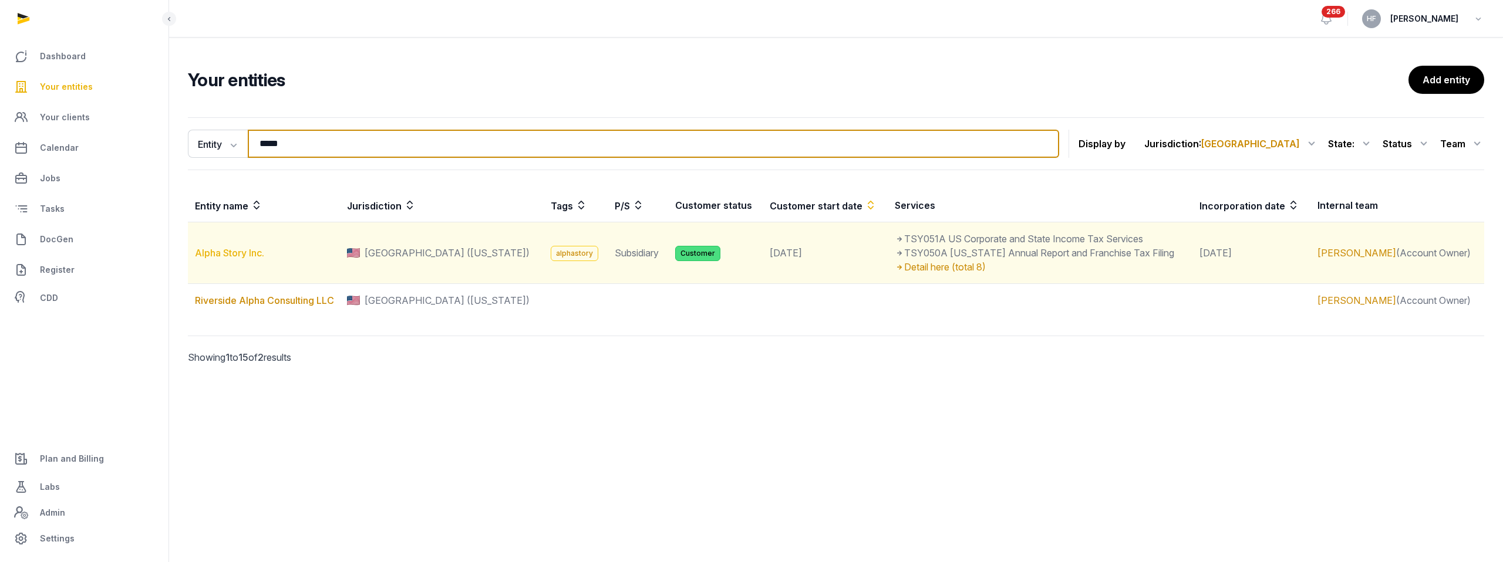
type input "*****"
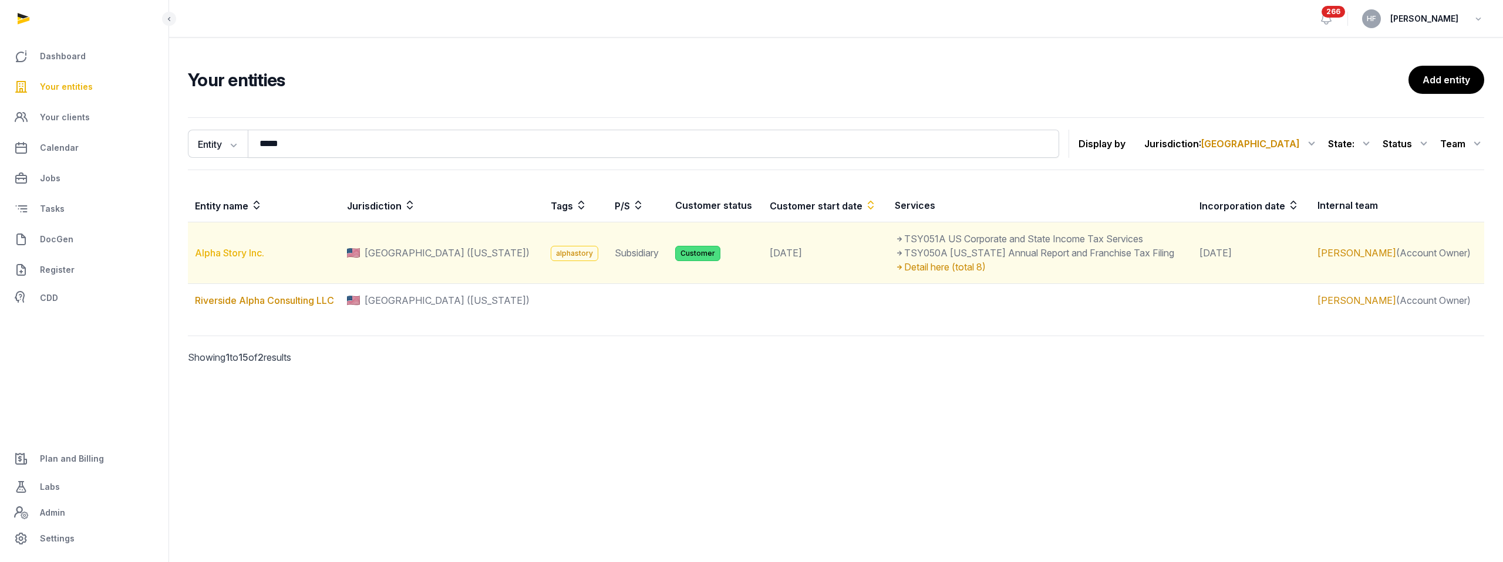
click at [249, 255] on link "Alpha Story Inc." at bounding box center [229, 253] width 69 height 12
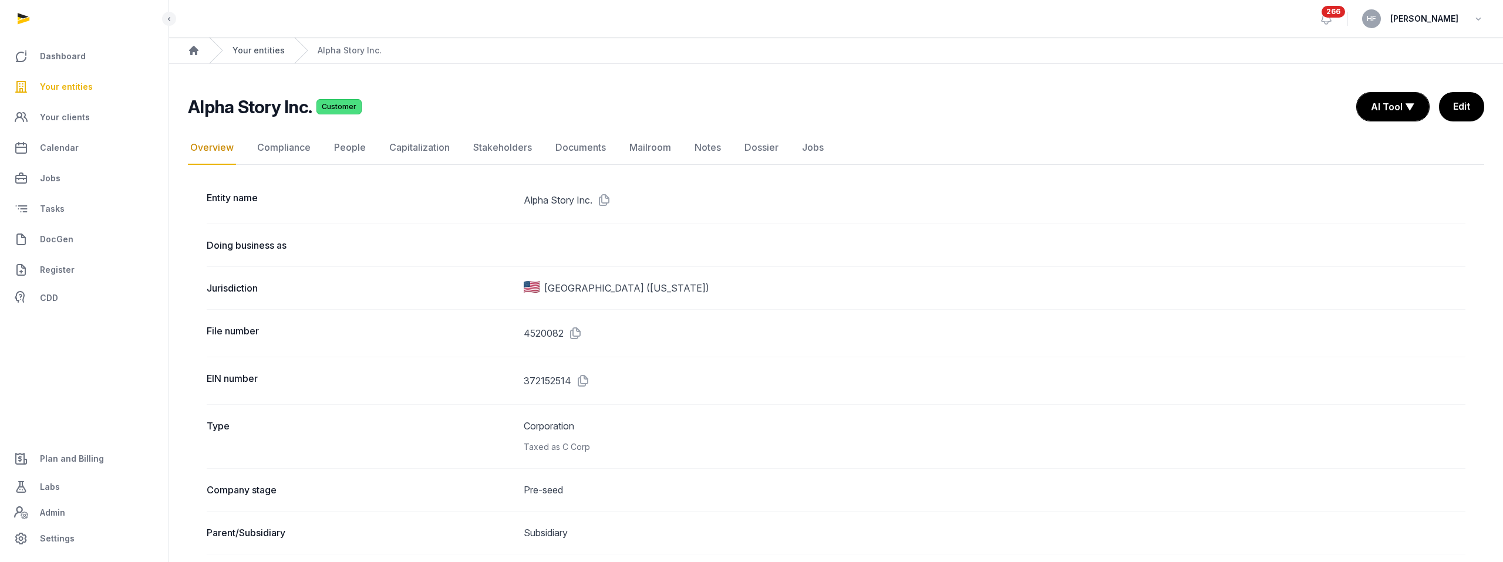
click at [259, 49] on link "Your entities" at bounding box center [258, 51] width 52 height 12
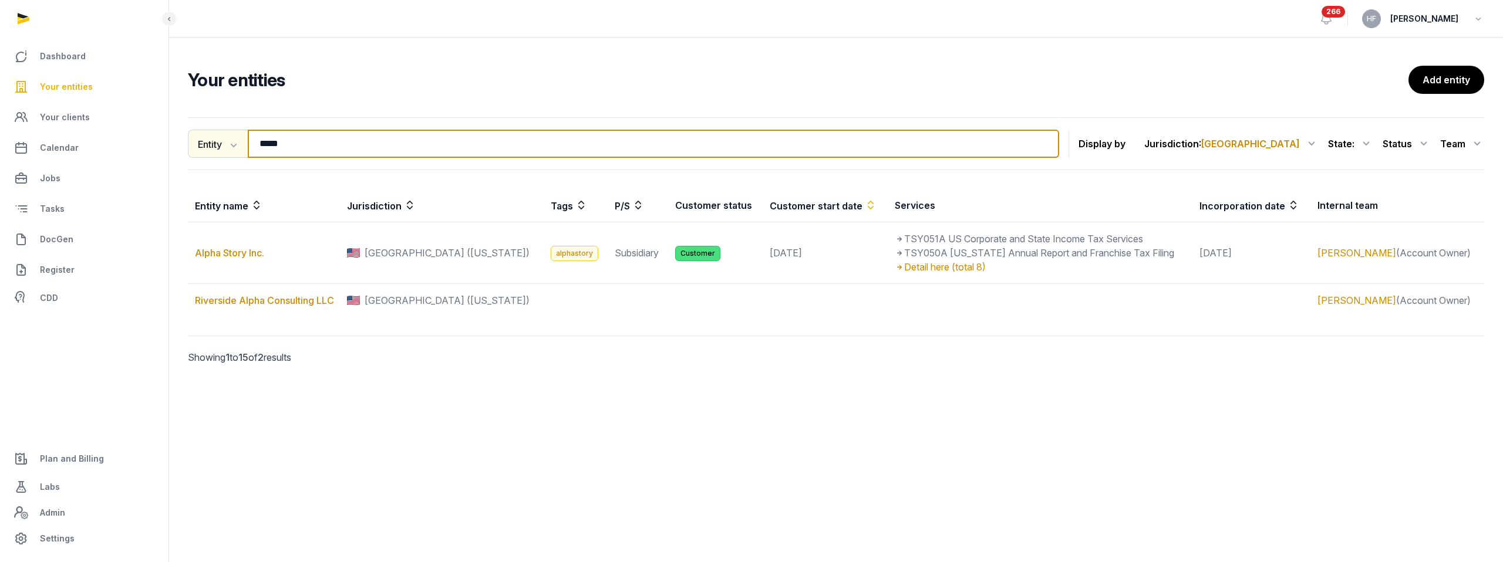
drag, startPoint x: 301, startPoint y: 148, endPoint x: 209, endPoint y: 141, distance: 91.8
click at [209, 141] on div "Entity Entity People Tags Services ***** Search" at bounding box center [623, 144] width 871 height 28
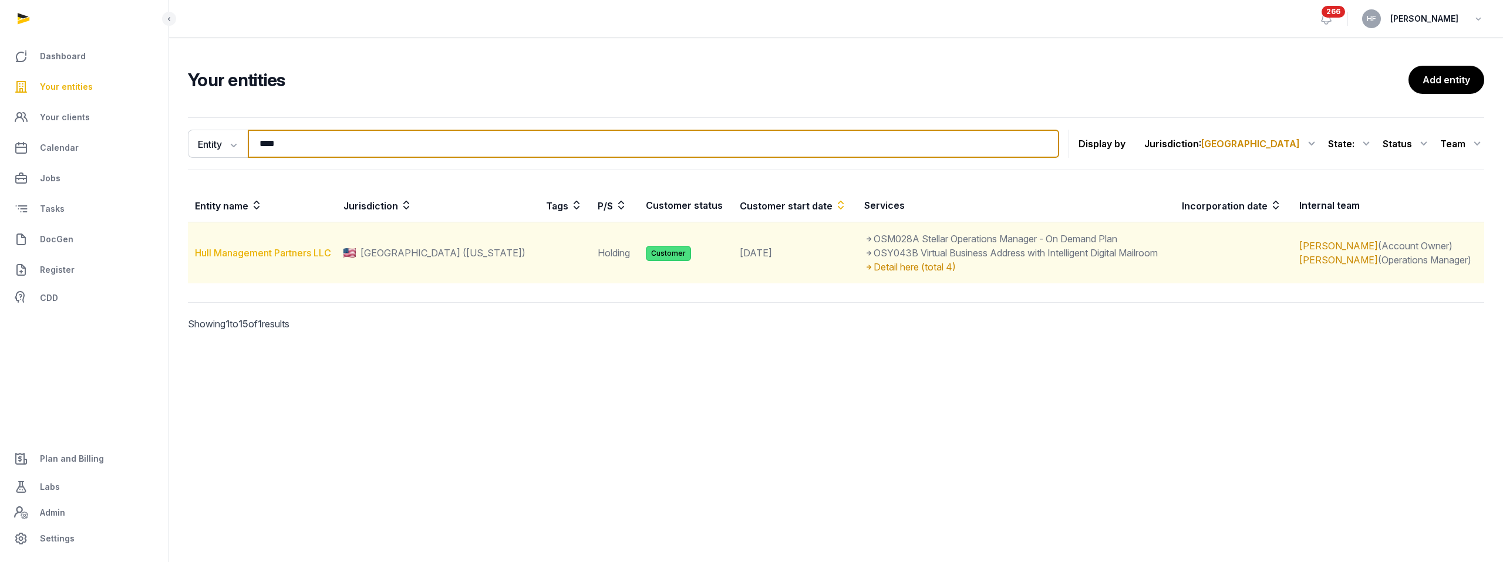
type input "****"
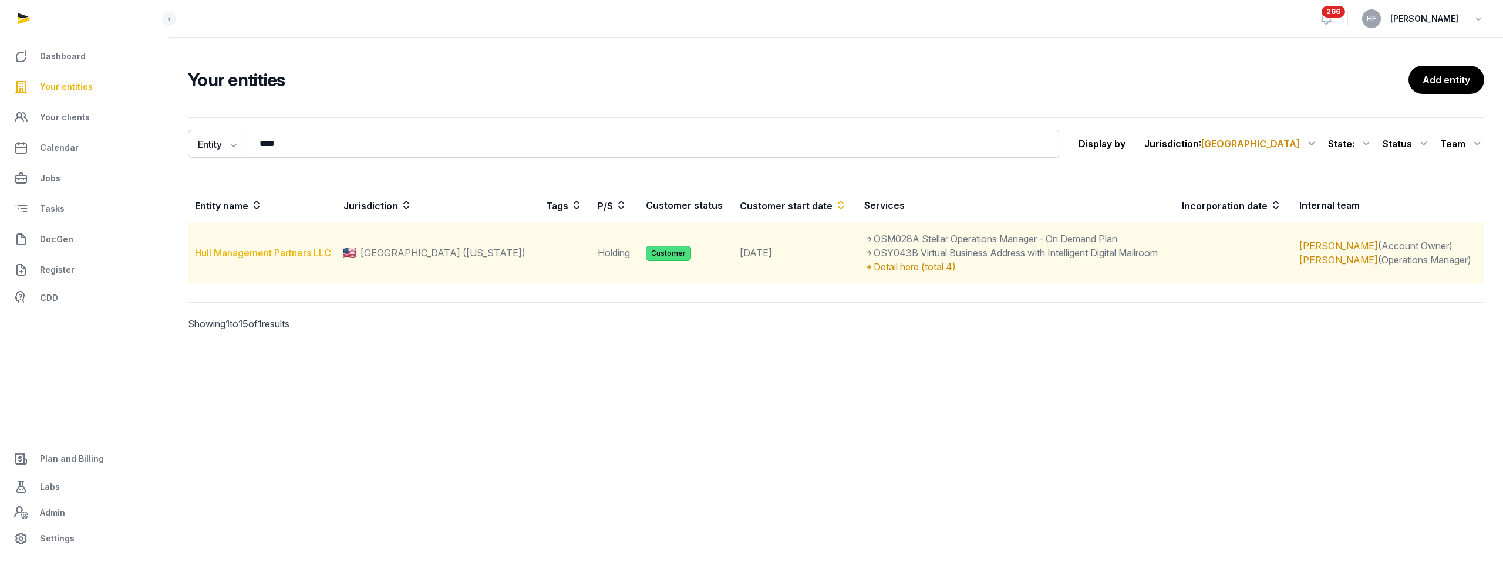
click at [260, 255] on link "Hull Management Partners LLC" at bounding box center [263, 253] width 136 height 12
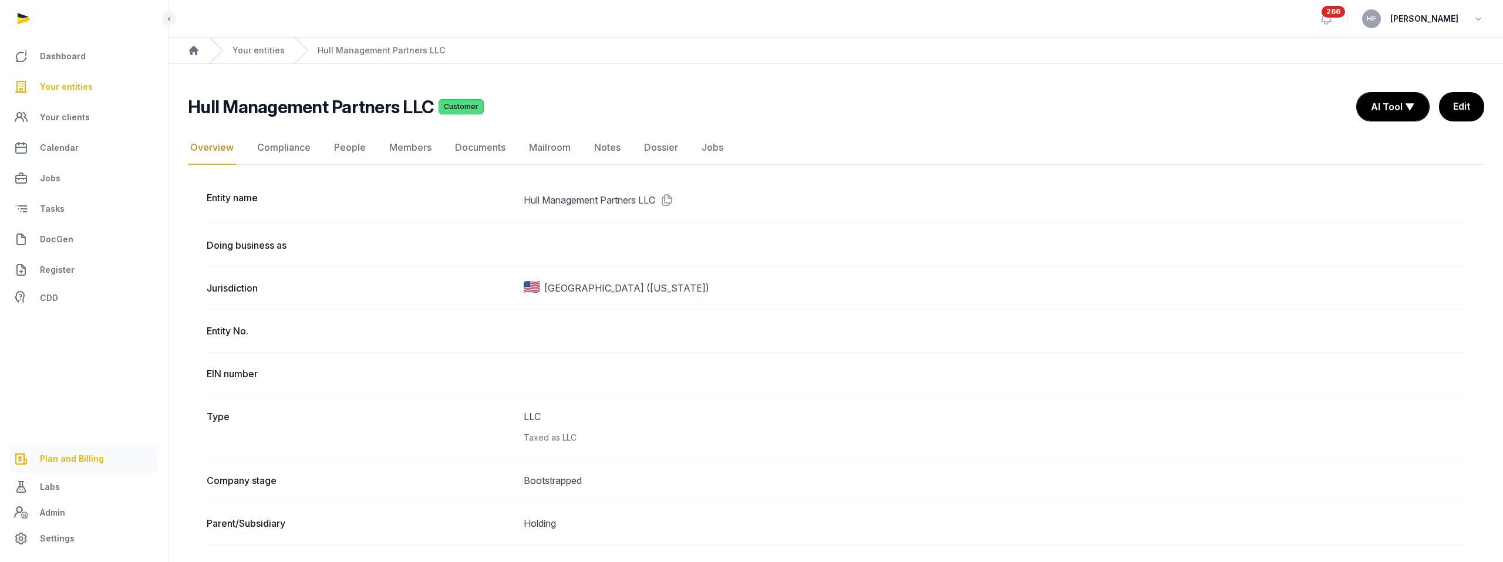
click at [73, 457] on span "Plan and Billing" at bounding box center [72, 459] width 64 height 14
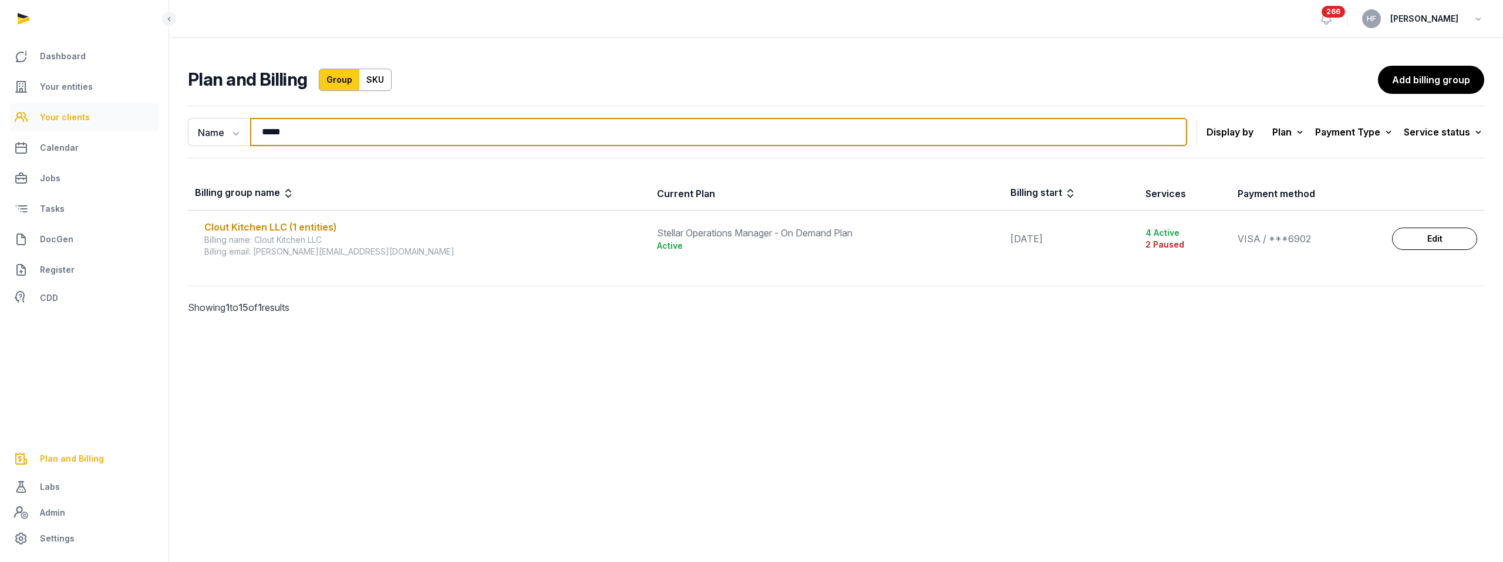
drag, startPoint x: 307, startPoint y: 132, endPoint x: 135, endPoint y: 124, distance: 172.1
click at [135, 124] on div "Dashboard Your entities Your clients Calendar Jobs Tasks DocGen Register CDD Pl…" at bounding box center [751, 281] width 1503 height 562
type input "********"
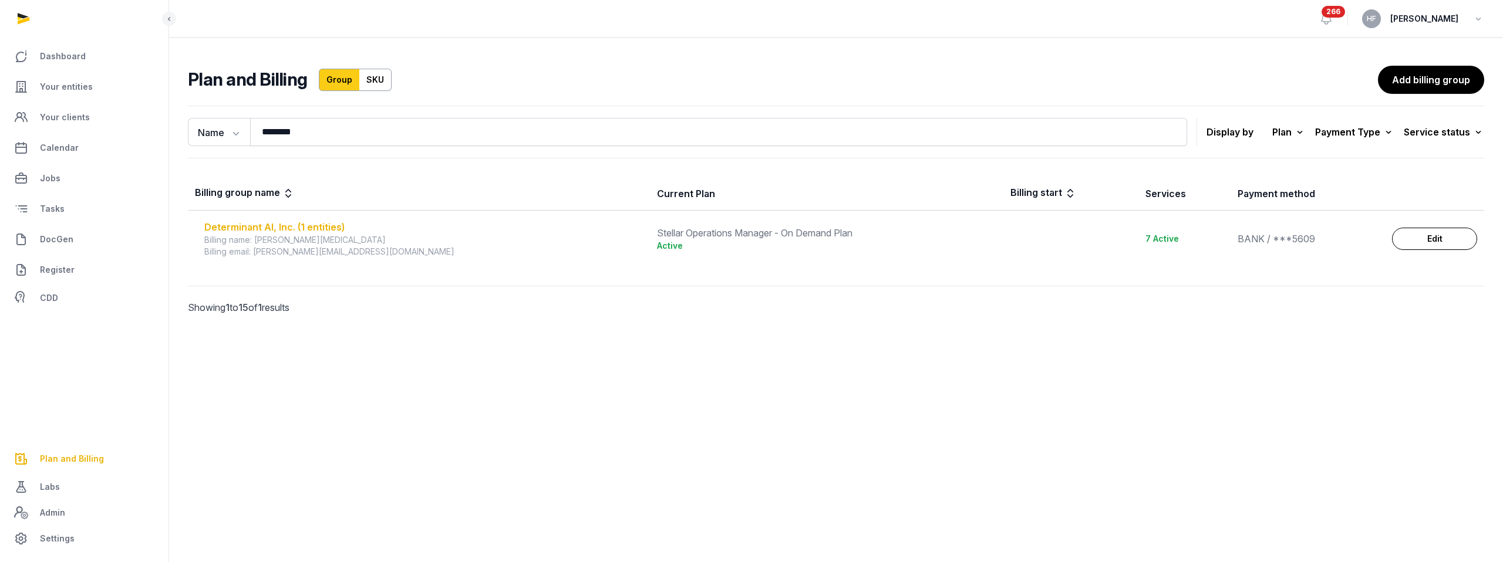
click at [308, 224] on div "Determinant AI, Inc. (1 entities)" at bounding box center [423, 227] width 438 height 14
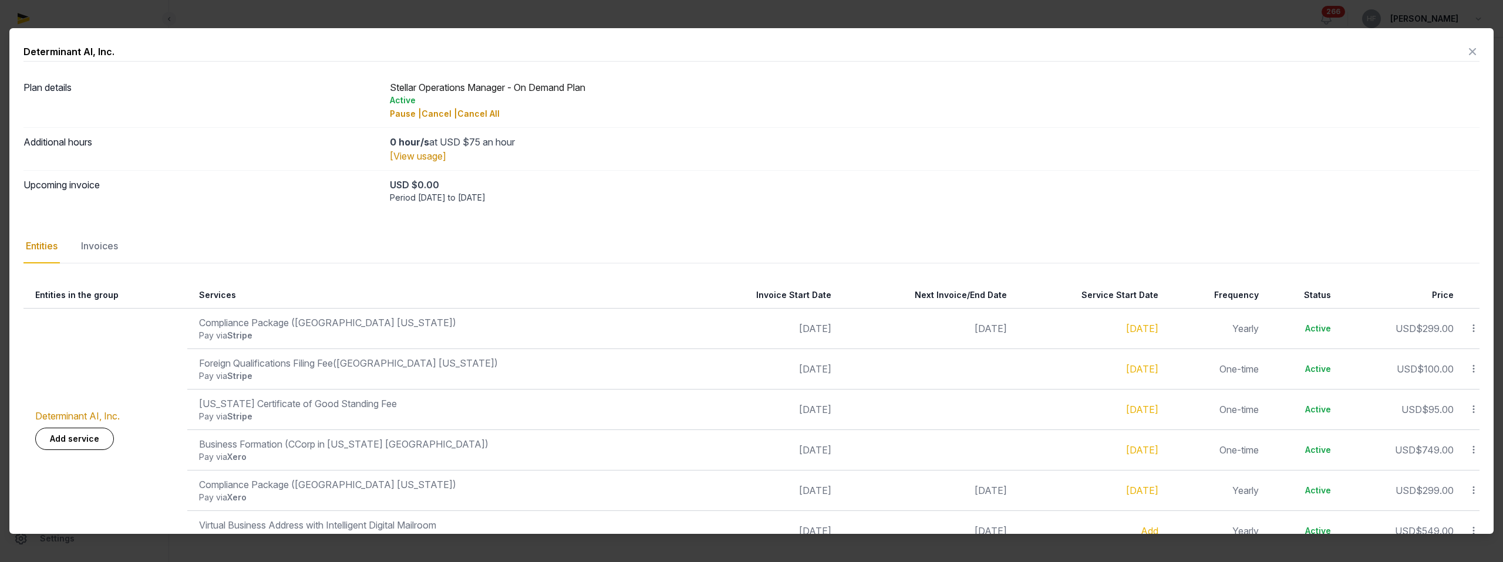
scroll to position [31, 0]
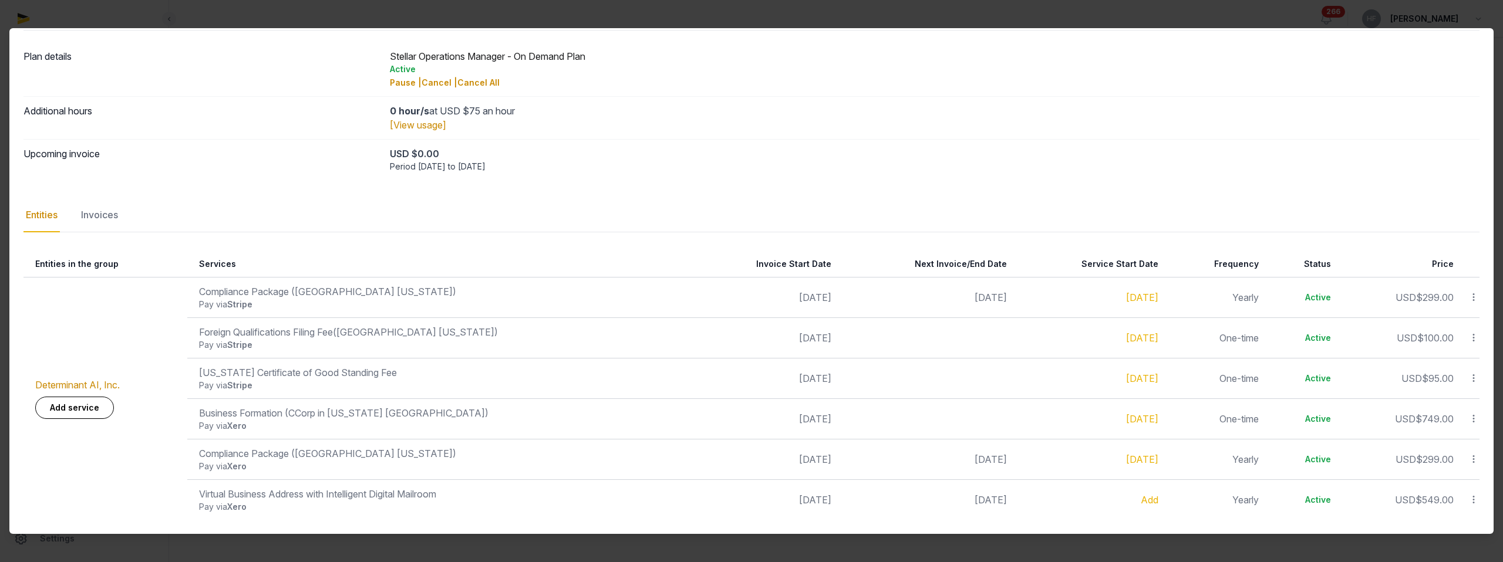
click at [1475, 418] on icon at bounding box center [1473, 419] width 11 height 12
click at [1457, 374] on div "Complete" at bounding box center [1432, 372] width 94 height 21
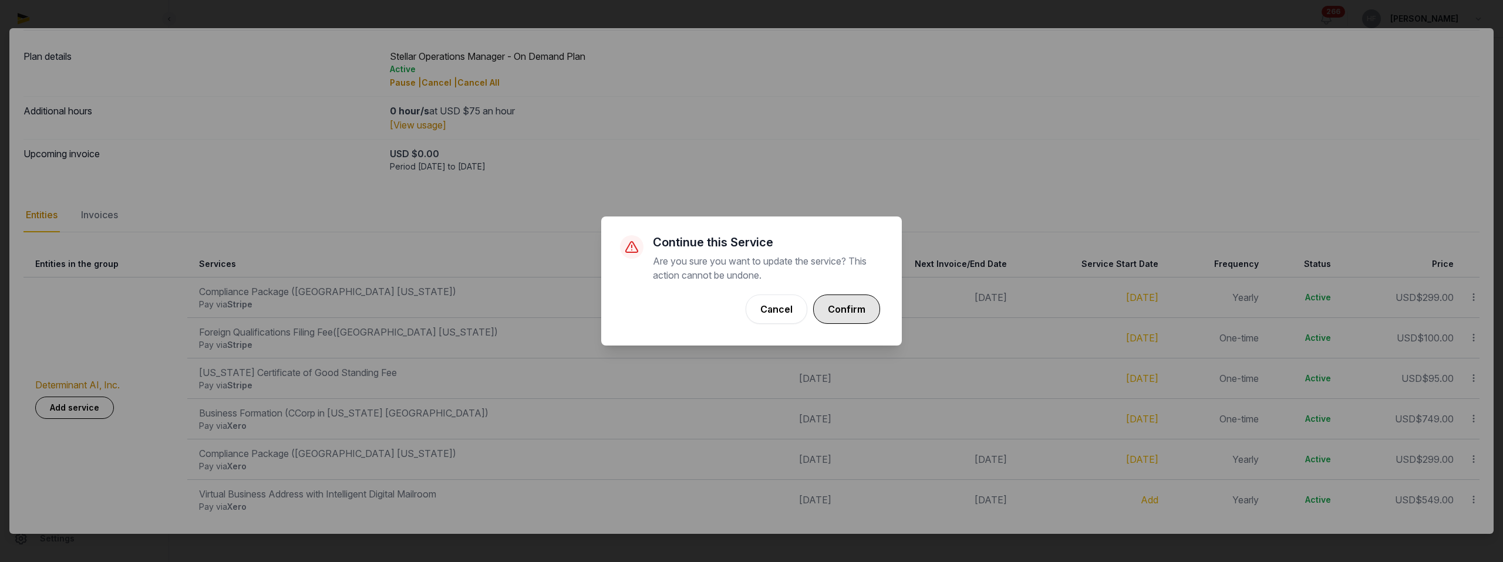
click at [848, 302] on button "Confirm" at bounding box center [846, 309] width 67 height 29
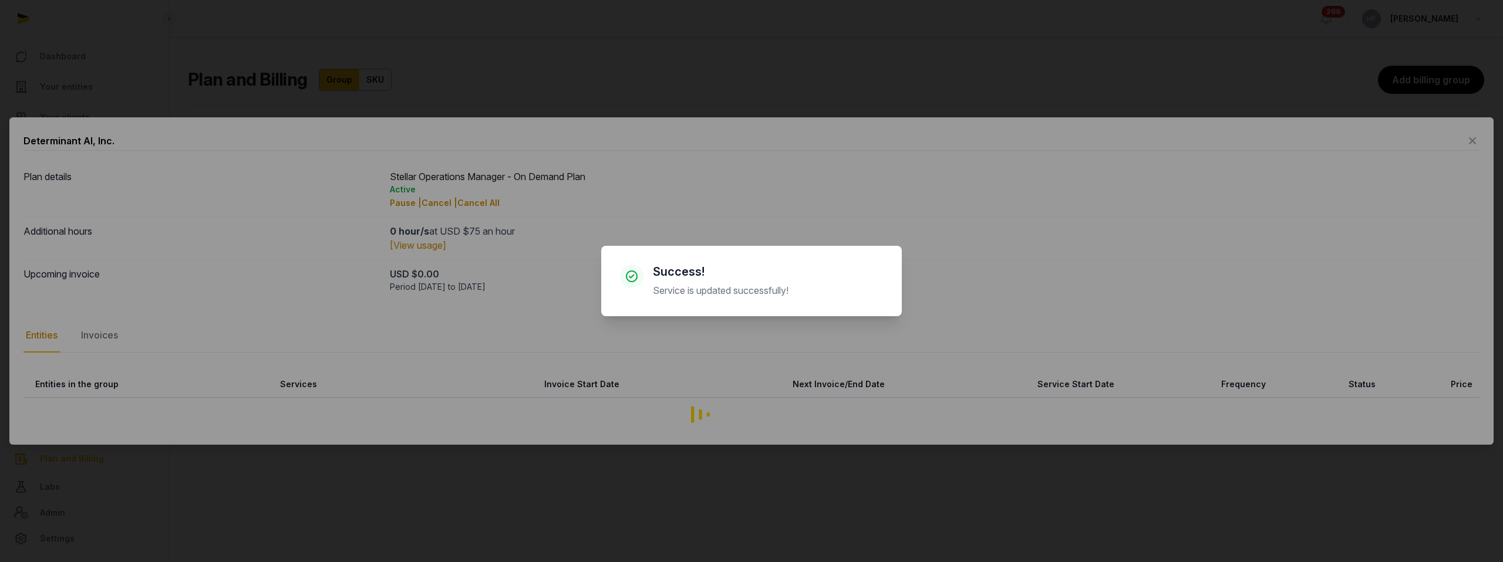
scroll to position [0, 0]
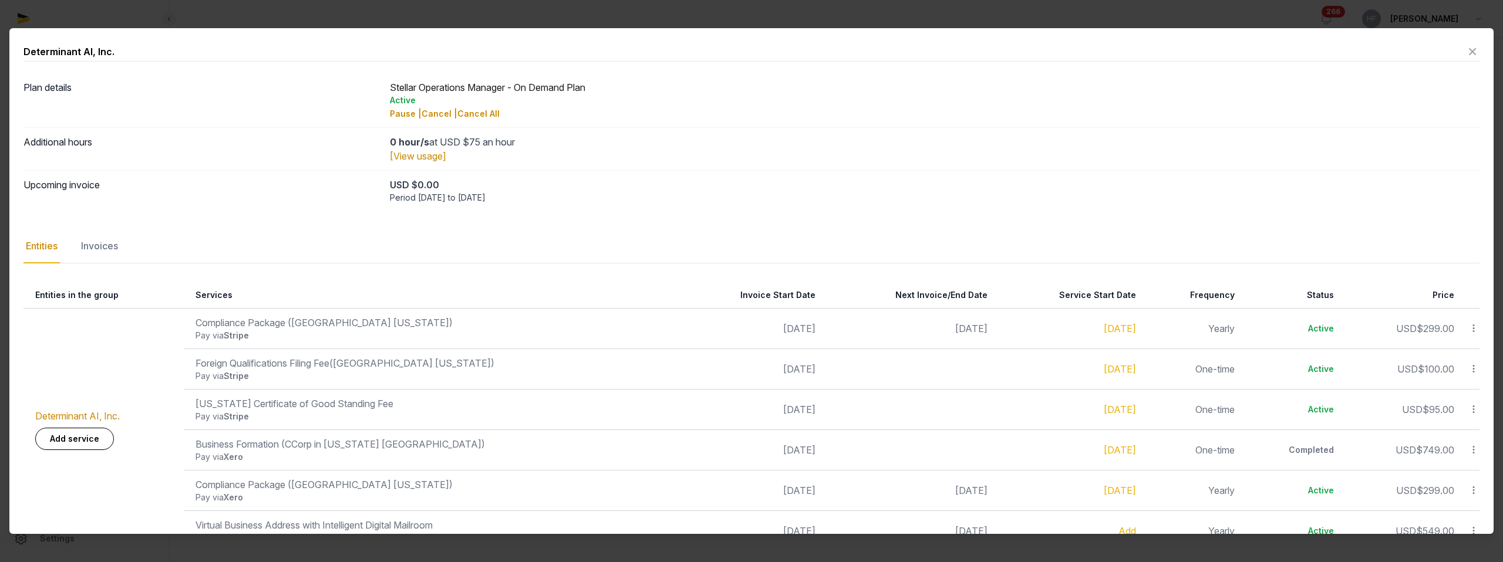
click at [1473, 405] on icon at bounding box center [1473, 409] width 11 height 12
click at [1464, 363] on div "Complete" at bounding box center [1432, 362] width 94 height 21
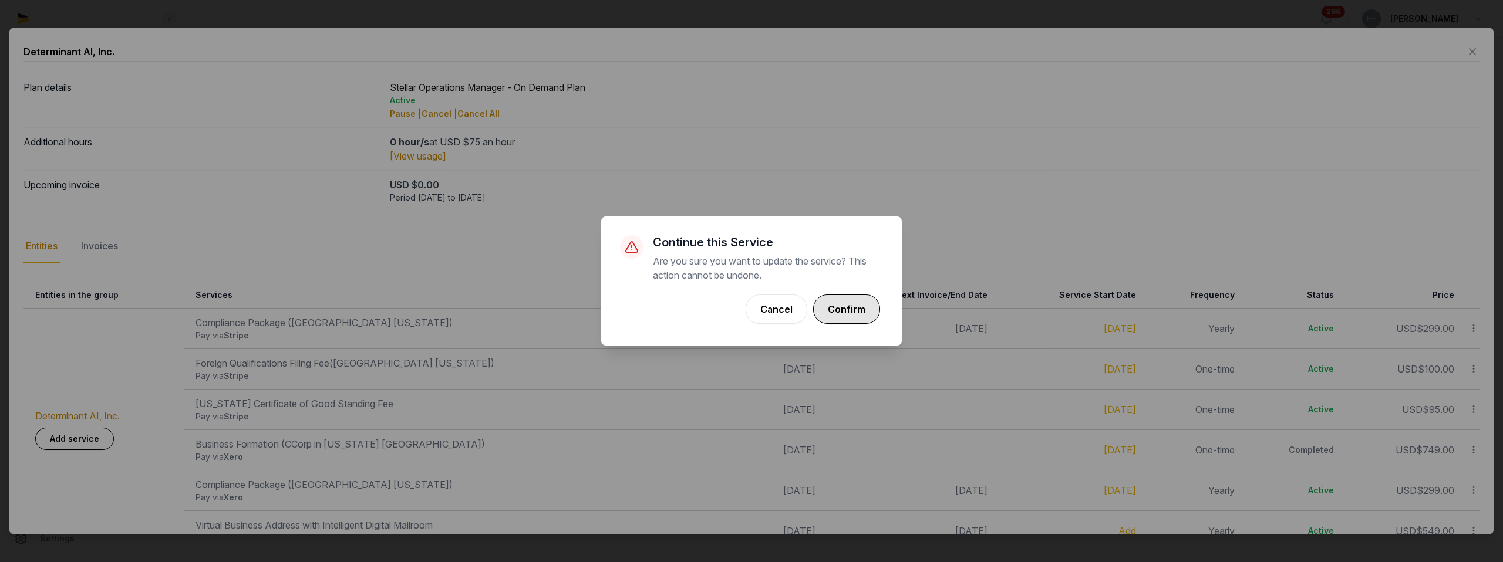
click at [856, 308] on button "Confirm" at bounding box center [846, 309] width 67 height 29
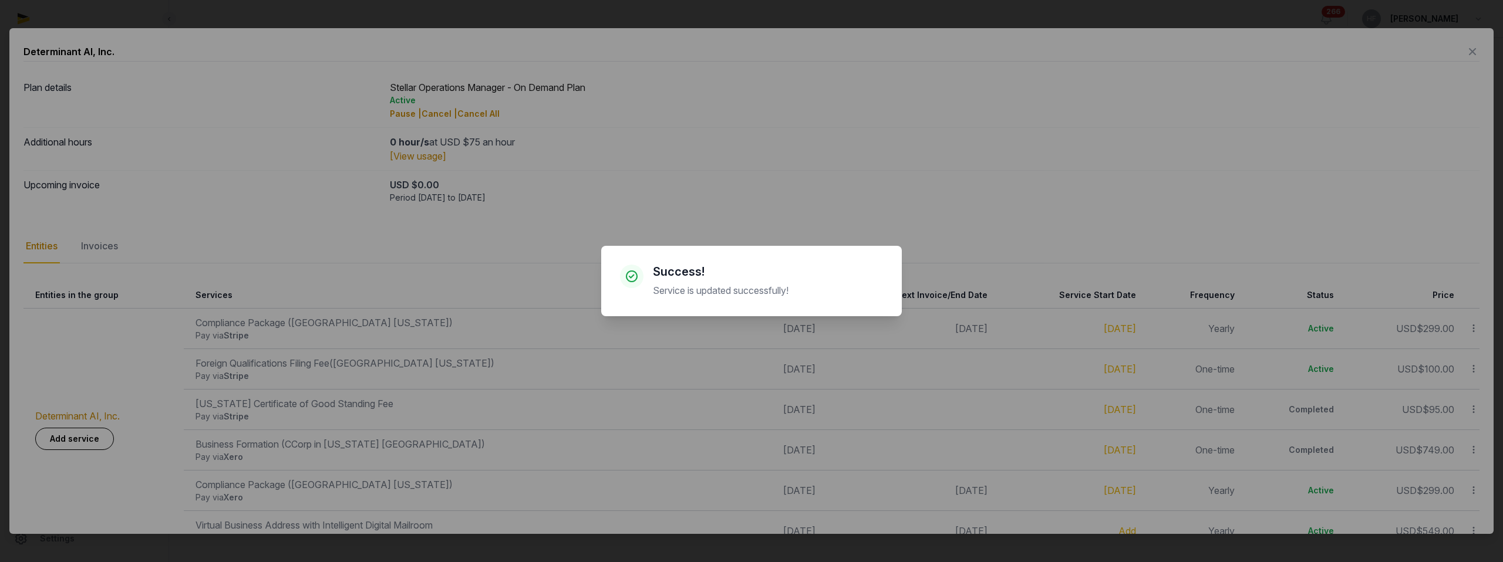
click at [1476, 369] on div "× Success! Service is updated successfully! Cancel No OK" at bounding box center [751, 281] width 1503 height 562
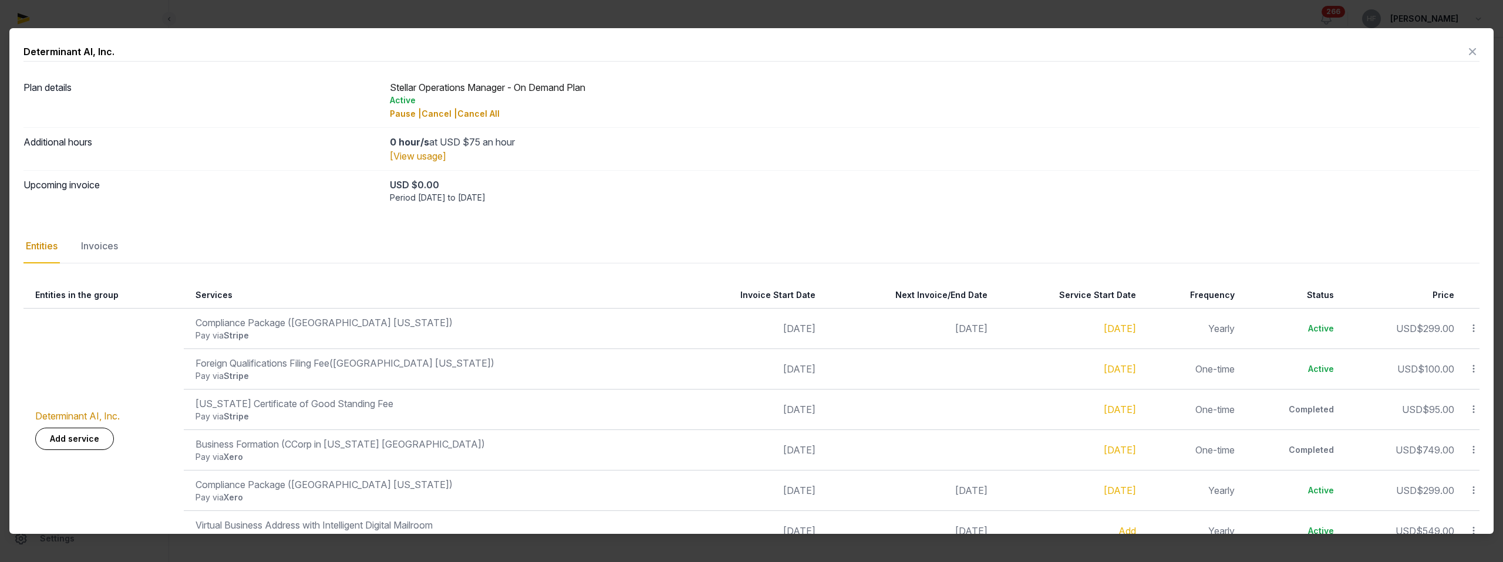
click at [1473, 369] on icon at bounding box center [1473, 369] width 11 height 12
click at [1441, 440] on div "Complete" at bounding box center [1432, 441] width 94 height 21
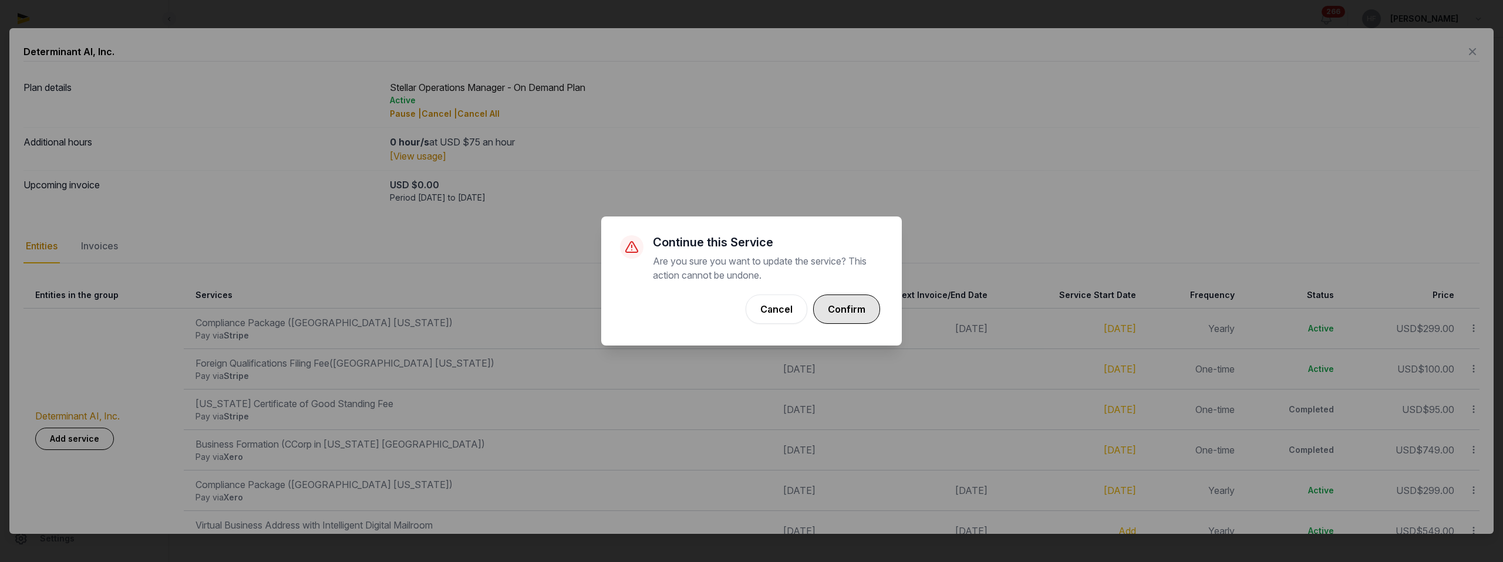
click at [843, 309] on button "Confirm" at bounding box center [846, 309] width 67 height 29
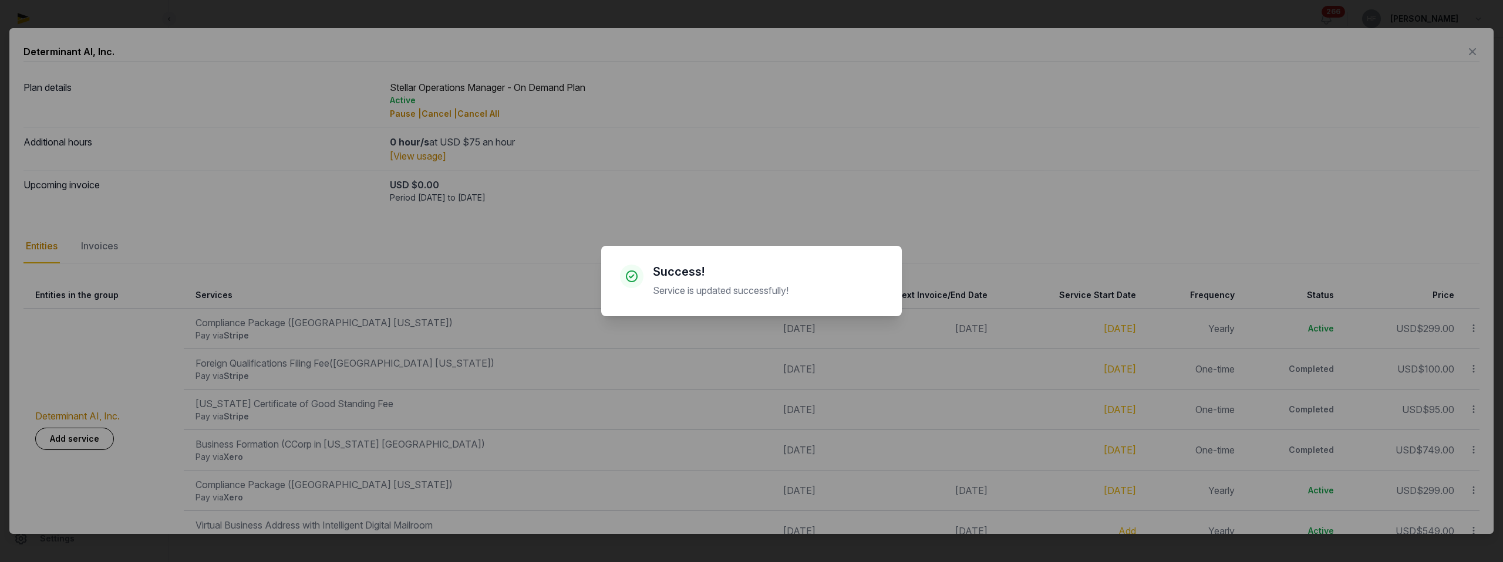
click at [1248, 401] on div "× Success! Service is updated successfully! Cancel No OK" at bounding box center [751, 281] width 1503 height 562
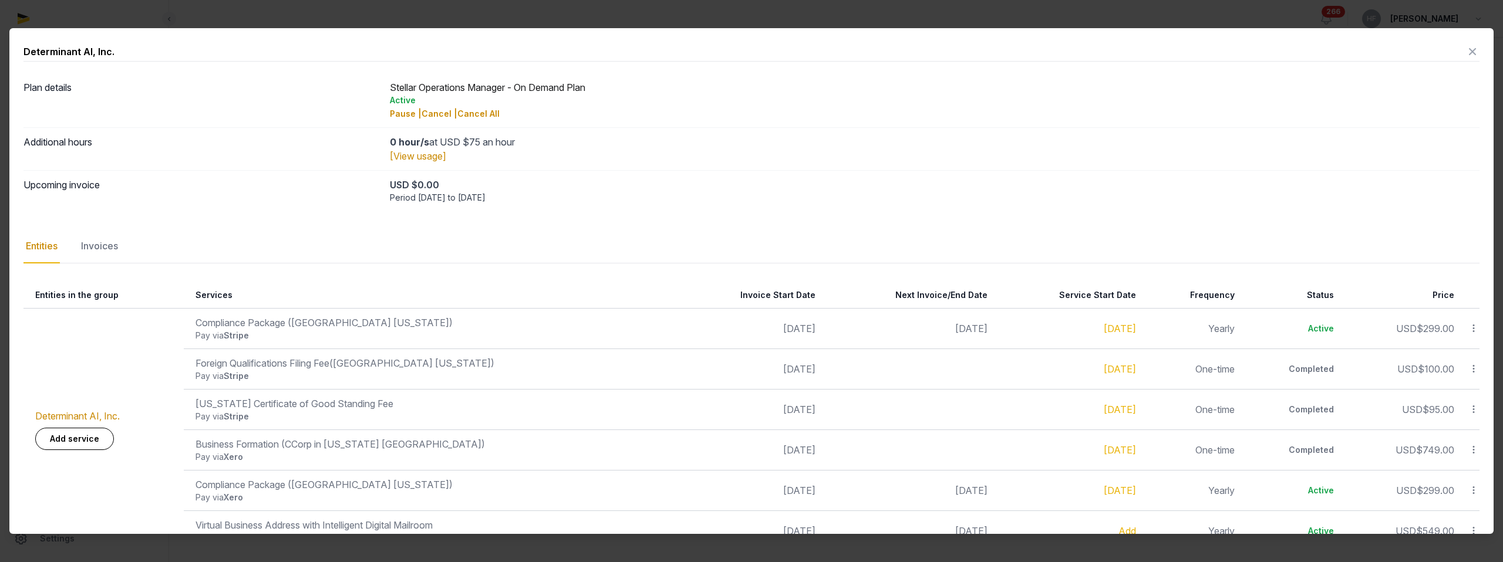
scroll to position [31, 0]
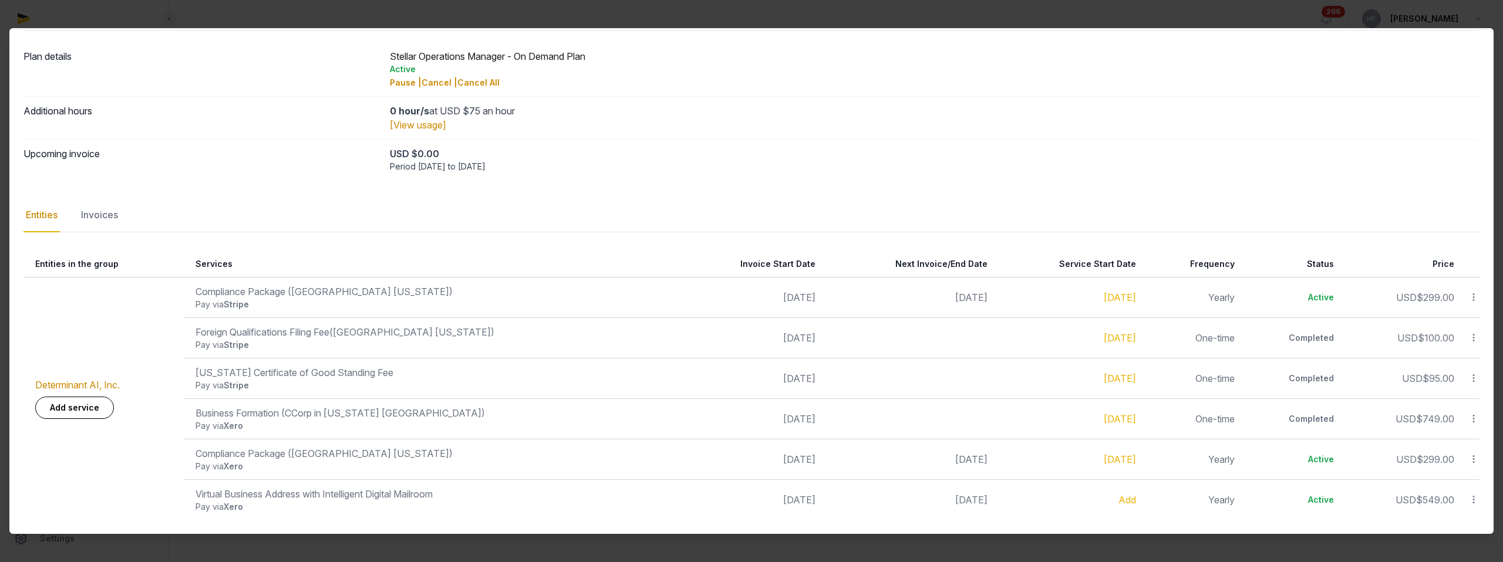
click at [1471, 458] on icon at bounding box center [1473, 459] width 11 height 12
click at [1444, 433] on div "Update" at bounding box center [1432, 433] width 94 height 21
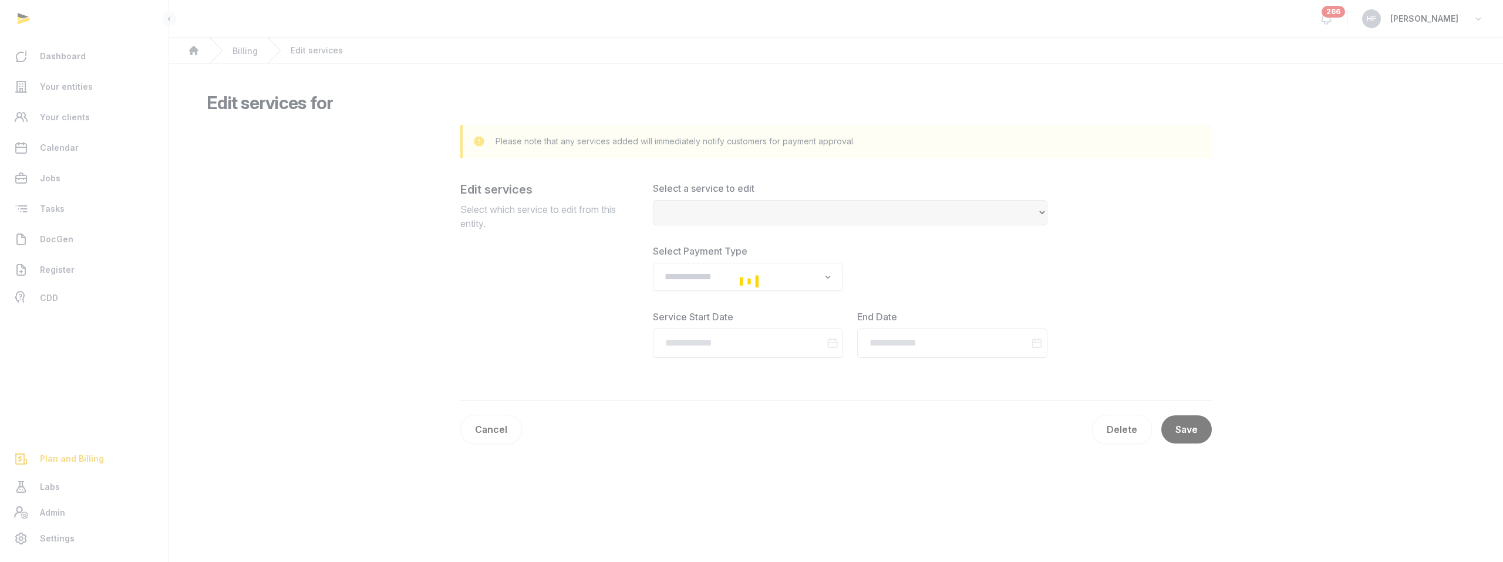
select select "**********"
type input "**********"
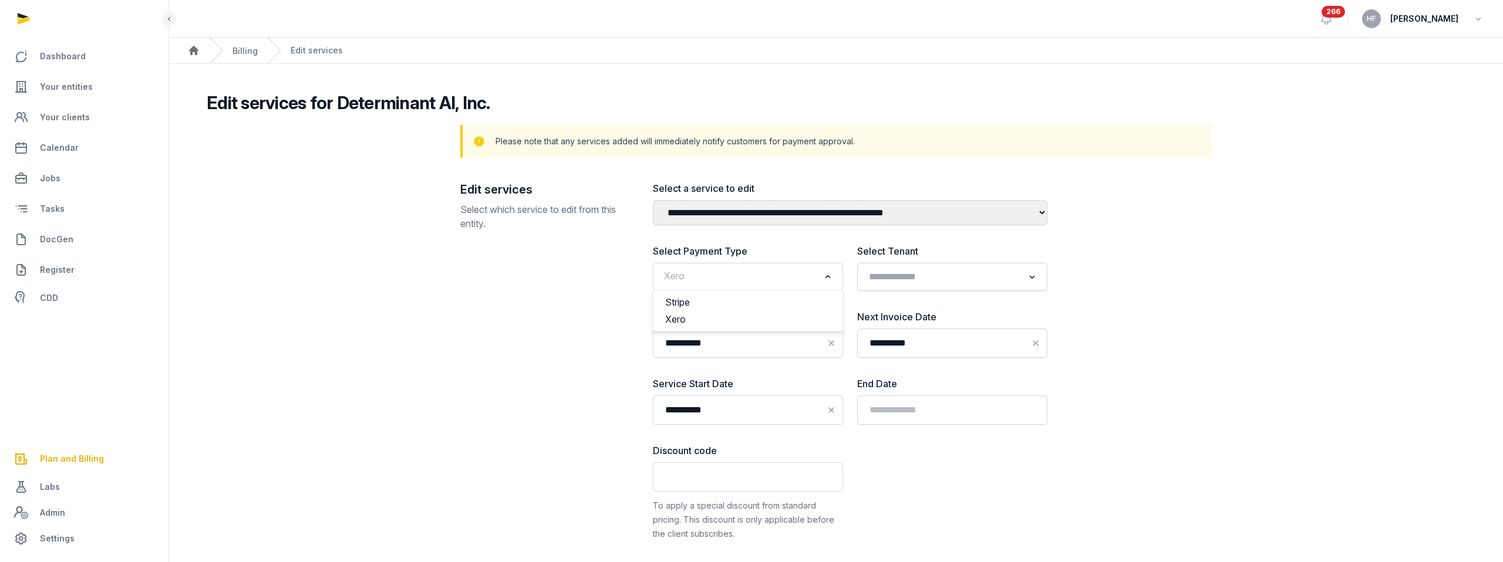
click at [776, 277] on input "Search for option" at bounding box center [739, 277] width 159 height 16
click at [744, 302] on li "Stripe" at bounding box center [747, 302] width 189 height 17
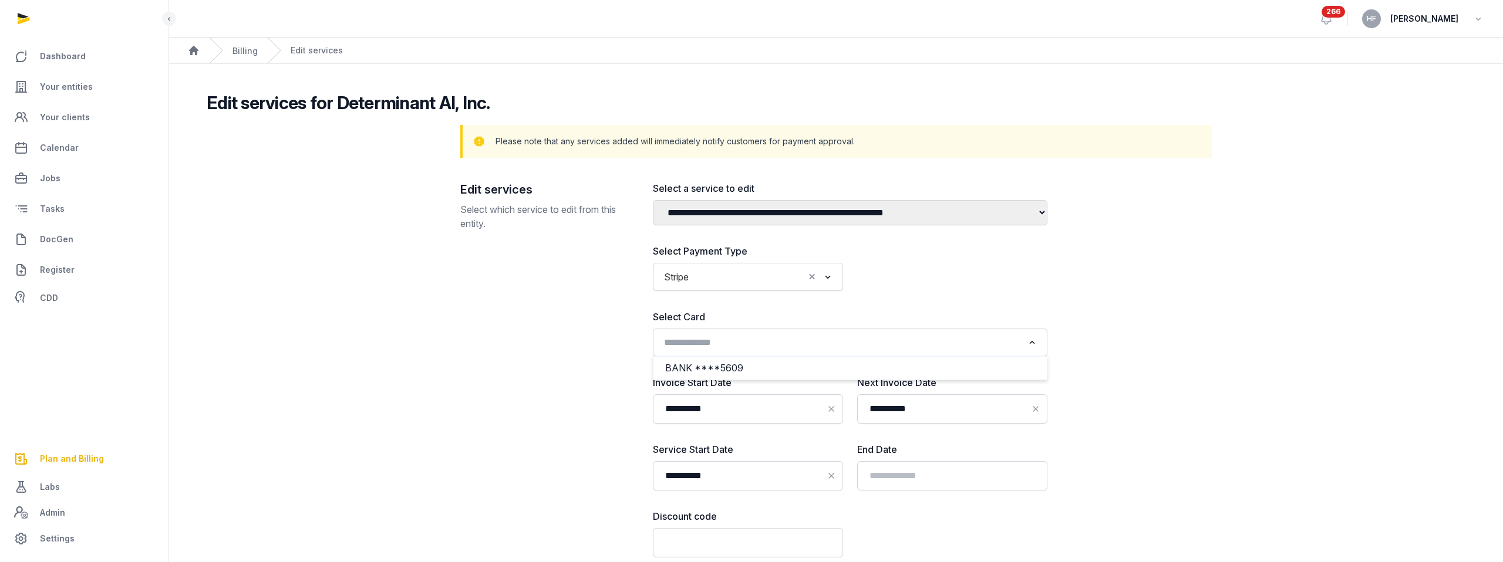
click at [787, 345] on input "Search for option" at bounding box center [841, 343] width 363 height 16
click at [767, 367] on li "BANK ****5609" at bounding box center [849, 368] width 393 height 17
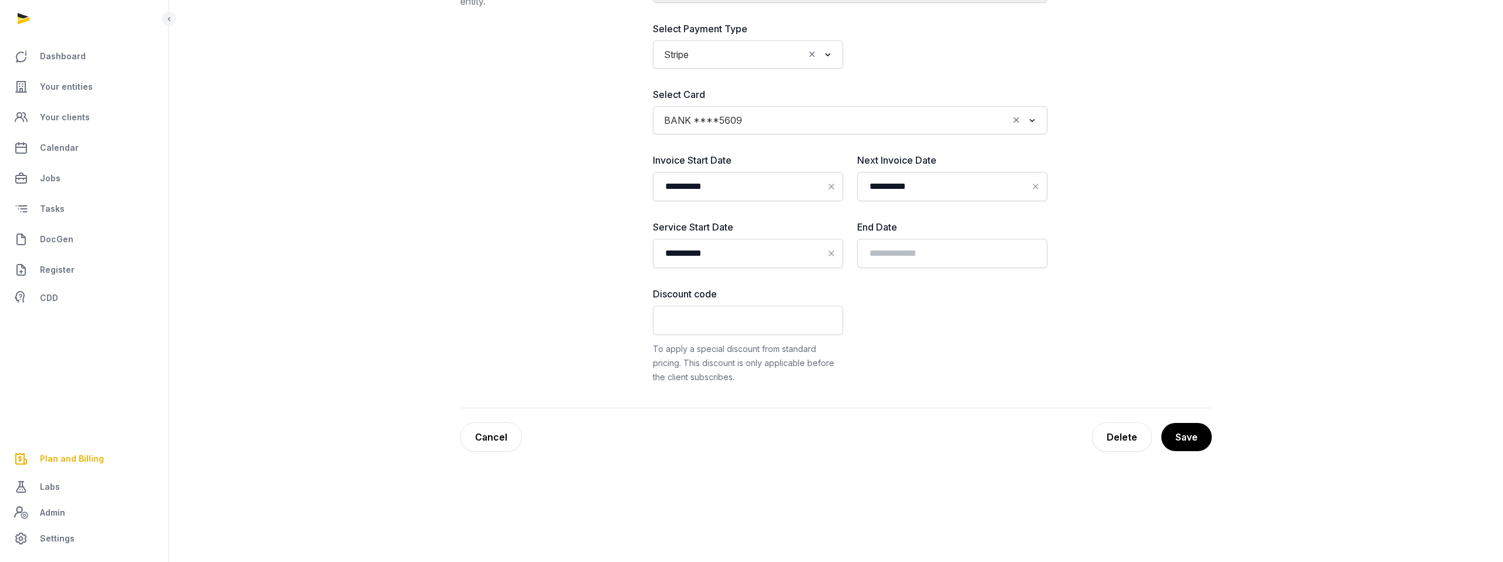
scroll to position [251, 0]
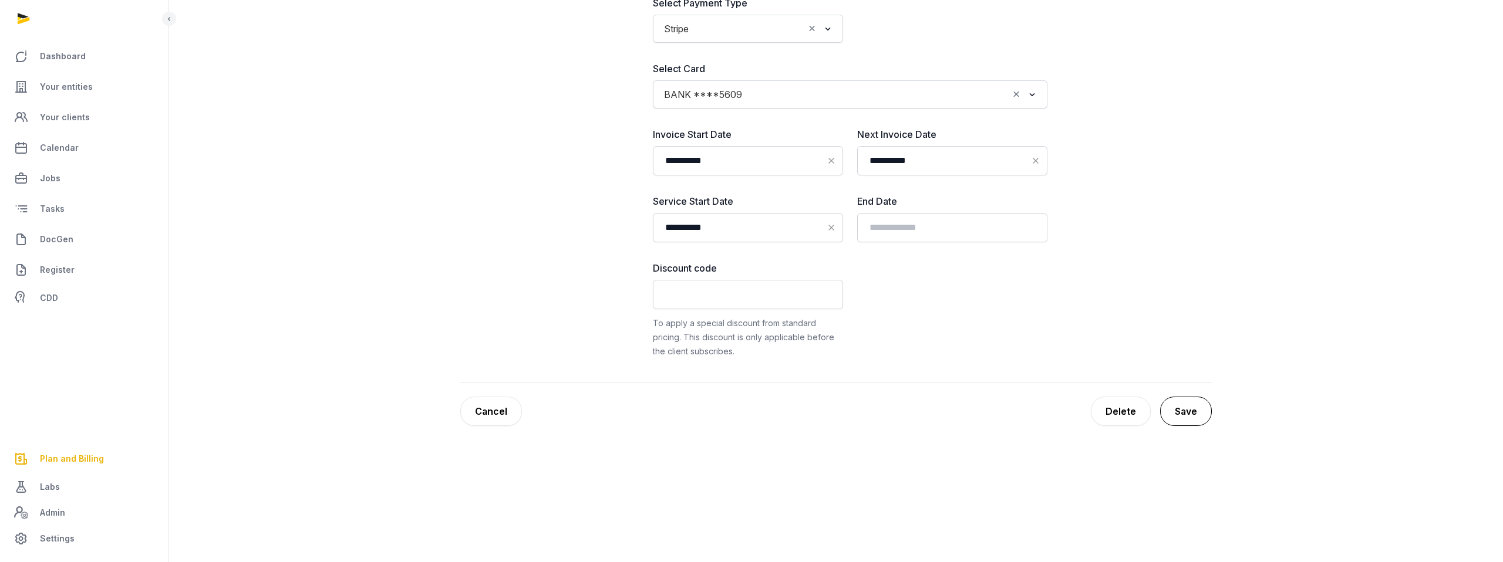
click at [1193, 409] on button "Save" at bounding box center [1186, 411] width 52 height 29
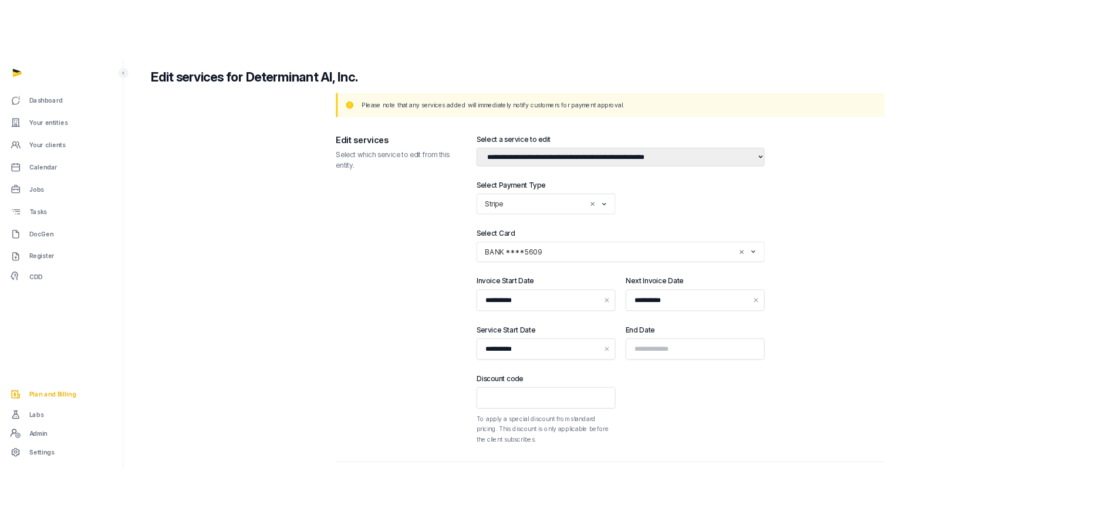
scroll to position [0, 0]
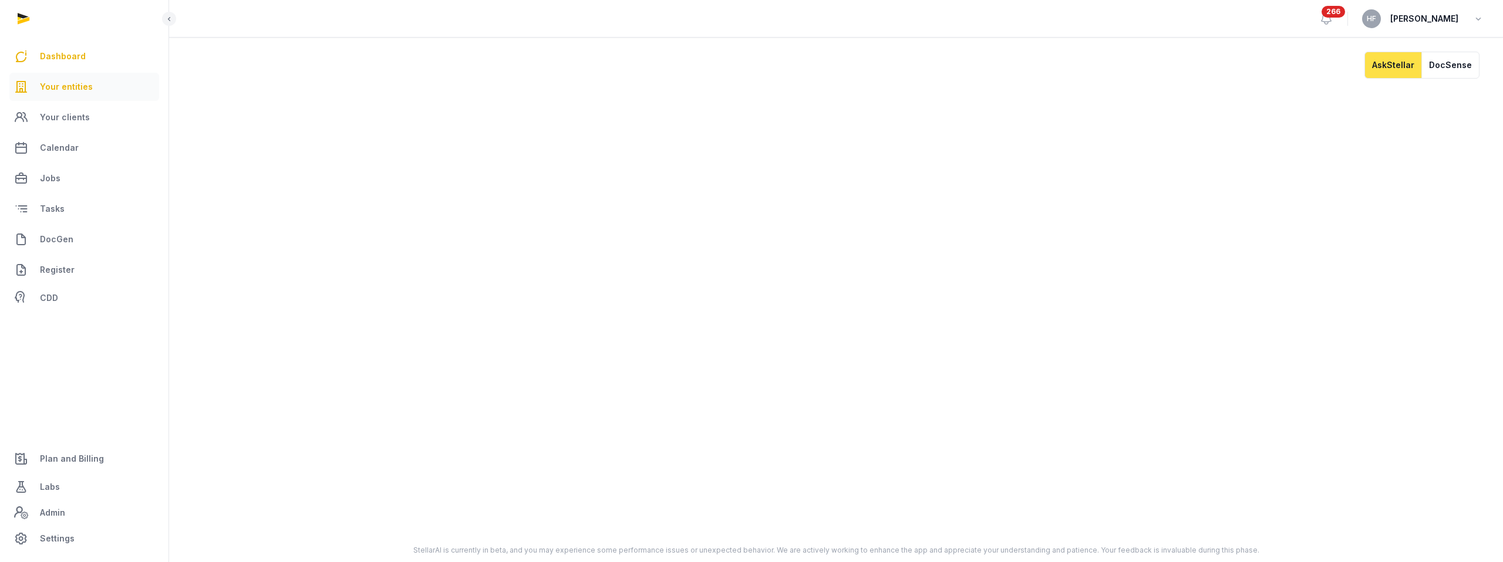
click at [86, 85] on span "Your entities" at bounding box center [66, 87] width 53 height 14
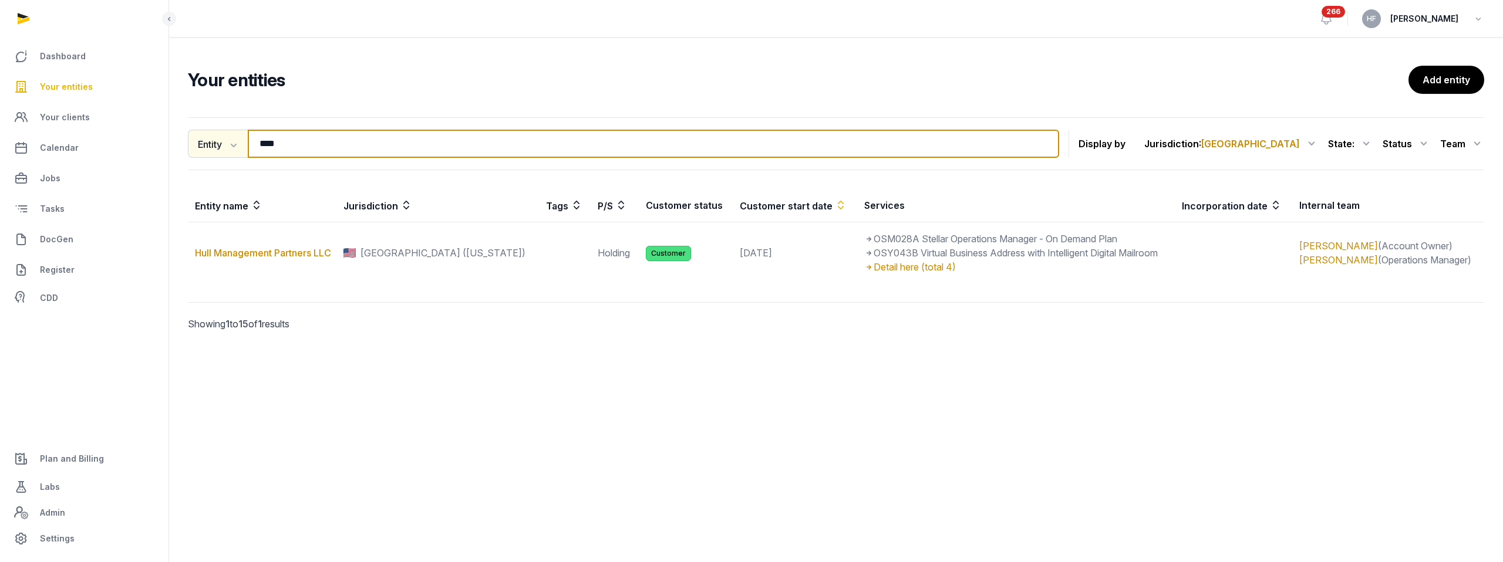
drag, startPoint x: 298, startPoint y: 146, endPoint x: 207, endPoint y: 146, distance: 90.4
click at [214, 146] on div "Entity Entity People Tags Services **** Search" at bounding box center [623, 144] width 871 height 28
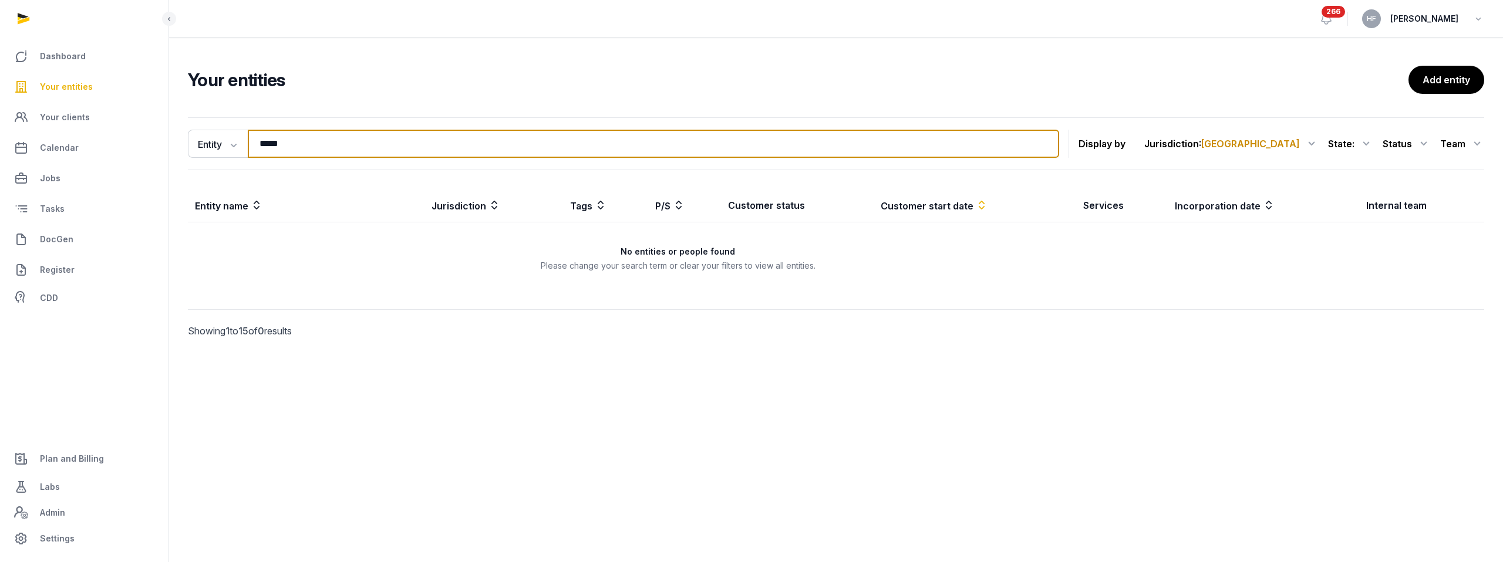
drag, startPoint x: 329, startPoint y: 141, endPoint x: 184, endPoint y: 141, distance: 145.0
click at [185, 141] on div "Entity Entity People Tags Services ***** Search Display by Jurisdiction : [GEOG…" at bounding box center [836, 244] width 1334 height 263
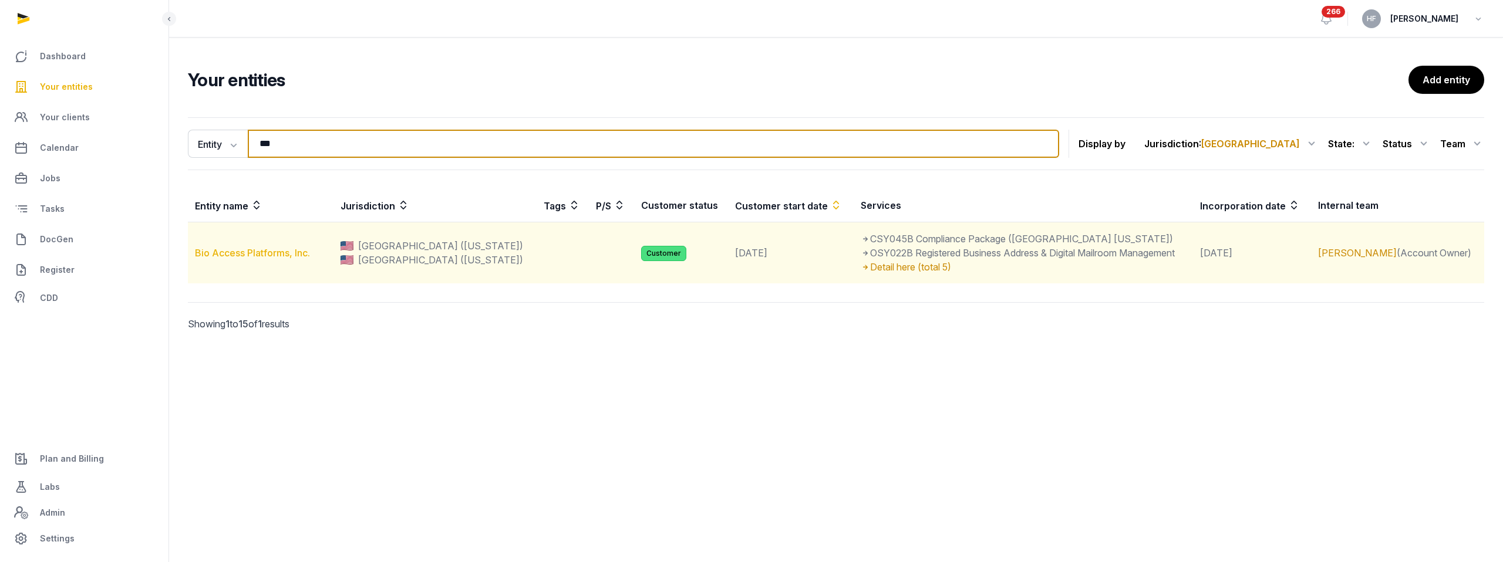
type input "***"
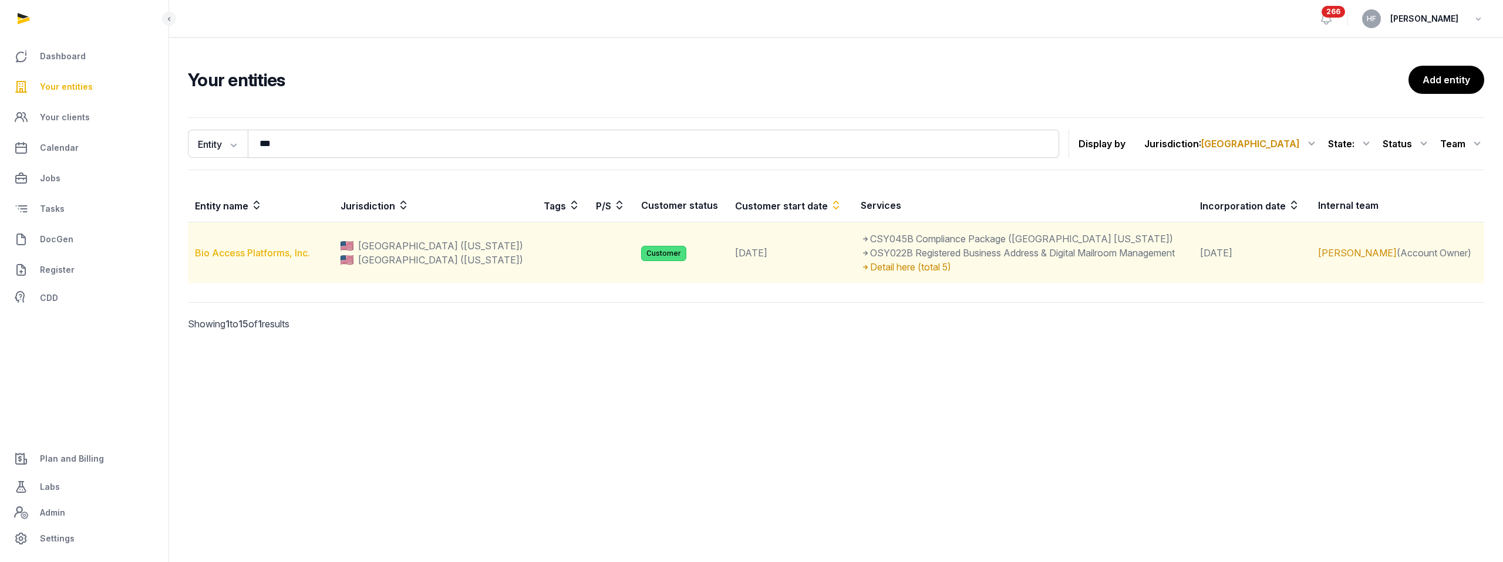
click at [249, 252] on link "Bio Access Platforms, Inc." at bounding box center [252, 253] width 115 height 12
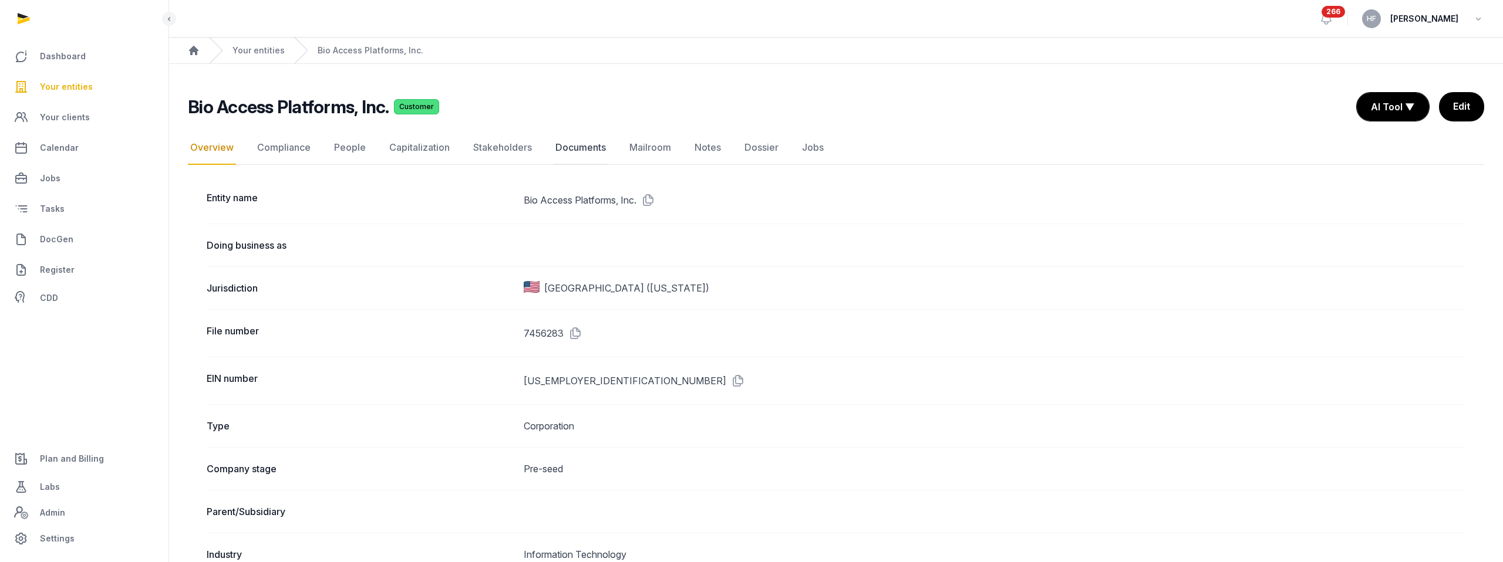
click at [592, 149] on link "Documents" at bounding box center [580, 148] width 55 height 34
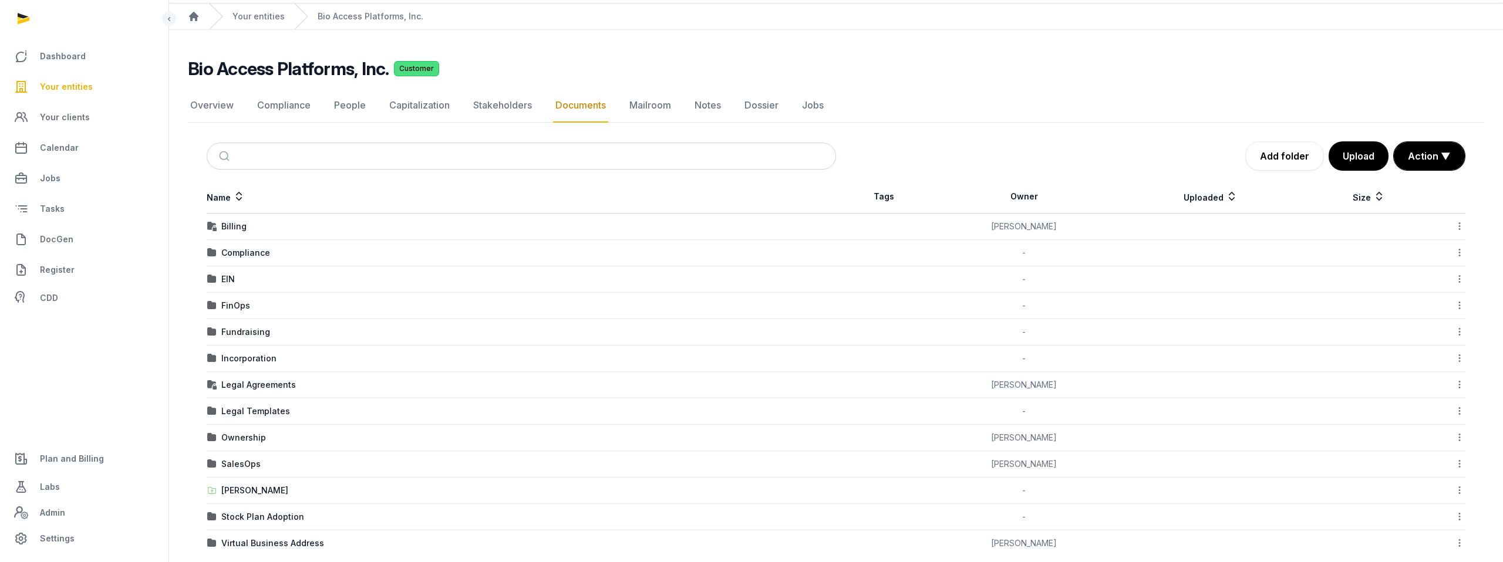
scroll to position [50, 0]
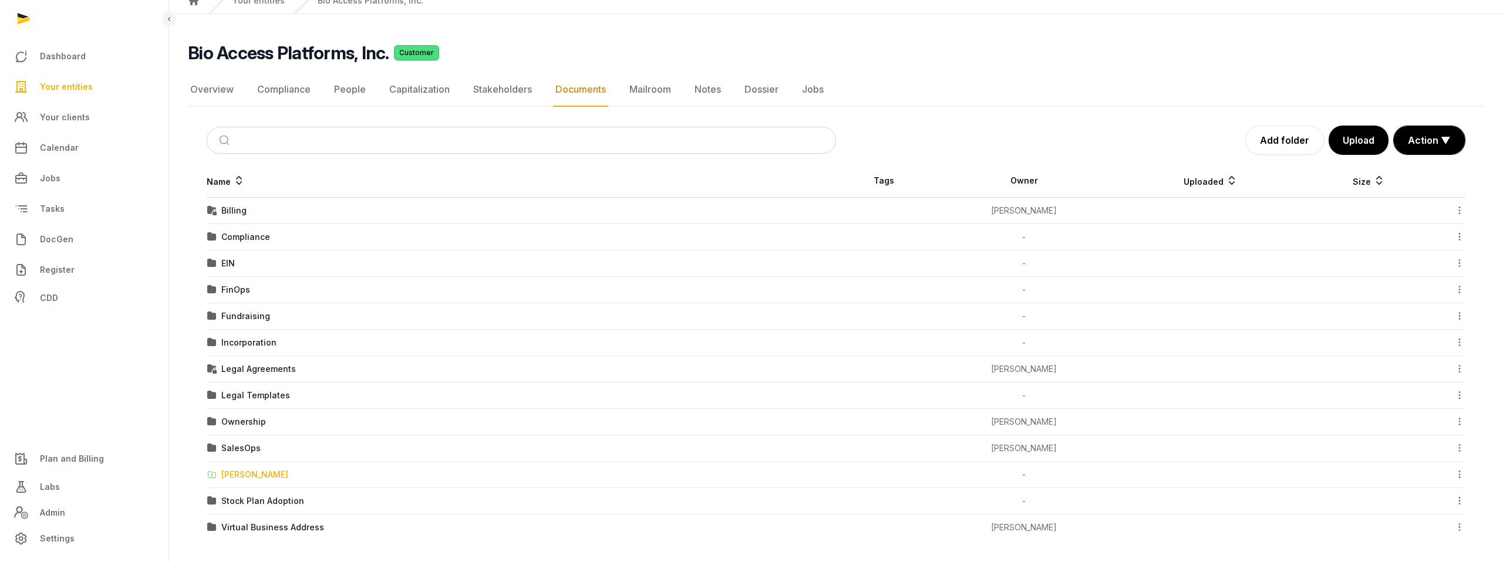
click at [259, 474] on div "[PERSON_NAME]" at bounding box center [254, 475] width 67 height 12
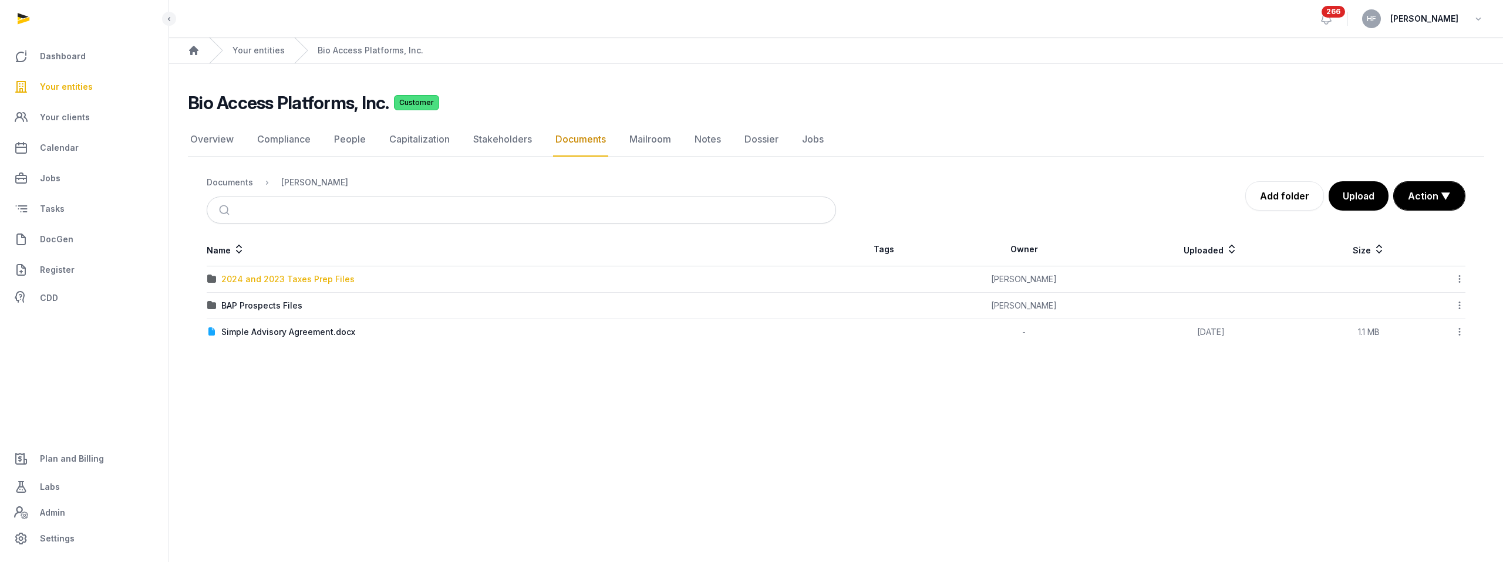
click at [339, 281] on div "2024 and 2023 Taxes Prep Files" at bounding box center [287, 280] width 133 height 12
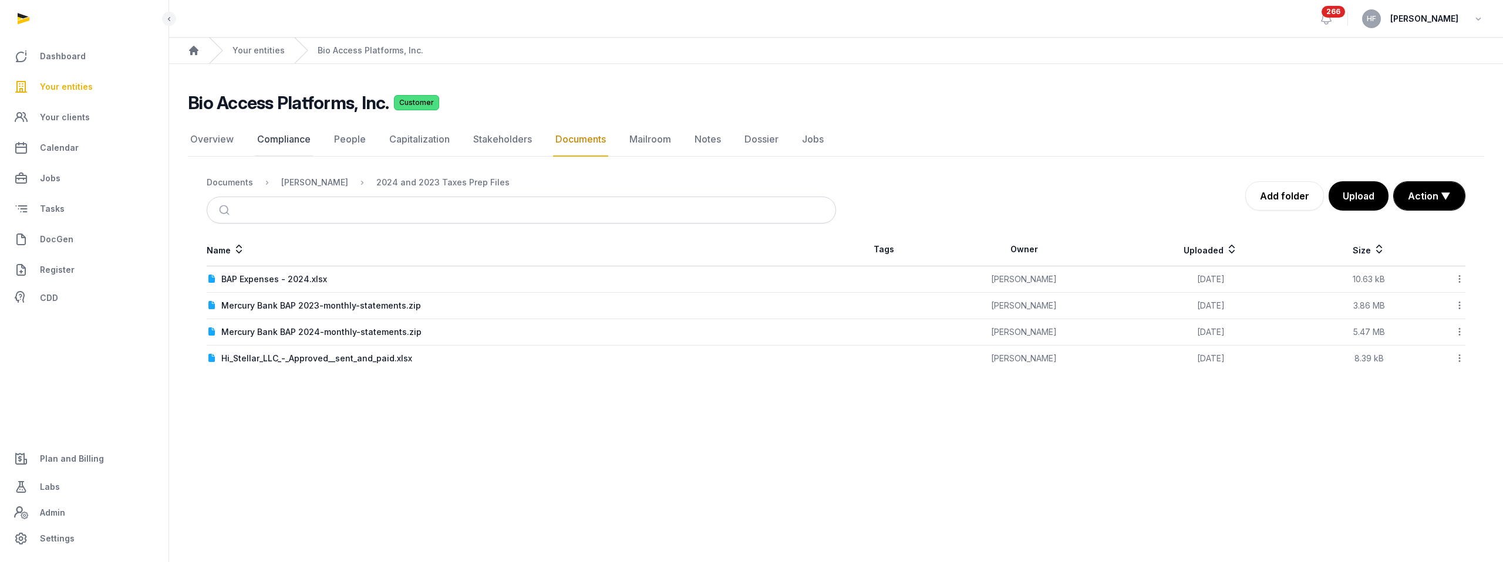
click at [274, 137] on link "Compliance" at bounding box center [284, 140] width 58 height 34
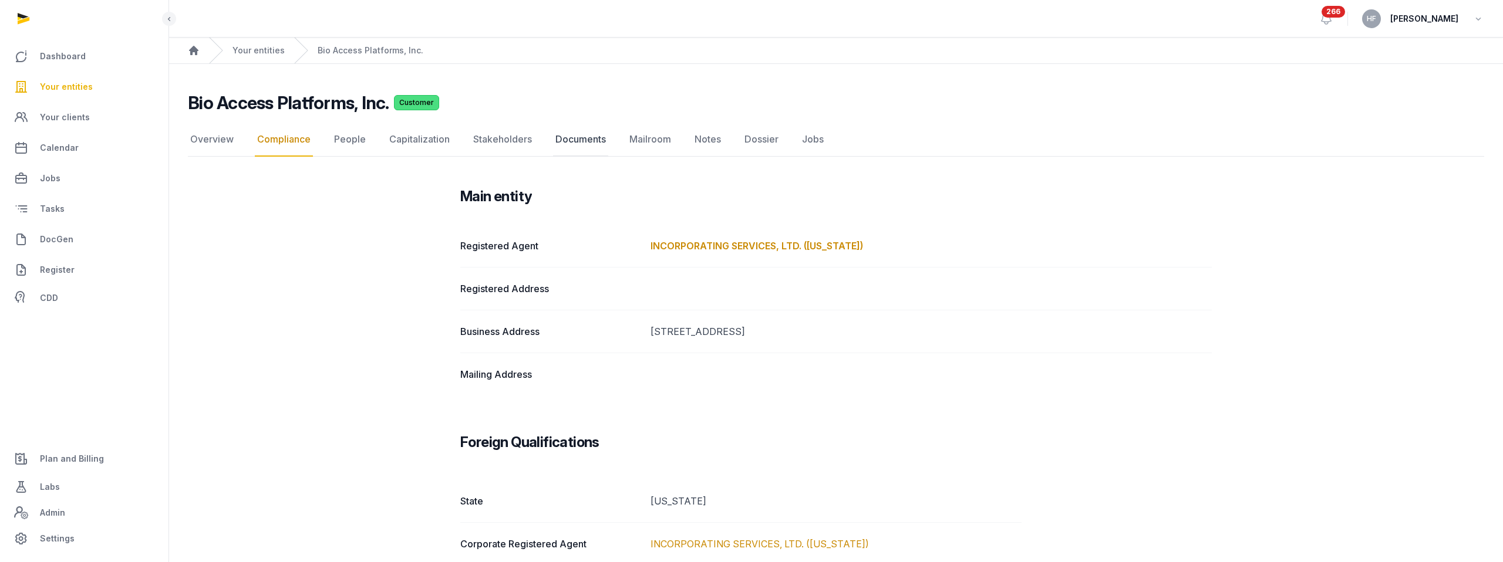
click at [578, 143] on link "Documents" at bounding box center [580, 140] width 55 height 34
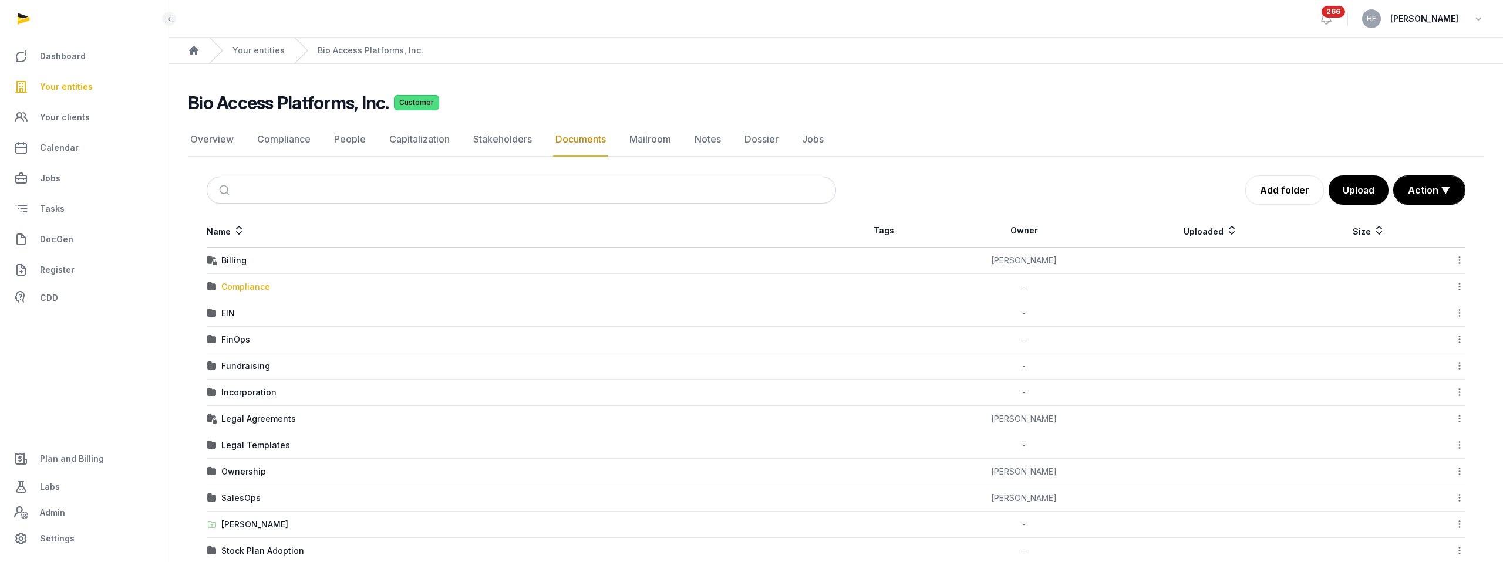
click at [254, 286] on div "Compliance" at bounding box center [245, 287] width 49 height 12
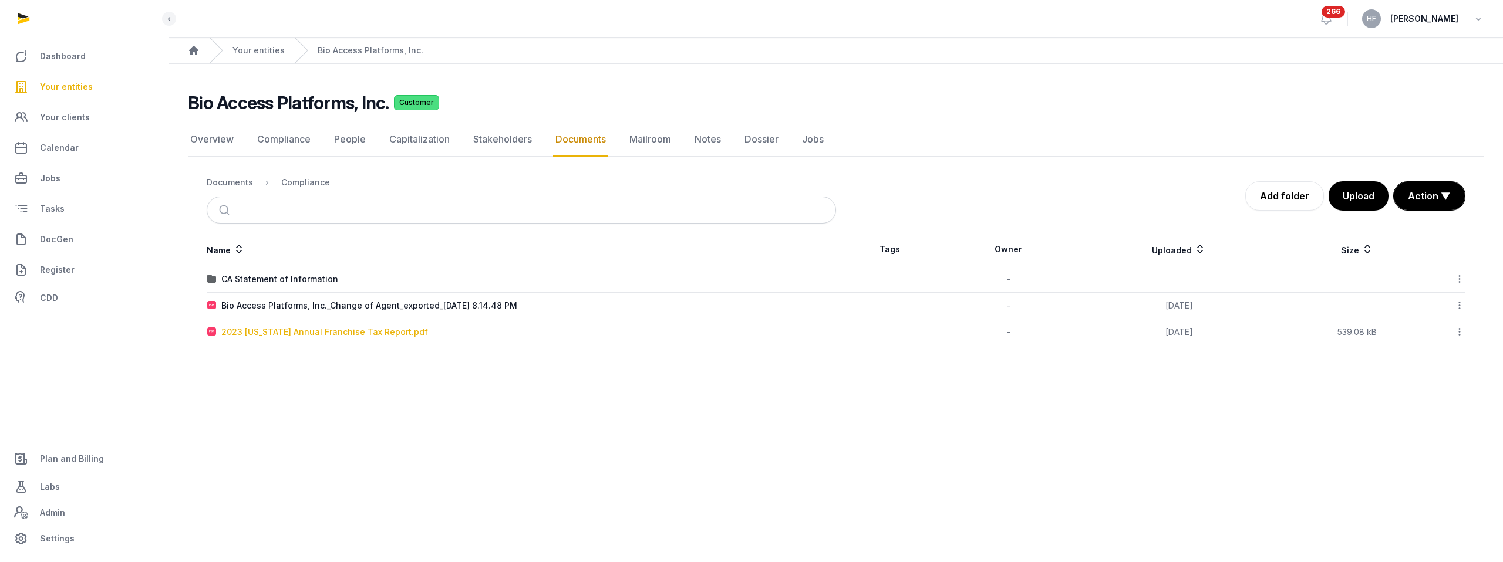
click at [347, 333] on div "2023 [US_STATE] Annual Franchise Tax Report.pdf" at bounding box center [324, 332] width 207 height 12
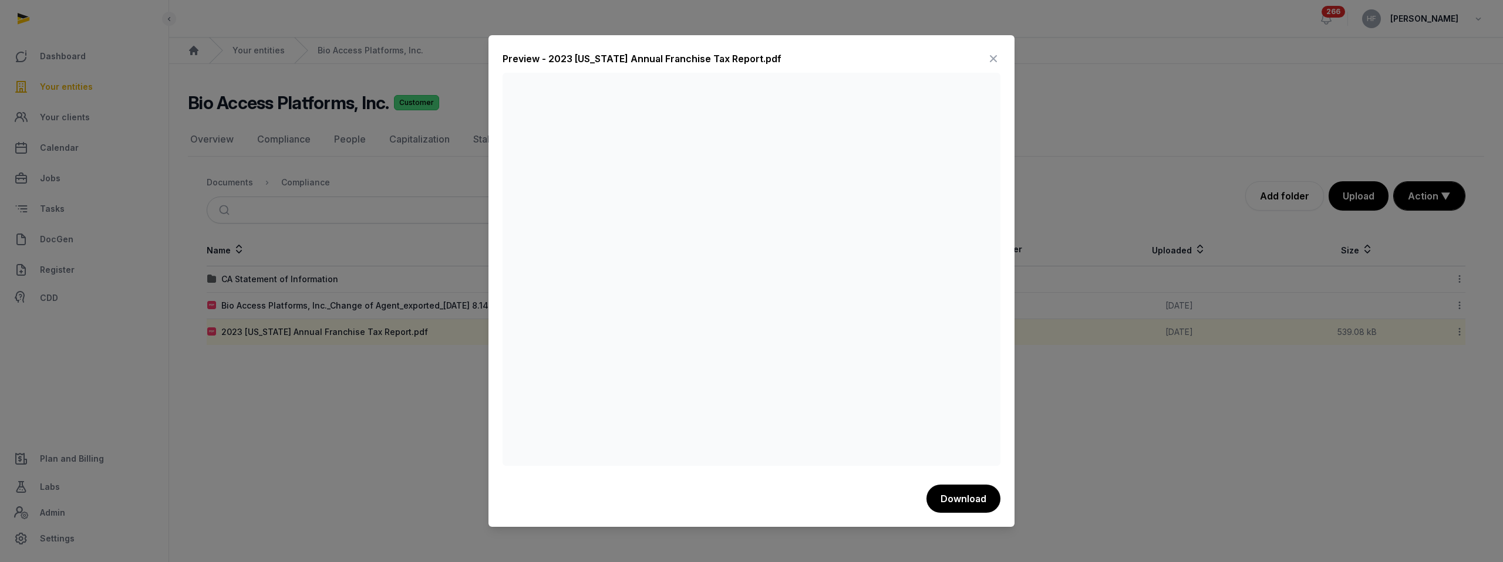
click at [991, 57] on icon at bounding box center [993, 58] width 14 height 19
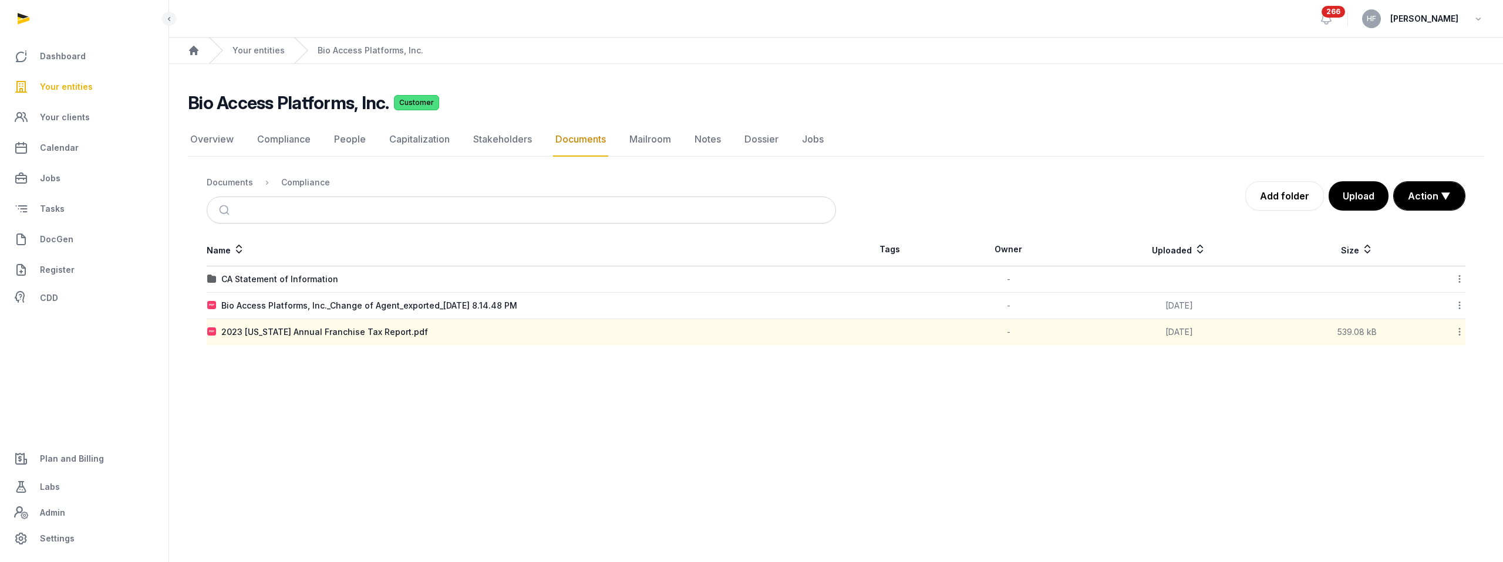
click at [1463, 335] on icon at bounding box center [1459, 332] width 11 height 12
click at [1436, 468] on div "Copy & Move" at bounding box center [1418, 468] width 94 height 21
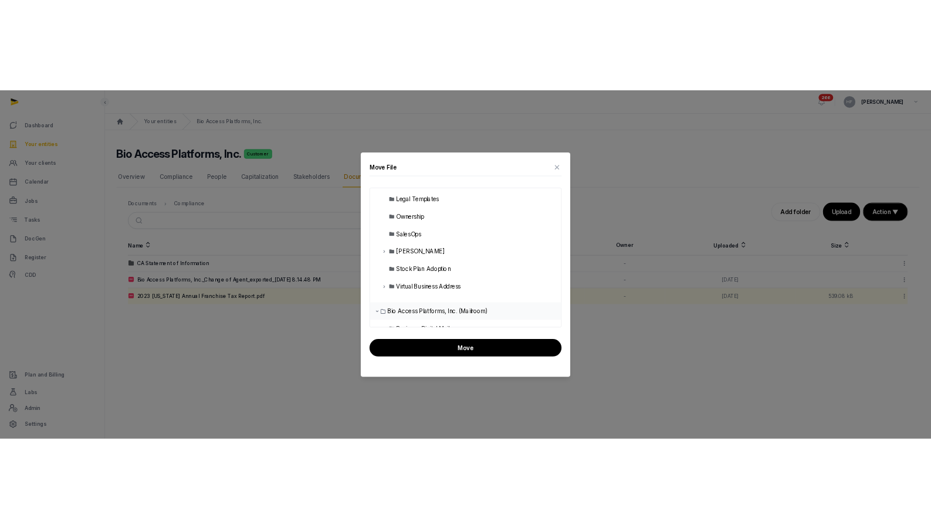
scroll to position [278, 0]
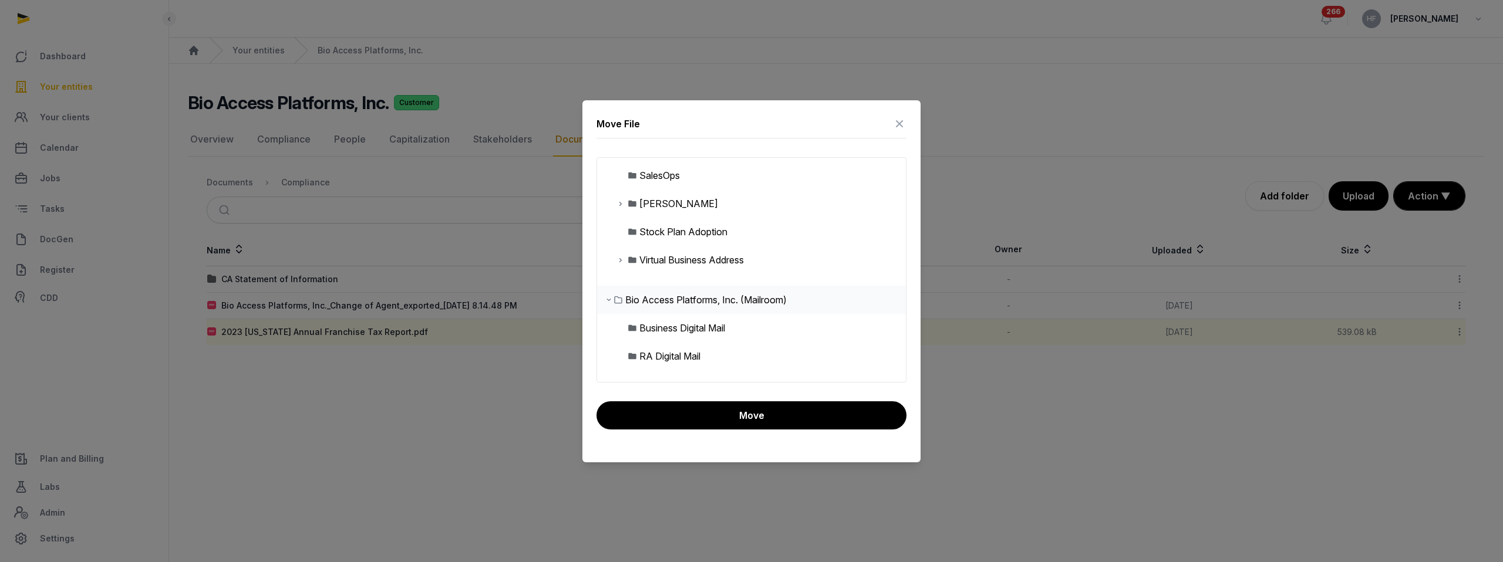
click at [614, 205] on div "[PERSON_NAME]" at bounding box center [751, 204] width 309 height 28
click at [616, 204] on icon at bounding box center [620, 204] width 9 height 14
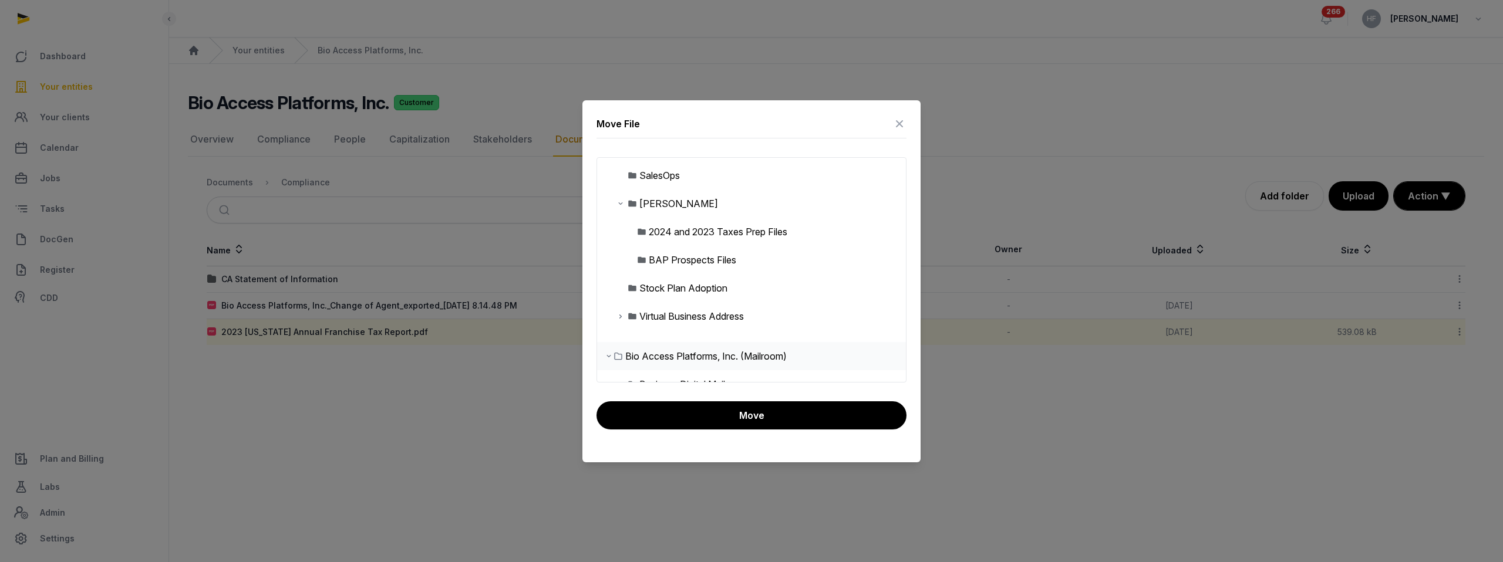
click at [687, 235] on div "2024 and 2023 Taxes Prep Files" at bounding box center [718, 232] width 139 height 14
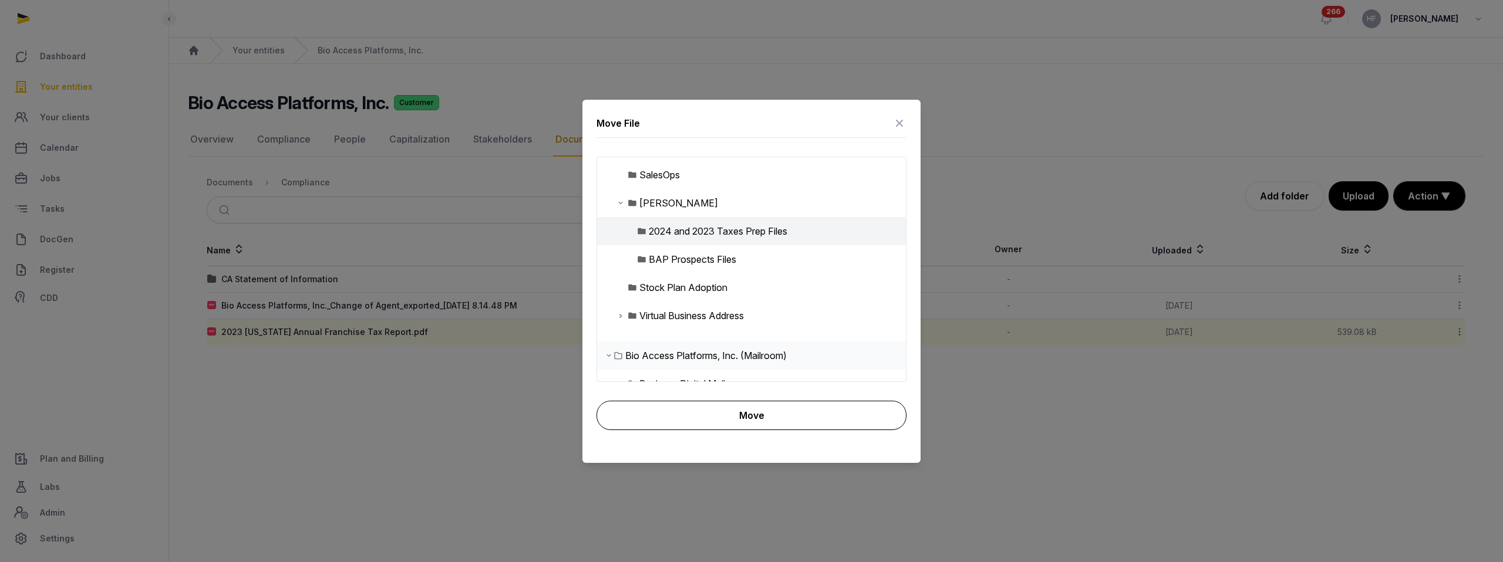
click at [760, 411] on button "Move" at bounding box center [751, 415] width 310 height 29
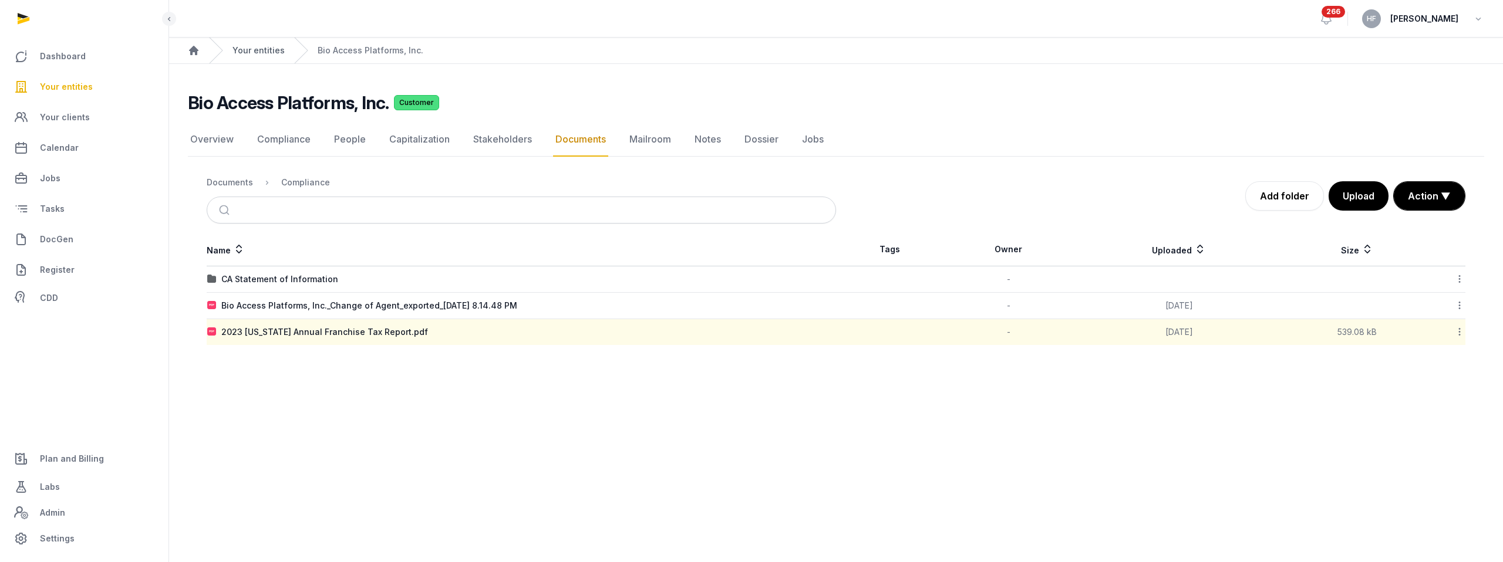
click at [259, 49] on link "Your entities" at bounding box center [258, 51] width 52 height 12
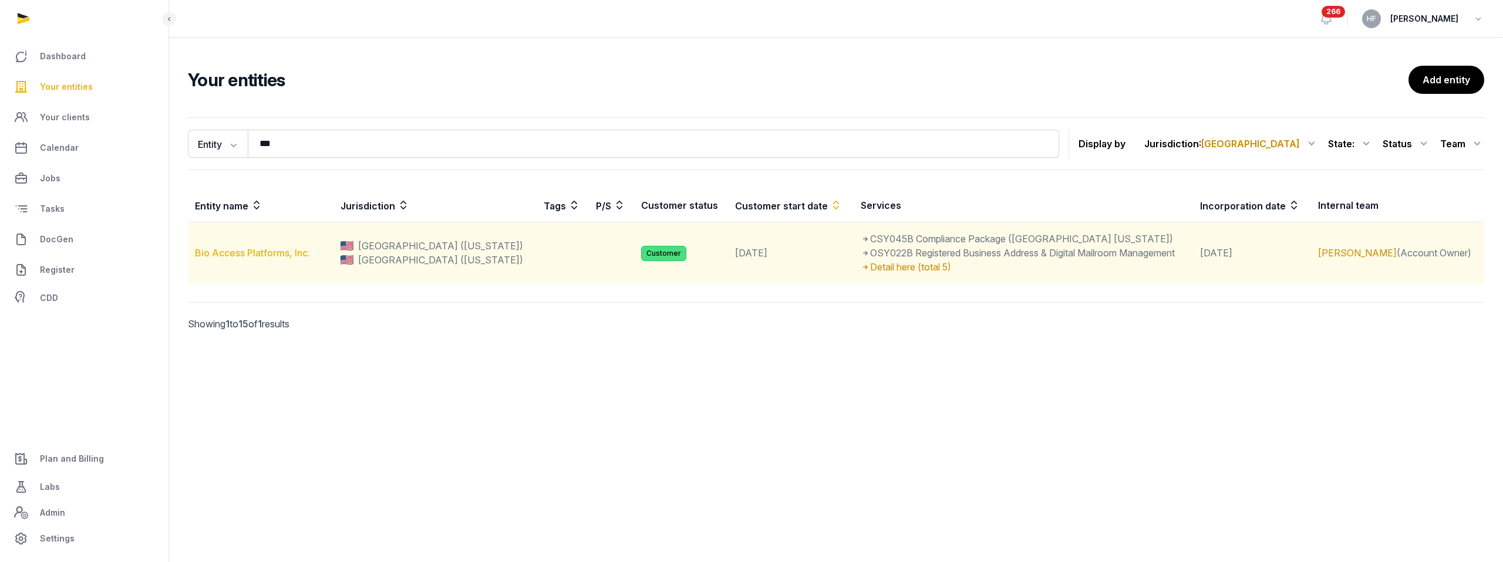
click at [269, 251] on link "Bio Access Platforms, Inc." at bounding box center [252, 253] width 115 height 12
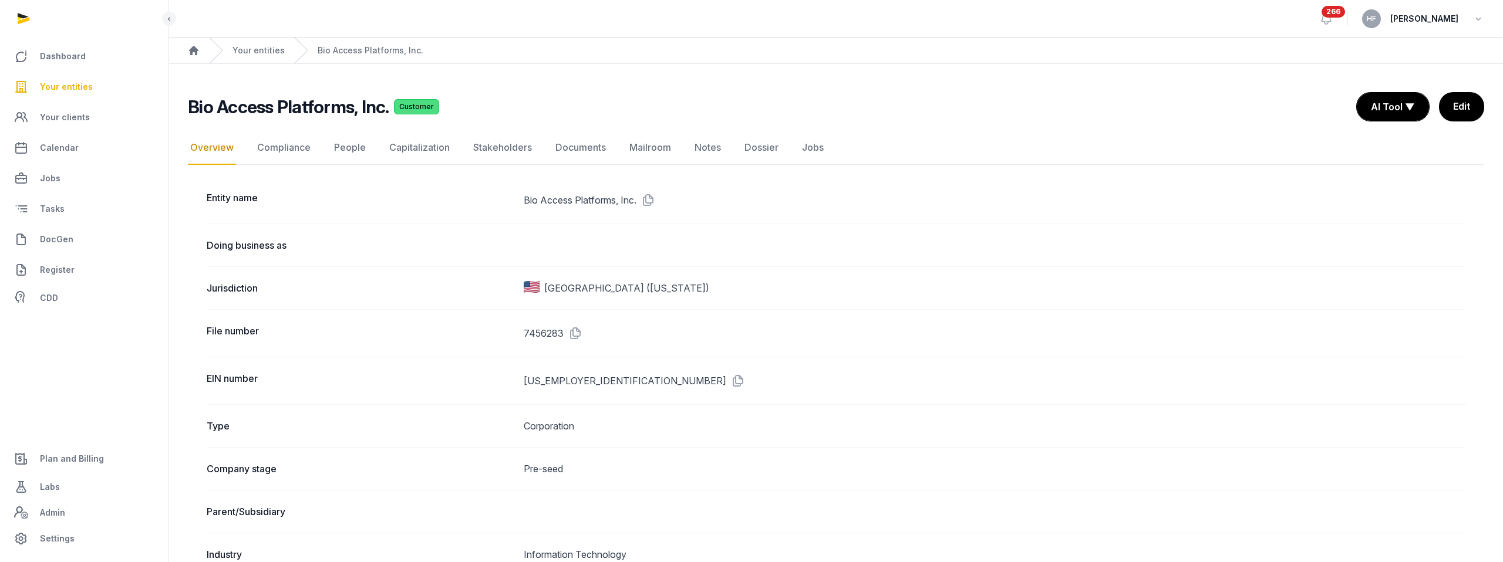
click at [79, 455] on span "Plan and Billing" at bounding box center [72, 459] width 64 height 14
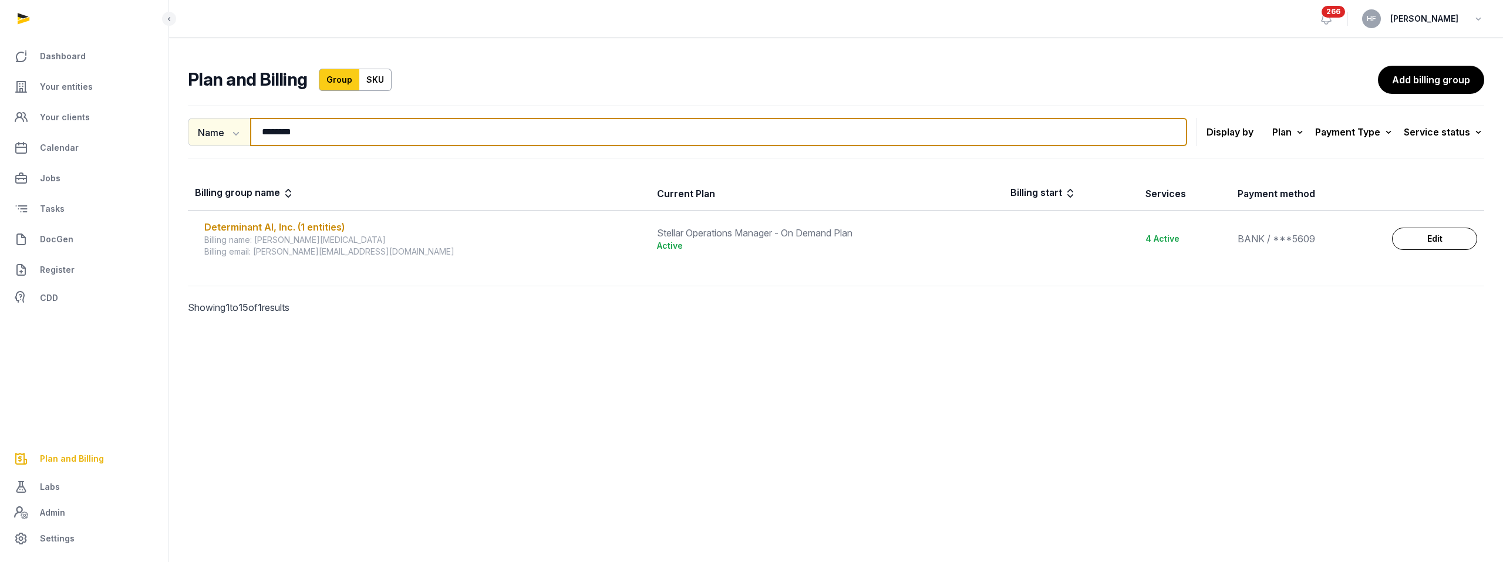
drag, startPoint x: 310, startPoint y: 131, endPoint x: 239, endPoint y: 131, distance: 71.0
click at [242, 131] on div "Name Name Email ******** Search" at bounding box center [687, 132] width 999 height 28
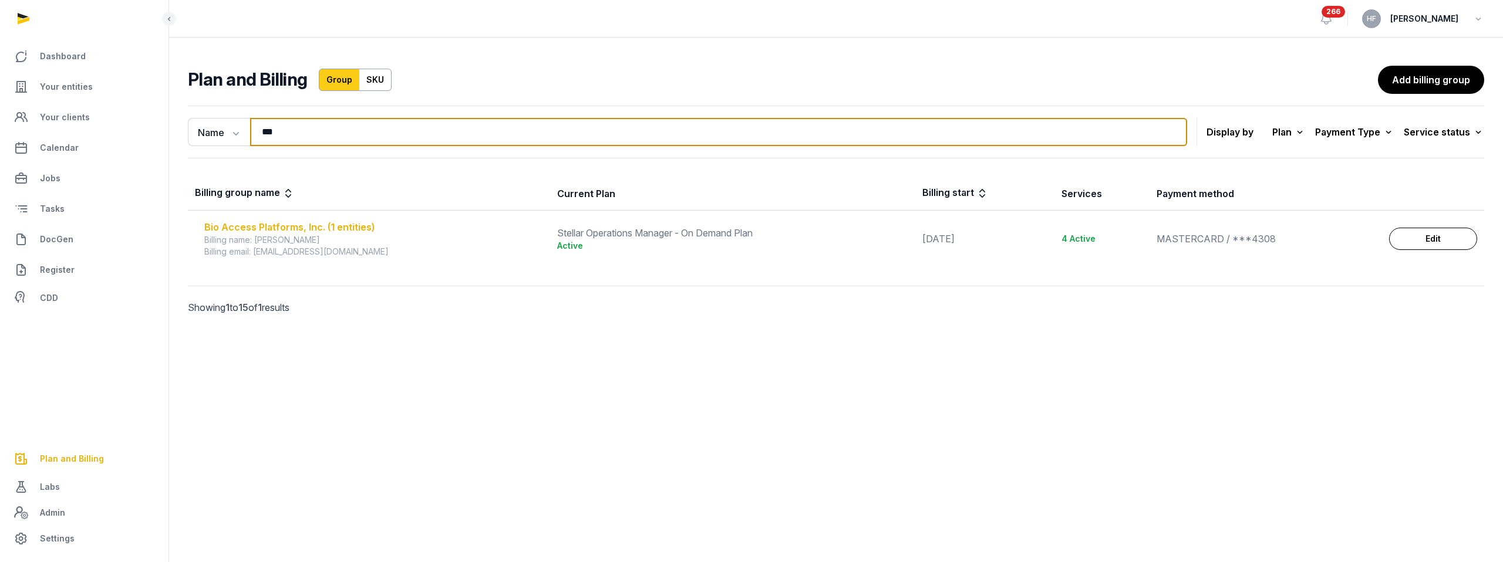
type input "***"
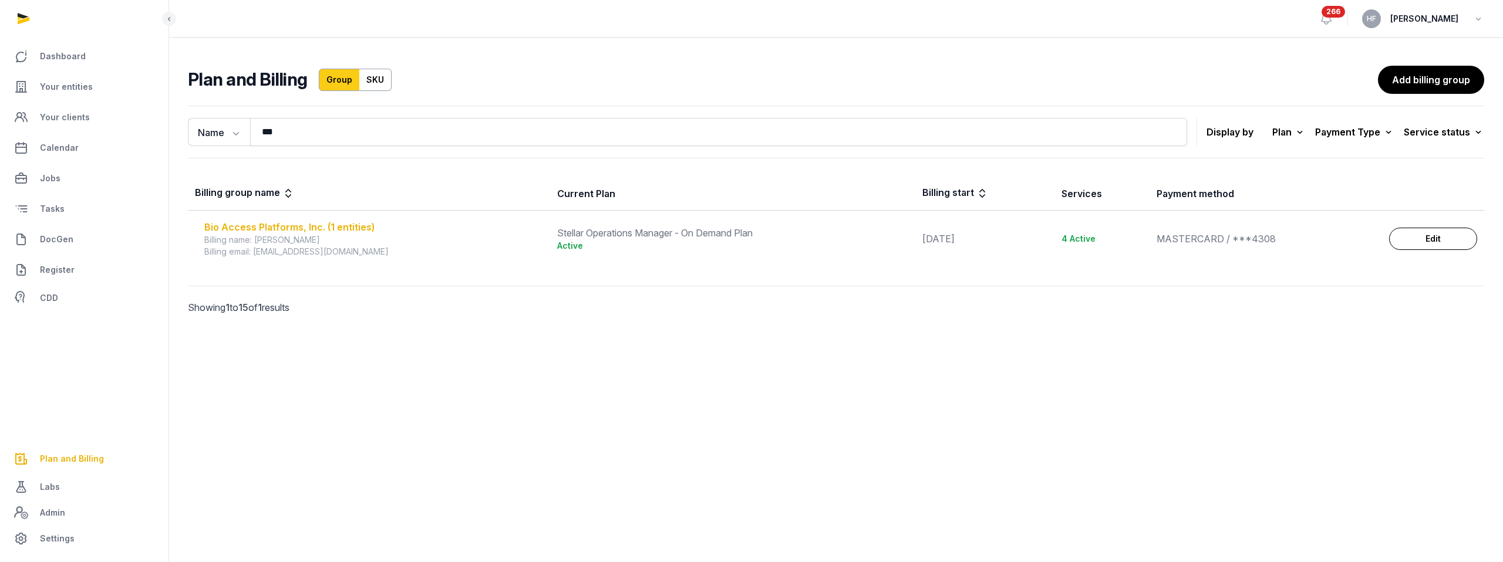
click at [352, 231] on div "Bio Access Platforms, Inc. (1 entities)" at bounding box center [373, 227] width 339 height 14
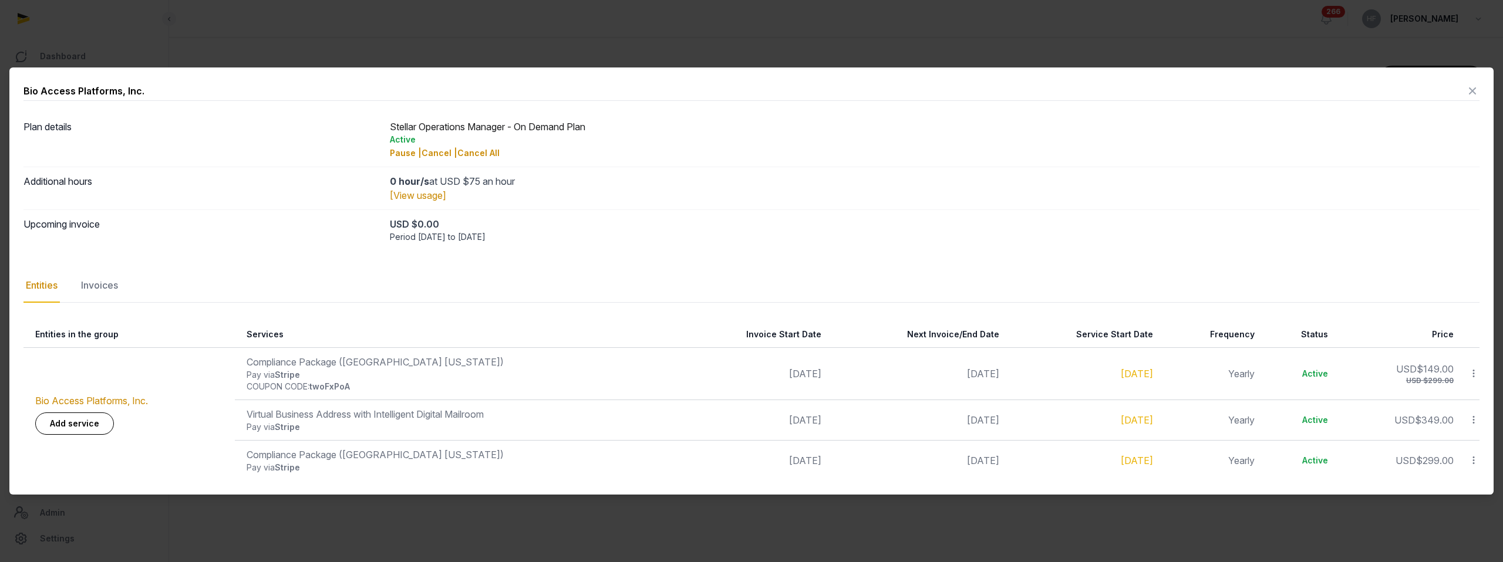
click at [87, 421] on link "Add service" at bounding box center [74, 424] width 79 height 22
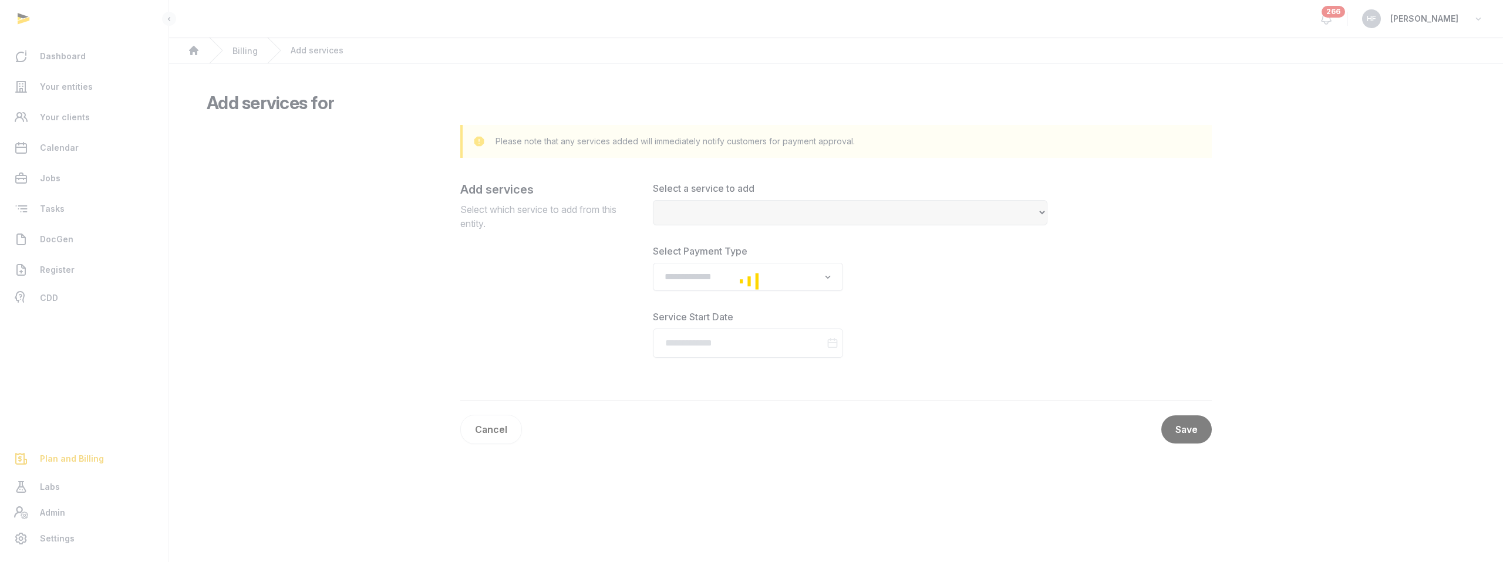
select select
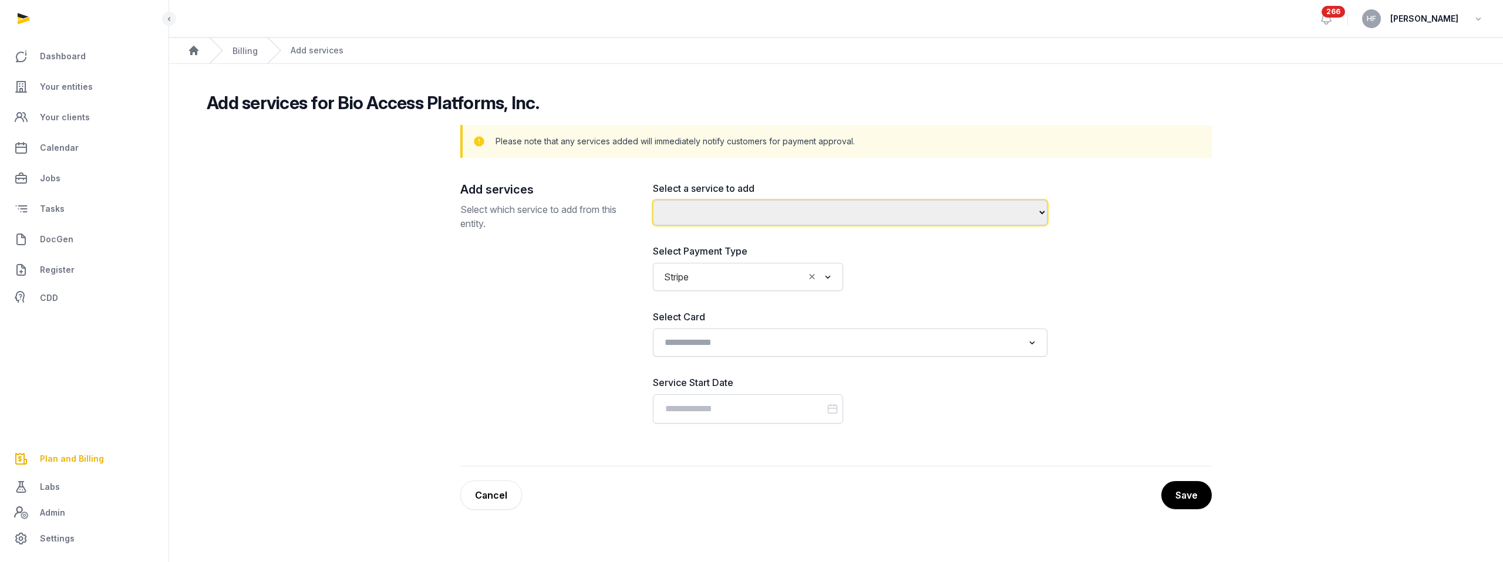
click at [742, 206] on select "**********" at bounding box center [850, 212] width 394 height 25
click at [845, 217] on select "**********" at bounding box center [850, 212] width 394 height 25
click at [787, 222] on select "**********" at bounding box center [850, 212] width 394 height 25
click at [807, 217] on select "**********" at bounding box center [850, 212] width 394 height 25
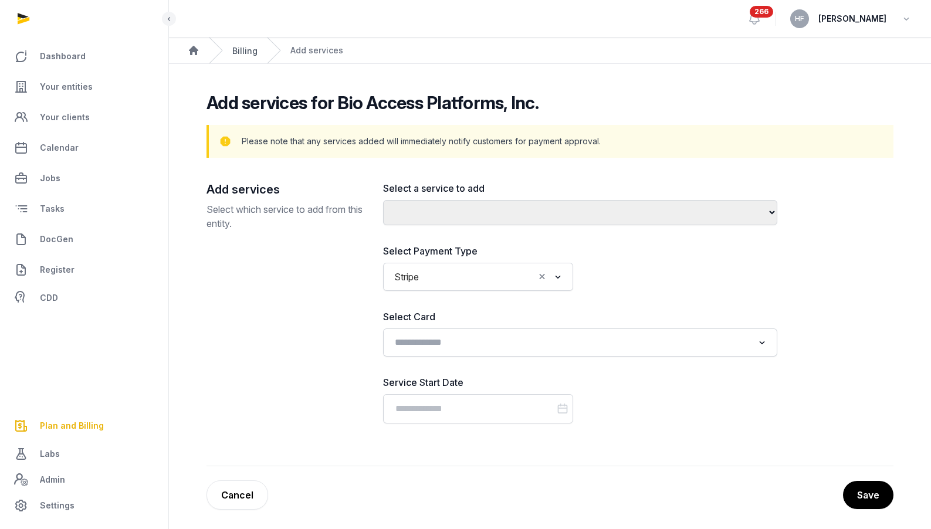
click at [251, 53] on link "Billing" at bounding box center [244, 51] width 25 height 10
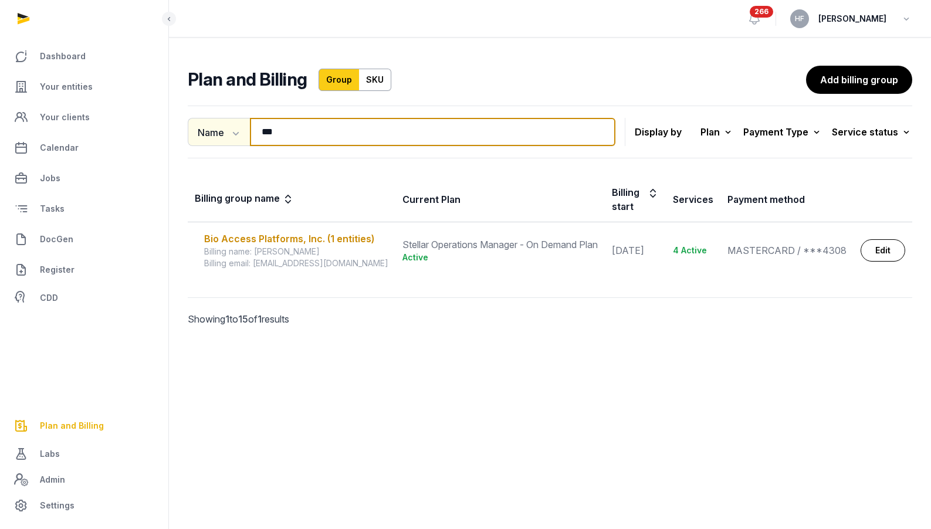
drag, startPoint x: 315, startPoint y: 133, endPoint x: 198, endPoint y: 133, distance: 116.2
click at [201, 133] on div "Name Name Email *** Search" at bounding box center [402, 132] width 428 height 28
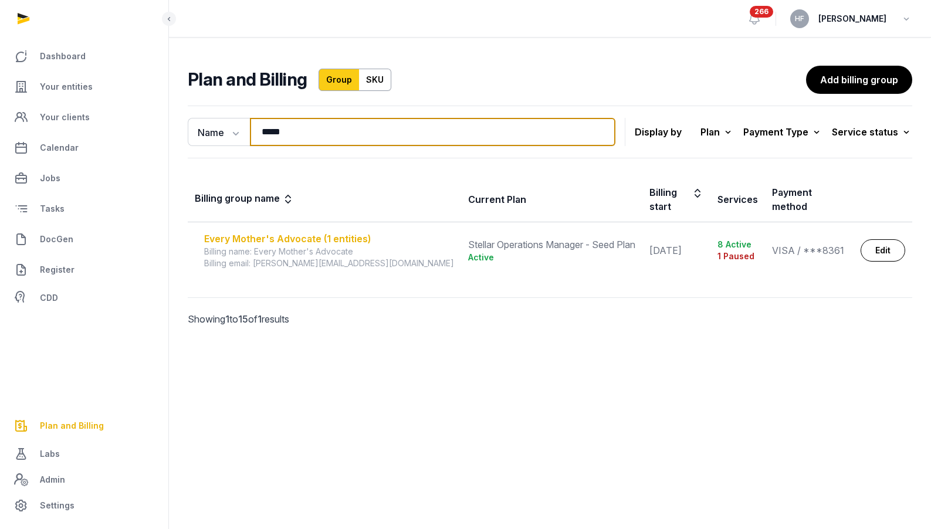
type input "*****"
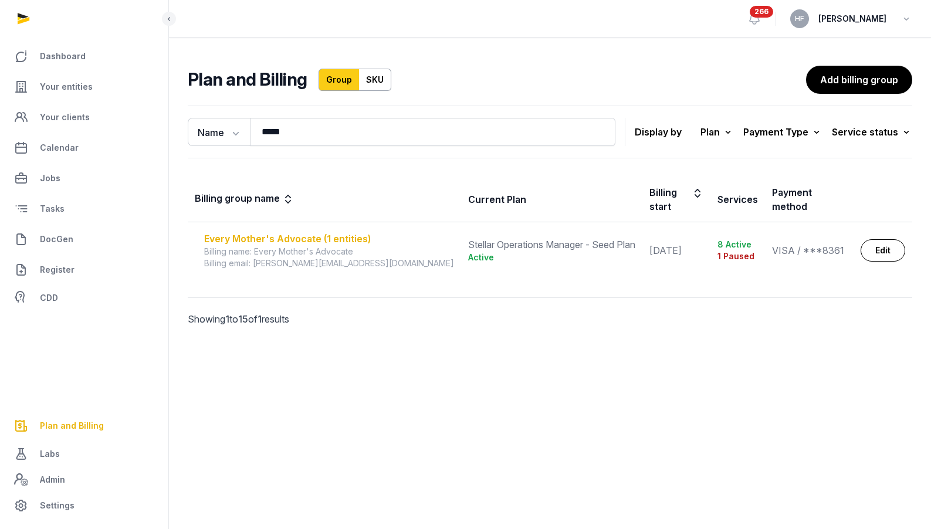
click at [309, 232] on div "Every Mother's Advocate (1 entities)" at bounding box center [329, 239] width 250 height 14
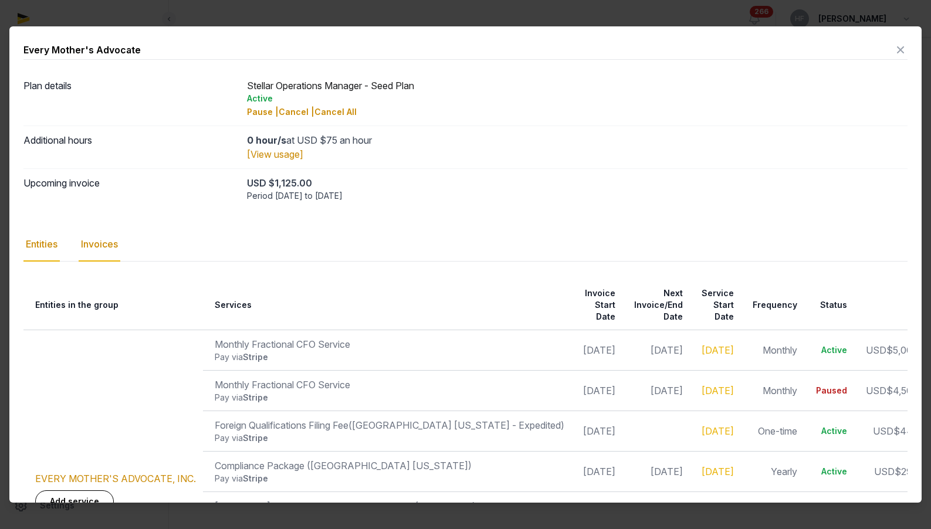
click at [114, 247] on div "Invoices" at bounding box center [100, 245] width 42 height 34
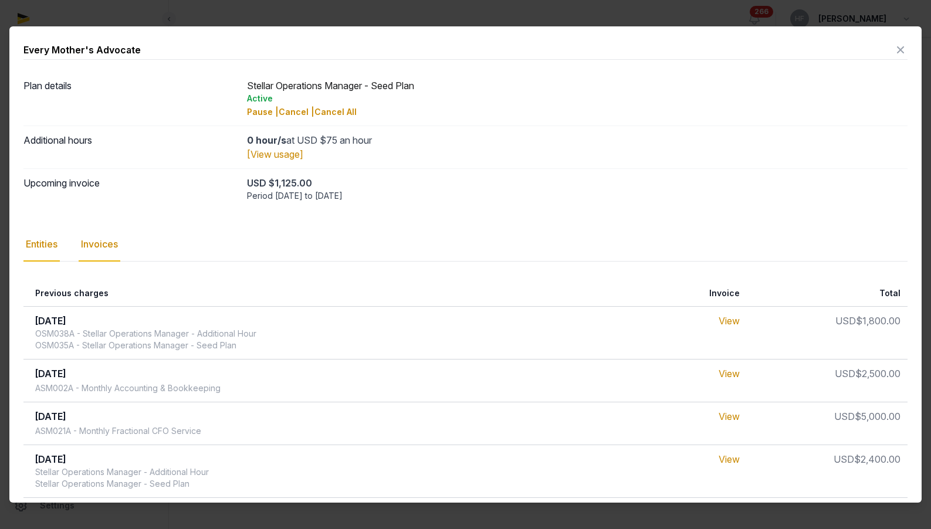
click at [48, 247] on div "Entities" at bounding box center [41, 245] width 36 height 34
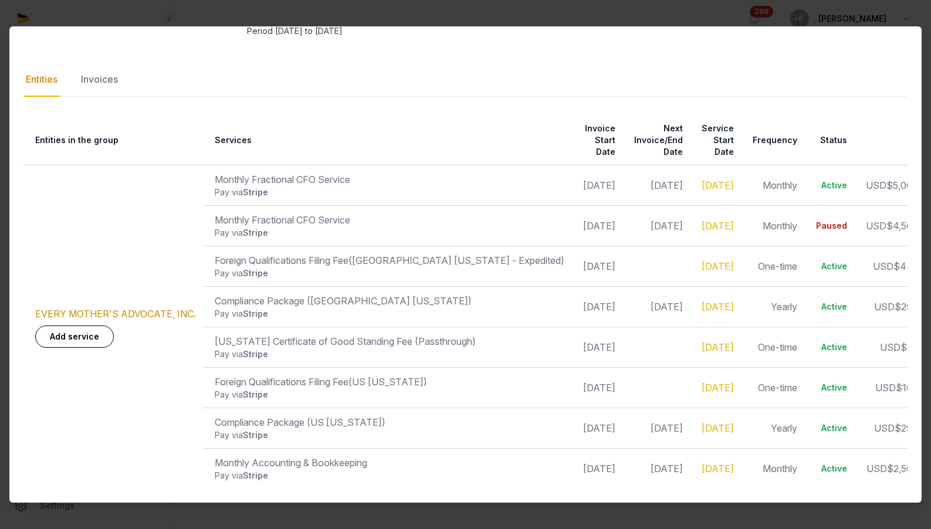
scroll to position [0, 9]
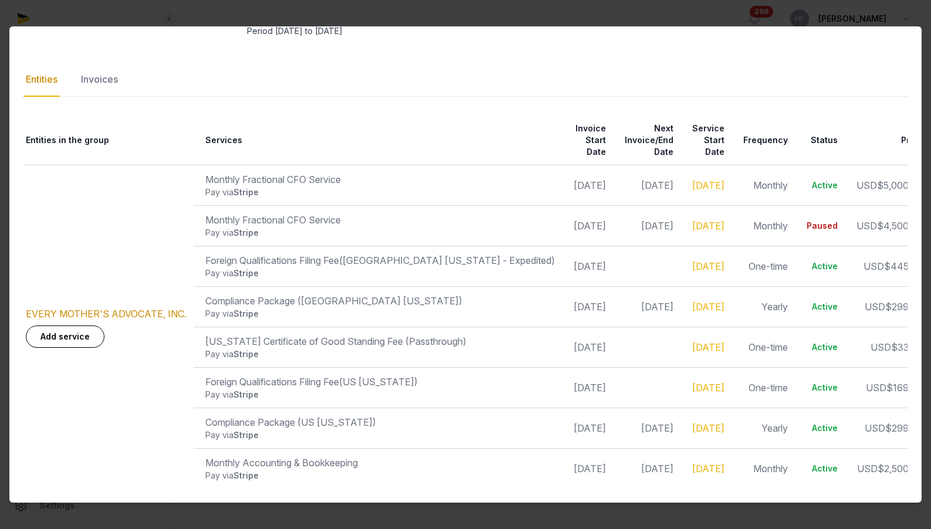
click at [931, 264] on icon at bounding box center [936, 266] width 11 height 12
click at [878, 222] on div "Complete" at bounding box center [895, 219] width 94 height 21
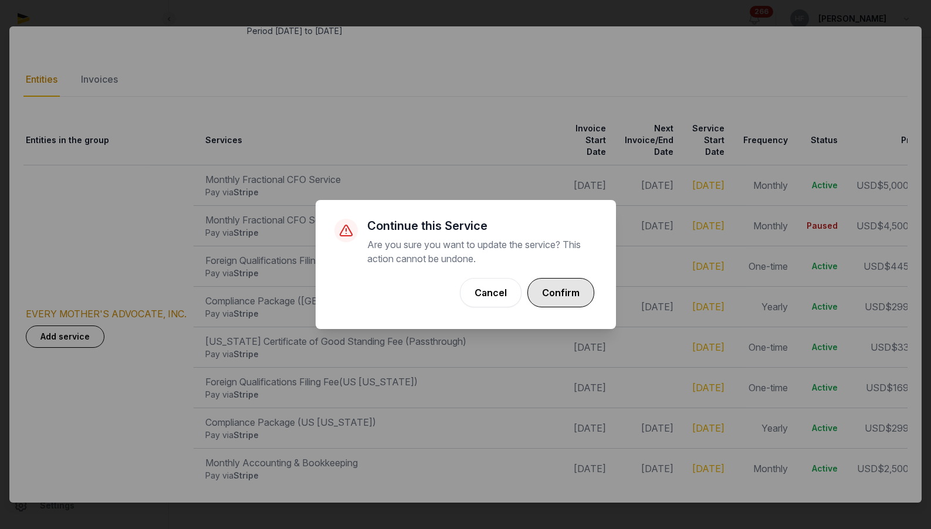
click at [569, 296] on button "Confirm" at bounding box center [561, 292] width 67 height 29
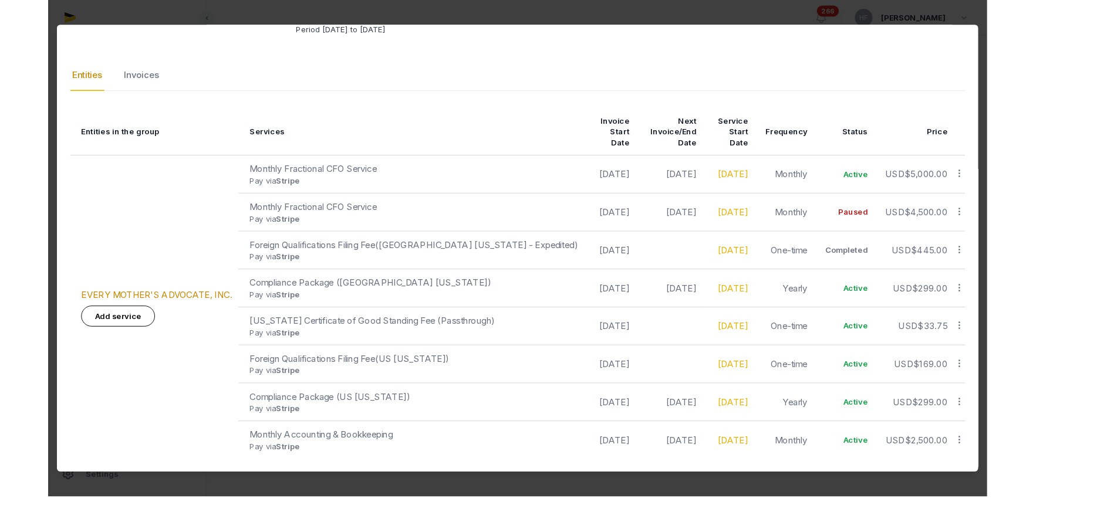
scroll to position [141, 0]
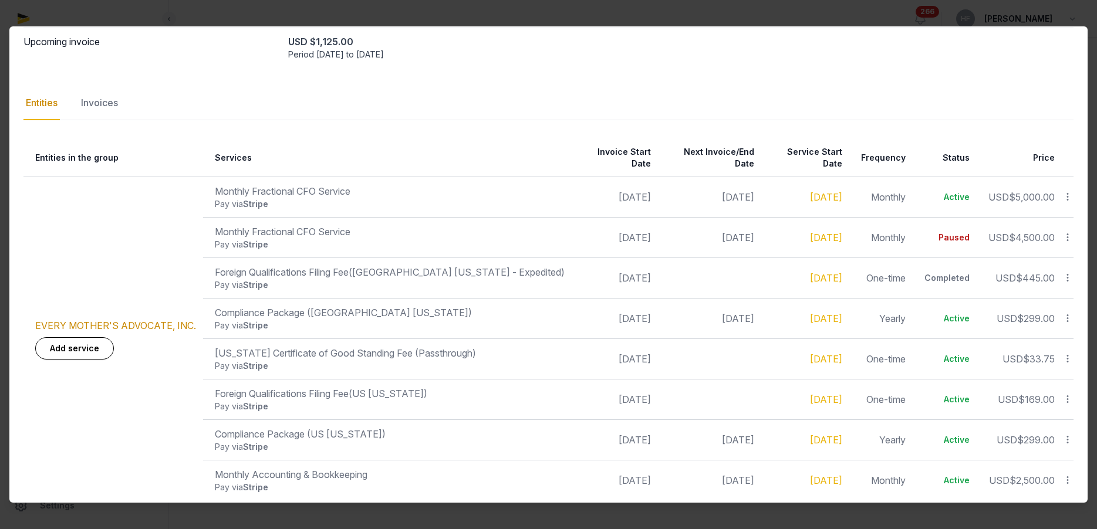
click at [1066, 353] on icon at bounding box center [1067, 359] width 11 height 12
click at [1044, 304] on div "Complete" at bounding box center [1026, 312] width 94 height 21
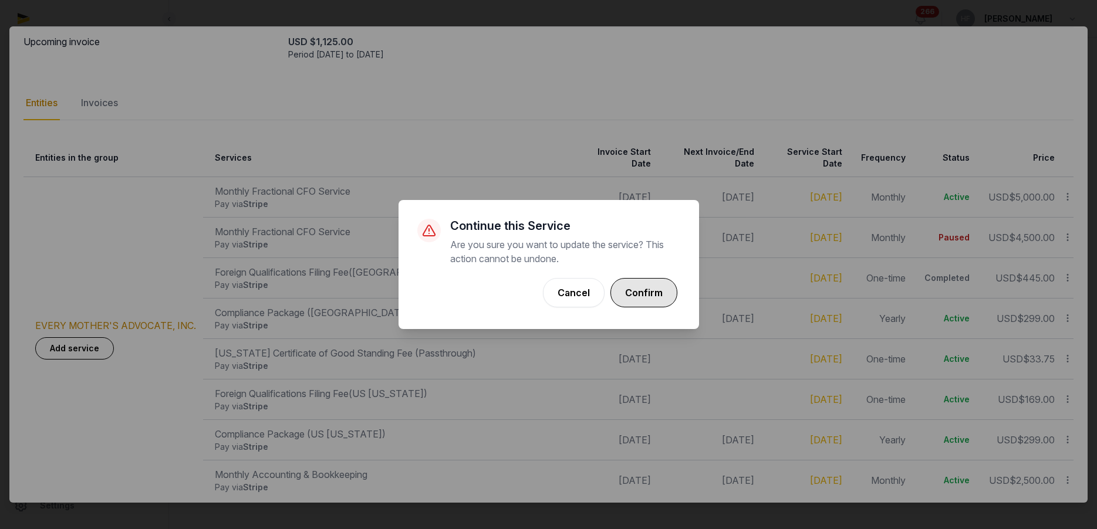
click at [637, 289] on button "Confirm" at bounding box center [643, 292] width 67 height 29
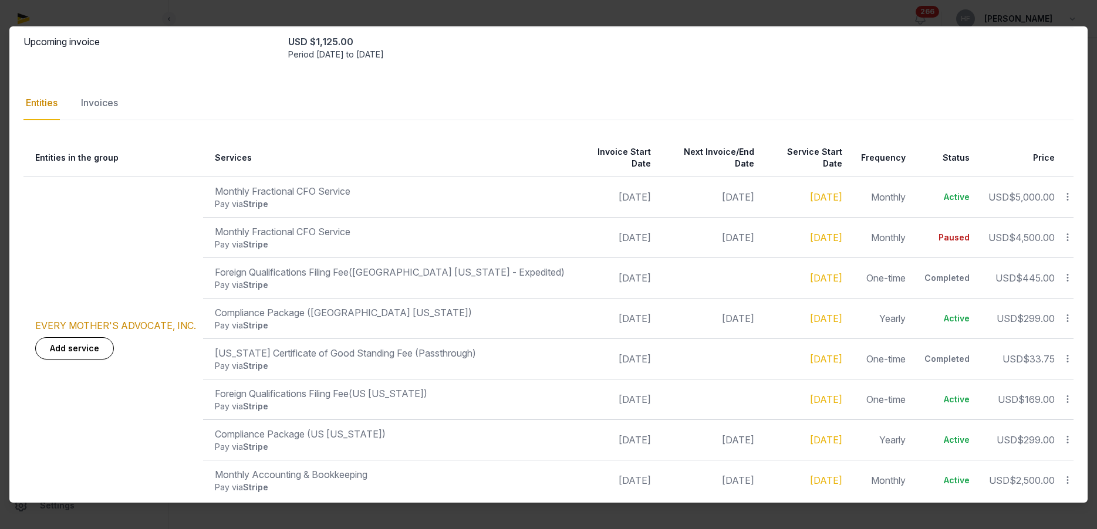
click at [1070, 393] on icon at bounding box center [1067, 399] width 11 height 12
click at [1044, 342] on div "Complete" at bounding box center [1026, 352] width 94 height 21
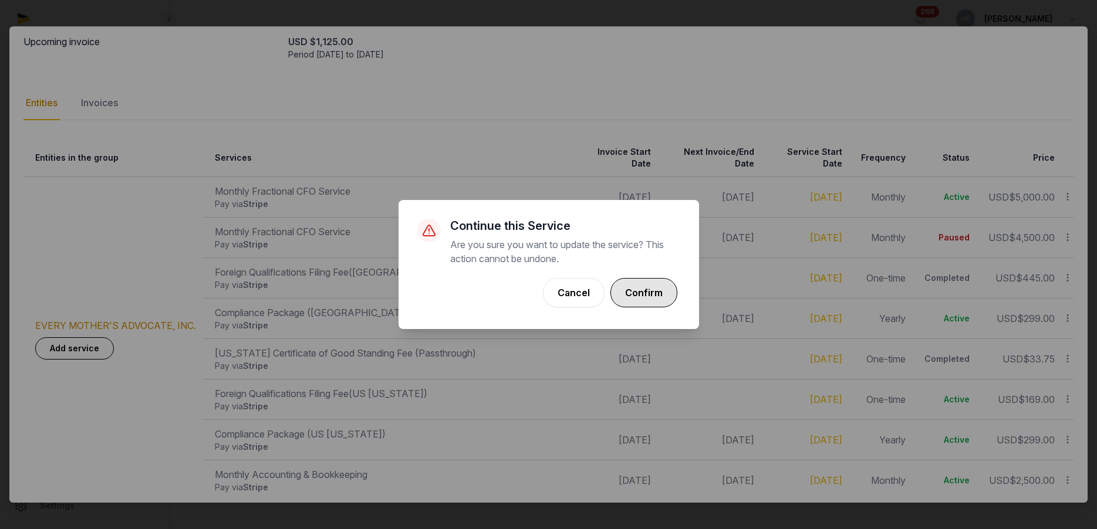
click at [645, 293] on button "Confirm" at bounding box center [643, 292] width 67 height 29
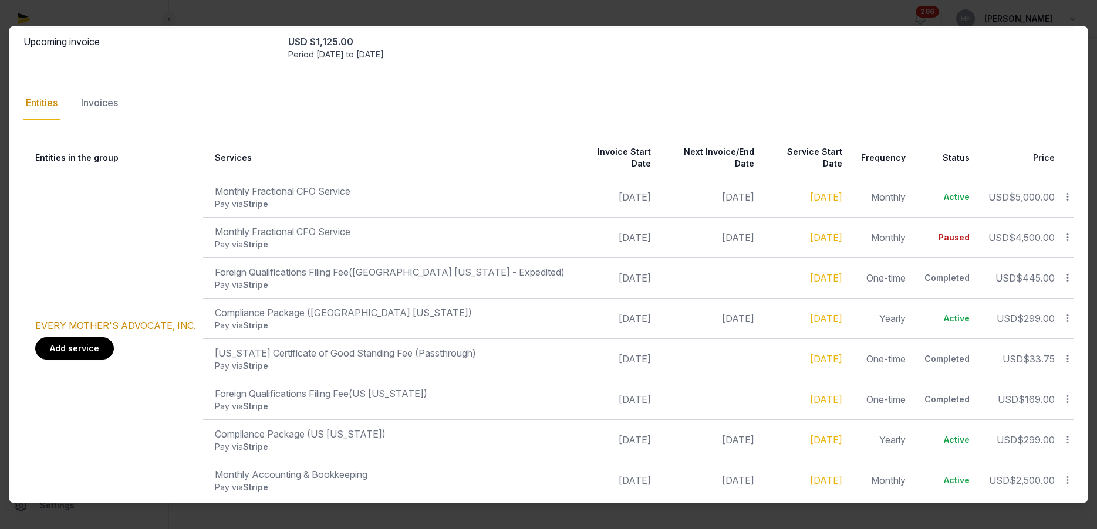
click at [86, 337] on link "Add service" at bounding box center [74, 348] width 79 height 22
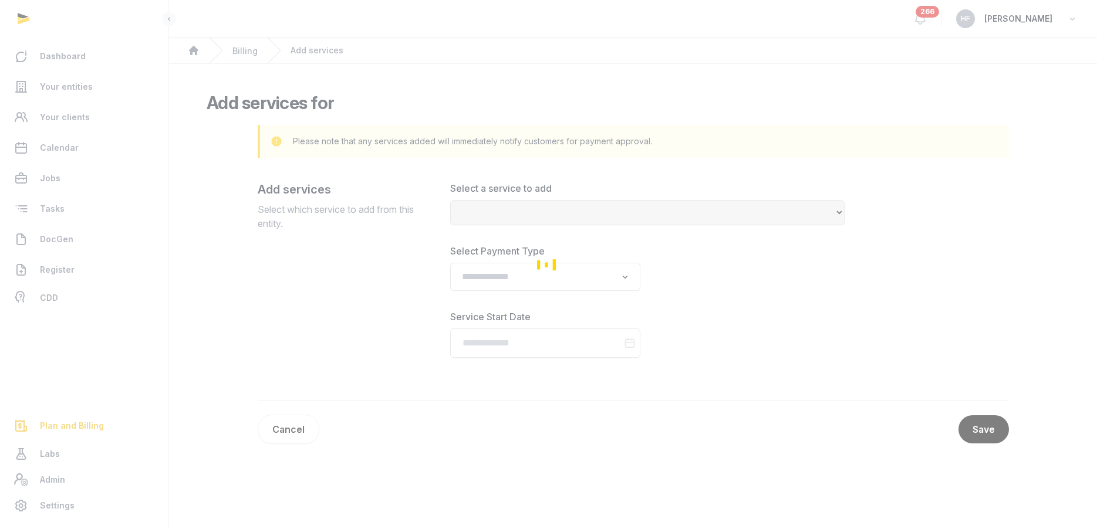
select select
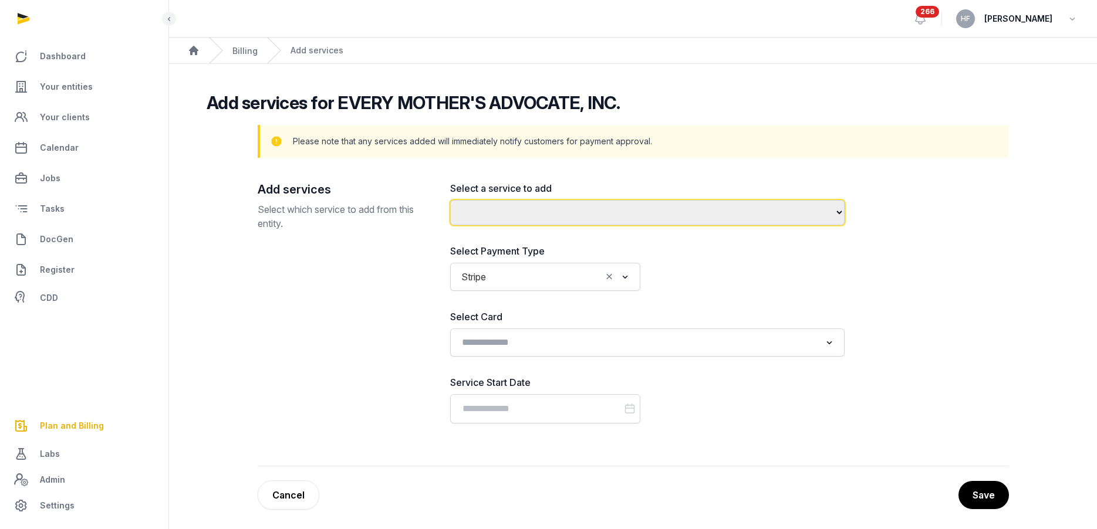
click at [558, 214] on select "**********" at bounding box center [647, 212] width 394 height 25
click at [656, 214] on select "**********" at bounding box center [647, 212] width 394 height 25
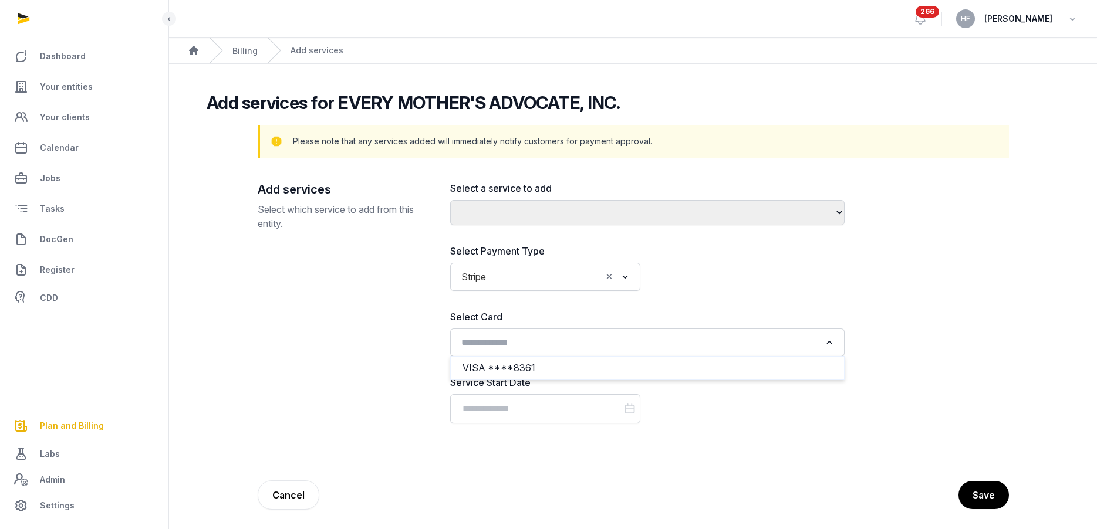
click at [671, 337] on input "Search for option" at bounding box center [638, 343] width 363 height 16
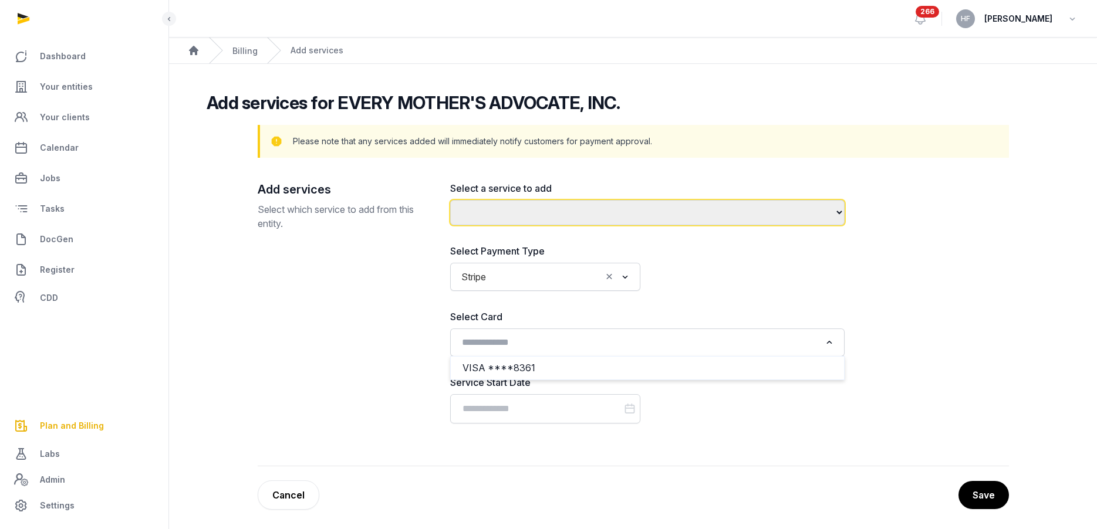
click at [568, 217] on select "**********" at bounding box center [647, 212] width 394 height 25
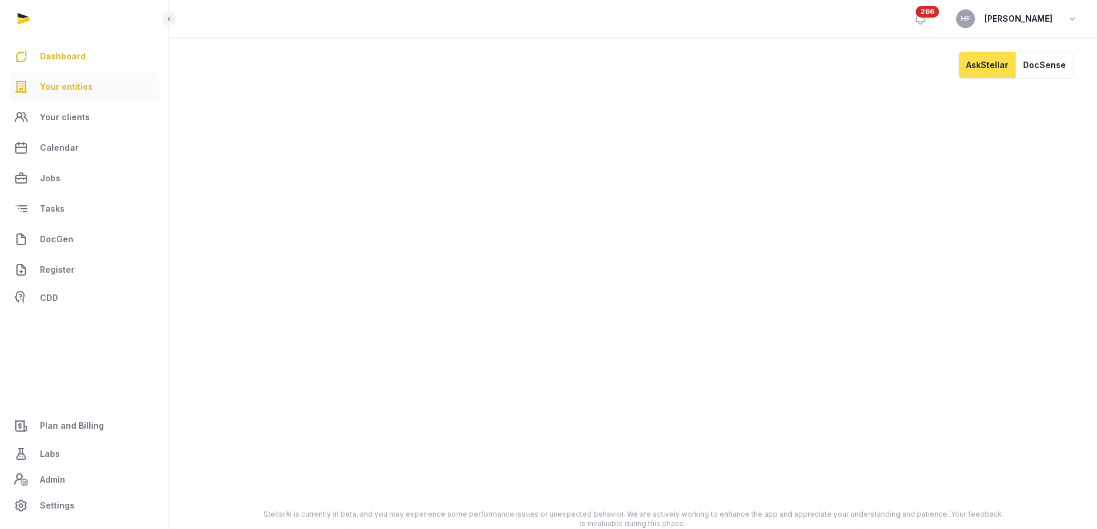
click at [78, 85] on span "Your entities" at bounding box center [66, 87] width 53 height 14
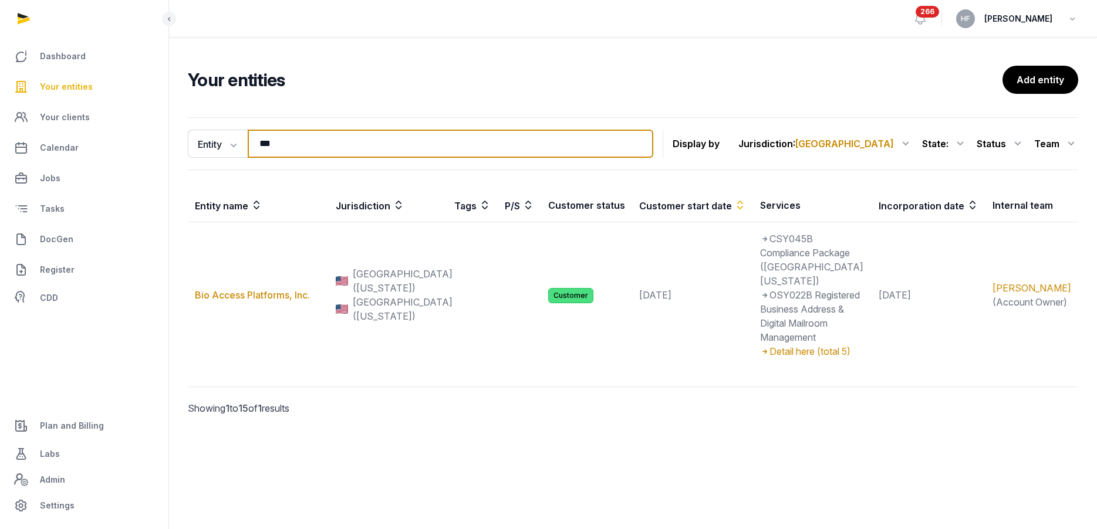
drag, startPoint x: 318, startPoint y: 147, endPoint x: 171, endPoint y: 144, distance: 146.8
click at [175, 144] on div "Entity Entity People Tags Services *** Search Display by Jurisdiction : [GEOGRA…" at bounding box center [633, 283] width 928 height 340
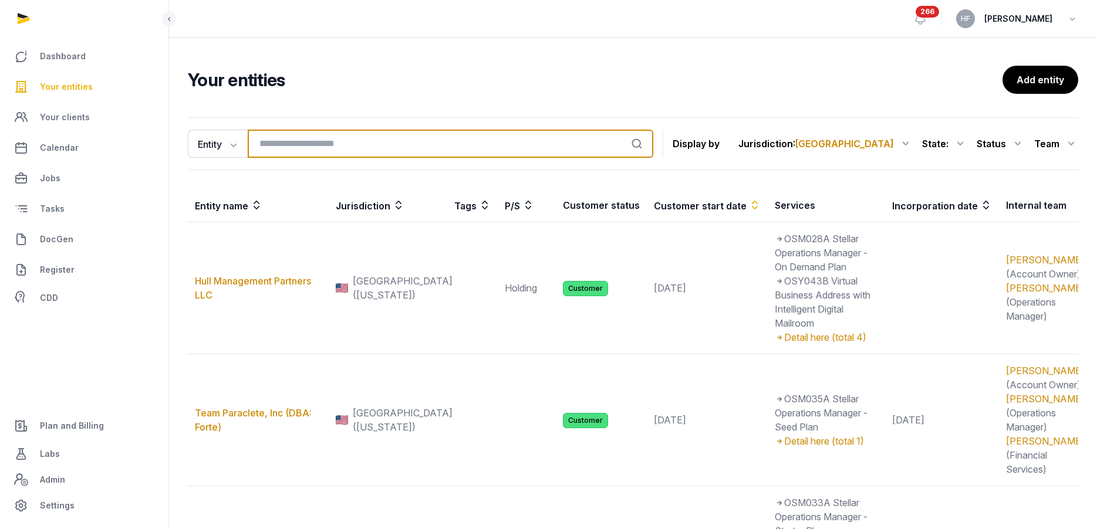
type input "*"
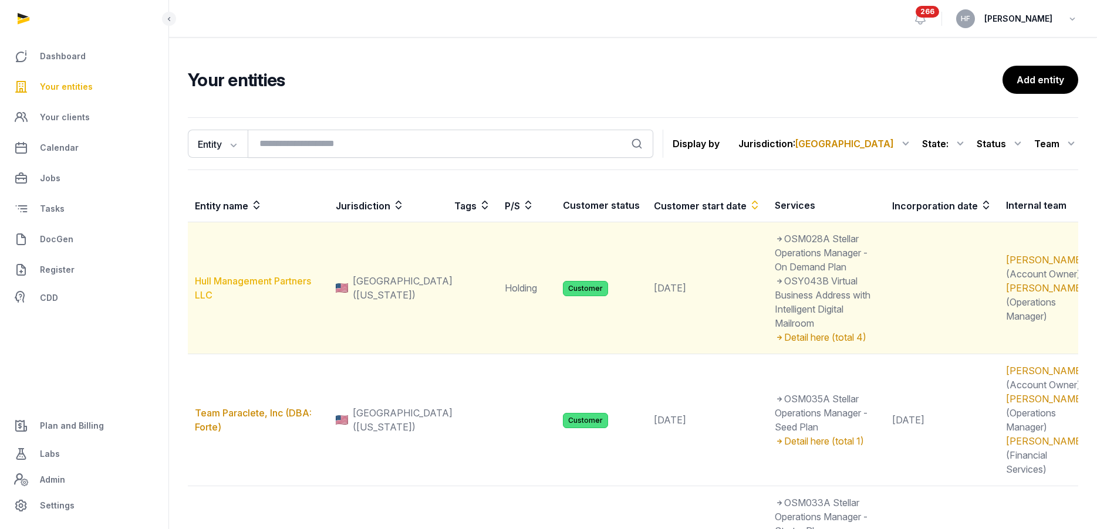
click at [254, 281] on link "Hull Management Partners LLC" at bounding box center [253, 288] width 116 height 26
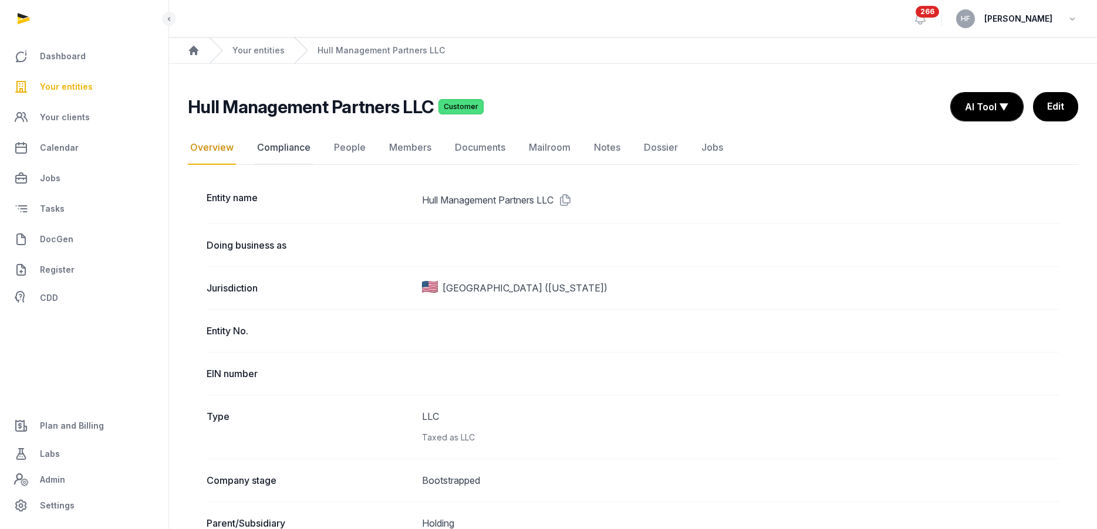
click at [308, 146] on link "Compliance" at bounding box center [284, 148] width 58 height 34
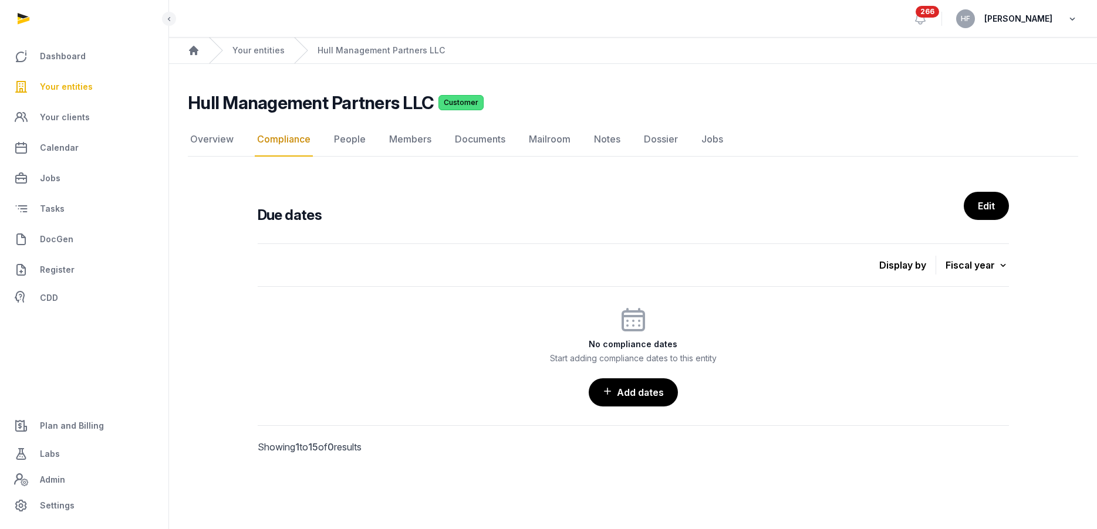
click at [1069, 19] on icon "button" at bounding box center [1072, 19] width 12 height 16
click at [1004, 67] on button "Sign out" at bounding box center [1012, 66] width 131 height 21
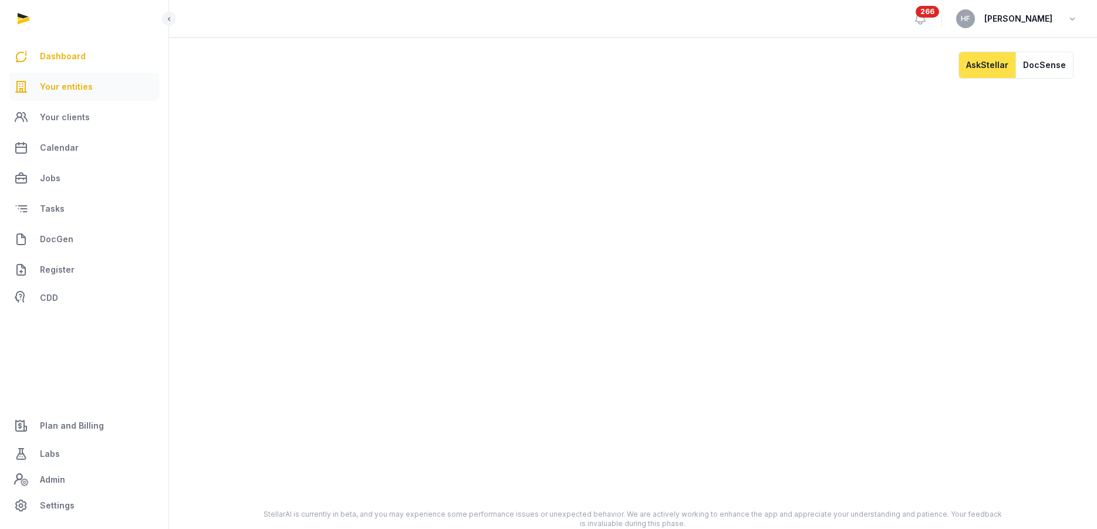
click at [81, 86] on span "Your entities" at bounding box center [66, 87] width 53 height 14
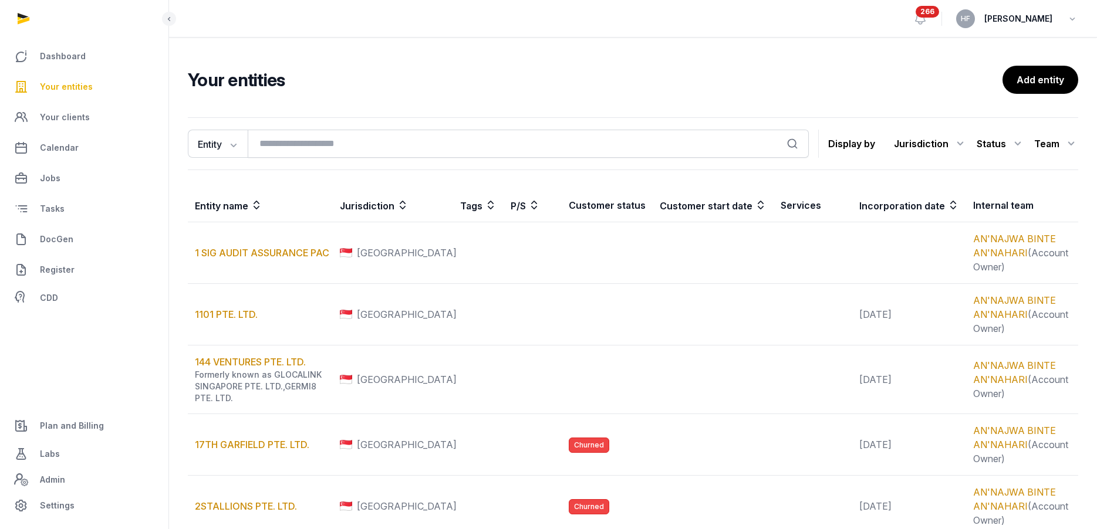
click at [945, 140] on div "Jurisdiction" at bounding box center [930, 143] width 73 height 19
click at [943, 241] on div "[GEOGRAPHIC_DATA]" at bounding box center [914, 236] width 106 height 21
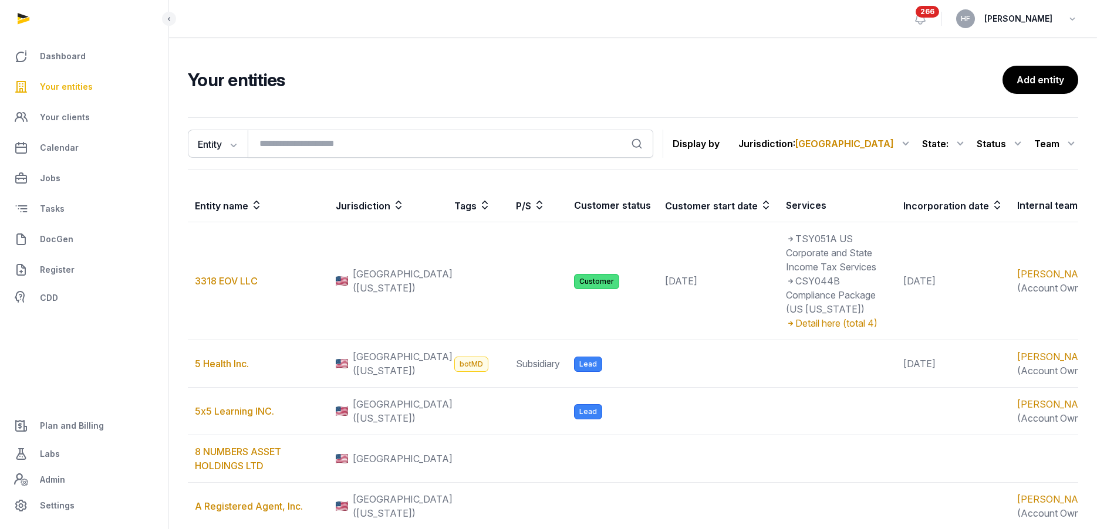
click at [1019, 146] on icon at bounding box center [1018, 143] width 14 height 19
click at [1008, 215] on div "Customer" at bounding box center [978, 215] width 94 height 21
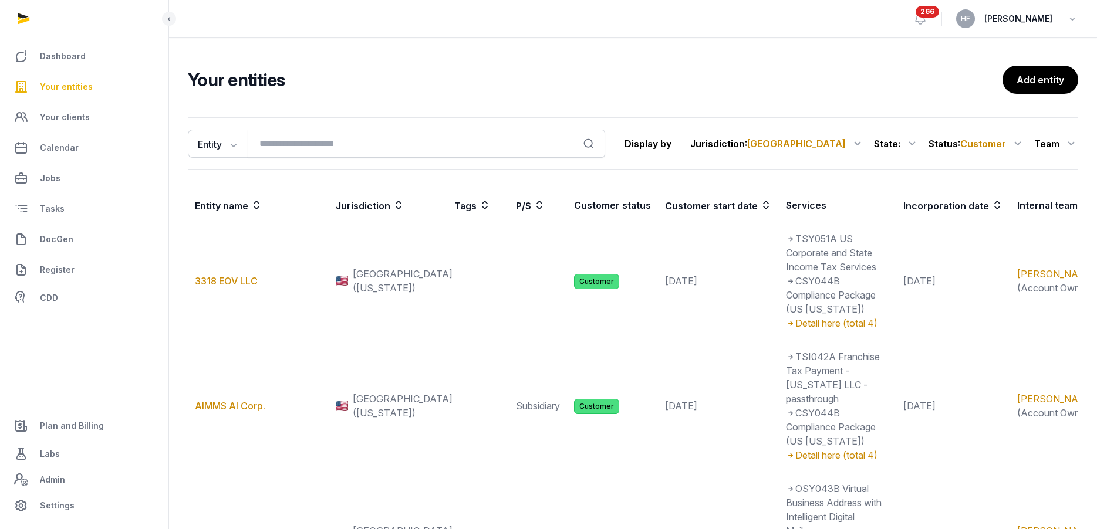
click at [760, 202] on icon at bounding box center [766, 205] width 12 height 14
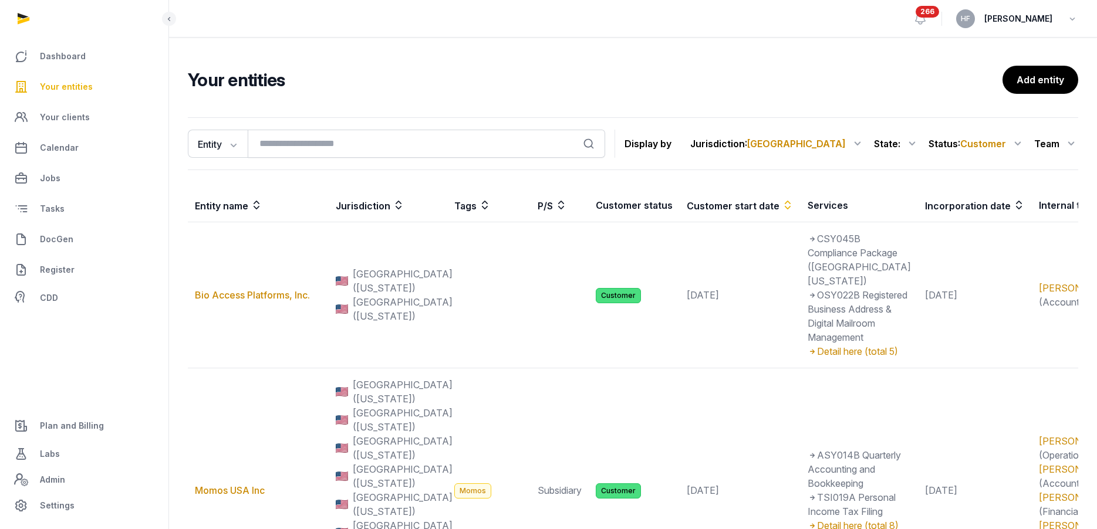
click at [782, 204] on icon at bounding box center [788, 205] width 12 height 14
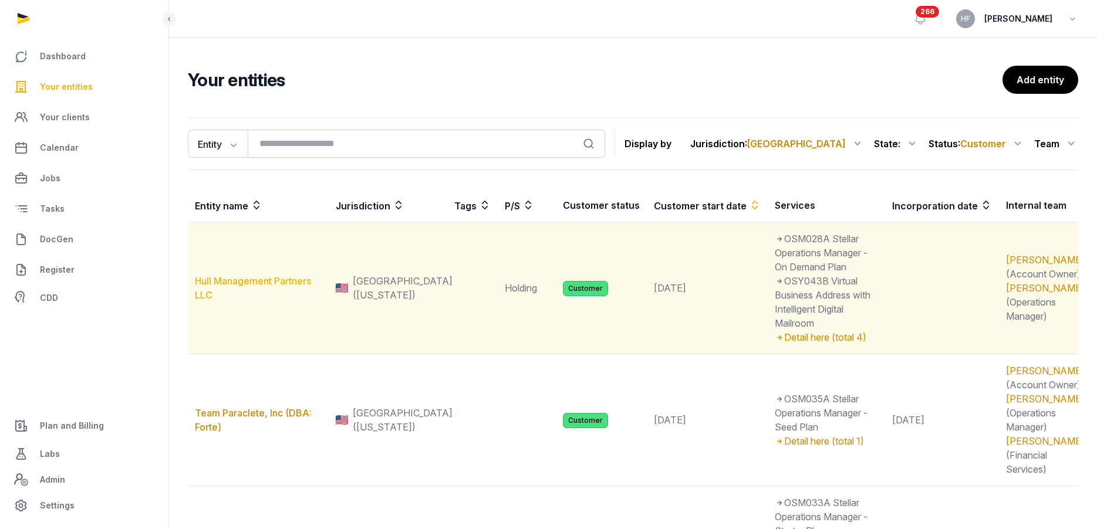
click at [296, 279] on link "Hull Management Partners LLC" at bounding box center [253, 288] width 116 height 26
